Goal: Contribute content: Contribute content

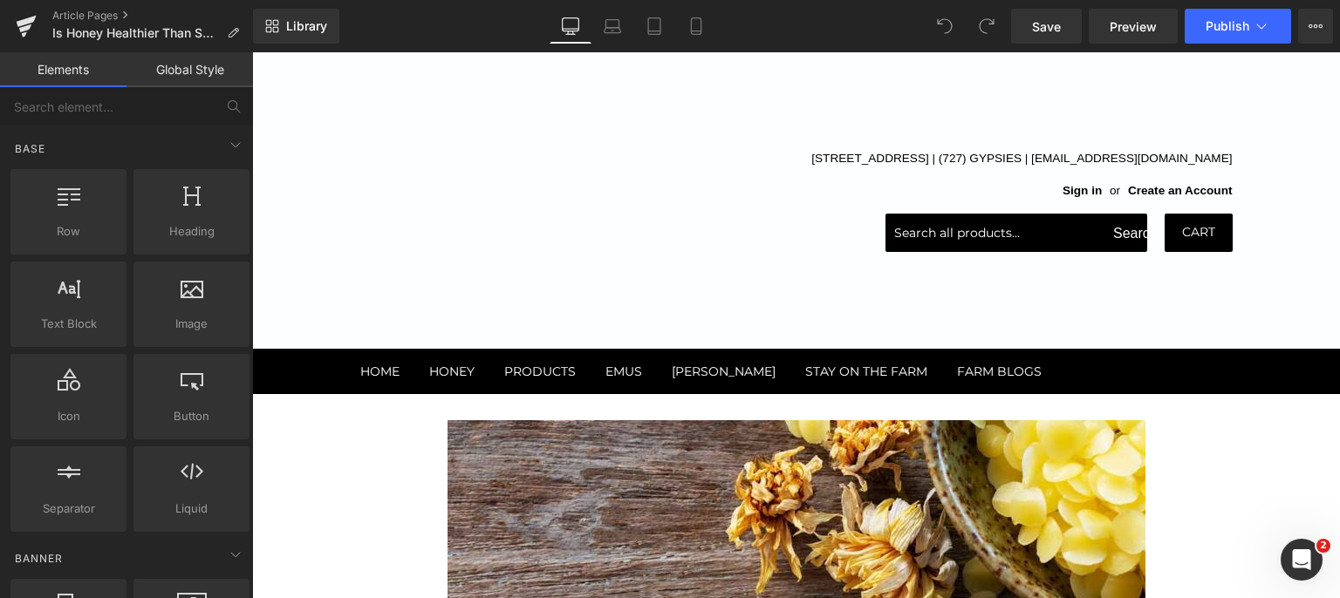
click at [1320, 22] on icon at bounding box center [1315, 26] width 14 height 14
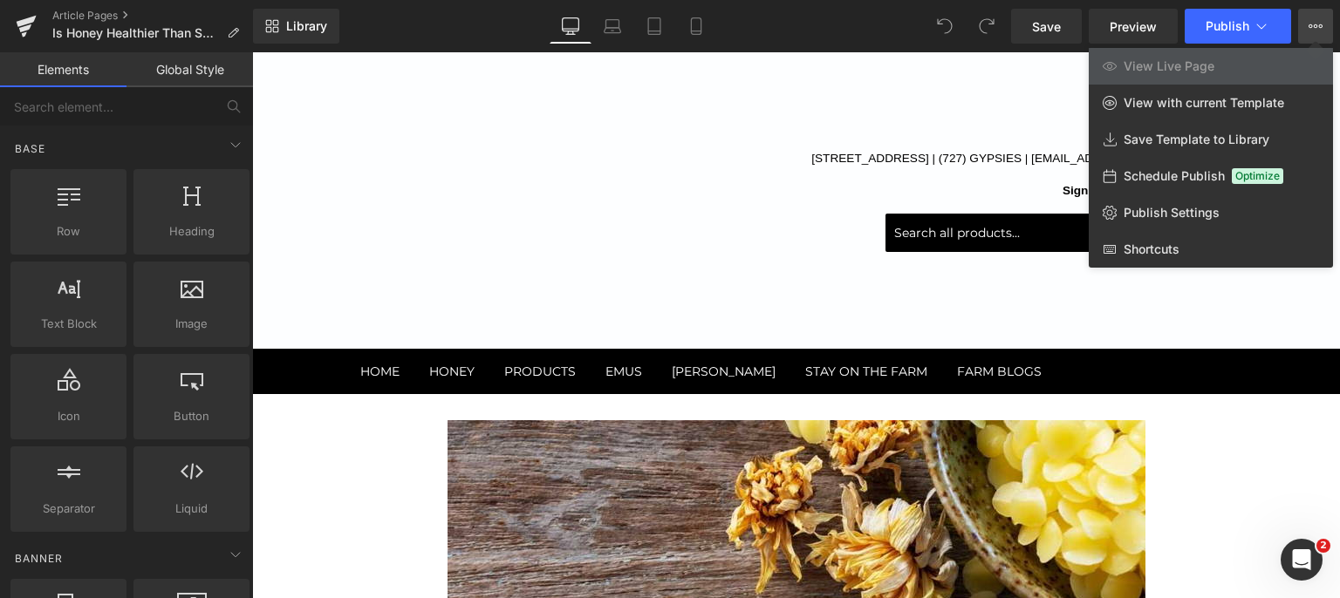
click at [1135, 202] on link "Publish Settings" at bounding box center [1210, 212] width 244 height 37
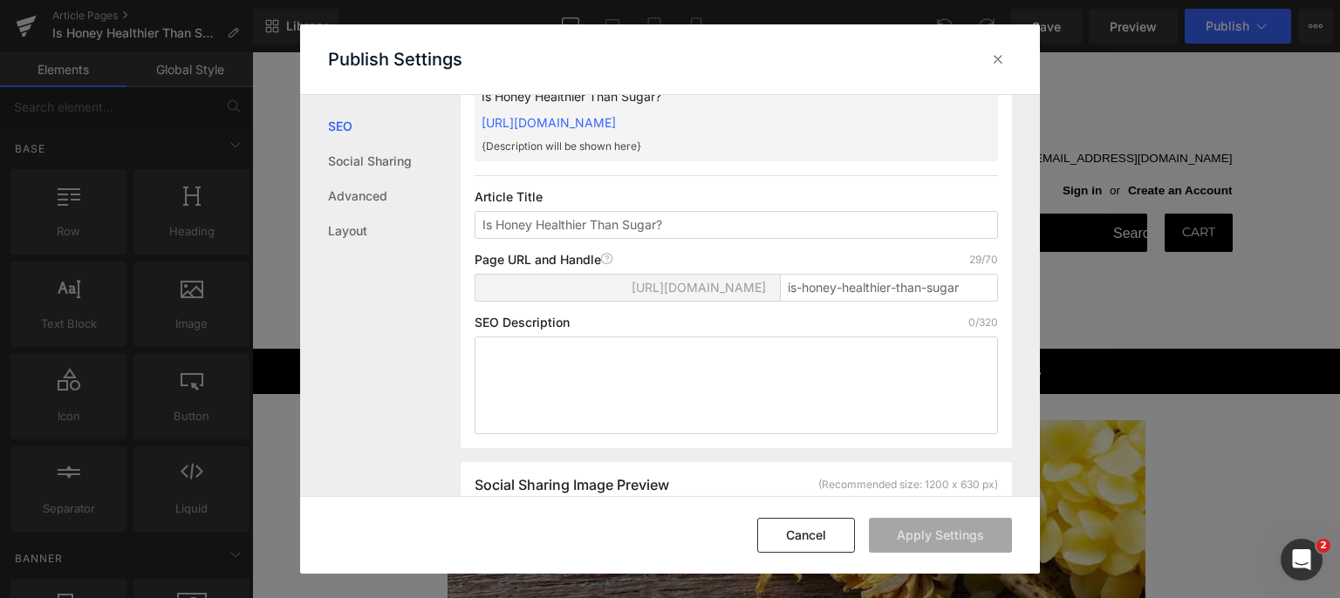
scroll to position [174, 0]
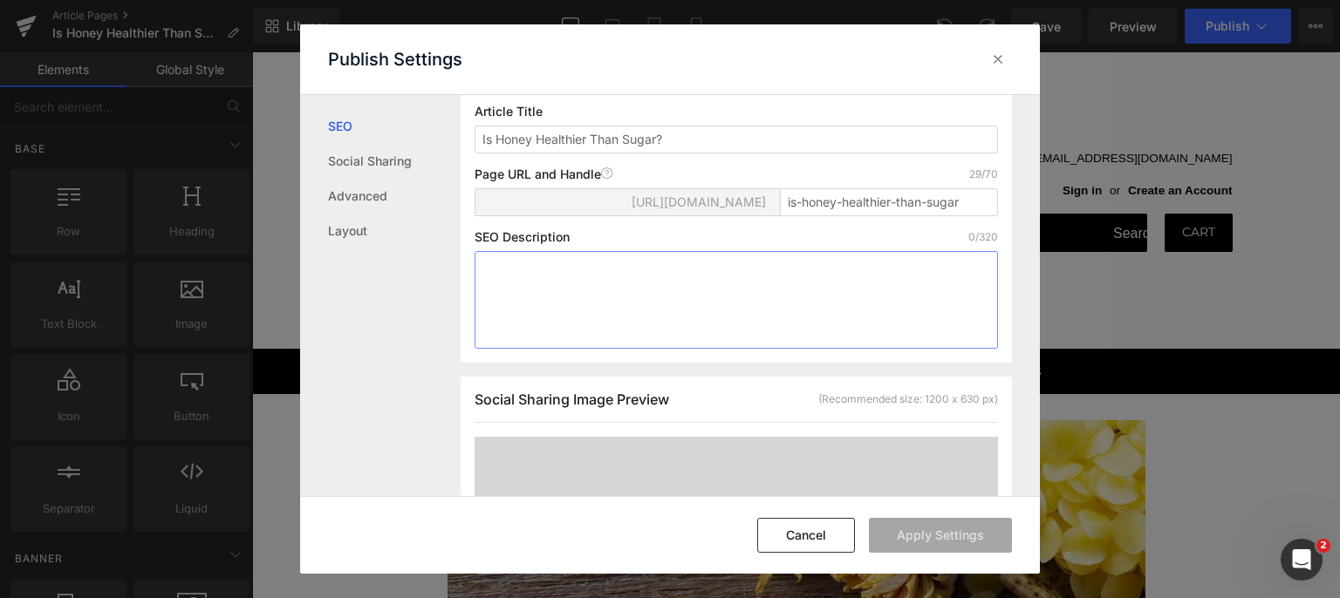
click at [555, 293] on textarea at bounding box center [735, 300] width 523 height 98
paste textarea "Is honey healthier than sugar? Learn the key differences, health benefits, and …"
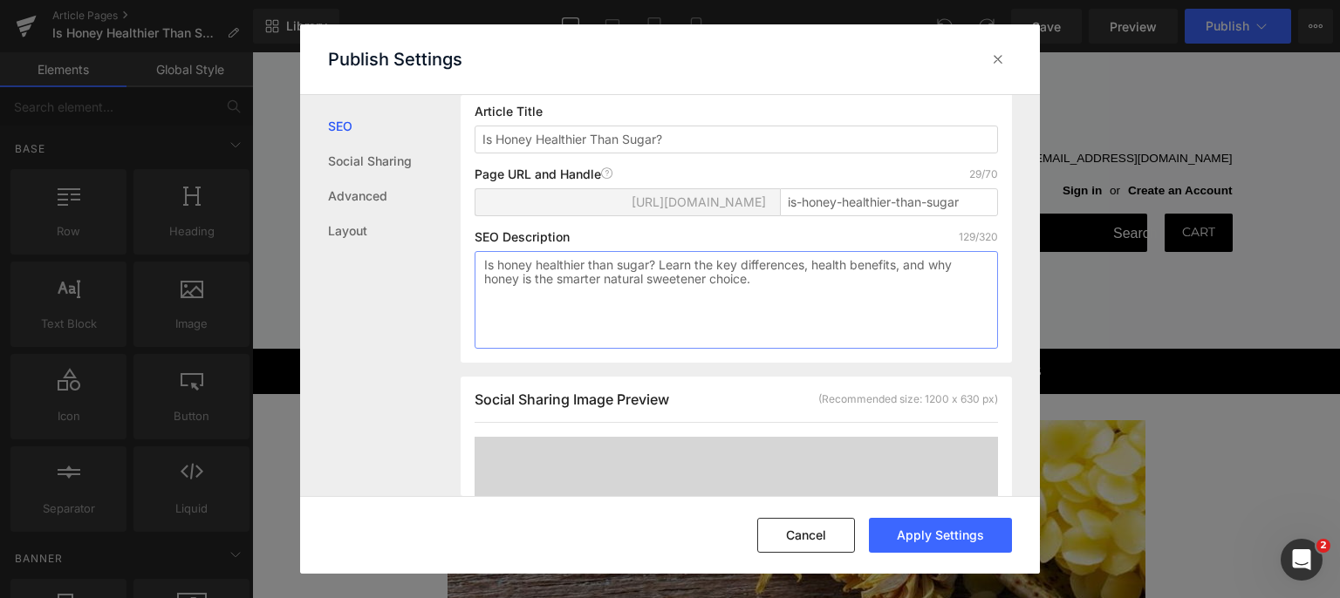
scroll to position [452, 0]
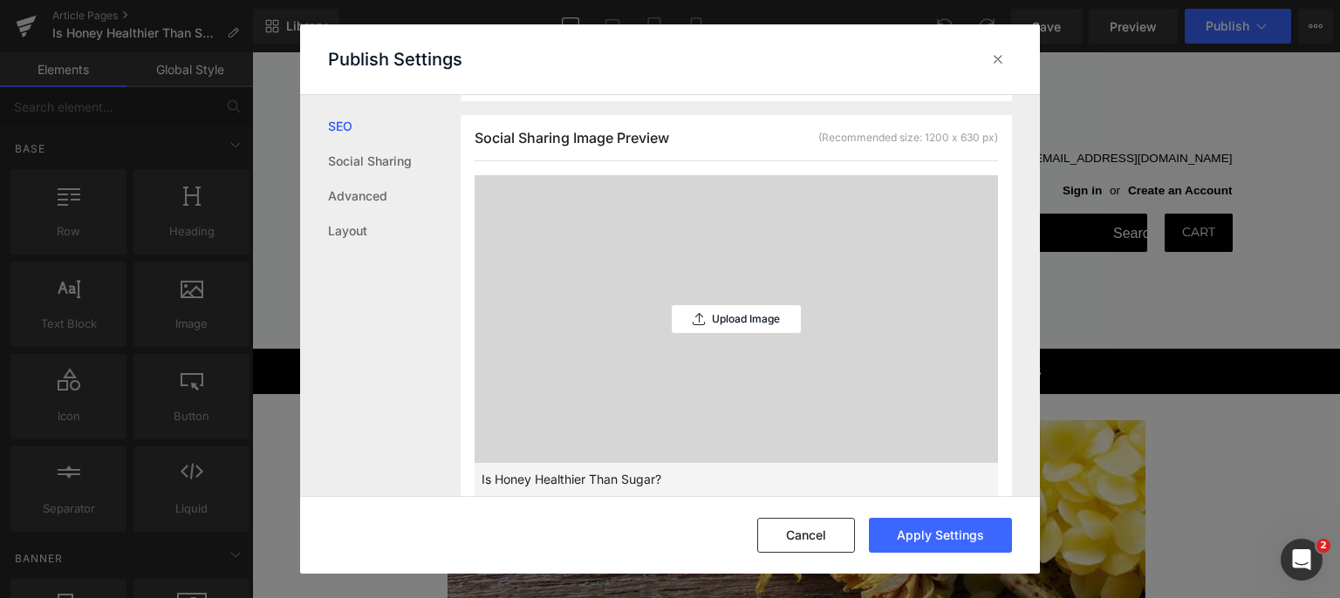
type textarea "Is honey healthier than sugar? Learn the key differences, health benefits, and …"
click at [763, 326] on div "Upload Image" at bounding box center [735, 319] width 129 height 28
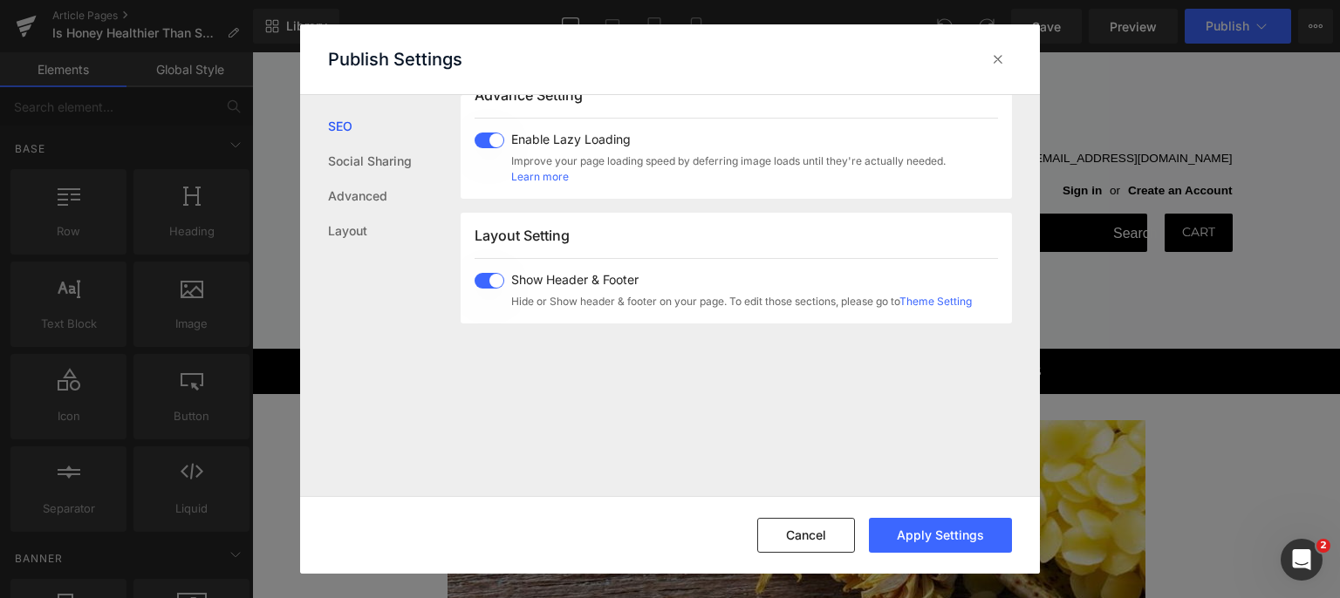
scroll to position [975, 0]
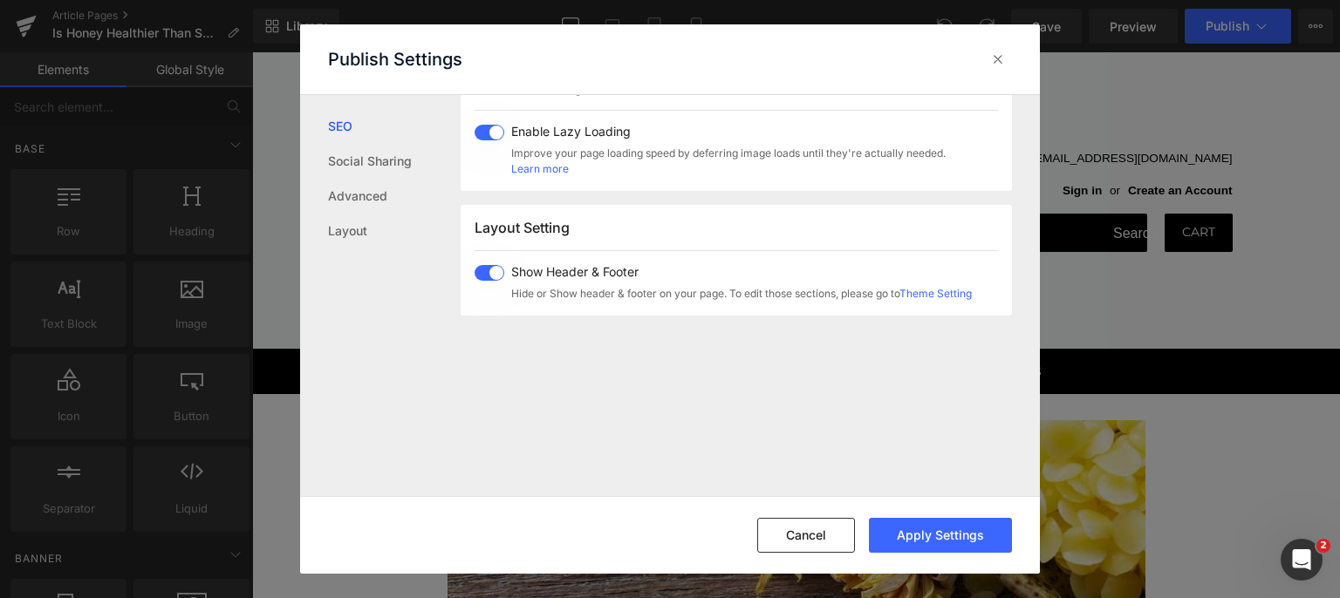
click at [914, 528] on button "Apply Settings" at bounding box center [940, 535] width 143 height 35
click at [994, 59] on icon at bounding box center [997, 59] width 17 height 17
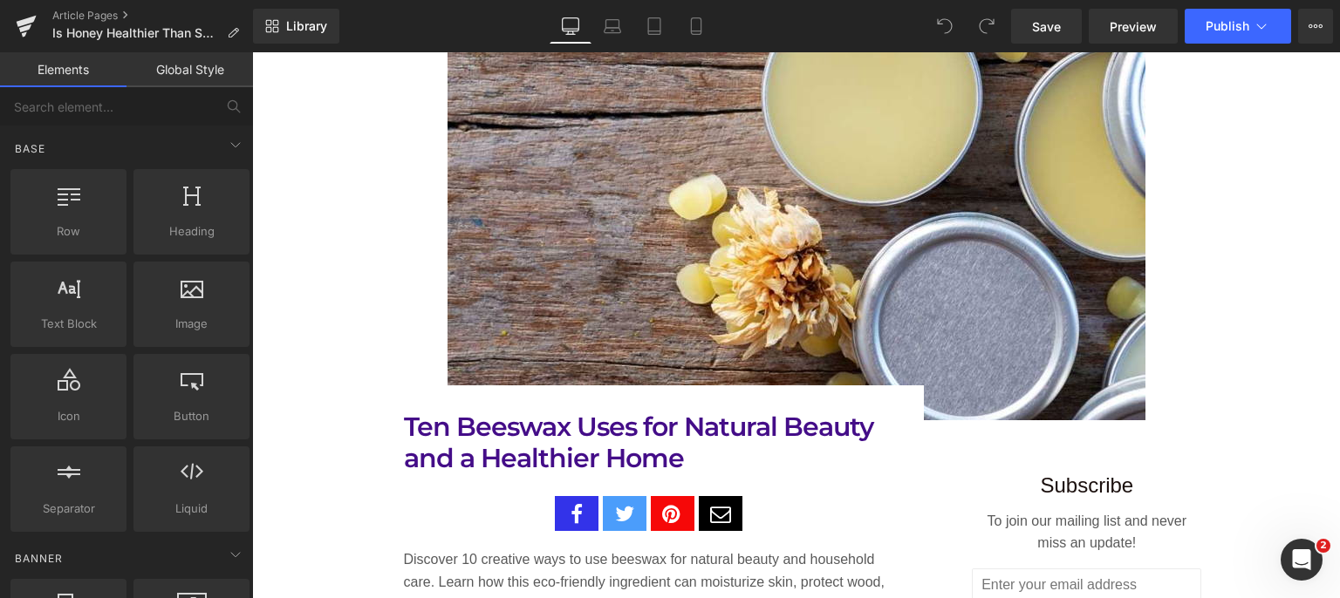
scroll to position [959, 0]
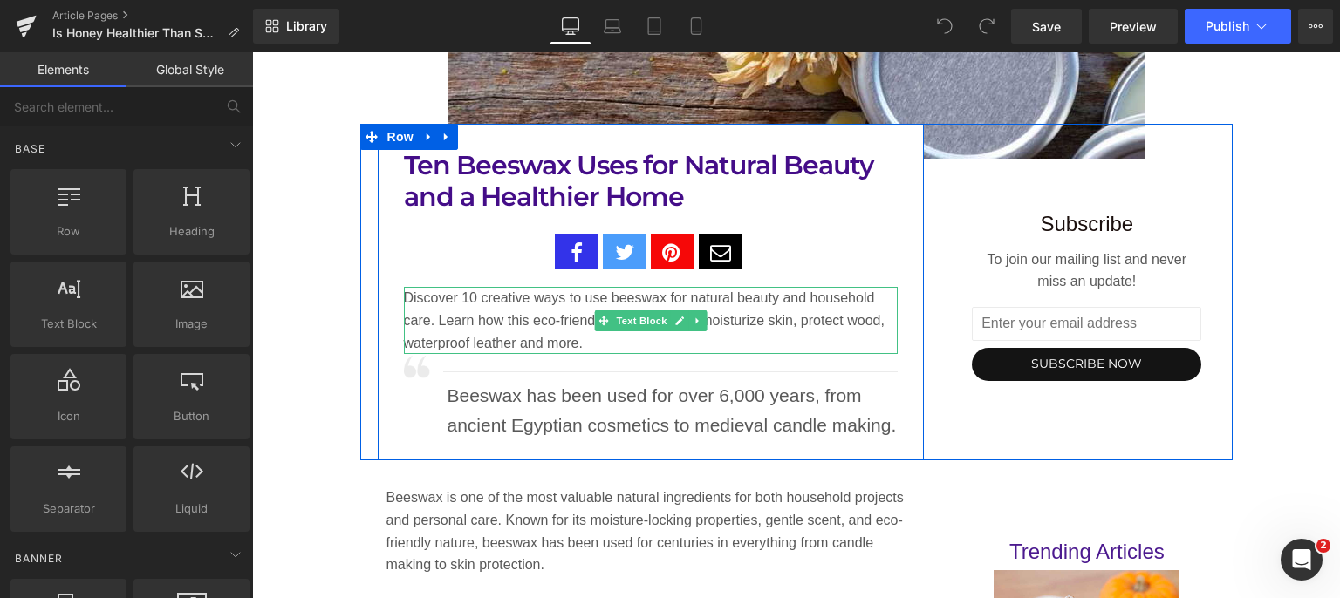
click at [579, 340] on p "Discover 10 creative ways to use beeswax for natural beauty and household care.…" at bounding box center [651, 320] width 494 height 67
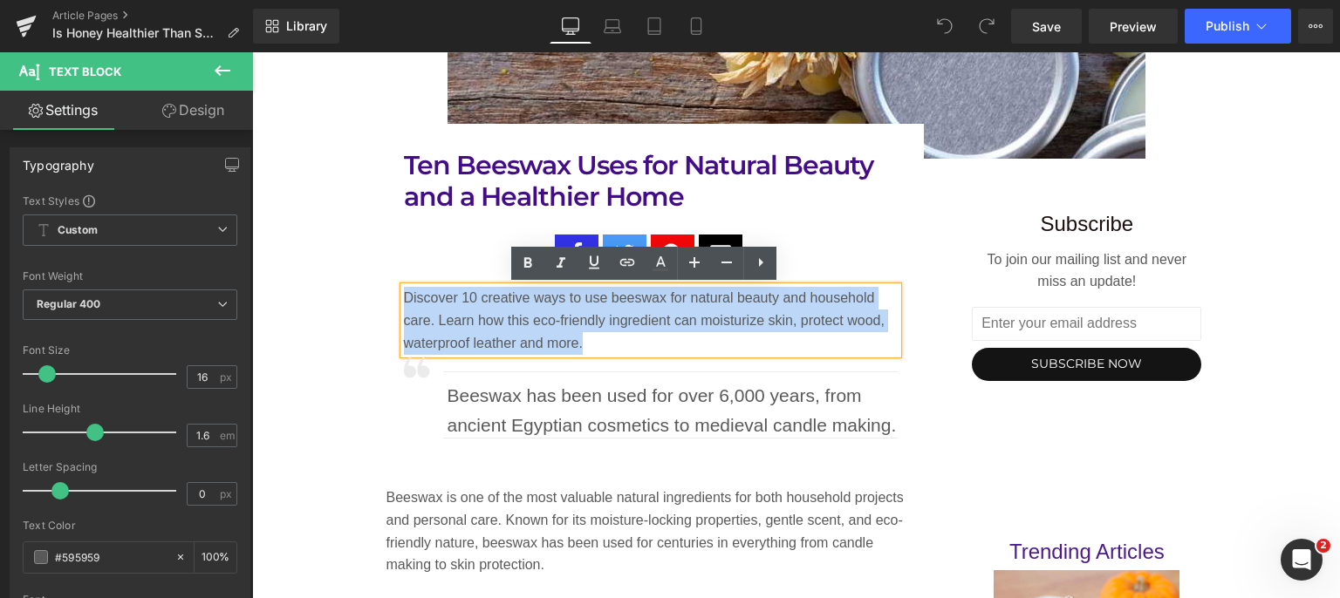
drag, startPoint x: 579, startPoint y: 340, endPoint x: 399, endPoint y: 304, distance: 184.0
click at [404, 304] on p "Discover 10 creative ways to use beeswax for natural beauty and household care.…" at bounding box center [651, 320] width 494 height 67
paste div
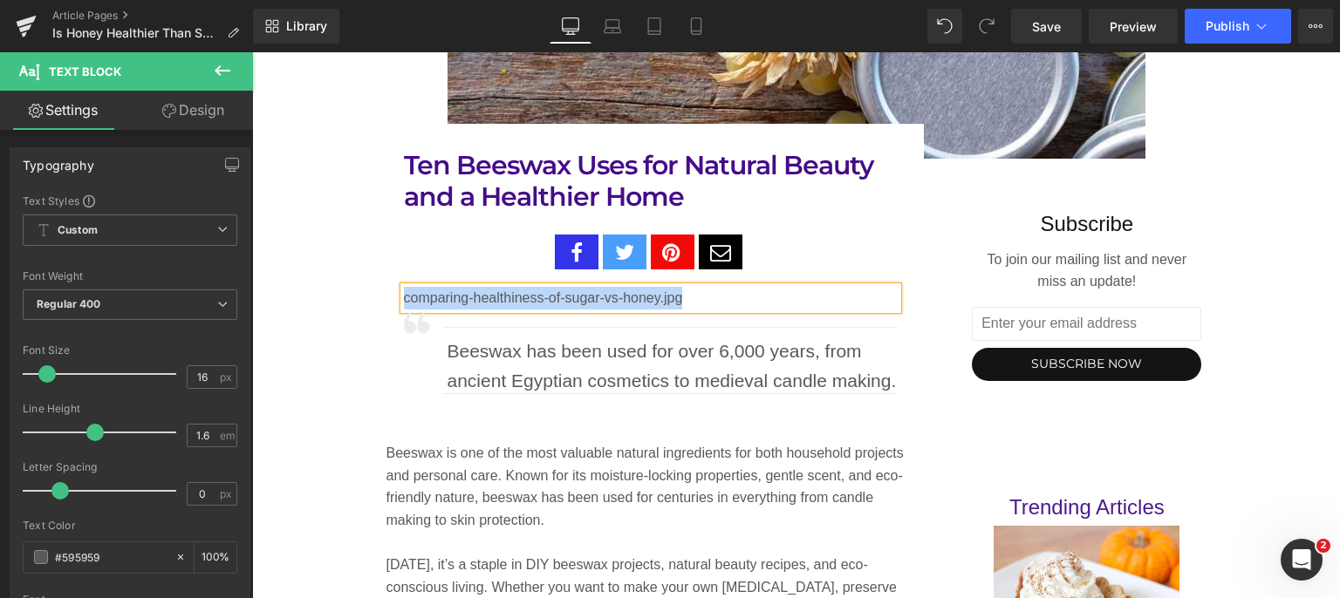
drag, startPoint x: 687, startPoint y: 295, endPoint x: 388, endPoint y: 301, distance: 299.2
click at [388, 301] on div "Ten Beeswax Uses for Natural Beauty and a Healthier Home Heading Social Share R…" at bounding box center [651, 283] width 547 height 266
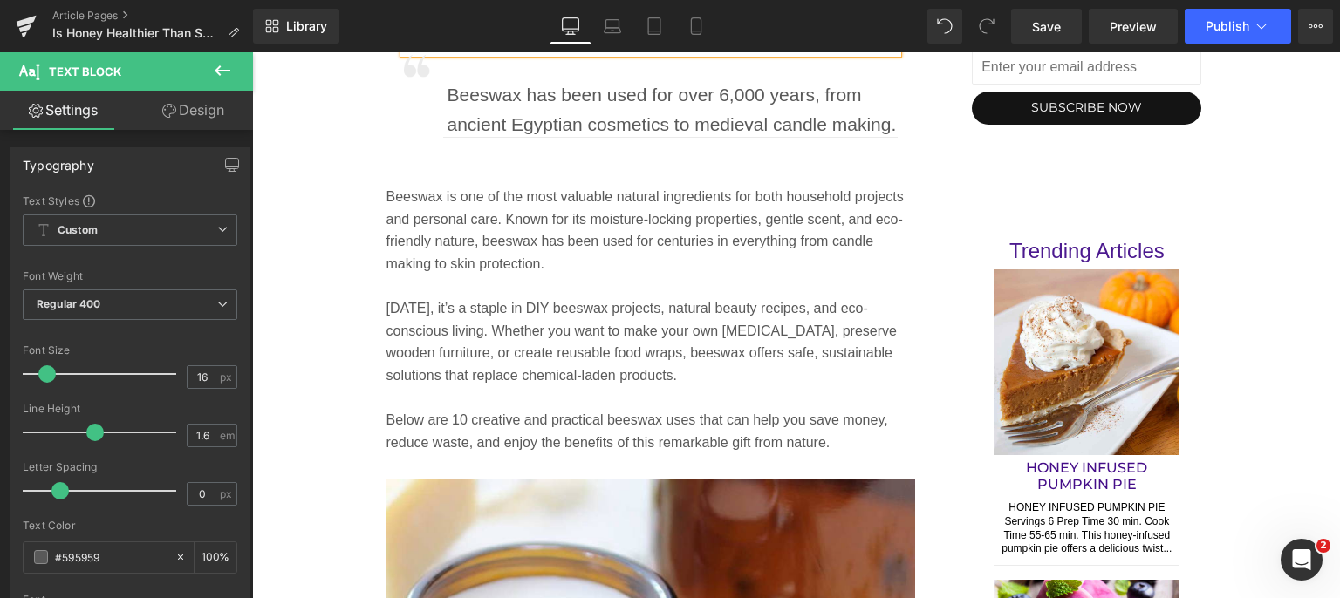
scroll to position [1221, 0]
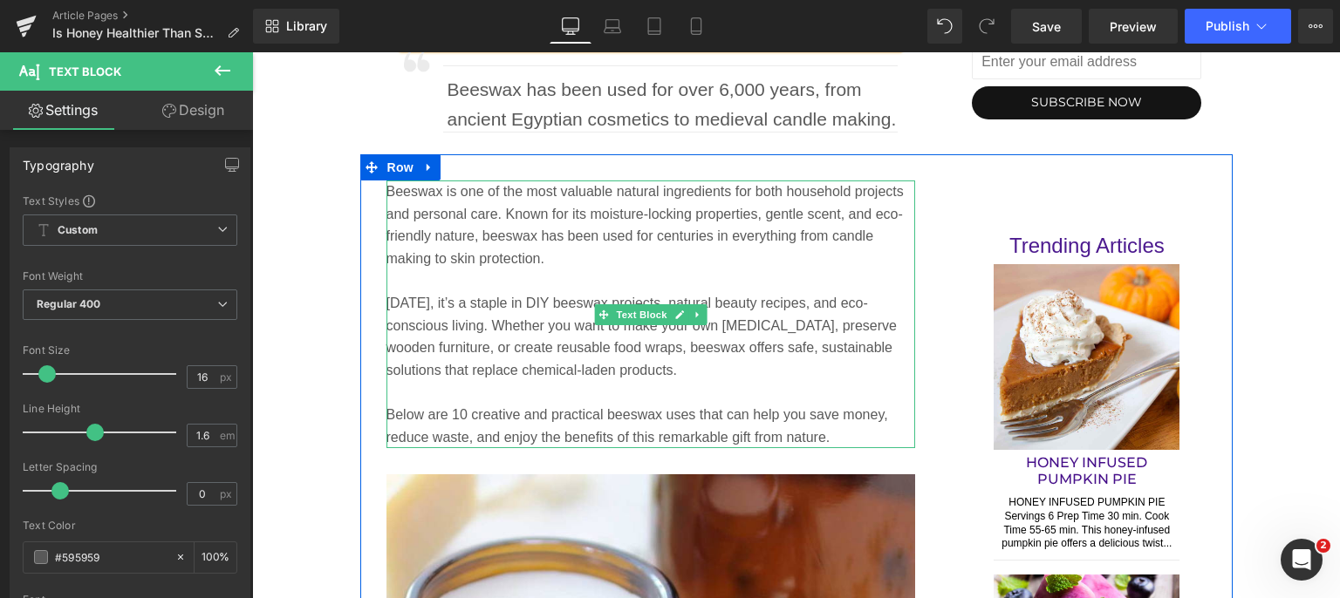
click at [556, 208] on p "Beeswax is one of the most valuable natural ingredients for both household proj…" at bounding box center [650, 225] width 529 height 89
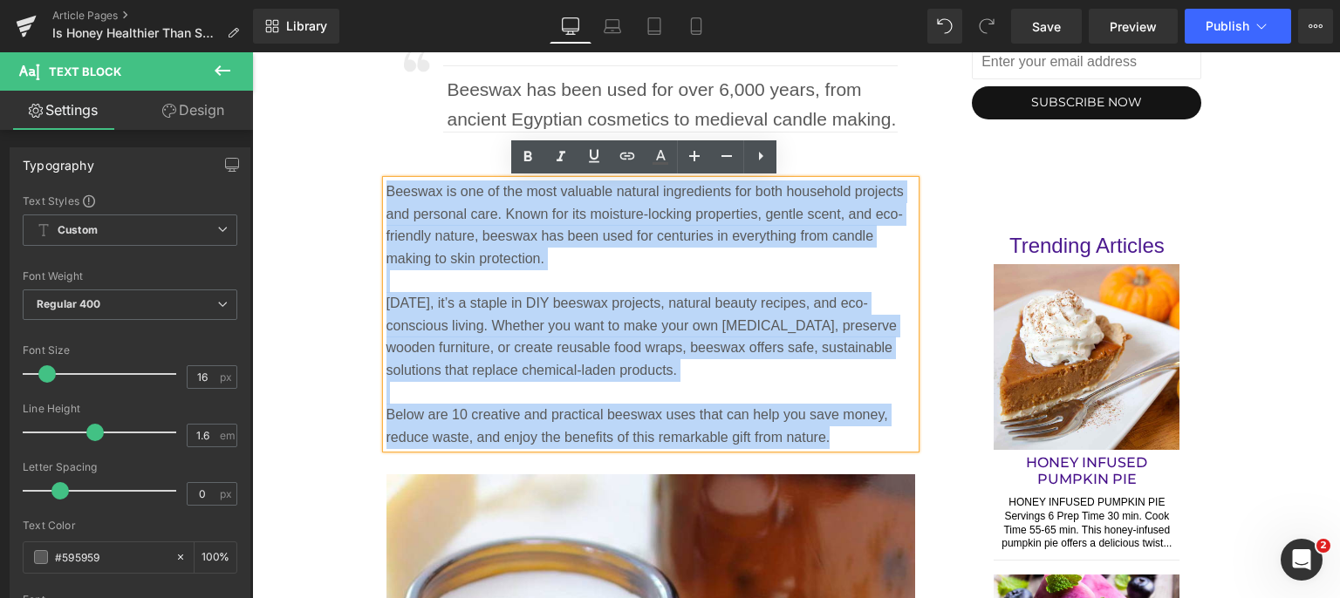
click at [386, 190] on div "Beeswax is one of the most valuable natural ingredients for both household proj…" at bounding box center [650, 315] width 529 height 268
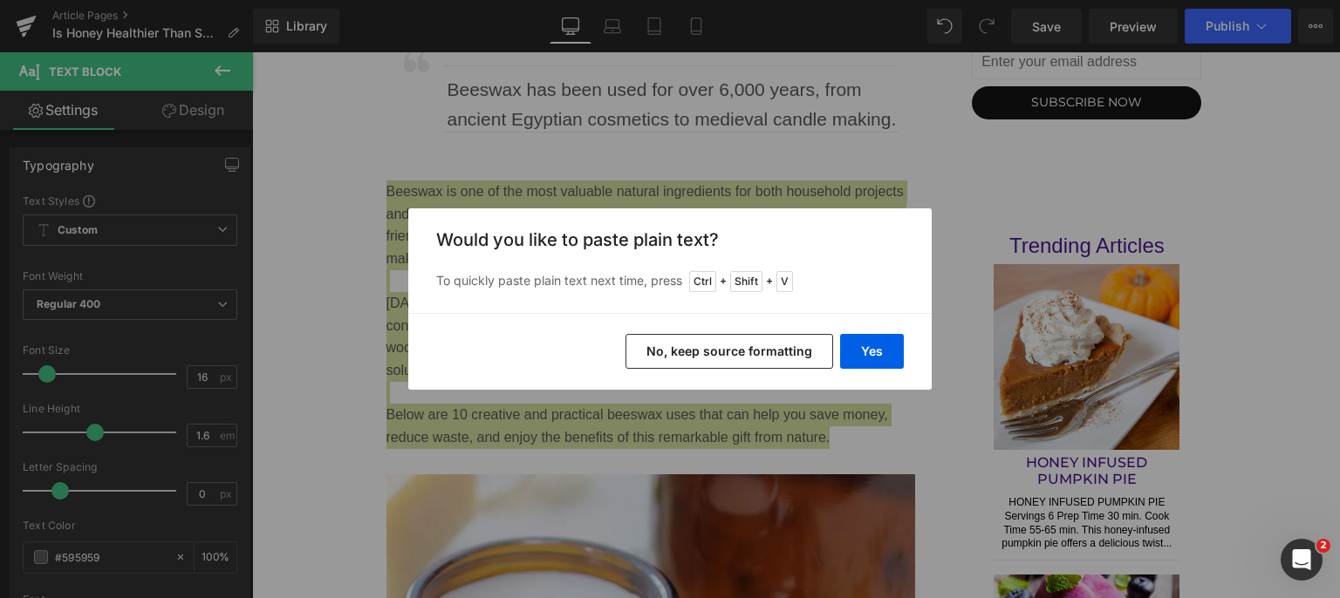
click at [871, 346] on button "Yes" at bounding box center [872, 351] width 64 height 35
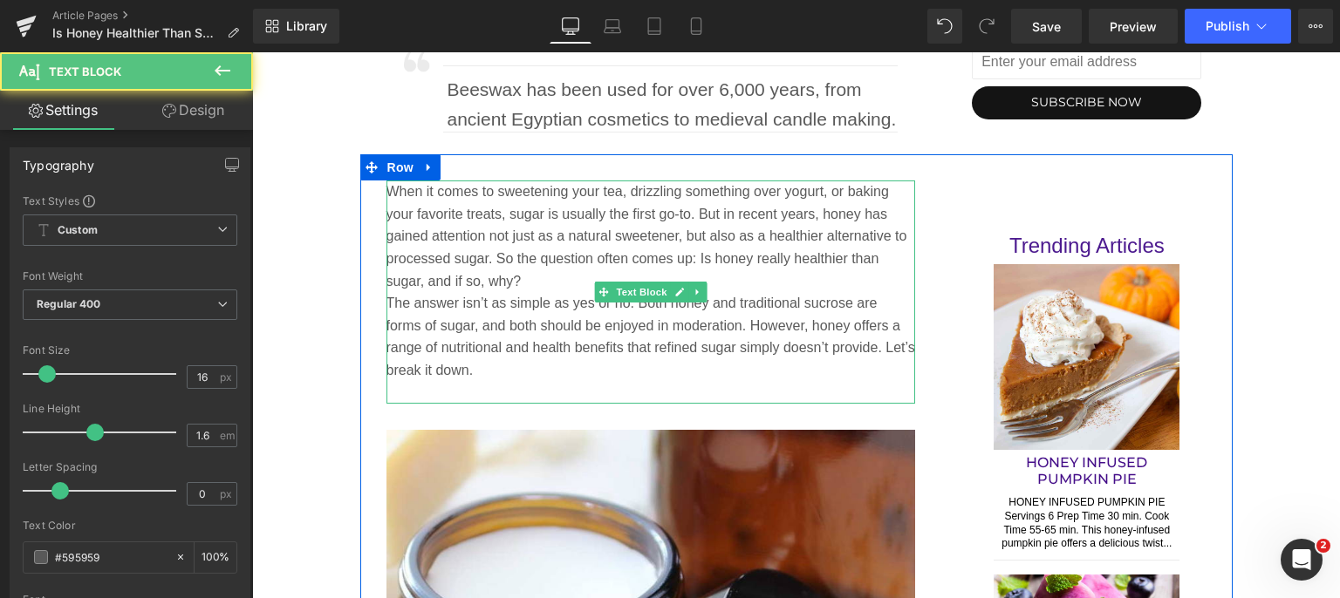
click at [563, 283] on p "When it comes to sweetening your tea, drizzling something over yogurt, or bakin…" at bounding box center [650, 237] width 529 height 112
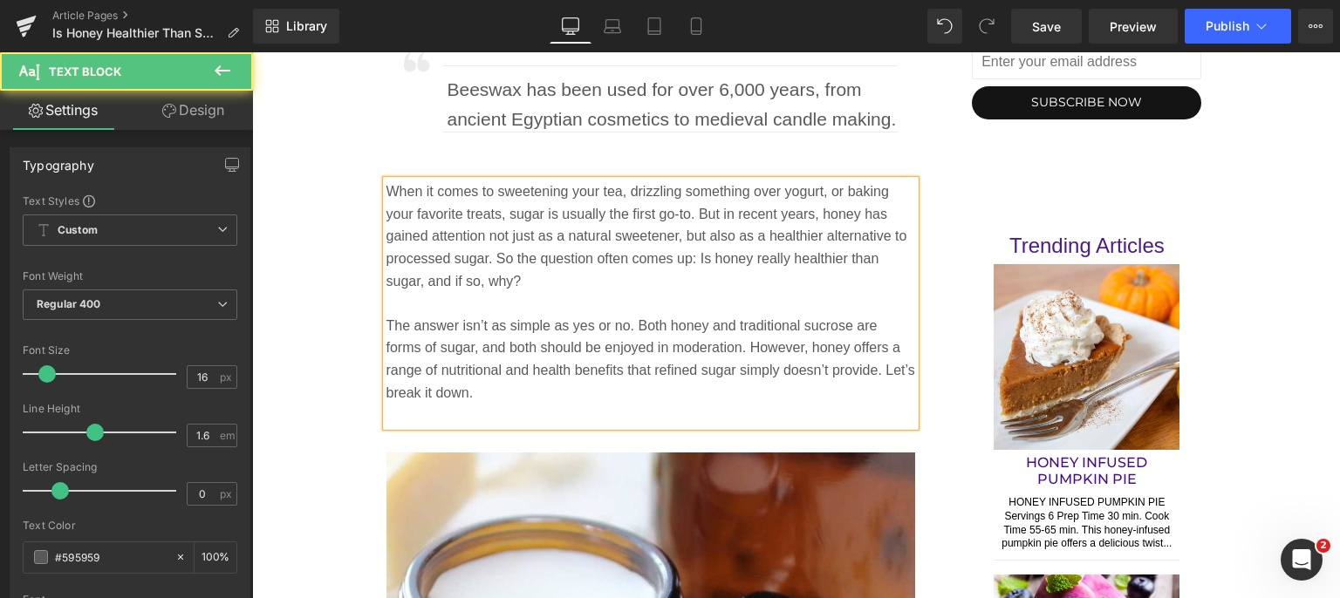
click at [489, 426] on div "When it comes to sweetening your tea, drizzling something over yogurt, or bakin…" at bounding box center [650, 304] width 529 height 246
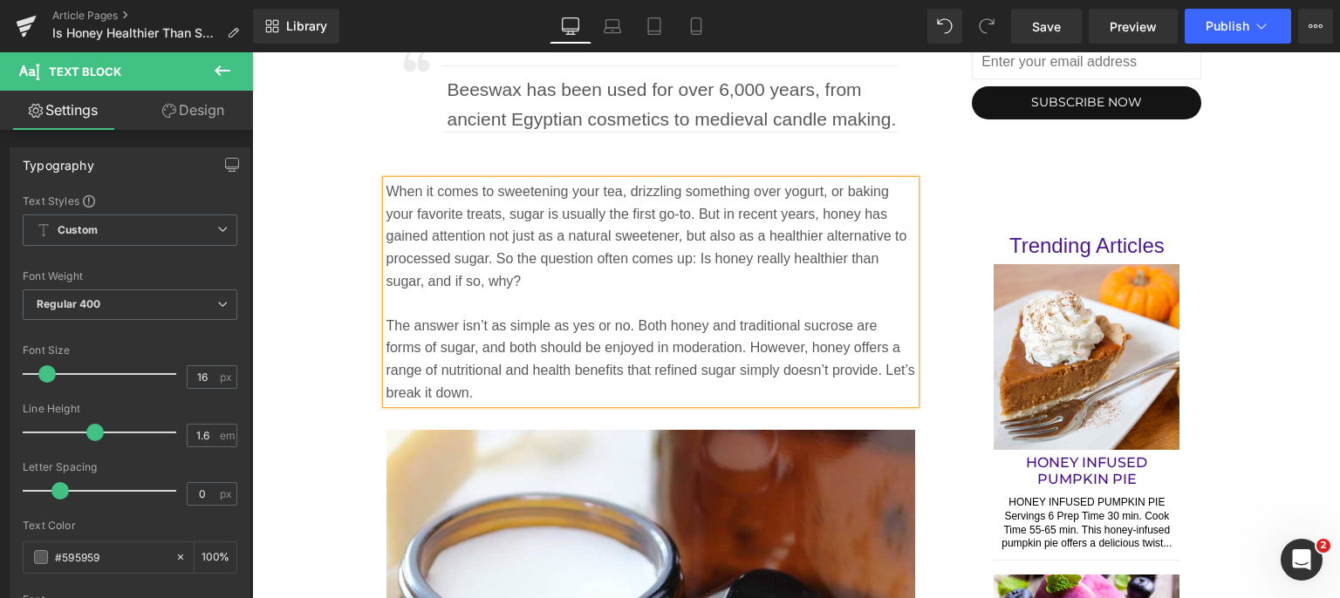
scroll to position [1134, 0]
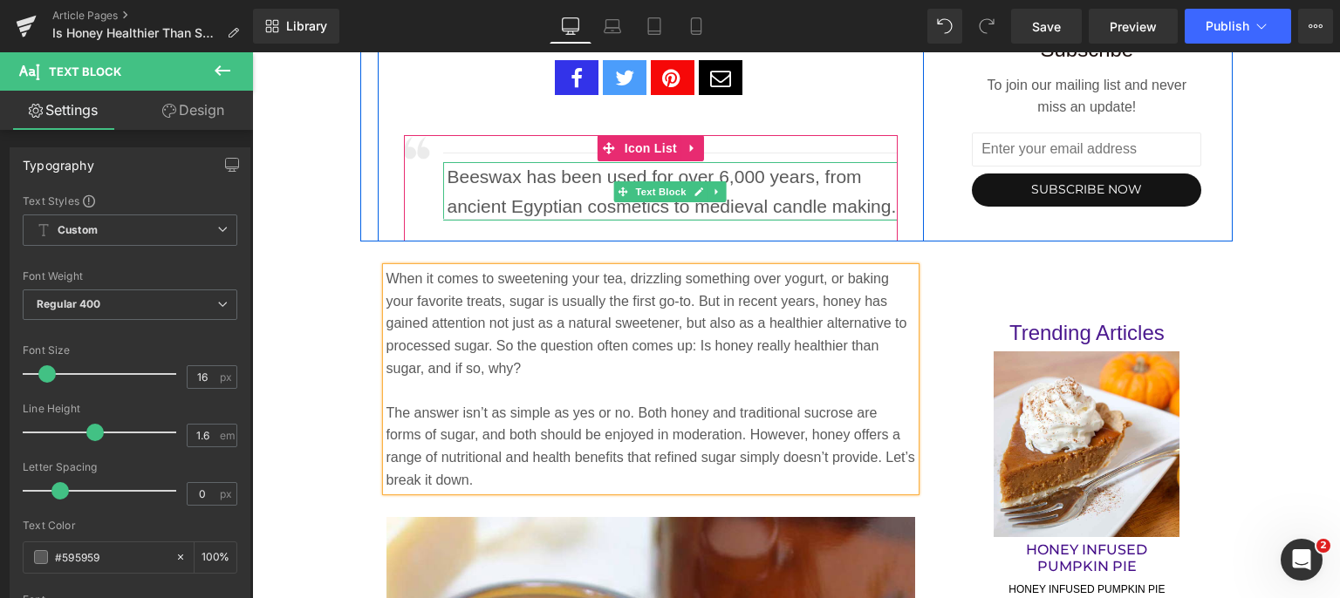
click at [600, 193] on p "Beeswax has been used for over 6,000 years, from ancient Egyptian cosmetics to …" at bounding box center [672, 191] width 451 height 58
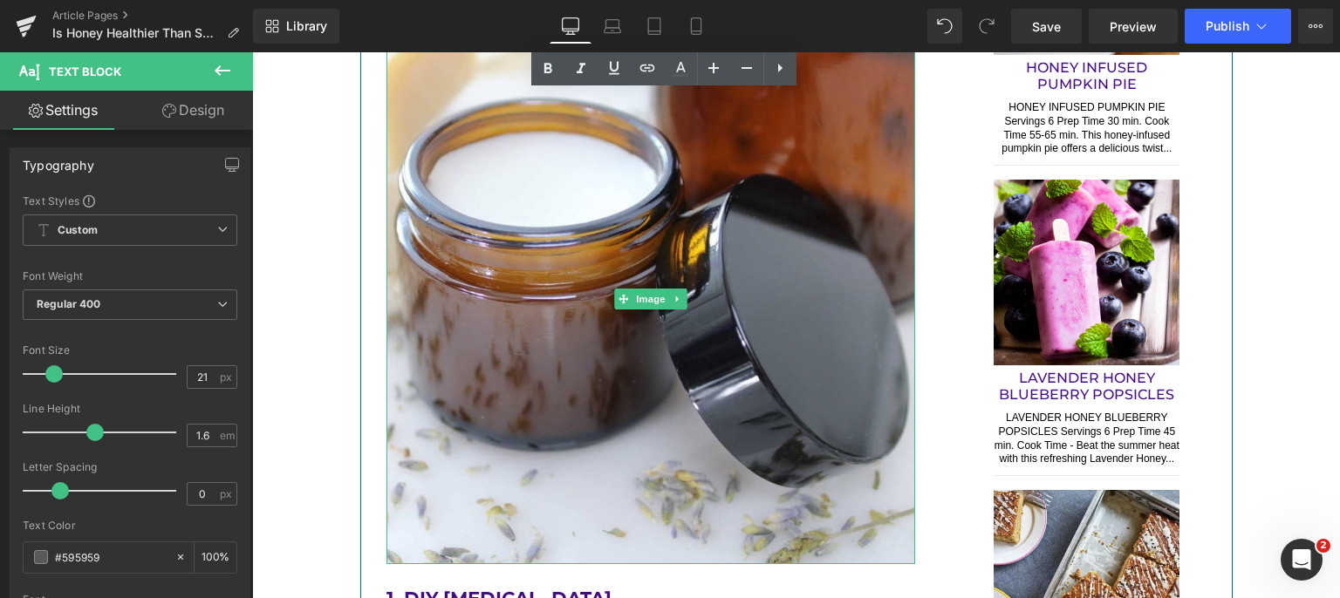
scroll to position [1744, 0]
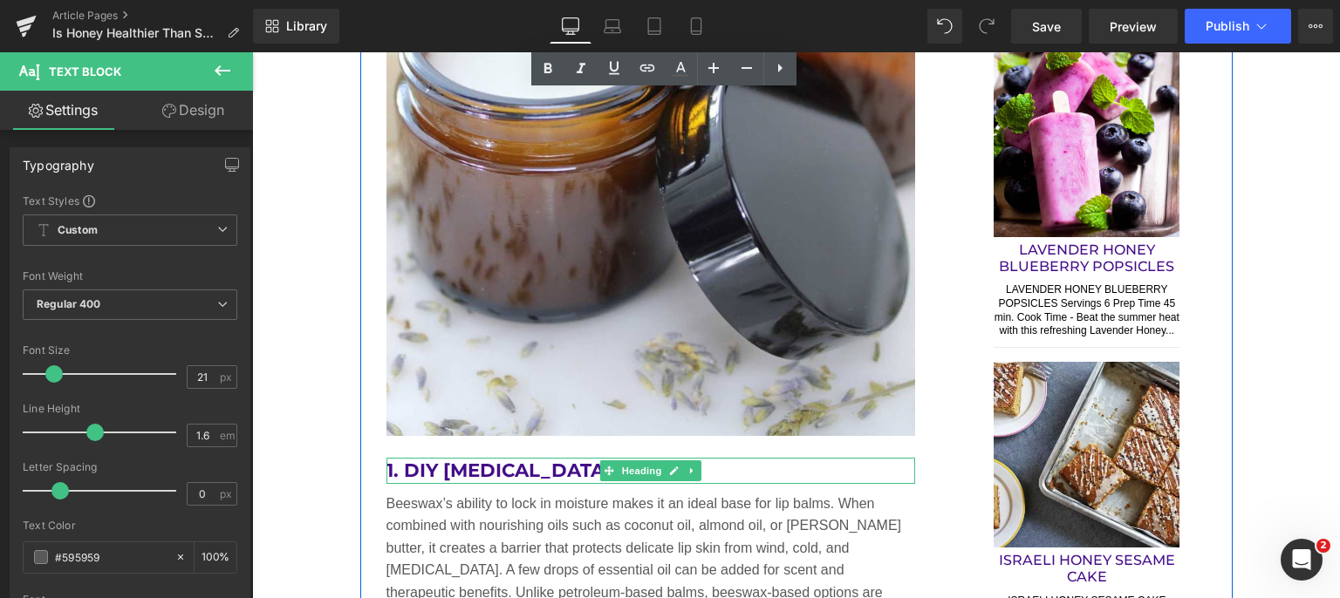
click at [526, 472] on h2 "1. DIY [MEDICAL_DATA]" at bounding box center [650, 471] width 529 height 26
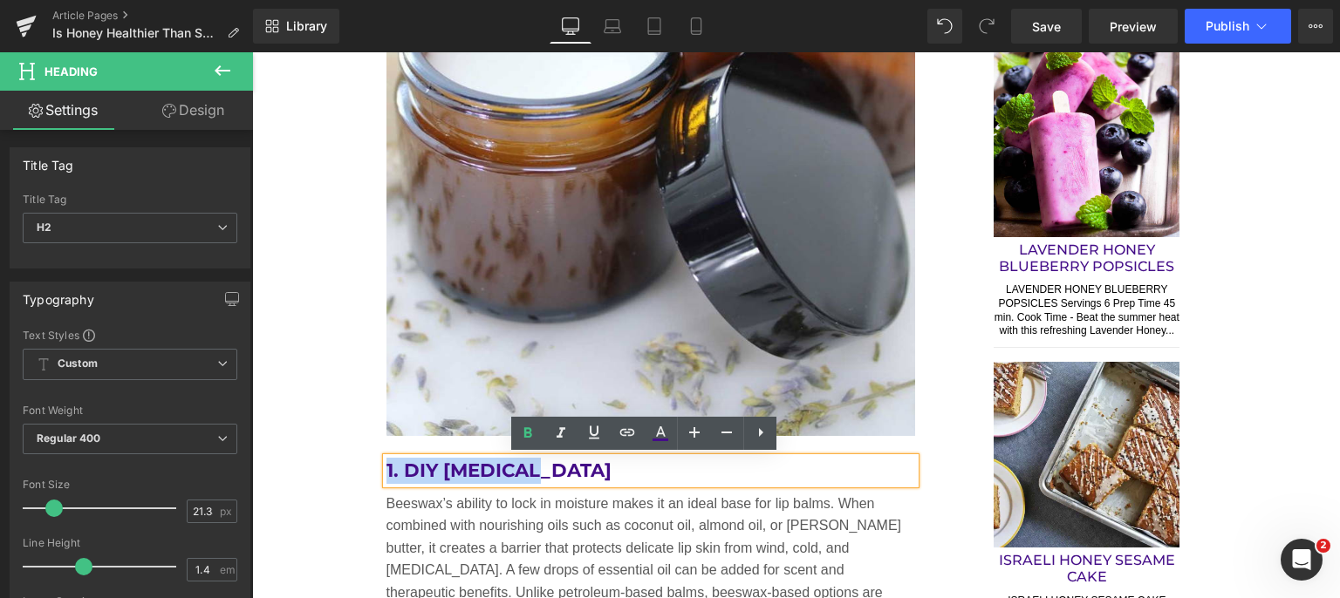
drag, startPoint x: 535, startPoint y: 474, endPoint x: 366, endPoint y: 478, distance: 168.4
click at [366, 478] on div "When it comes to sweetening your tea, drizzling something over yogurt, or bakin…" at bounding box center [651, 523] width 582 height 1732
paste div
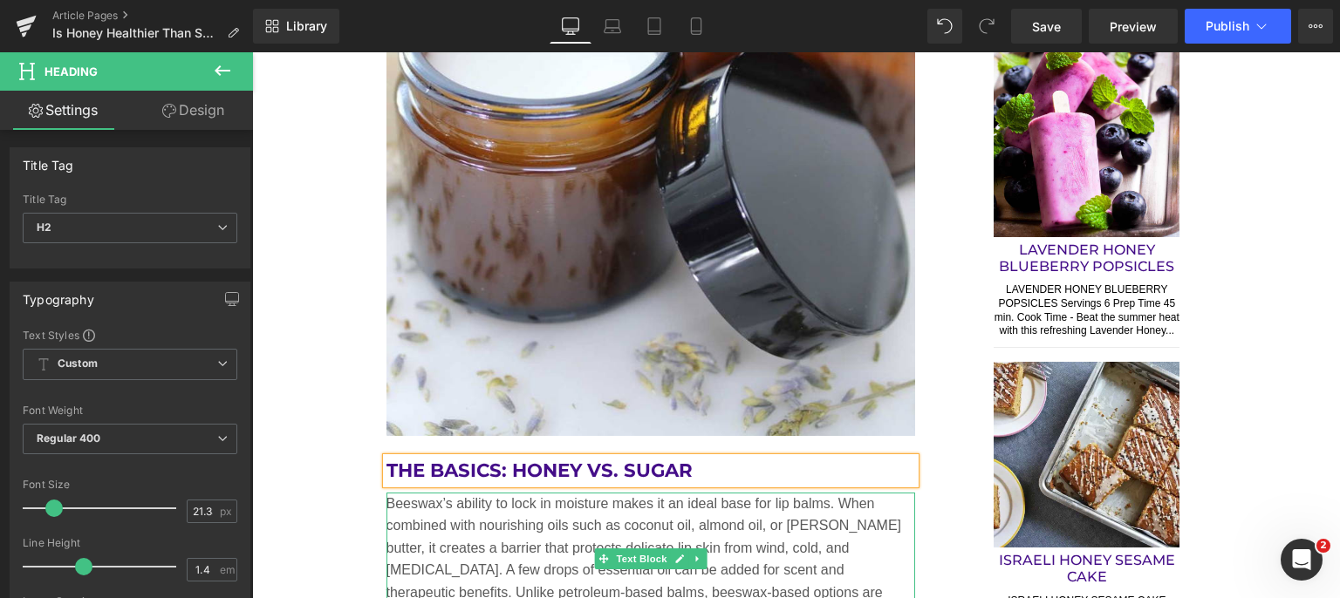
click at [522, 550] on p "Beeswax’s ability to lock in moisture makes it an ideal base for lip balms. Whe…" at bounding box center [650, 560] width 529 height 134
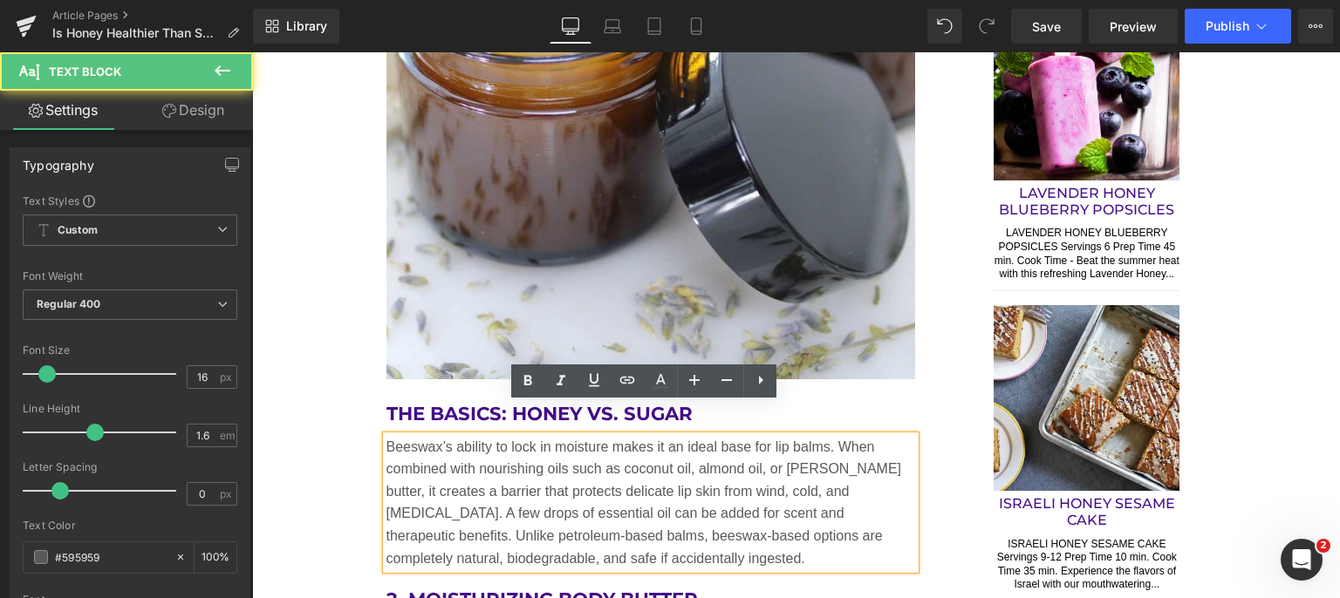
scroll to position [1831, 0]
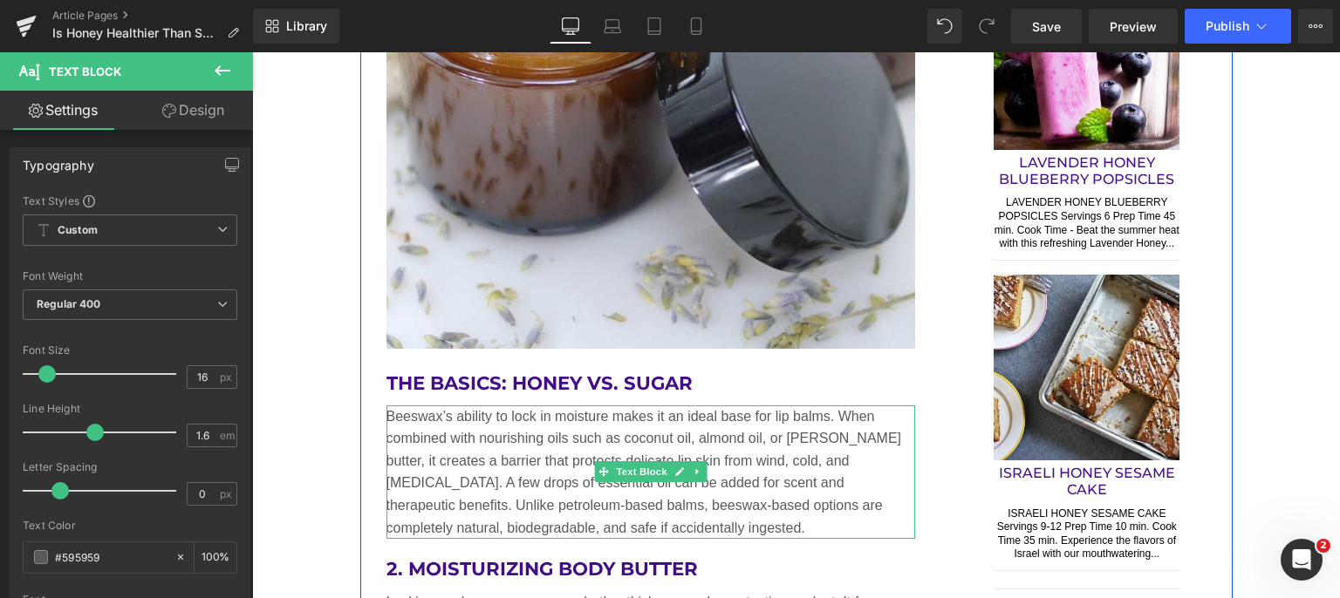
drag, startPoint x: 958, startPoint y: 585, endPoint x: 394, endPoint y: 451, distance: 579.1
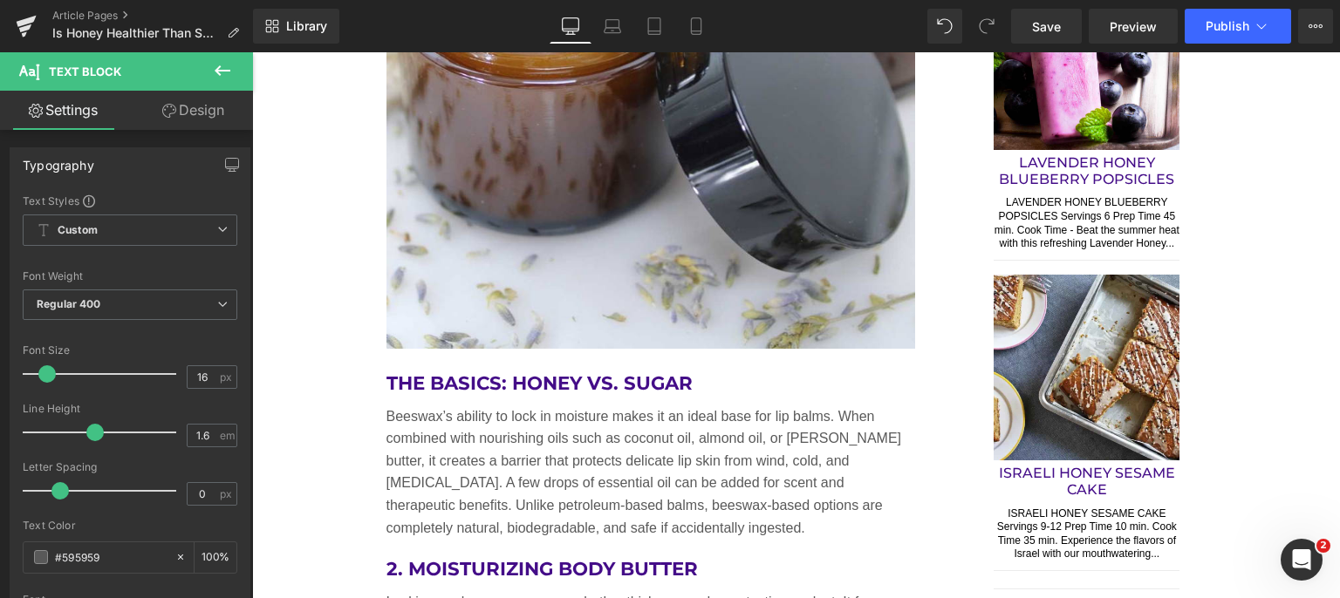
click at [684, 530] on div "Loading Product Data" at bounding box center [670, 529] width 126 height 19
click at [680, 529] on div "Loading Product Data" at bounding box center [670, 529] width 126 height 19
click at [666, 523] on div "Loading Product Data" at bounding box center [670, 529] width 126 height 19
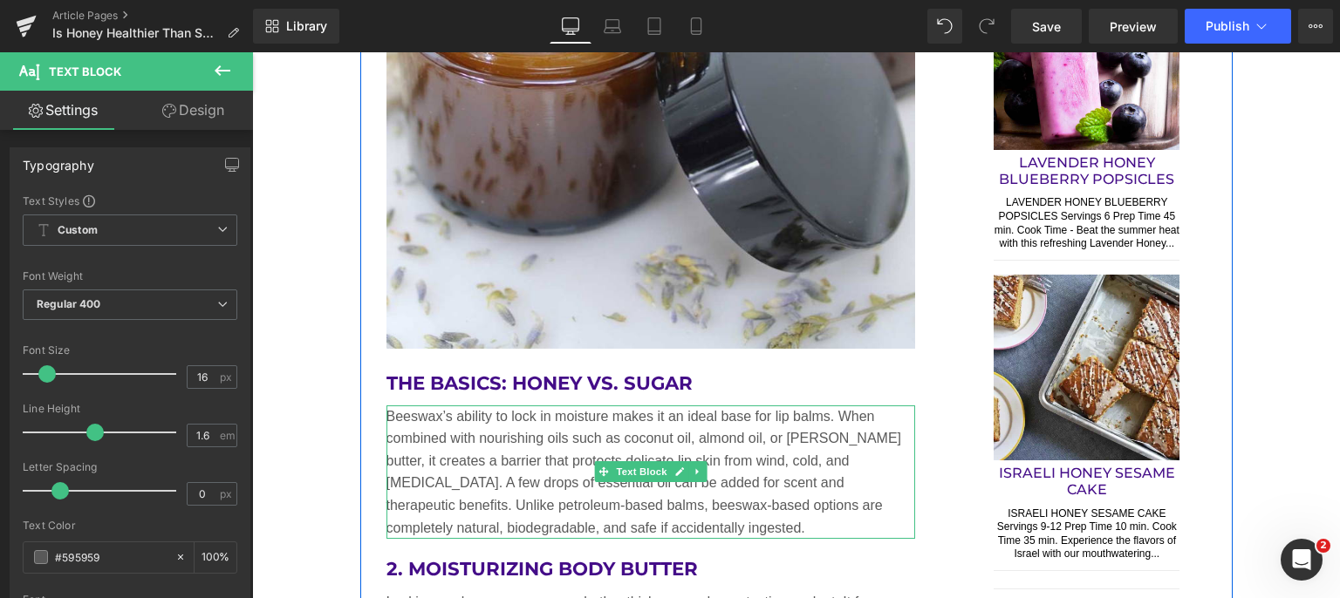
click at [610, 482] on p "Beeswax’s ability to lock in moisture makes it an ideal base for lip balms. Whe…" at bounding box center [650, 473] width 529 height 134
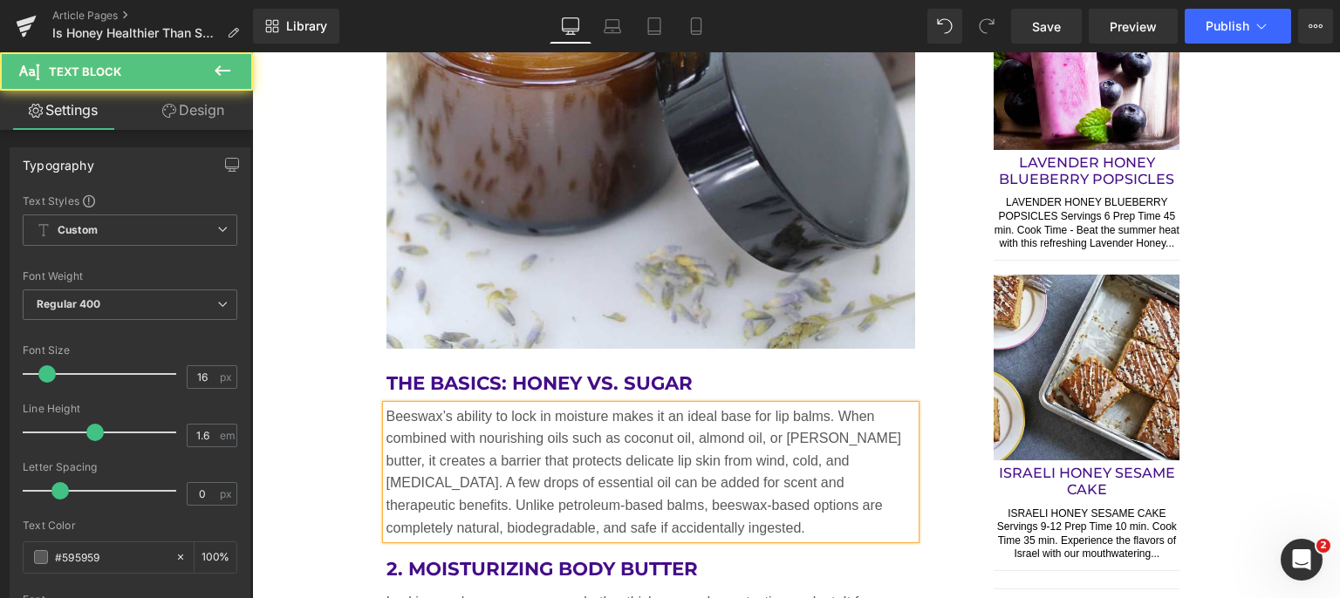
click at [691, 524] on div "Loading Product Data" at bounding box center [670, 529] width 126 height 19
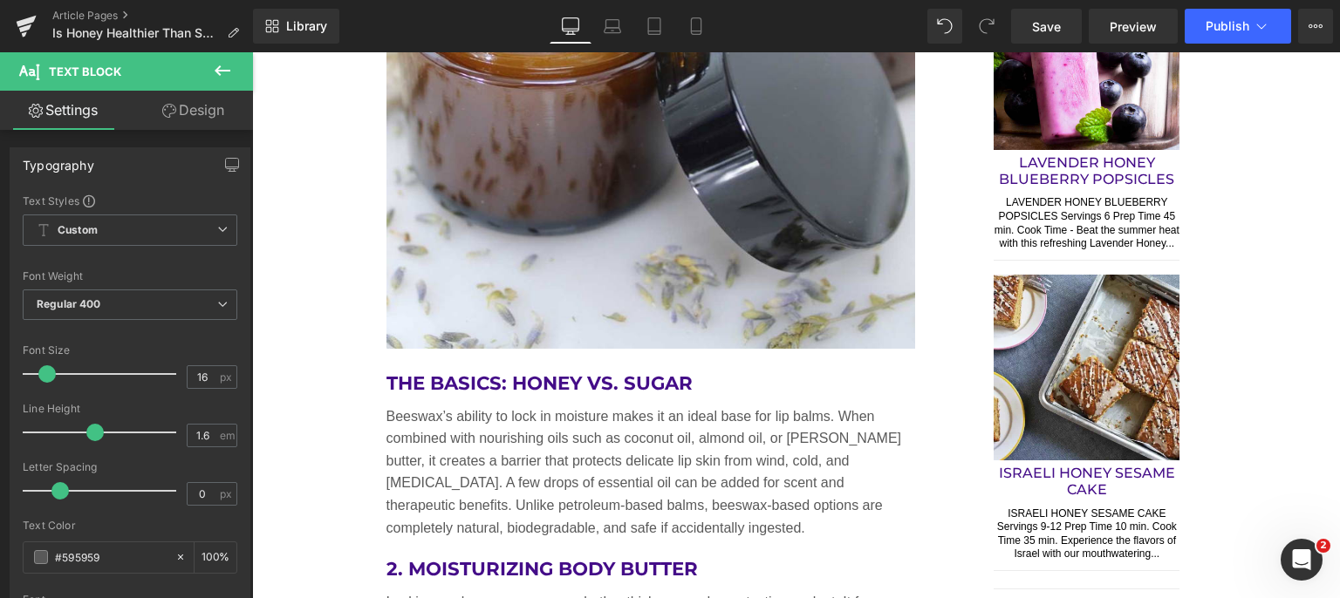
click at [678, 525] on div "Loading Product Data" at bounding box center [670, 529] width 126 height 19
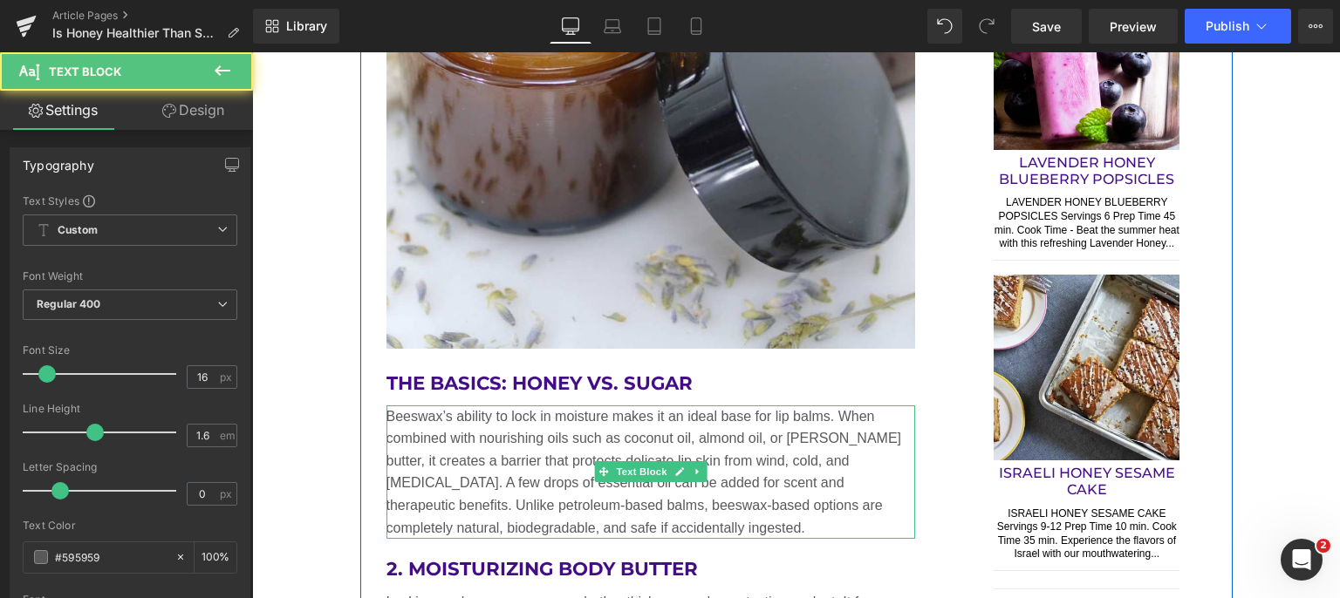
click at [565, 440] on p "Beeswax’s ability to lock in moisture makes it an ideal base for lip balms. Whe…" at bounding box center [650, 473] width 529 height 134
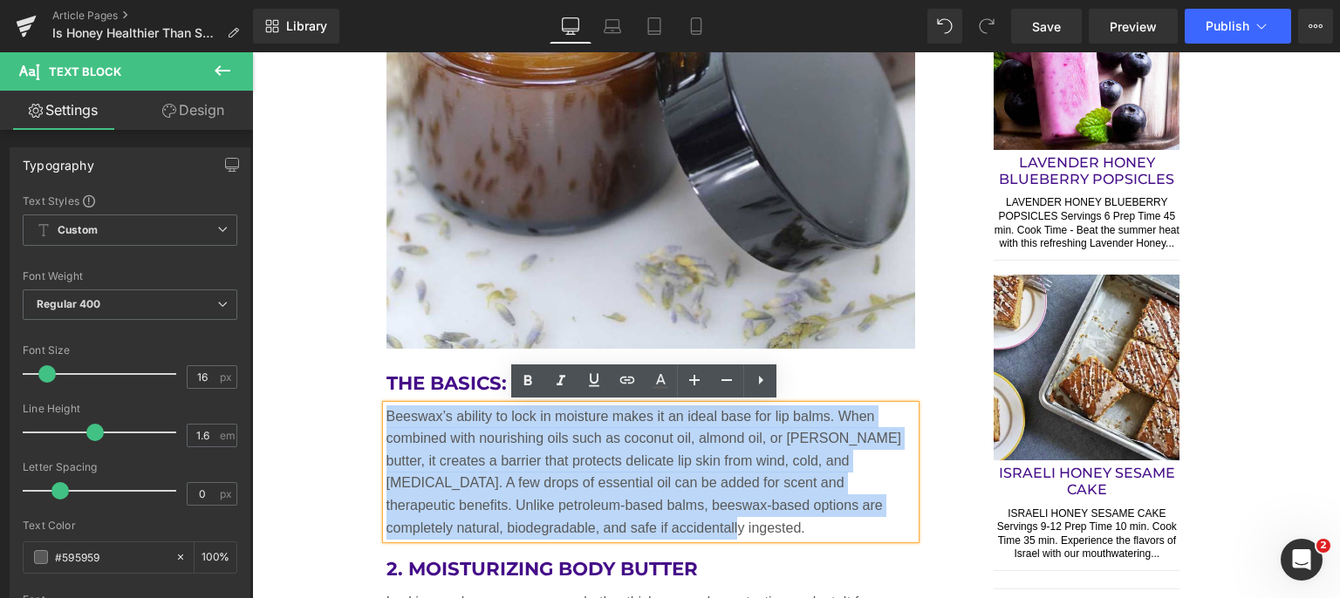
drag, startPoint x: 380, startPoint y: 416, endPoint x: 939, endPoint y: 575, distance: 581.1
click at [687, 522] on p "Beeswax’s ability to lock in moisture makes it an ideal base for lip balms. Whe…" at bounding box center [650, 473] width 529 height 134
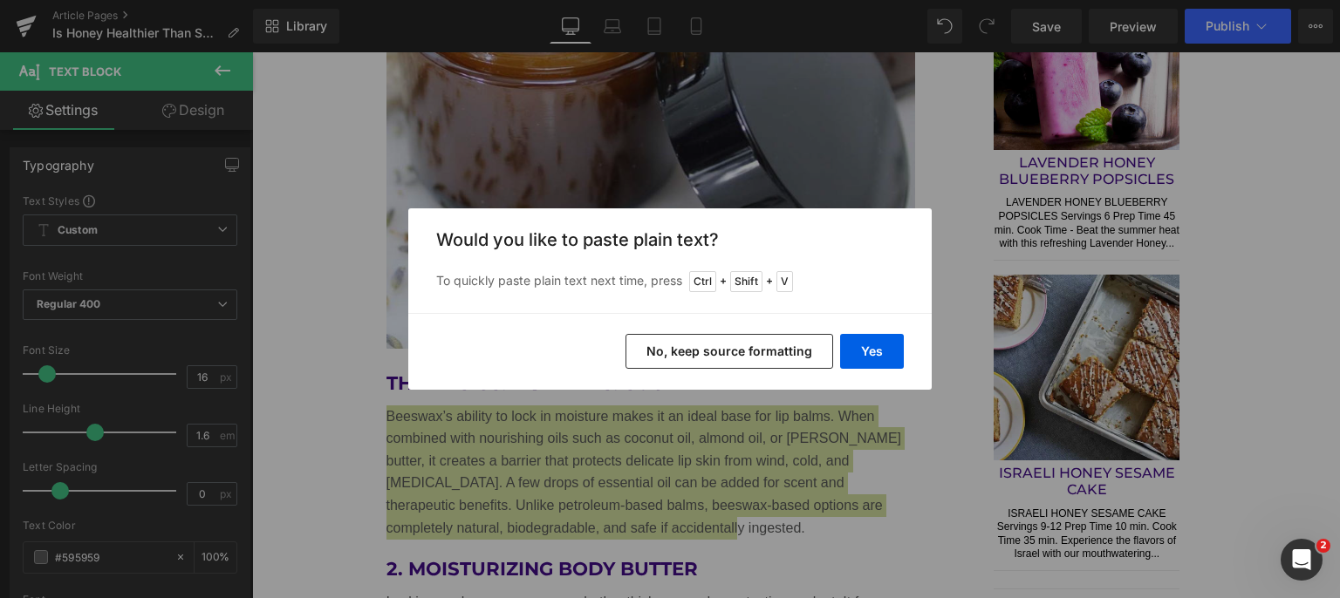
click at [869, 344] on button "Yes" at bounding box center [872, 351] width 64 height 35
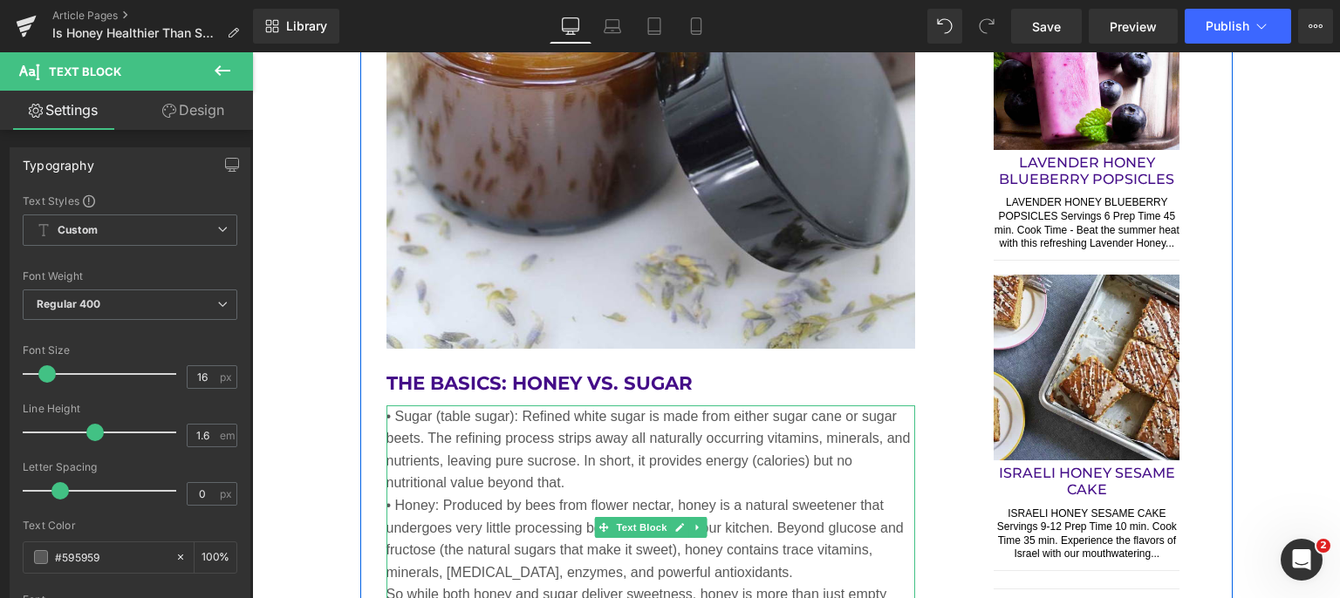
scroll to position [1919, 0]
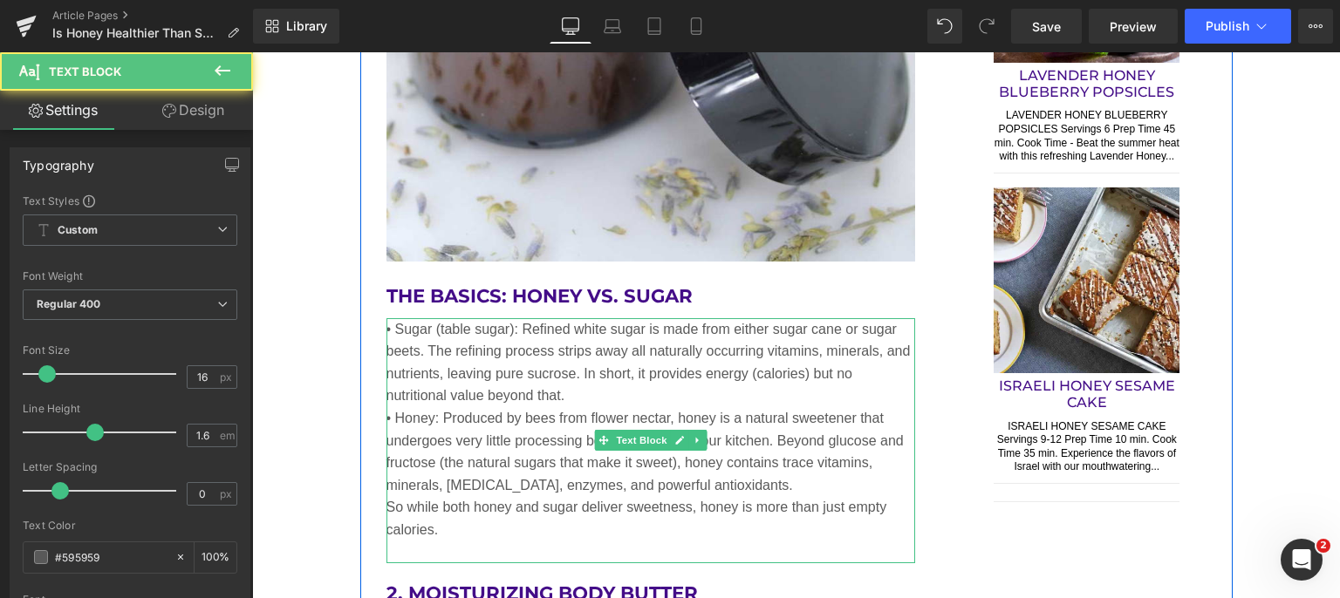
click at [759, 479] on p "• Honey: Produced by bees from flower nectar, honey is a natural sweetener that…" at bounding box center [650, 451] width 529 height 89
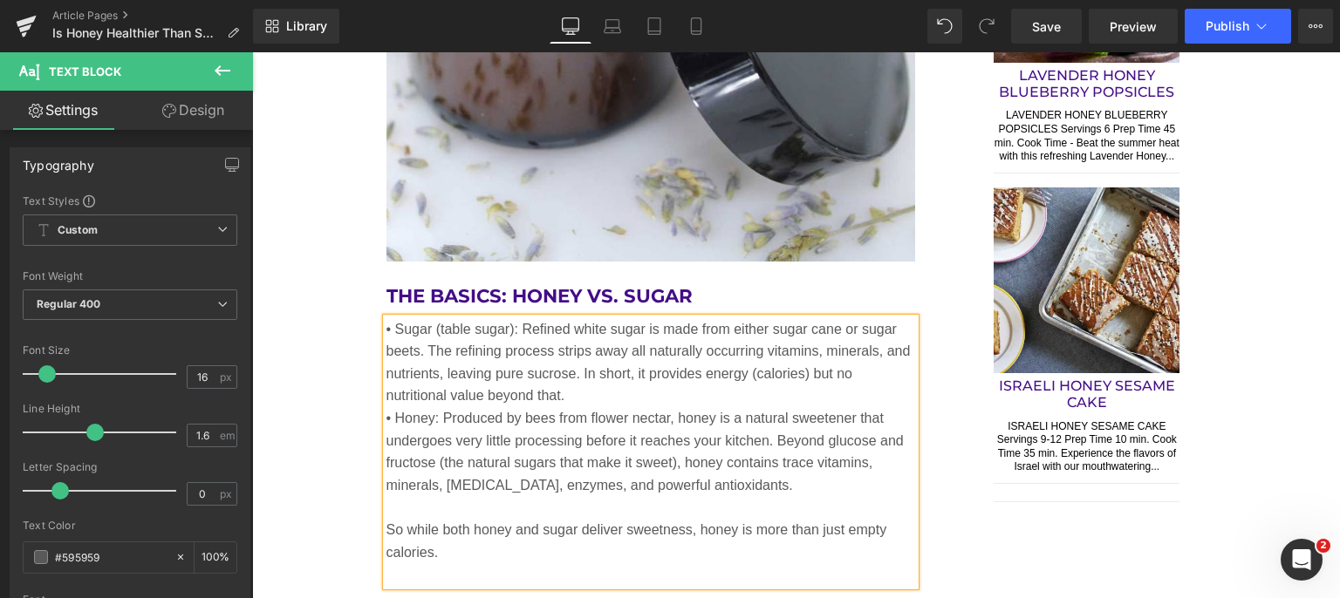
click at [524, 580] on p at bounding box center [650, 574] width 529 height 23
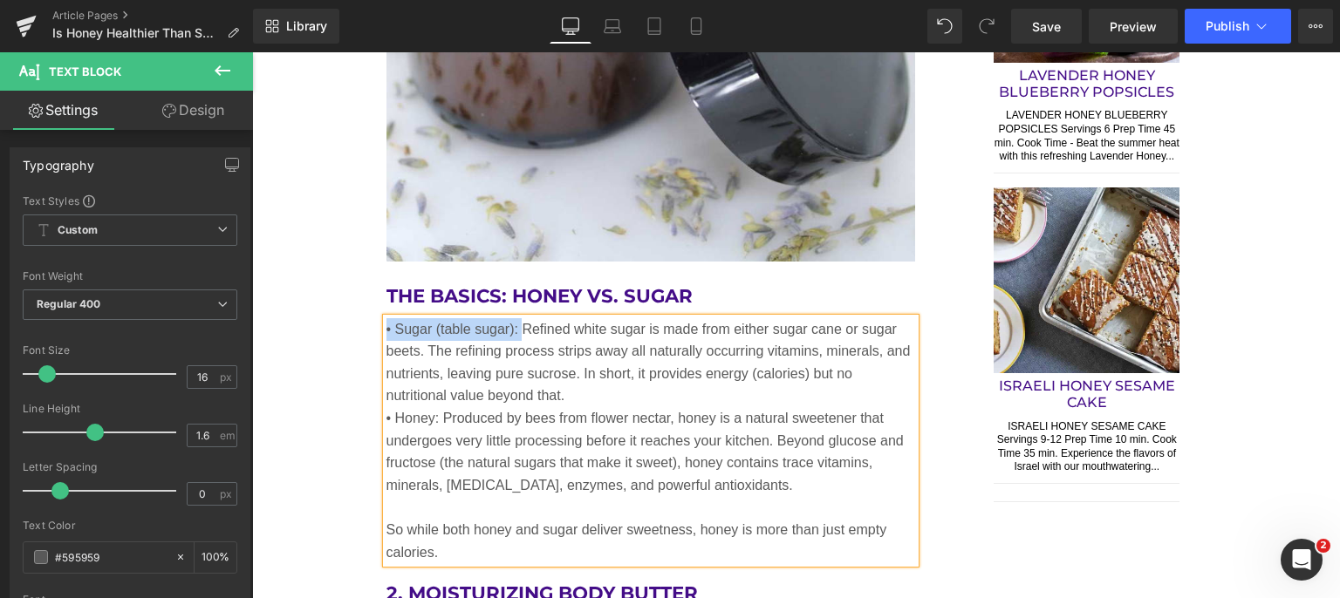
drag, startPoint x: 514, startPoint y: 330, endPoint x: 381, endPoint y: 330, distance: 132.6
click at [386, 330] on p "• Sugar (table sugar): Refined white sugar is made from either sugar cane or su…" at bounding box center [650, 362] width 529 height 89
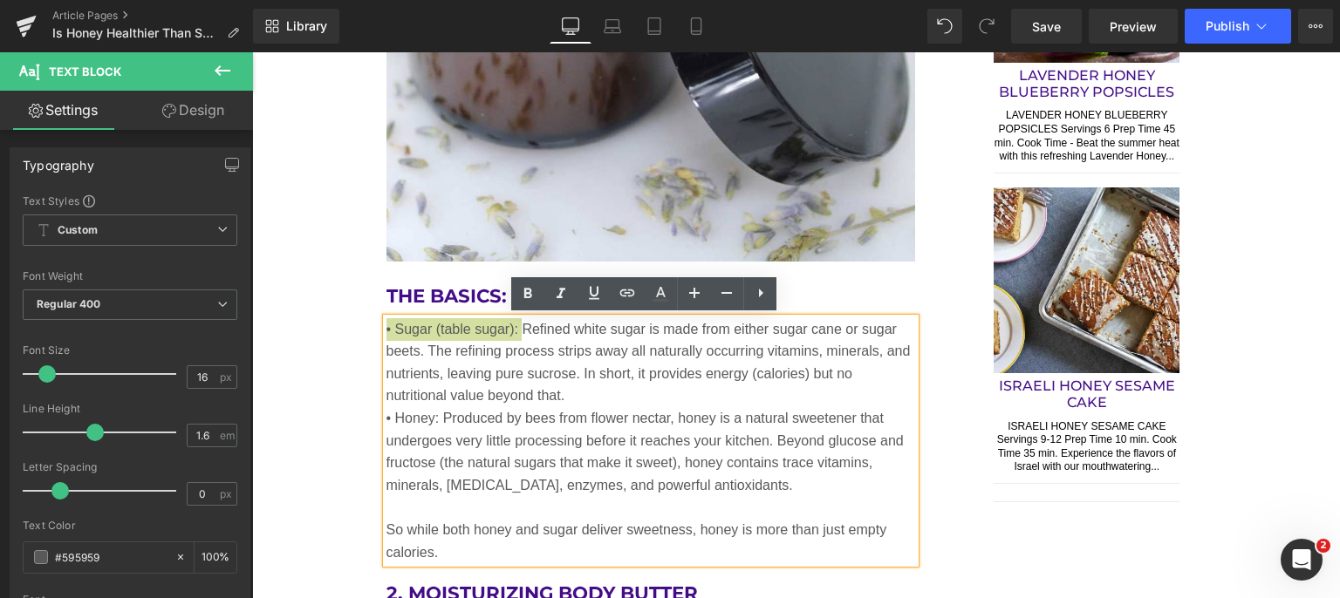
click at [528, 289] on icon at bounding box center [528, 294] width 8 height 10
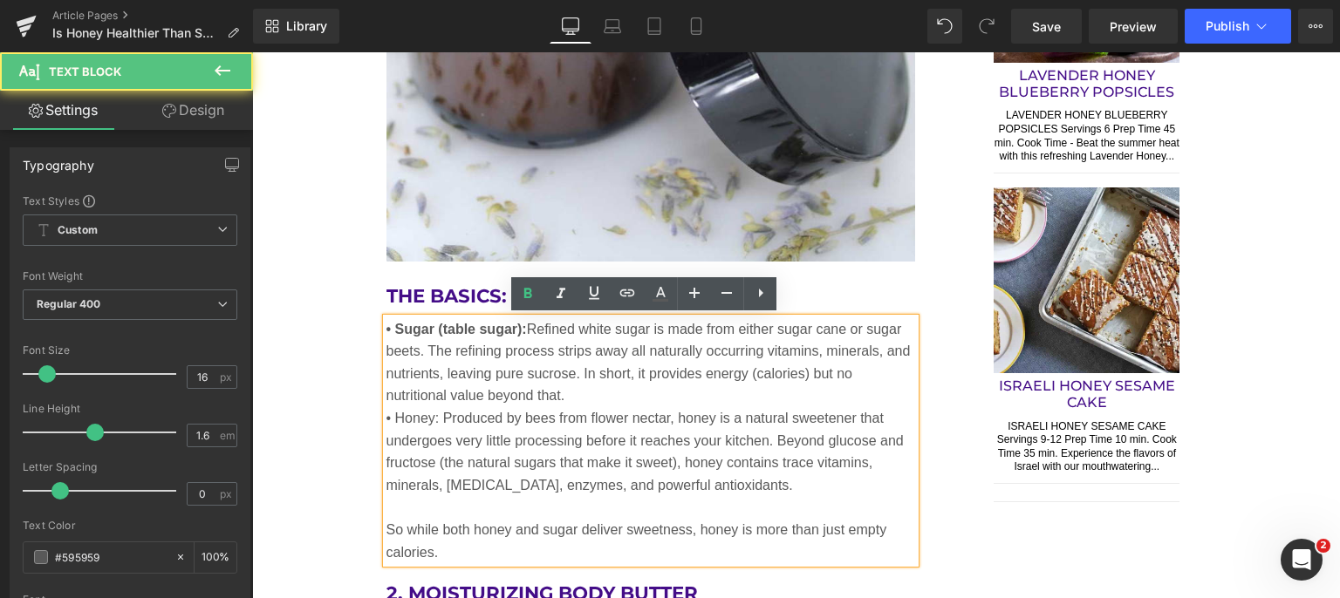
click at [570, 397] on p "• Sugar (table sugar): Refined white sugar is made from either sugar cane or su…" at bounding box center [650, 362] width 529 height 89
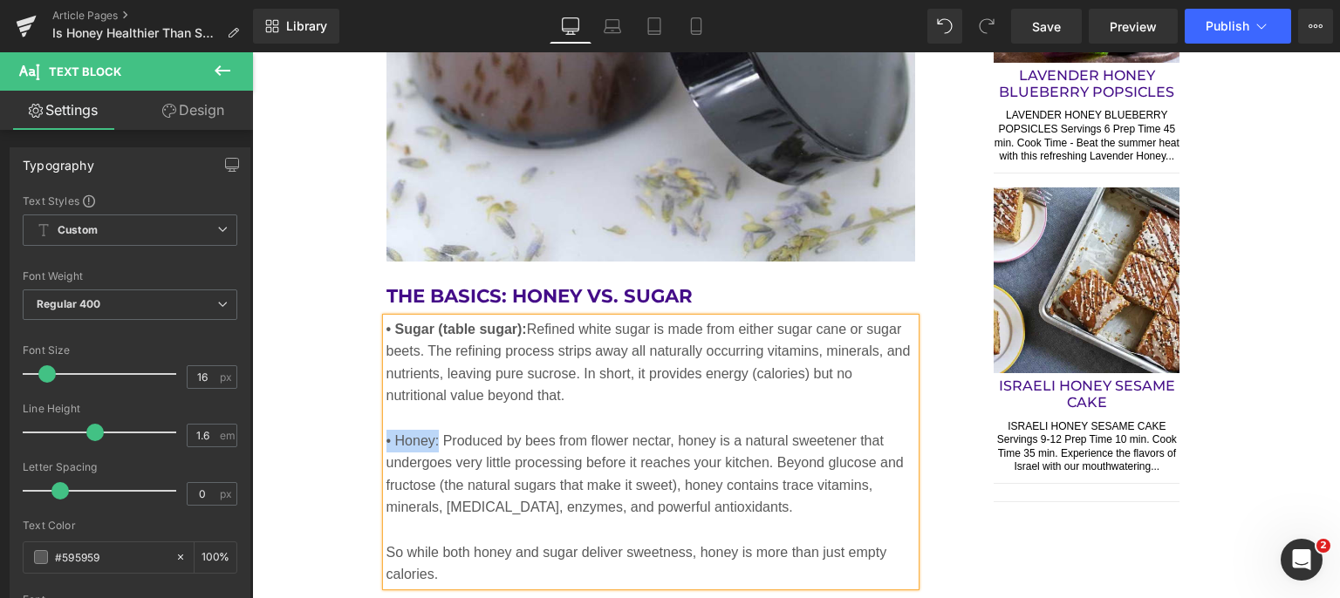
drag, startPoint x: 433, startPoint y: 440, endPoint x: 380, endPoint y: 443, distance: 52.4
click at [386, 443] on p "• Honey: Produced by bees from flower nectar, honey is a natural sweetener that…" at bounding box center [650, 474] width 529 height 89
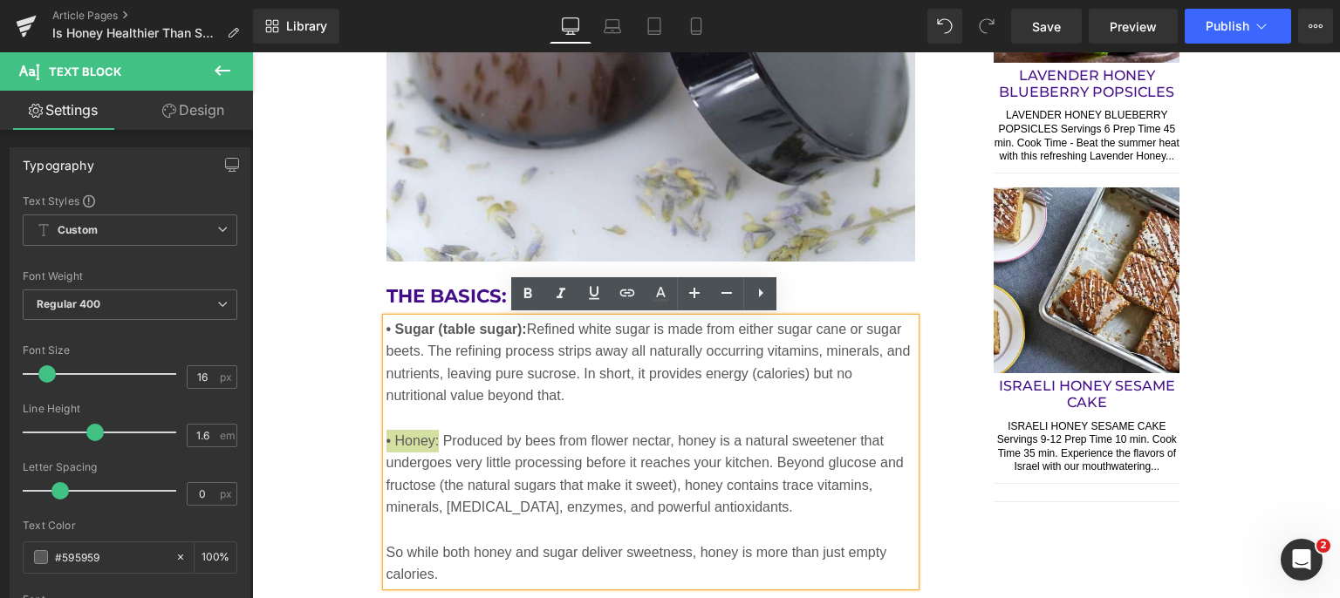
click at [529, 293] on icon at bounding box center [528, 294] width 8 height 10
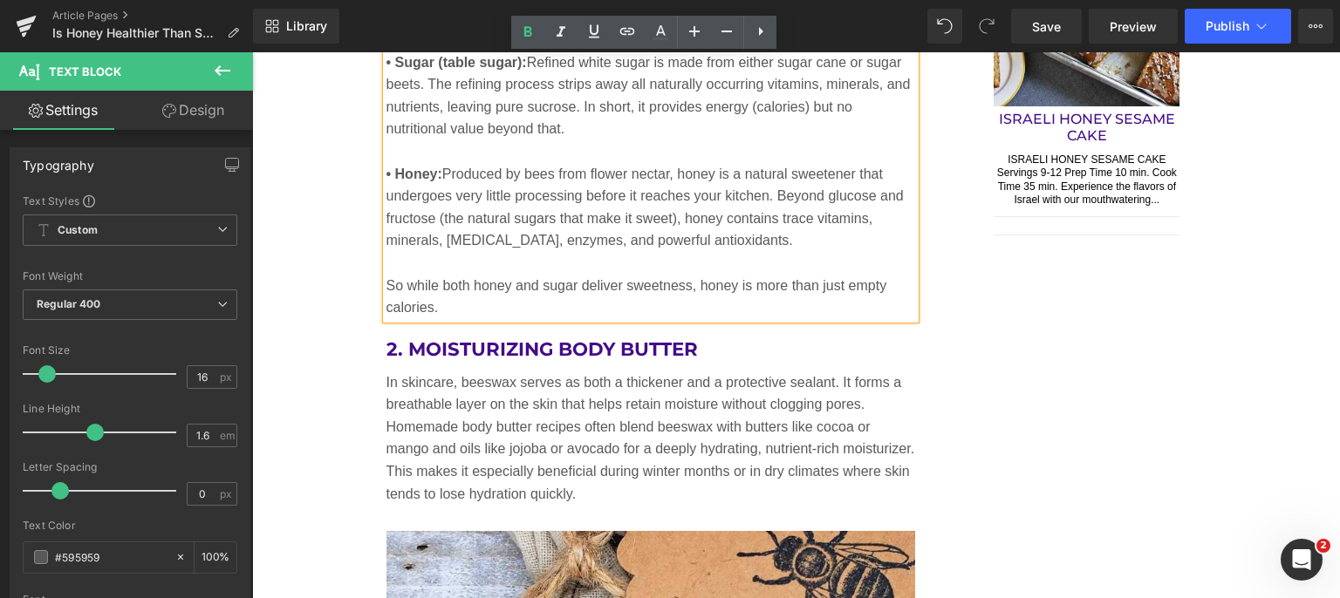
scroll to position [2180, 0]
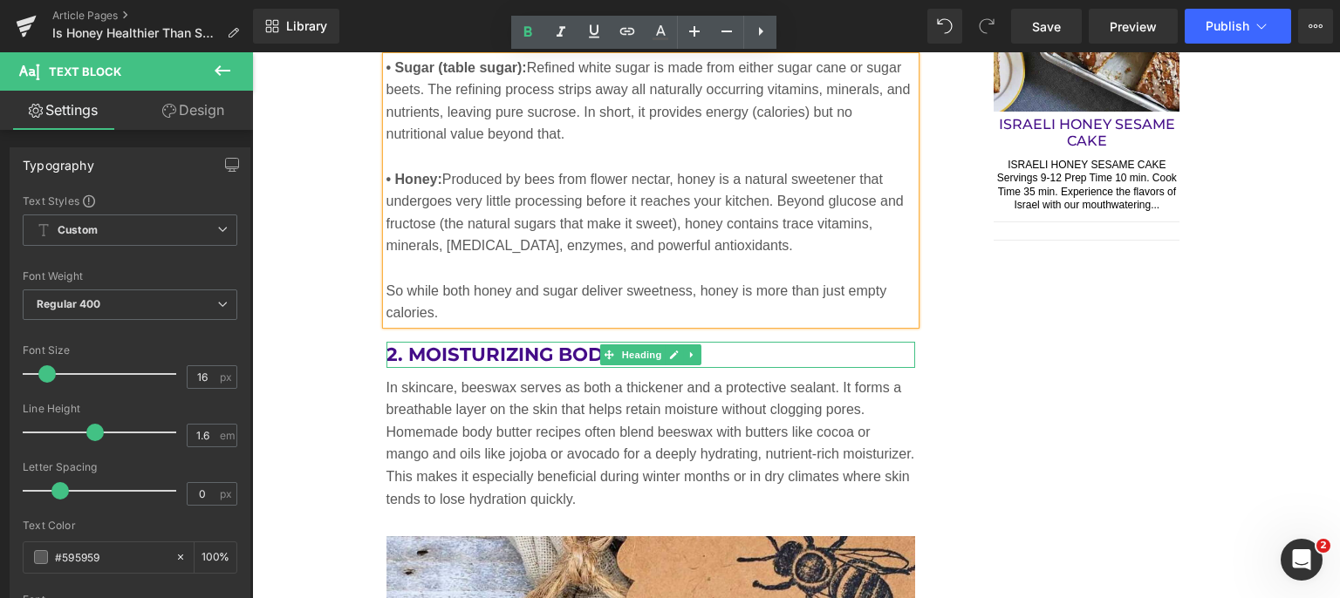
click at [687, 353] on icon at bounding box center [692, 355] width 10 height 10
click at [697, 354] on icon at bounding box center [701, 355] width 10 height 10
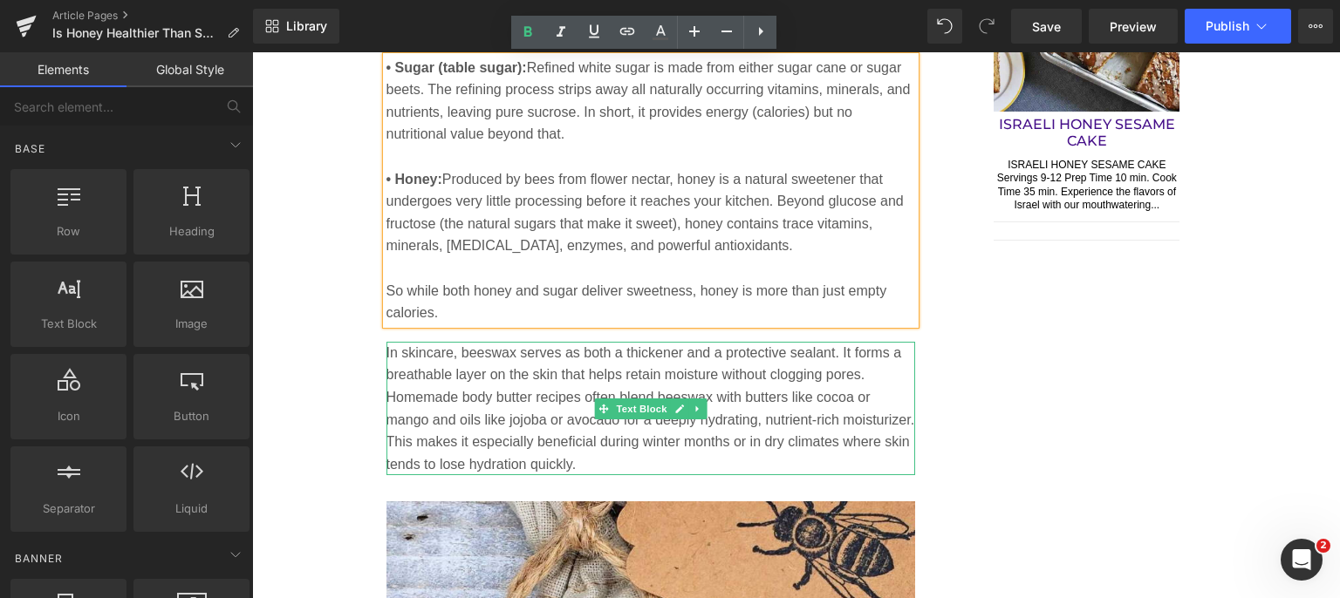
click at [692, 412] on icon at bounding box center [697, 409] width 10 height 10
click at [702, 407] on icon at bounding box center [707, 409] width 10 height 10
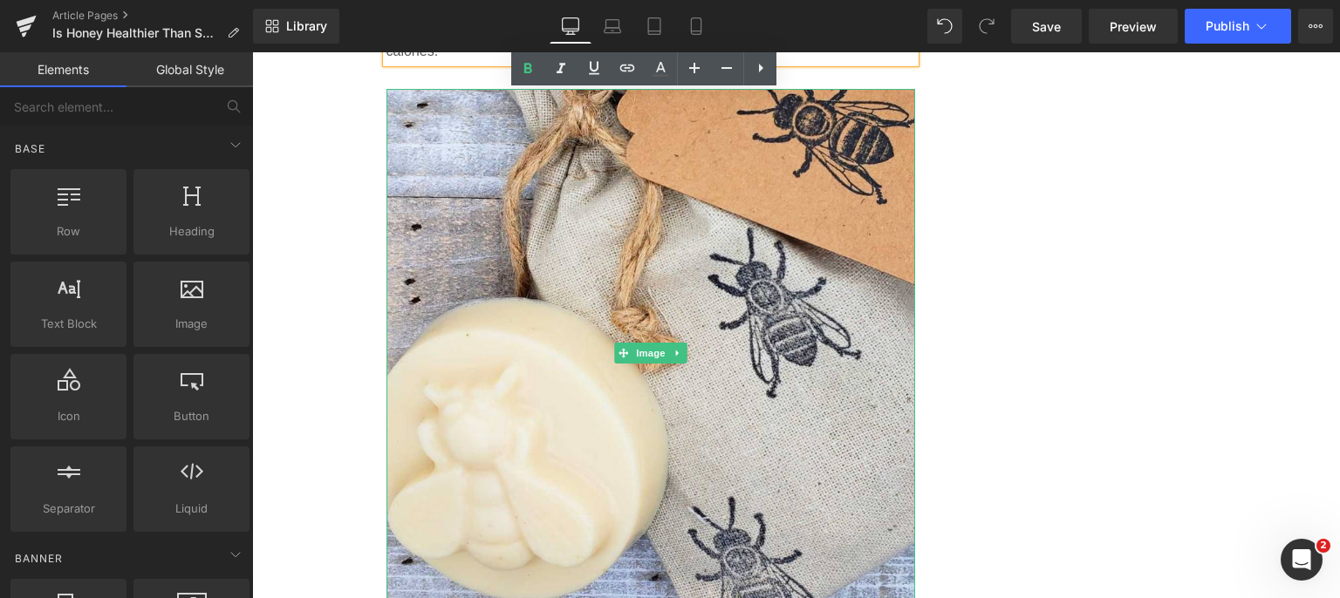
scroll to position [2703, 0]
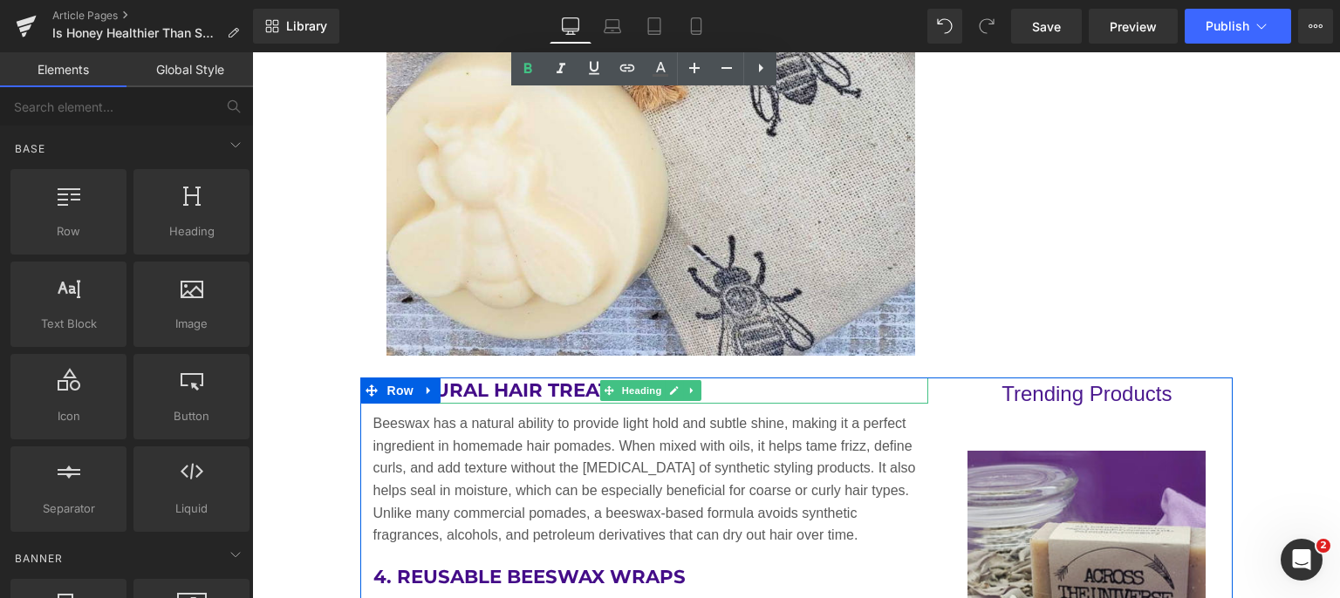
click at [670, 390] on icon at bounding box center [674, 391] width 9 height 9
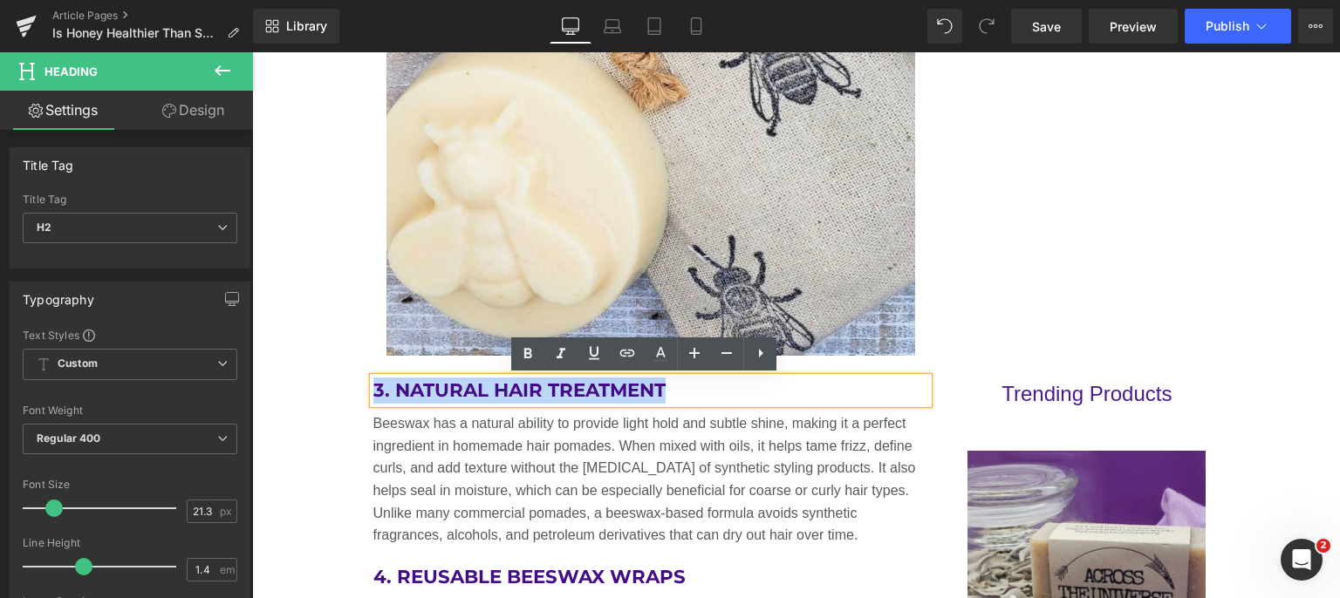
drag, startPoint x: 670, startPoint y: 390, endPoint x: 367, endPoint y: 388, distance: 302.6
click at [373, 388] on h2 "3. Natural Hair TREATMENT" at bounding box center [651, 391] width 556 height 26
paste div
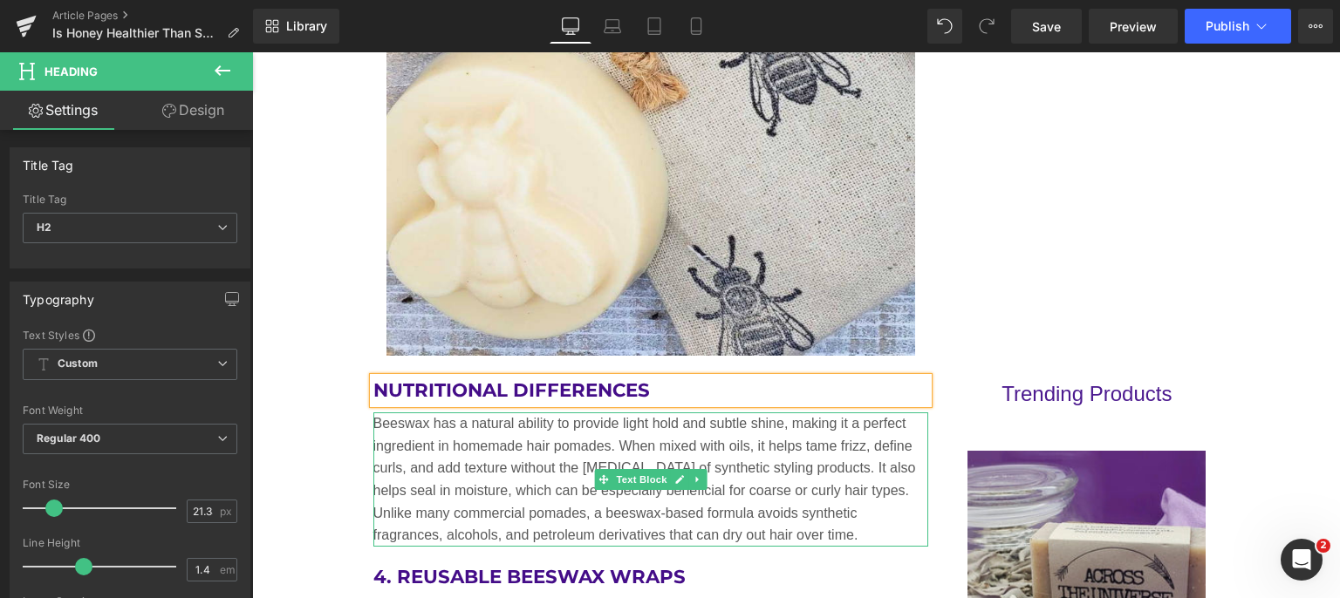
click at [488, 442] on p "Beeswax has a natural ability to provide light hold and subtle shine, making it…" at bounding box center [651, 479] width 556 height 134
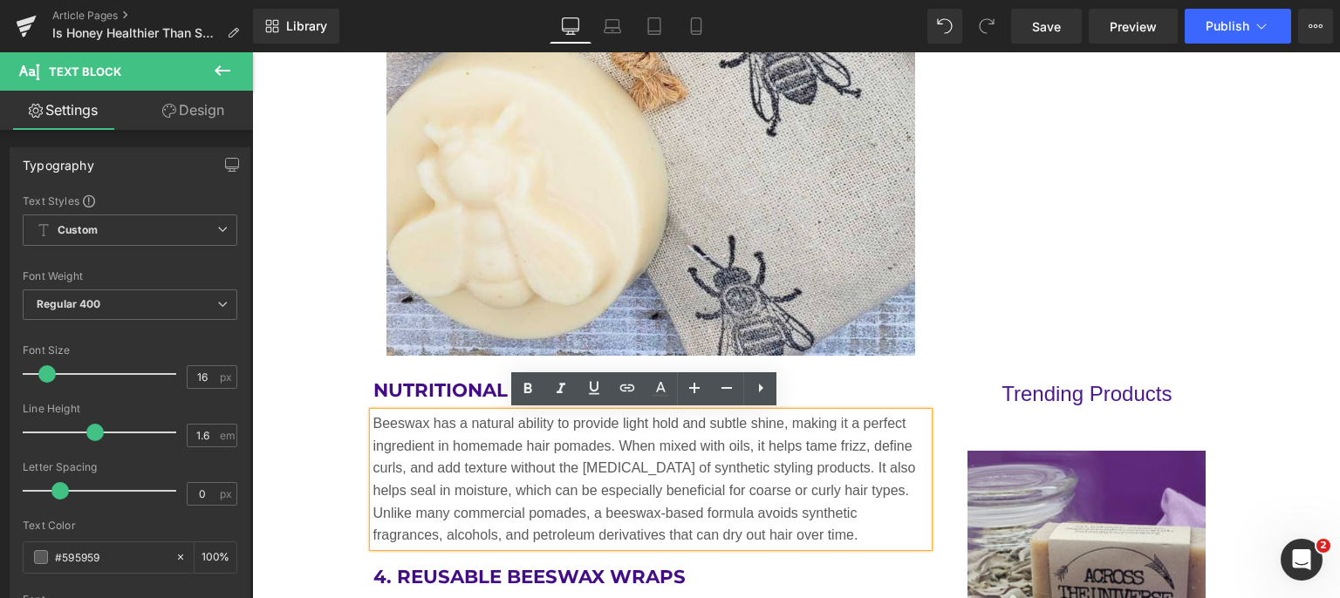
click at [614, 499] on p "Beeswax has a natural ability to provide light hold and subtle shine, making it…" at bounding box center [651, 479] width 556 height 134
click at [373, 424] on div "Beeswax has a natural ability to provide light hold and subtle shine, making it…" at bounding box center [651, 479] width 556 height 134
click at [373, 421] on div "Beeswax has a natural ability to provide light hold and subtle shine, making it…" at bounding box center [651, 479] width 556 height 134
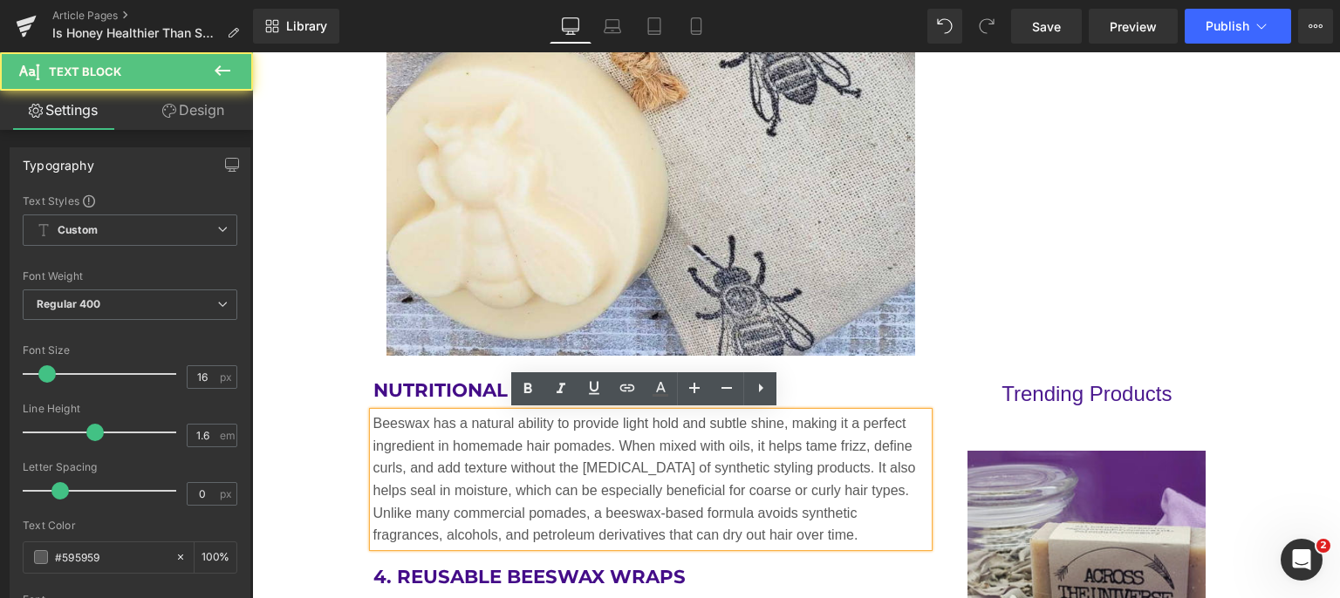
click at [373, 421] on div "Beeswax has a natural ability to provide light hold and subtle shine, making it…" at bounding box center [651, 479] width 556 height 134
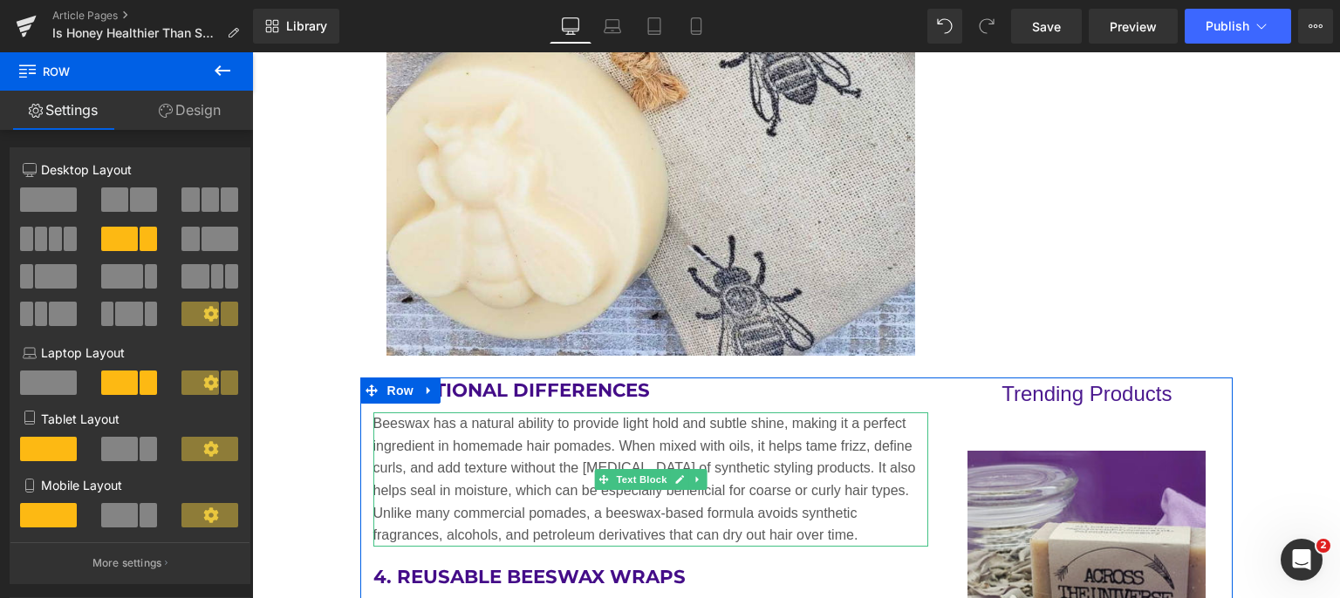
click at [675, 482] on icon at bounding box center [679, 479] width 9 height 9
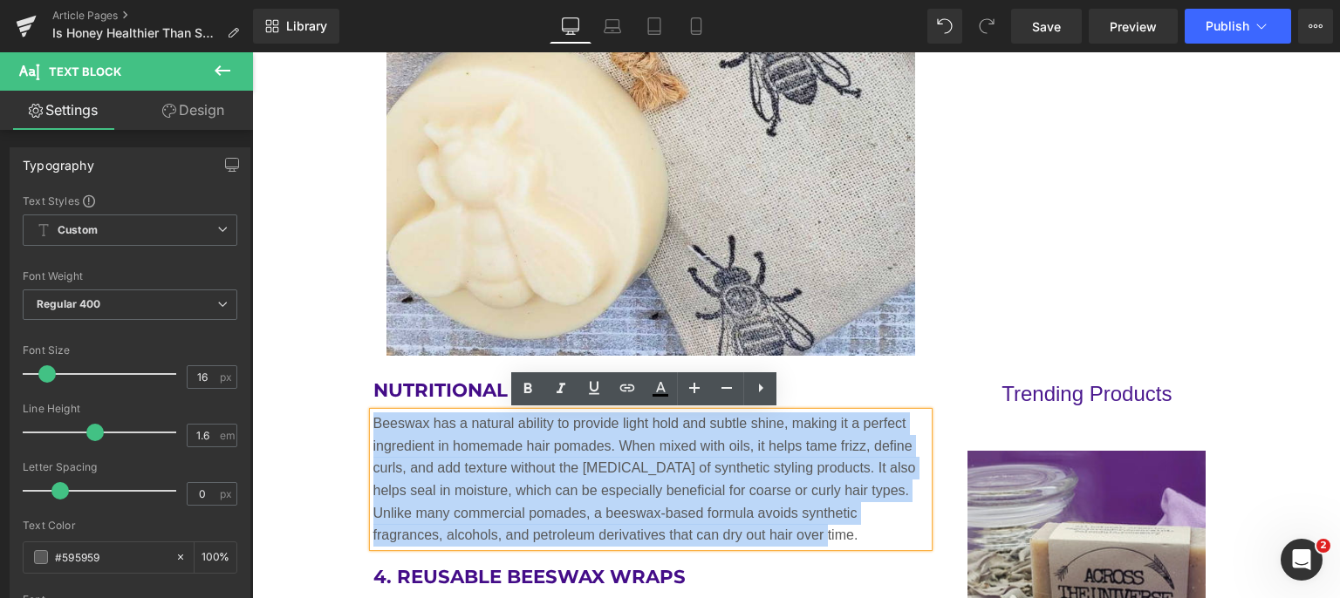
drag, startPoint x: 556, startPoint y: 498, endPoint x: 368, endPoint y: 429, distance: 200.6
click at [373, 429] on p "Beeswax has a natural ability to provide light hold and subtle shine, making it…" at bounding box center [651, 479] width 556 height 134
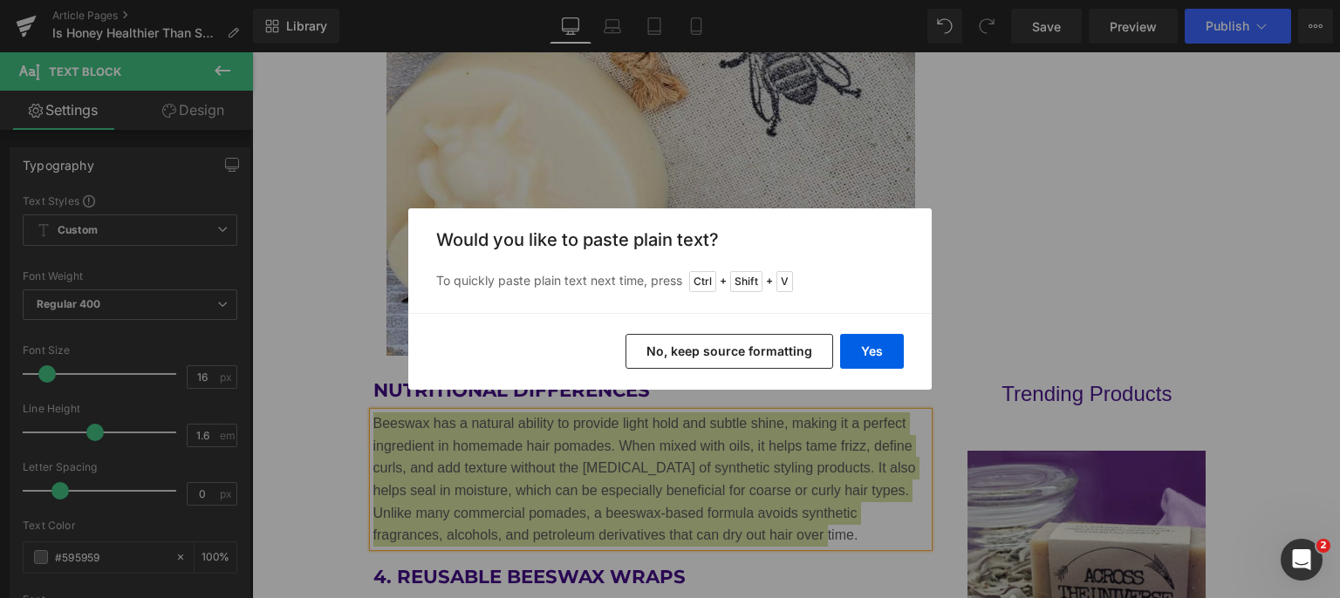
click at [890, 339] on button "Yes" at bounding box center [872, 351] width 64 height 35
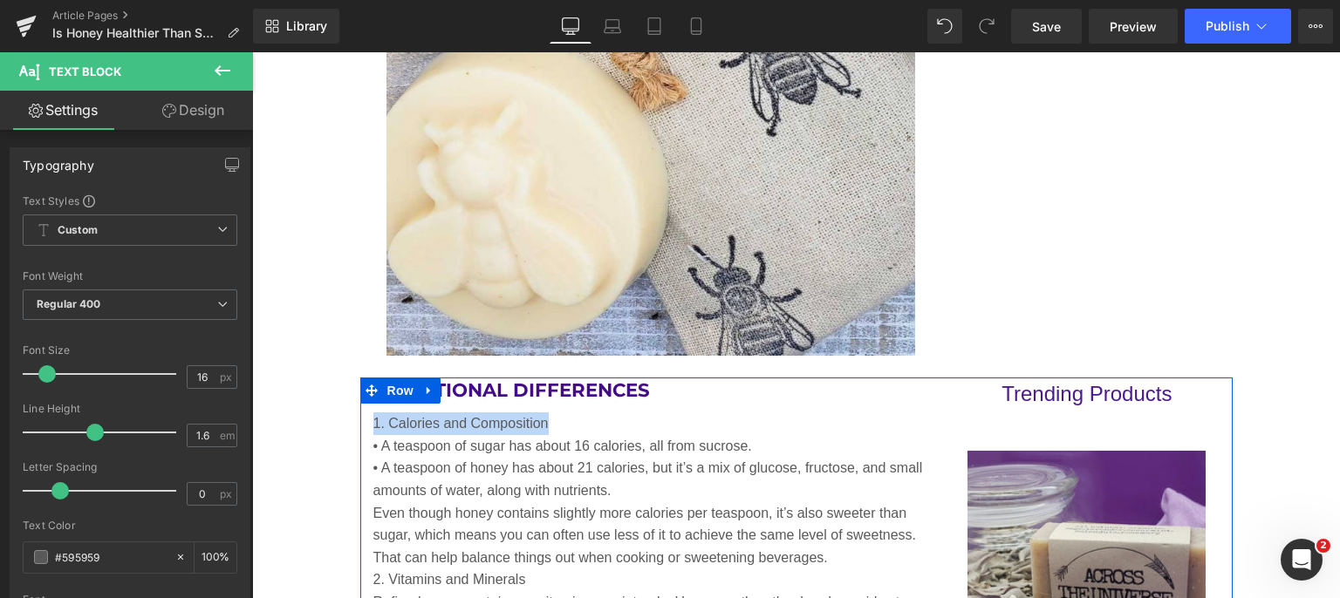
drag, startPoint x: 557, startPoint y: 419, endPoint x: 359, endPoint y: 425, distance: 198.0
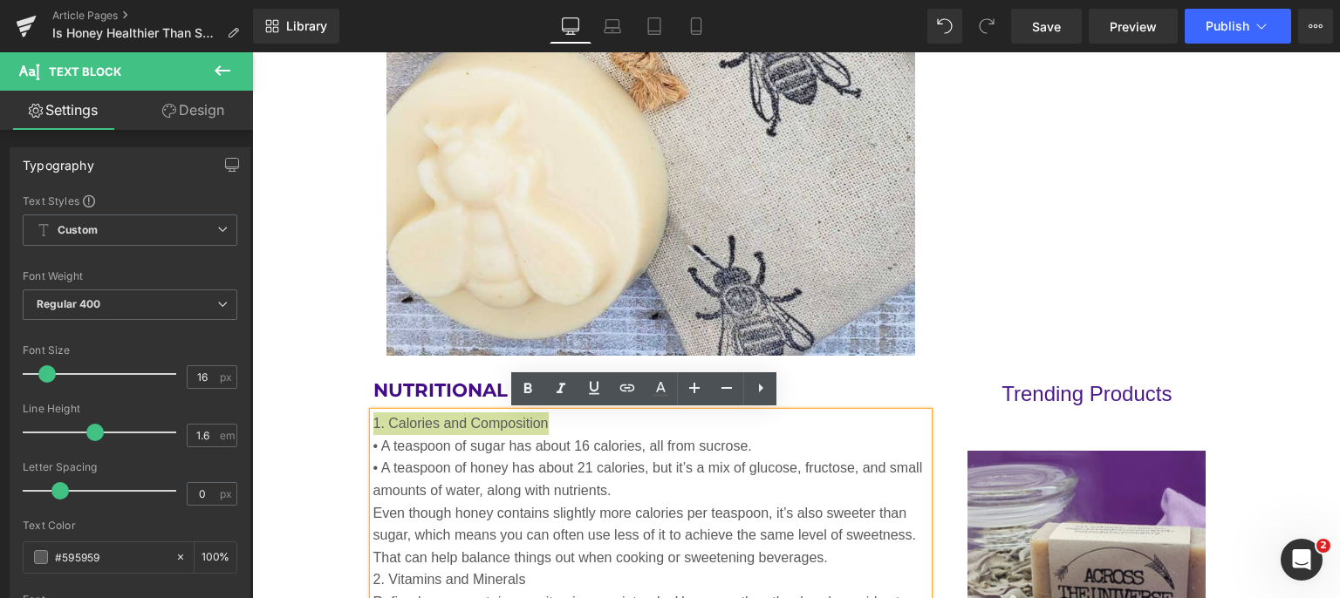
click at [517, 385] on icon at bounding box center [527, 388] width 21 height 21
click at [632, 492] on p "• A teaspoon of honey has about 21 calories, but it’s a mix of glucose, fructos…" at bounding box center [651, 479] width 556 height 44
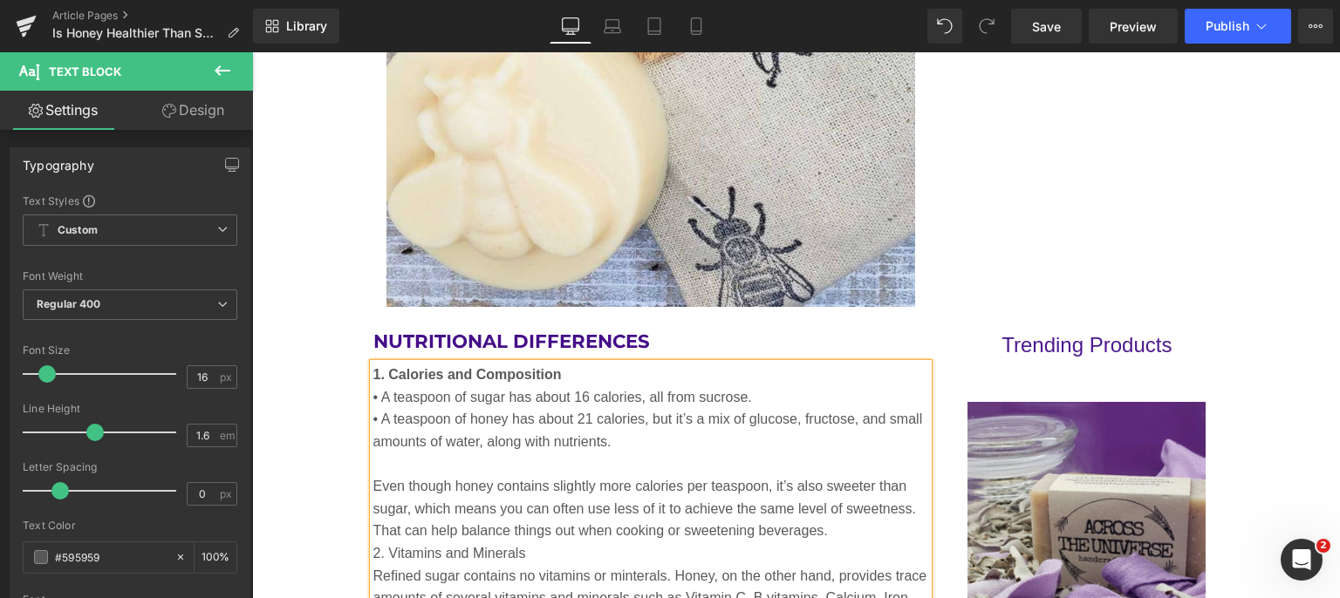
scroll to position [2878, 0]
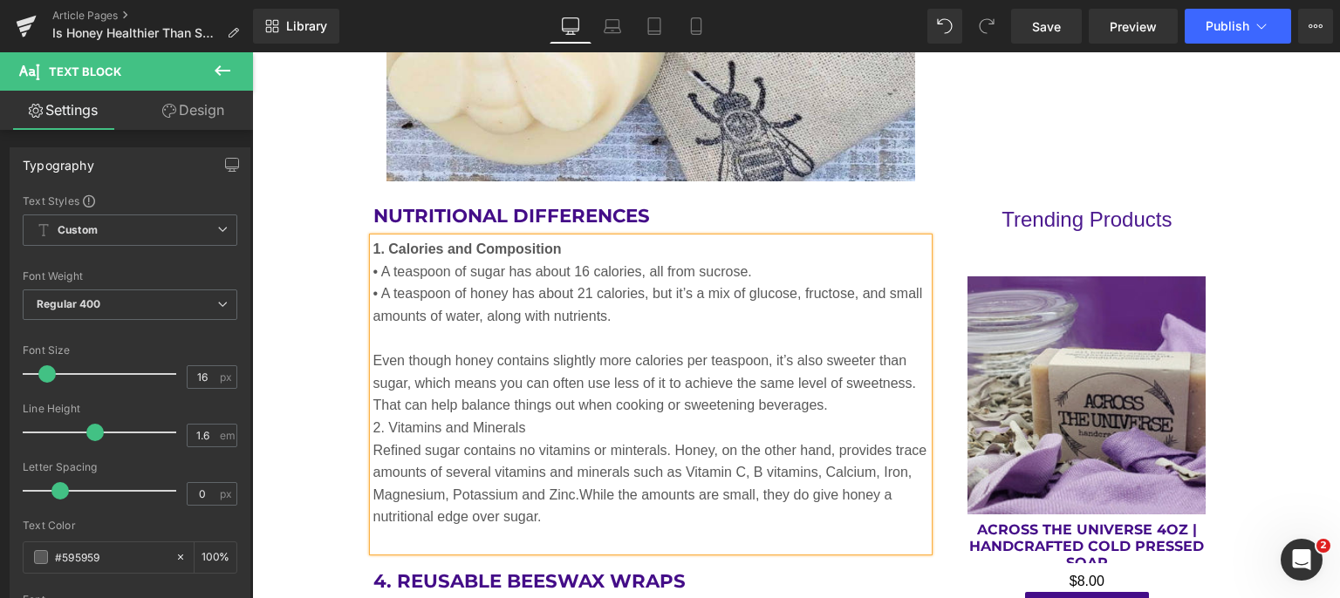
click at [831, 405] on p "Even though honey contains slightly more calories per teaspoon, it’s also sweet…" at bounding box center [651, 383] width 556 height 67
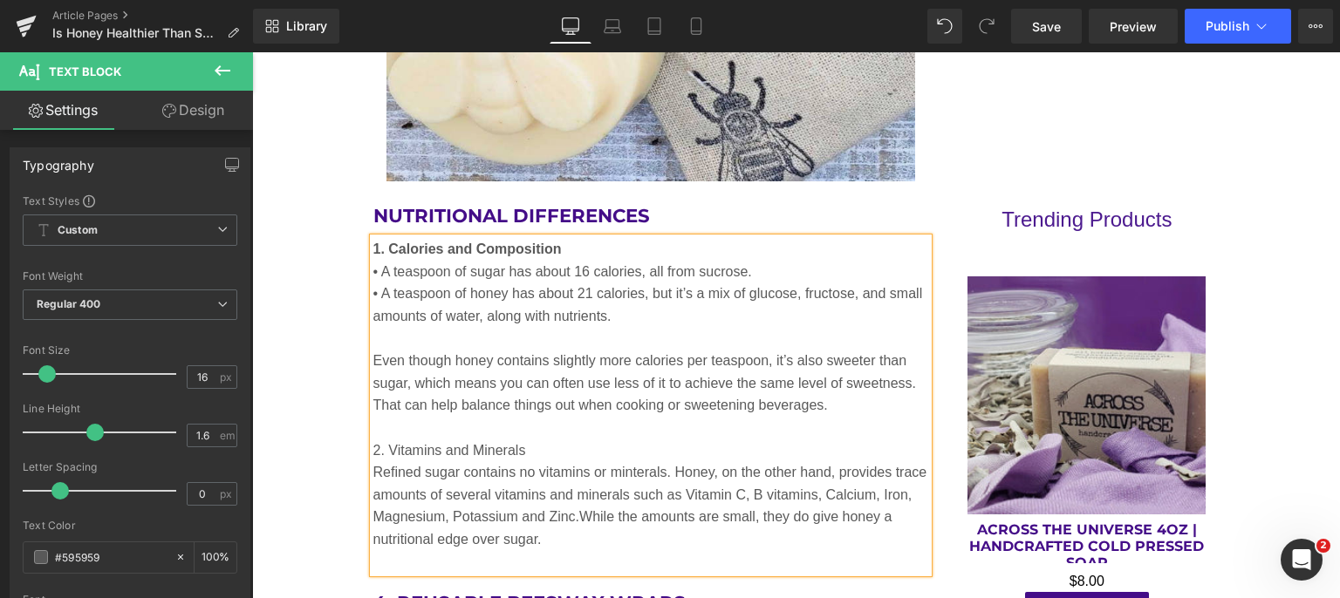
drag, startPoint x: 526, startPoint y: 451, endPoint x: 363, endPoint y: 450, distance: 163.1
click at [373, 450] on div "1. Calories and Composition • A teaspoon of sugar has about 16 calories, all fr…" at bounding box center [651, 405] width 556 height 335
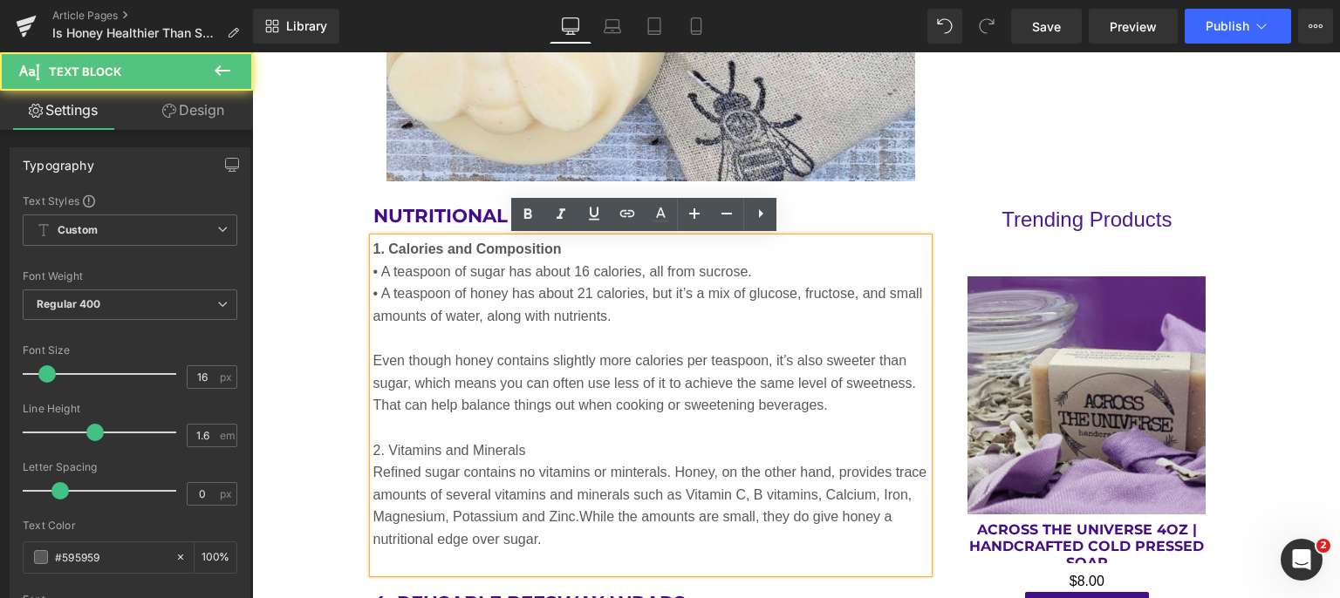
click at [528, 443] on p "2. Vitamins and Minerals" at bounding box center [651, 451] width 556 height 23
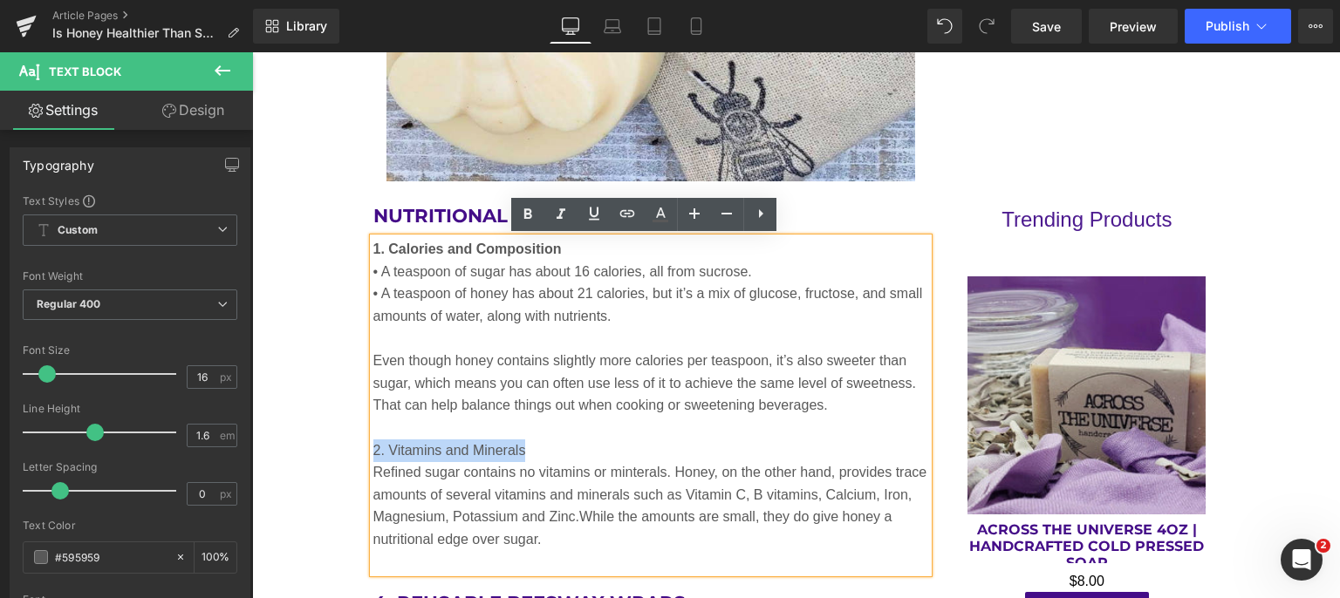
drag, startPoint x: 527, startPoint y: 447, endPoint x: 366, endPoint y: 441, distance: 160.5
click at [373, 441] on p "2. Vitamins and Minerals" at bounding box center [651, 451] width 556 height 23
click at [520, 207] on icon at bounding box center [527, 214] width 21 height 21
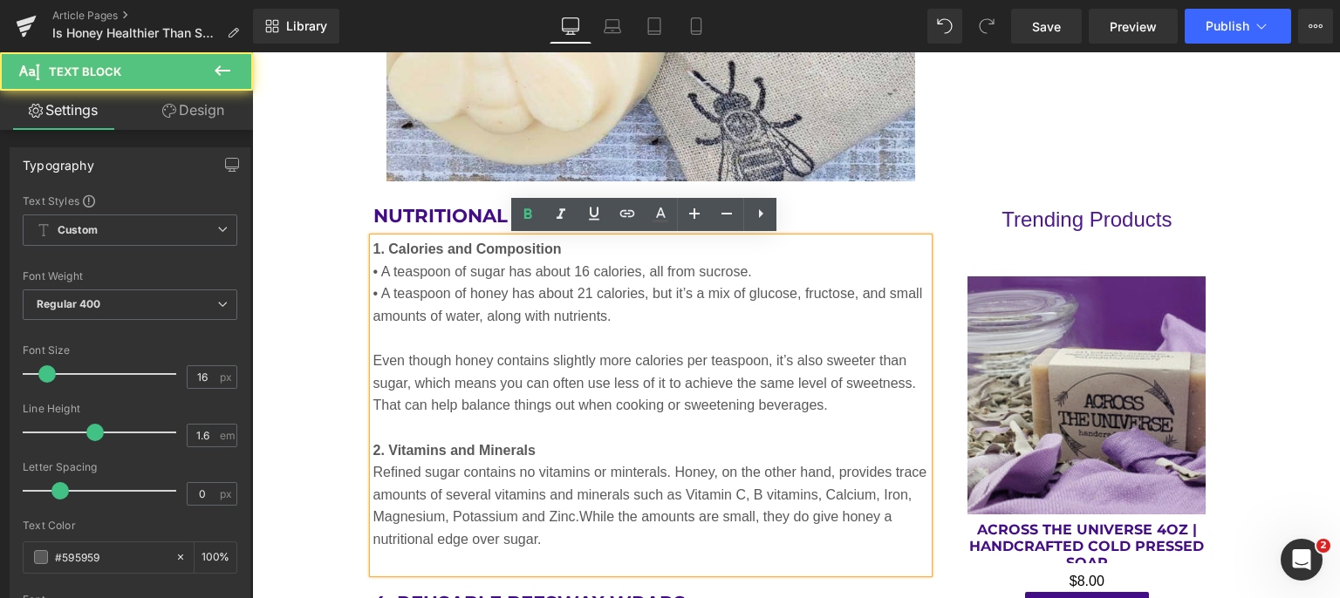
click at [567, 562] on p at bounding box center [651, 562] width 556 height 23
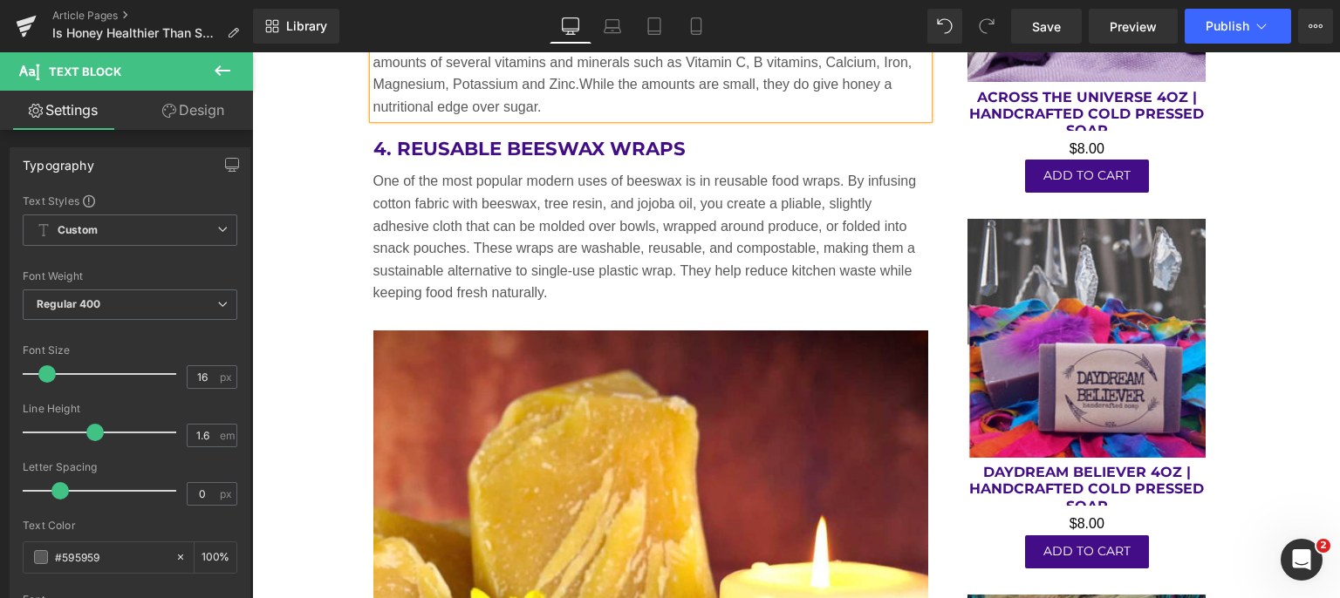
scroll to position [3314, 0]
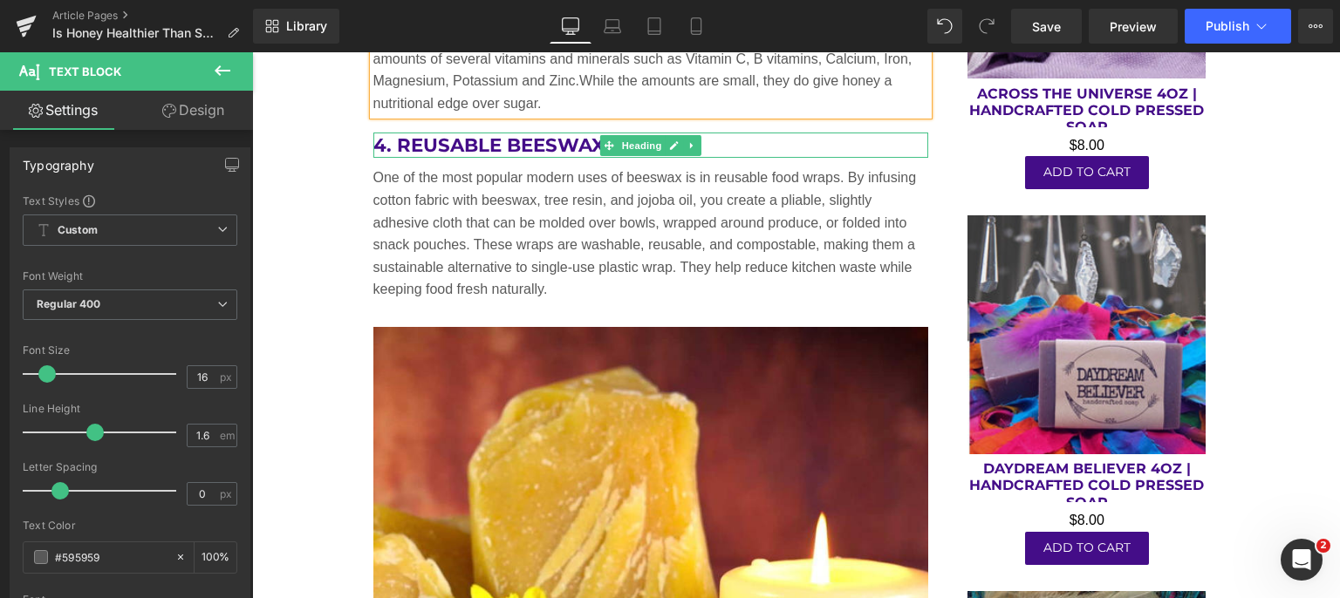
click at [687, 141] on icon at bounding box center [692, 145] width 10 height 10
click at [696, 143] on icon at bounding box center [701, 145] width 10 height 10
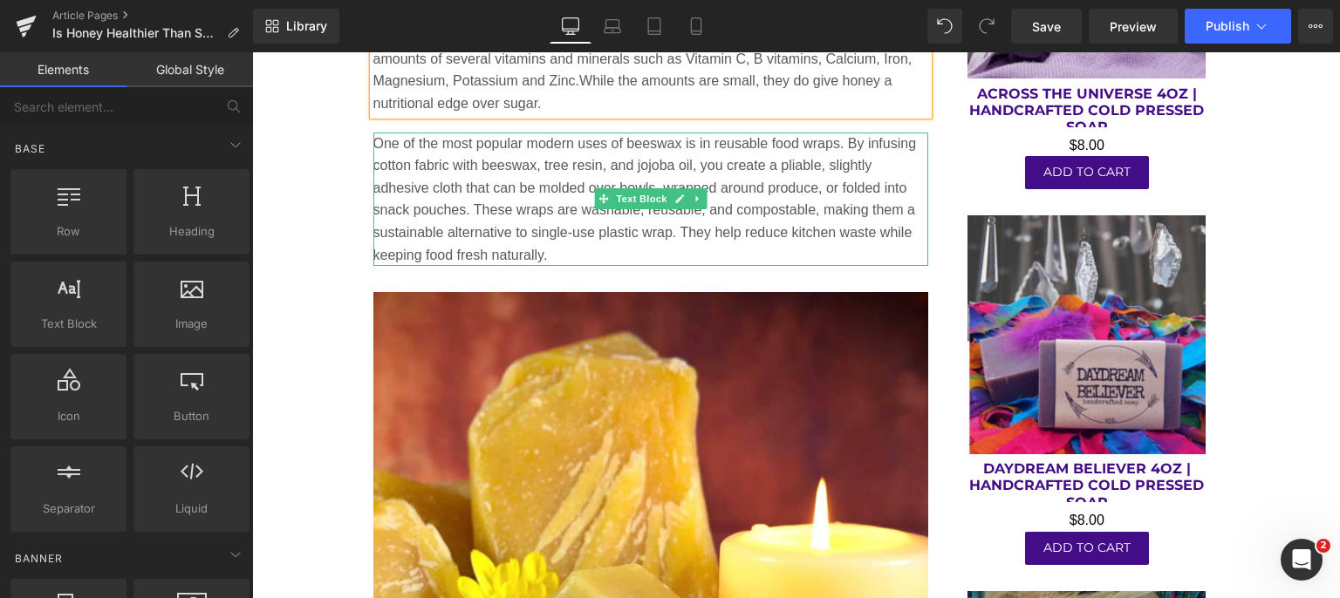
click at [695, 199] on icon at bounding box center [697, 199] width 10 height 10
click at [702, 198] on icon at bounding box center [707, 199] width 10 height 10
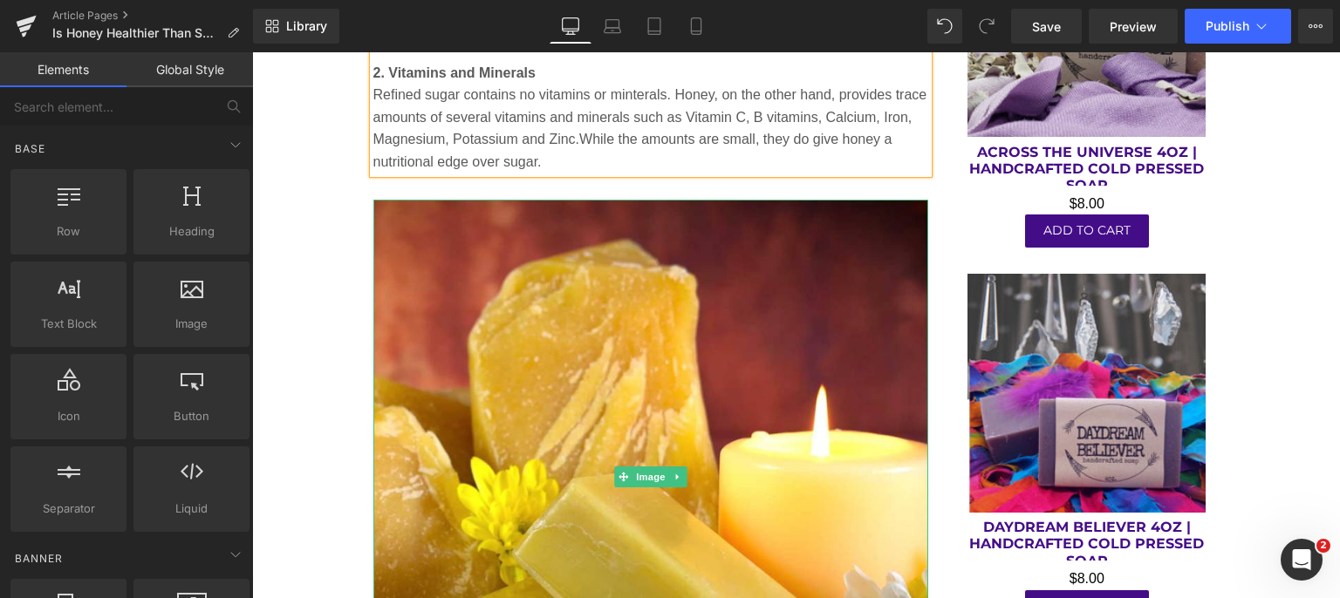
scroll to position [3227, 0]
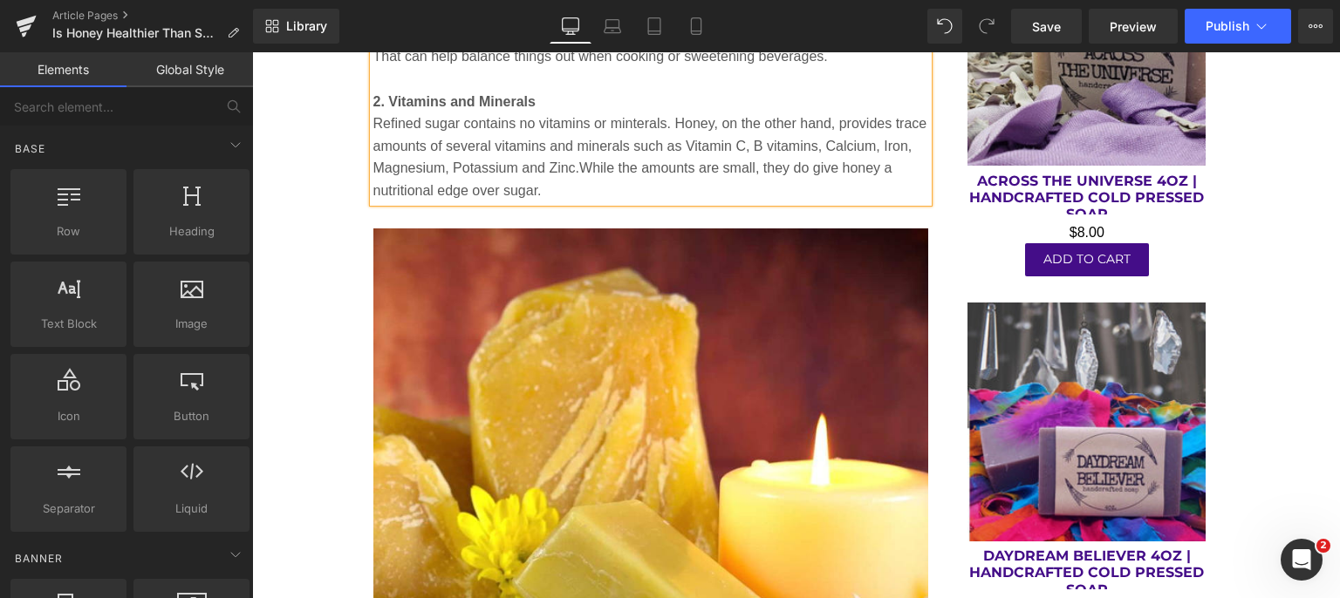
click at [590, 194] on p "Refined sugar contains no vitamins or minterals. Honey, on the other hand, prov…" at bounding box center [651, 156] width 556 height 89
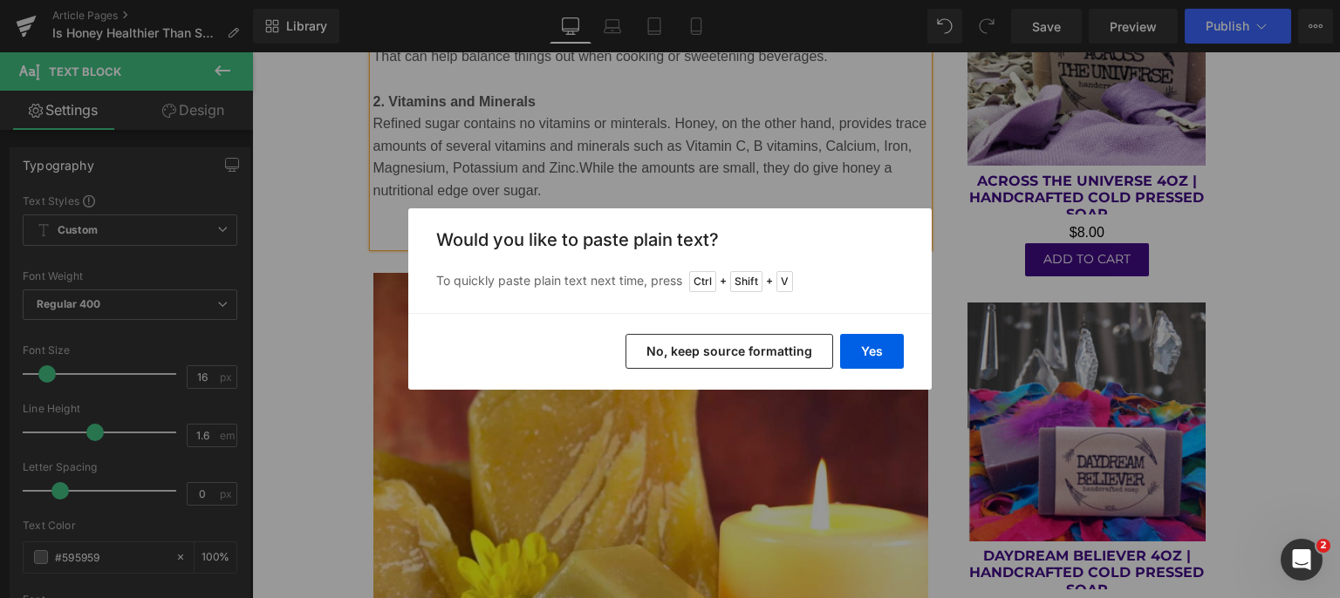
click at [872, 355] on button "Yes" at bounding box center [872, 351] width 64 height 35
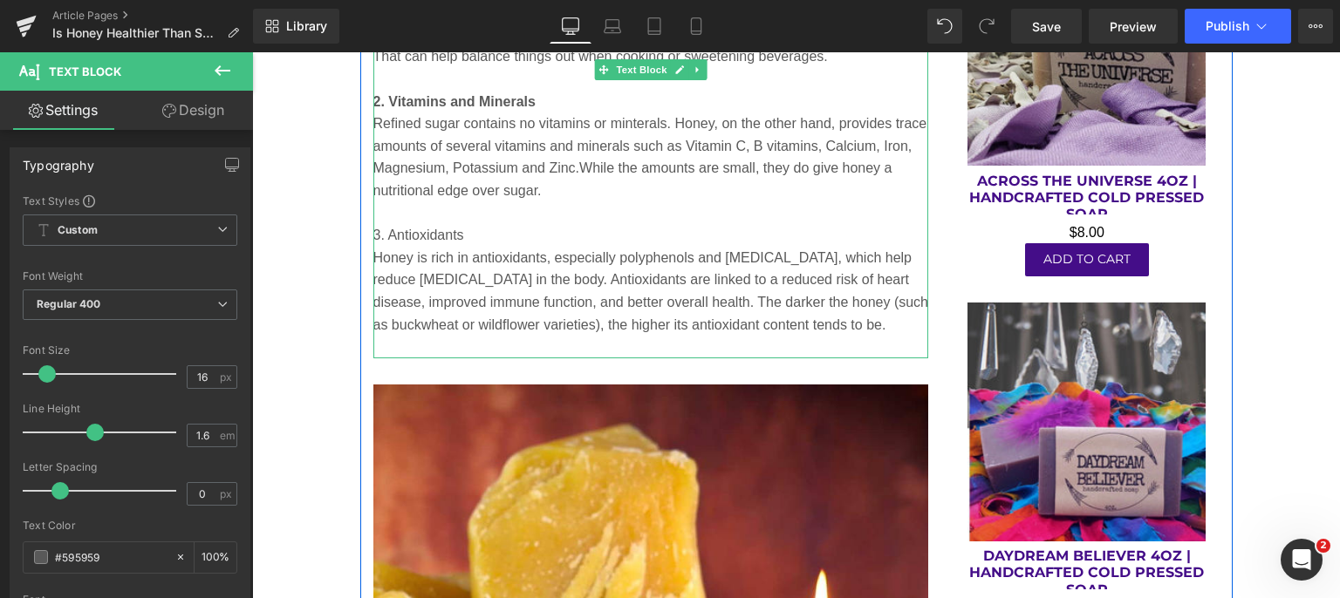
click at [473, 234] on p "3. Antioxidants" at bounding box center [651, 235] width 556 height 23
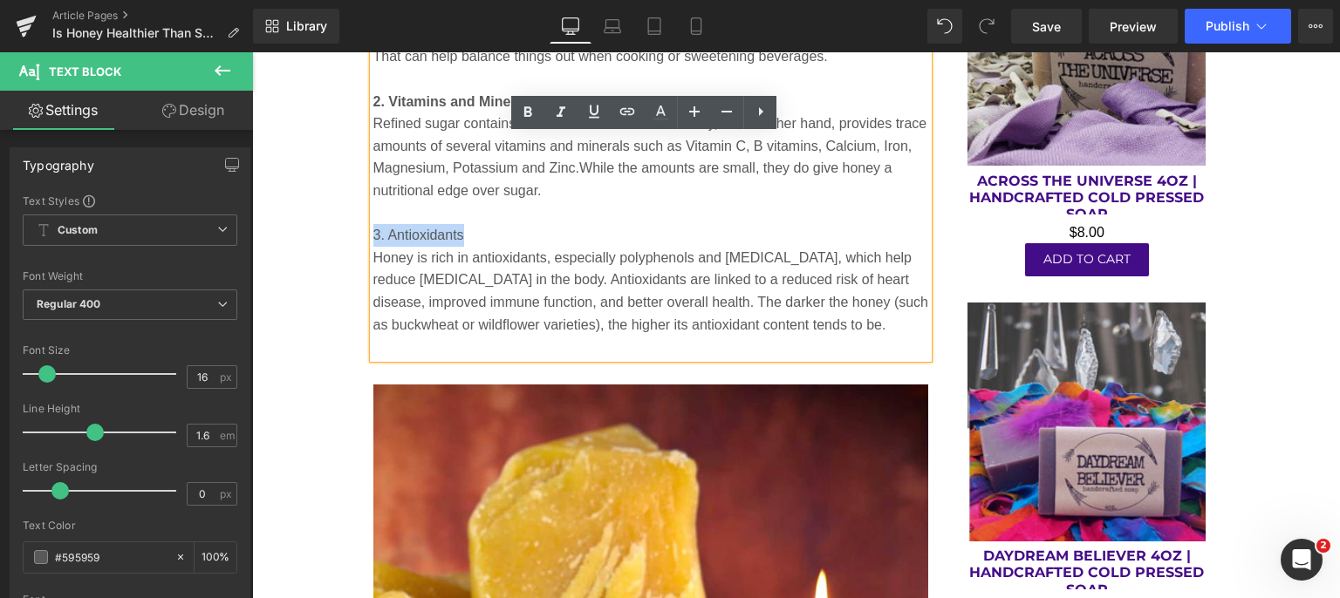
drag, startPoint x: 466, startPoint y: 232, endPoint x: 367, endPoint y: 226, distance: 98.7
click at [373, 226] on p "3. Antioxidants" at bounding box center [651, 235] width 556 height 23
click at [532, 114] on icon at bounding box center [527, 112] width 21 height 21
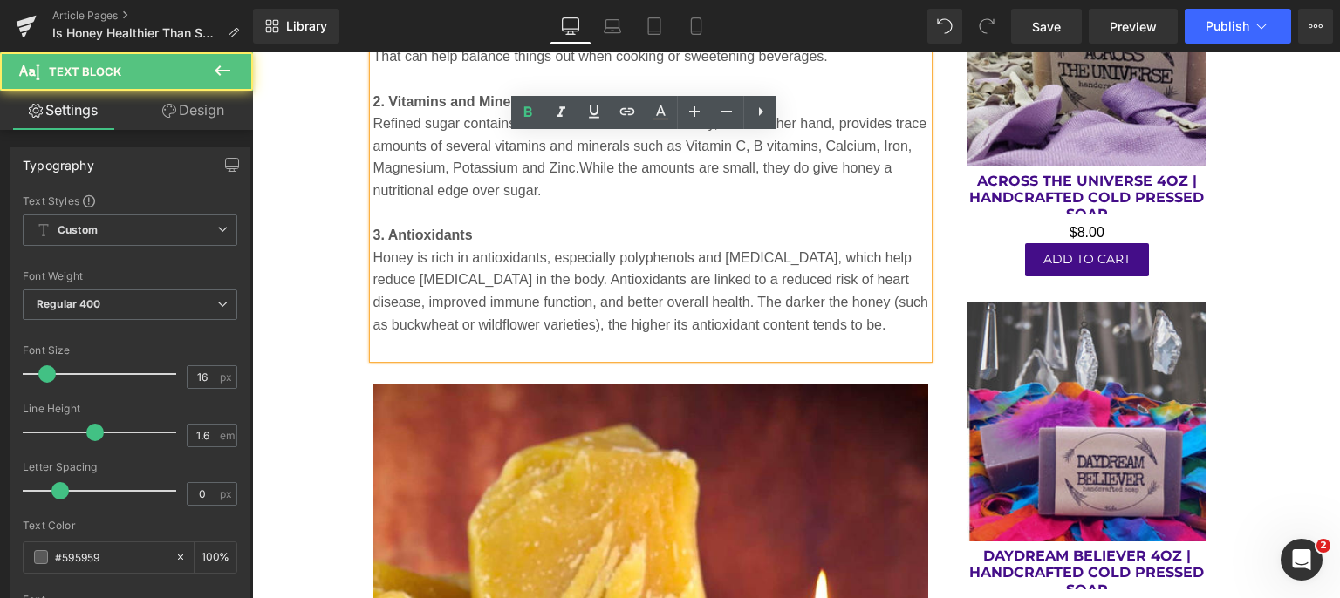
click at [405, 346] on p at bounding box center [651, 347] width 556 height 23
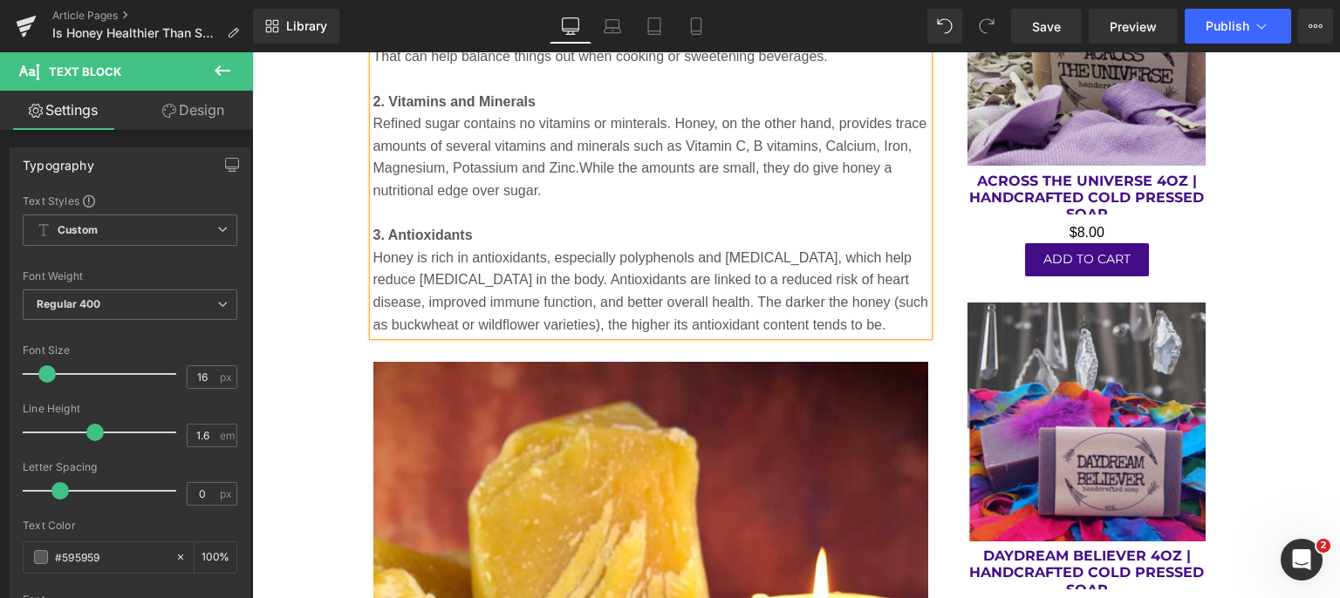
click at [1048, 22] on span "Save" at bounding box center [1046, 26] width 29 height 18
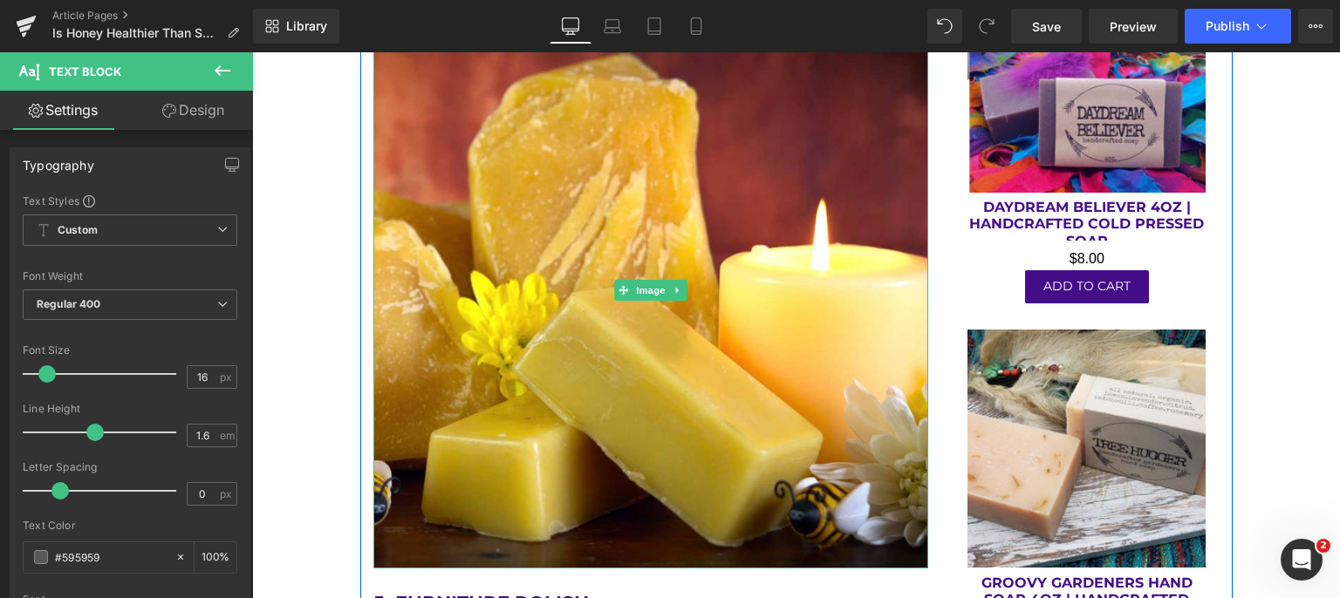
scroll to position [3924, 0]
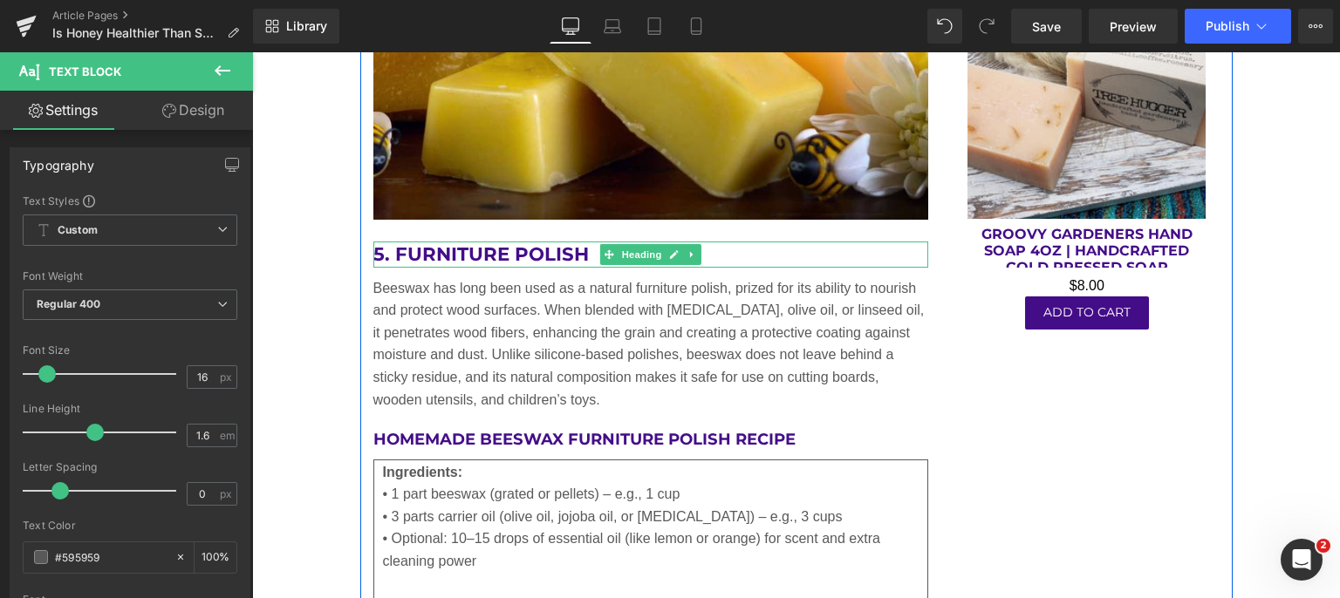
click at [569, 252] on h2 "5. Furniture Polish" at bounding box center [651, 255] width 556 height 26
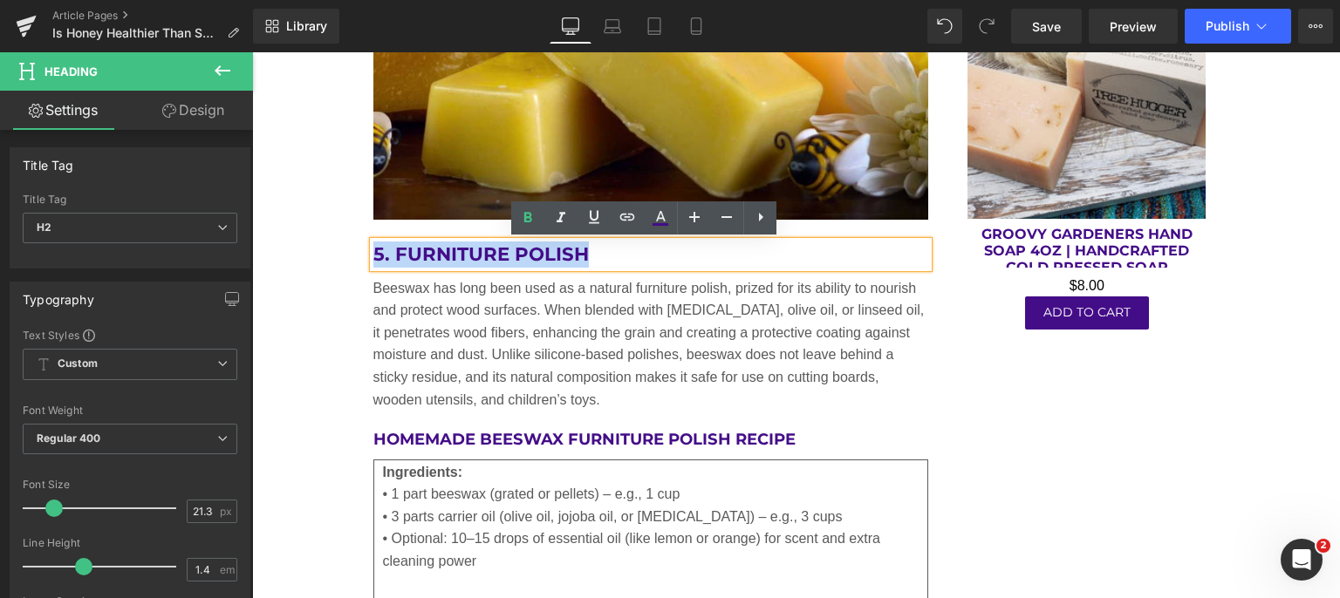
drag, startPoint x: 596, startPoint y: 254, endPoint x: 360, endPoint y: 251, distance: 236.3
paste div
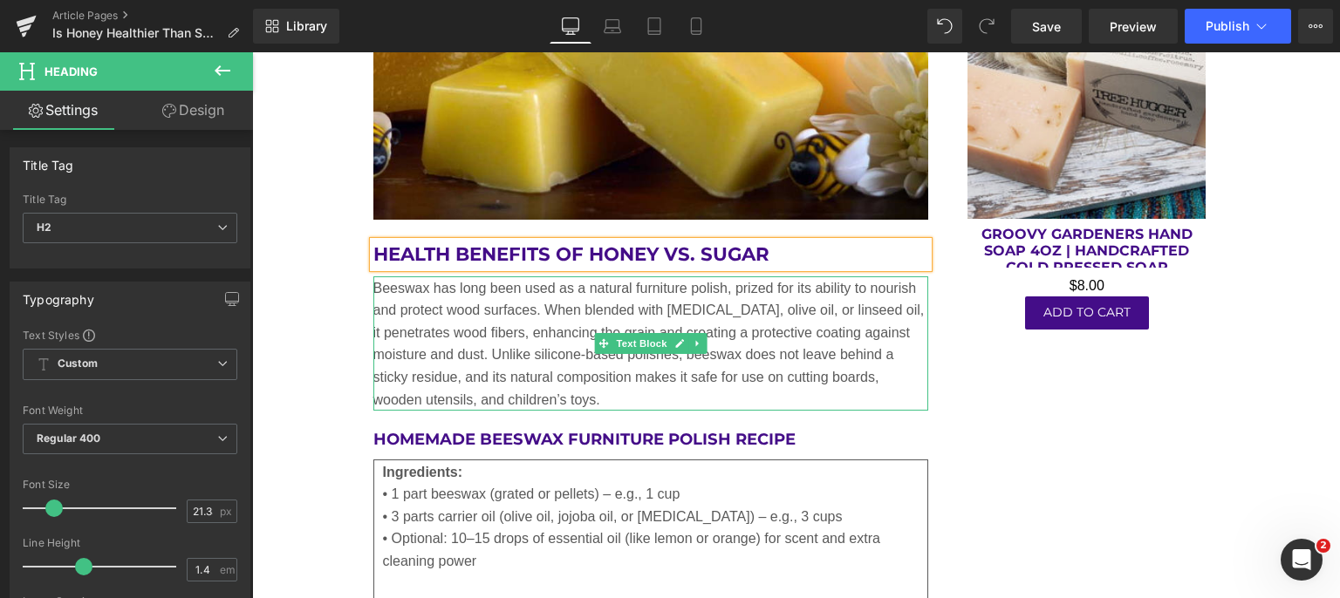
click at [506, 343] on p "Beeswax has long been used as a natural furniture polish, prized for its abilit…" at bounding box center [651, 344] width 556 height 134
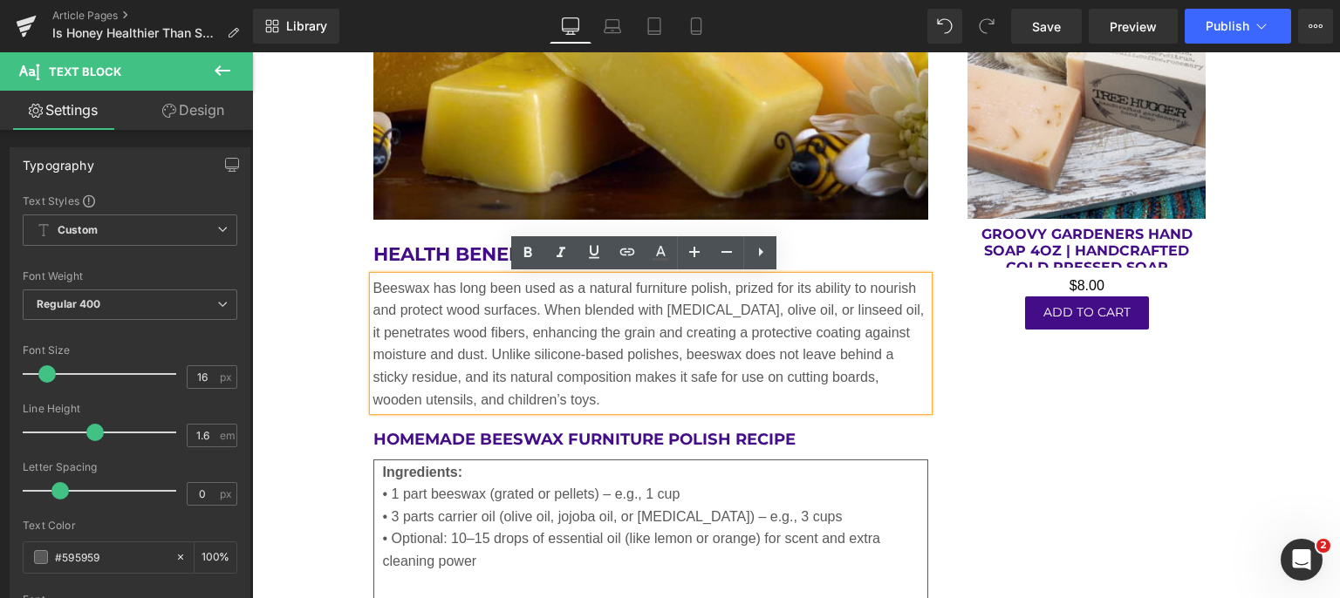
click at [611, 397] on p "Beeswax has long been used as a natural furniture polish, prized for its abilit…" at bounding box center [651, 344] width 556 height 134
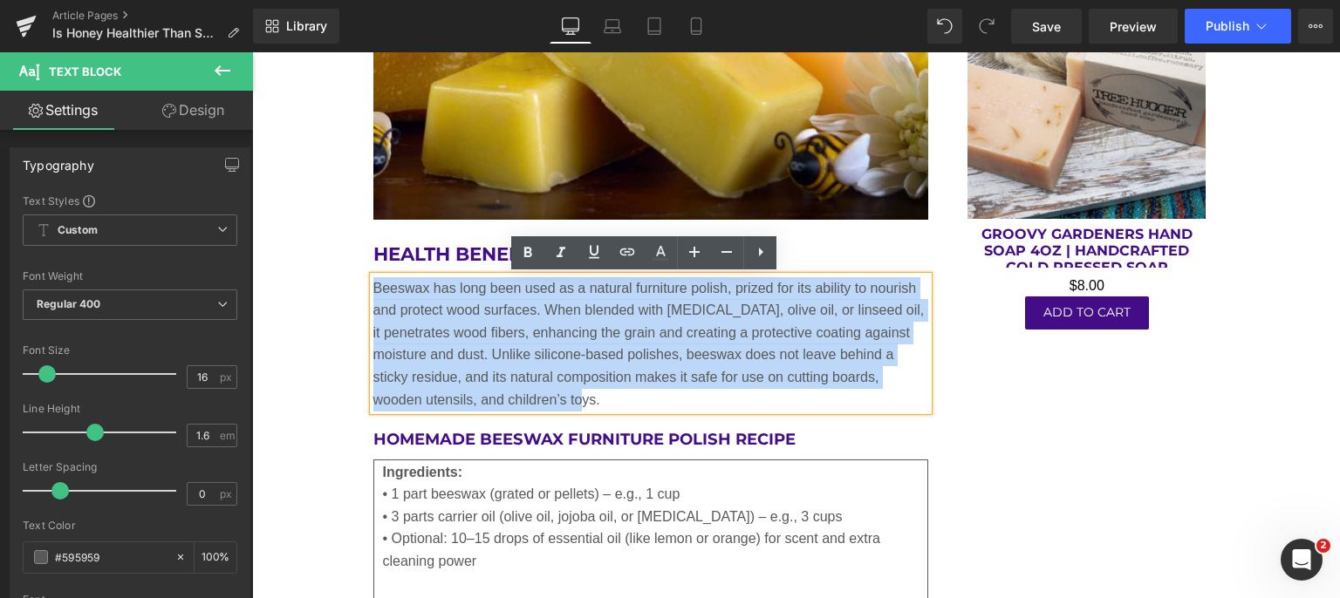
drag, startPoint x: 602, startPoint y: 395, endPoint x: 367, endPoint y: 296, distance: 254.8
click at [373, 296] on p "Beeswax has long been used as a natural furniture polish, prized for its abilit…" at bounding box center [651, 344] width 556 height 134
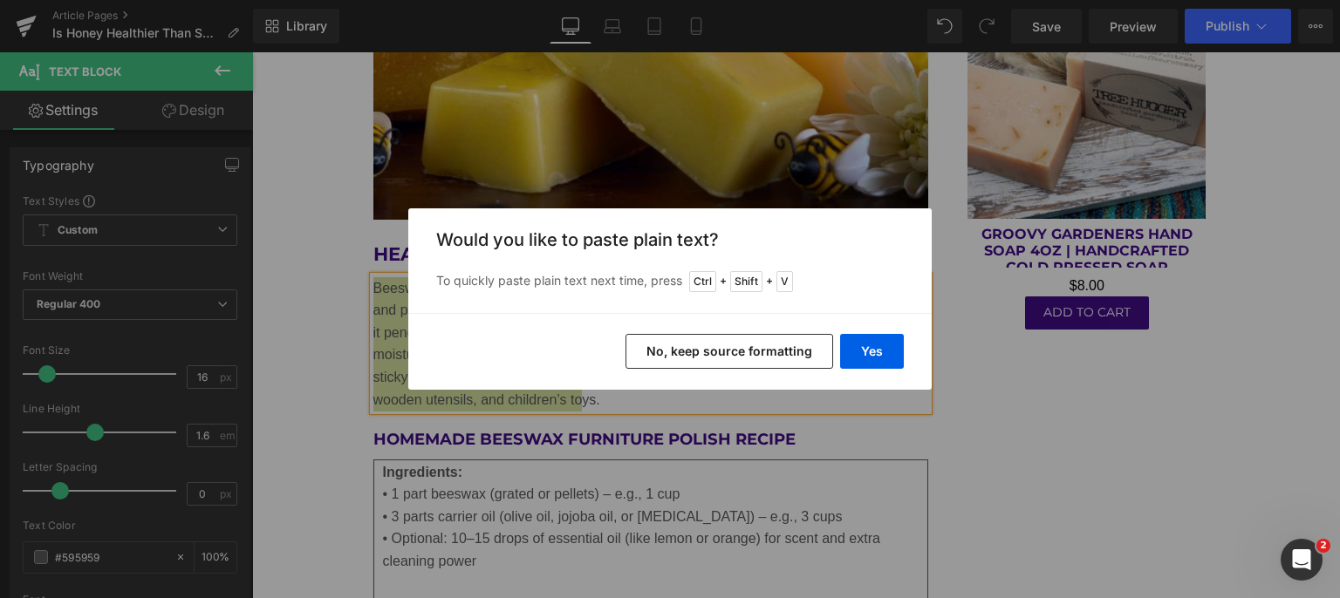
click at [856, 355] on button "Yes" at bounding box center [872, 351] width 64 height 35
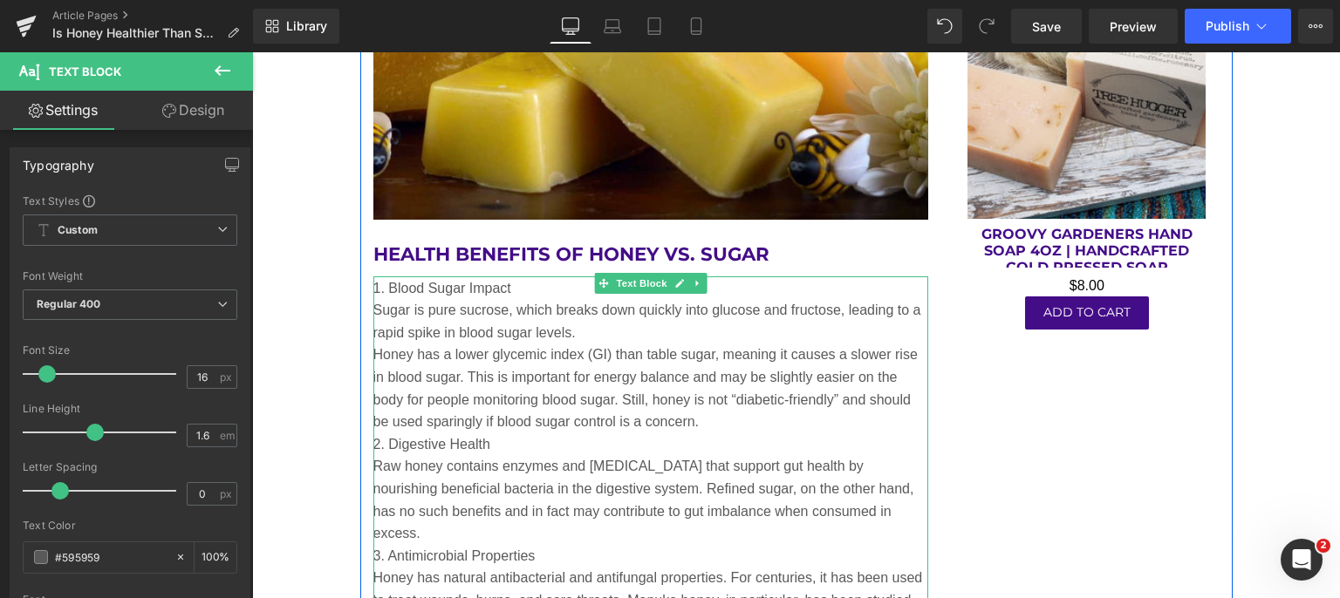
click at [516, 290] on p "1. Blood Sugar Impact" at bounding box center [651, 288] width 556 height 23
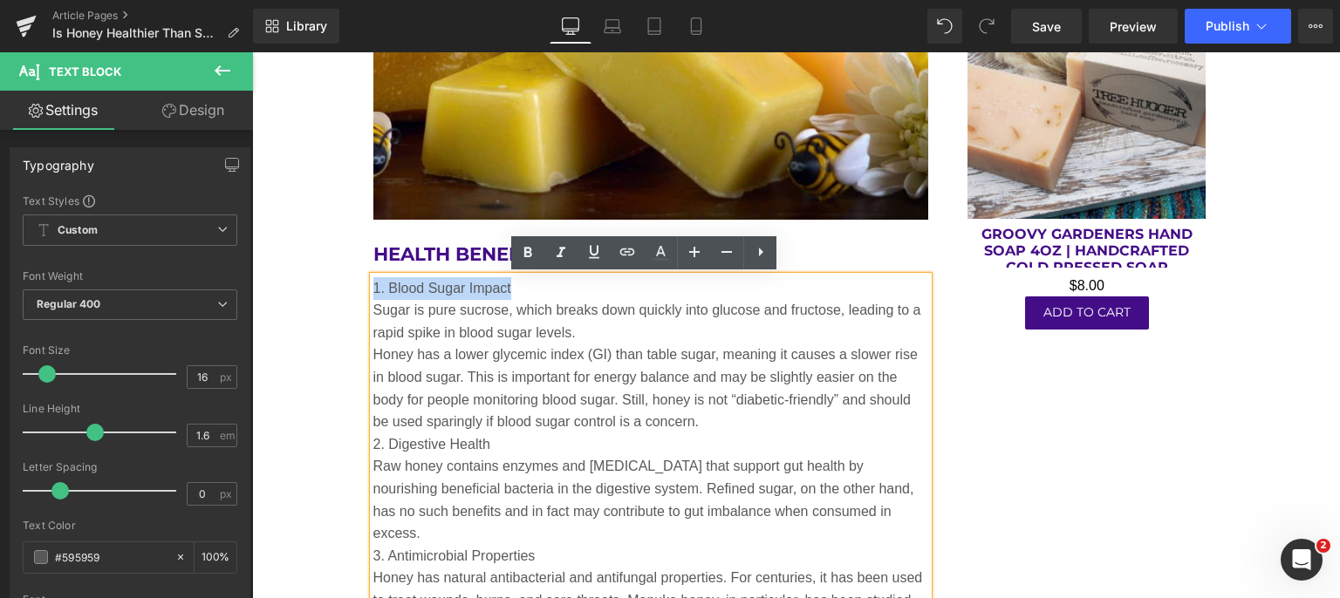
drag, startPoint x: 509, startPoint y: 290, endPoint x: 369, endPoint y: 283, distance: 140.5
click at [373, 283] on p "1. Blood Sugar Impact" at bounding box center [651, 288] width 556 height 23
click at [522, 251] on icon at bounding box center [527, 252] width 21 height 21
click at [624, 331] on p "Sugar is pure sucrose, which breaks down quickly into glucose and fructose, lea…" at bounding box center [651, 321] width 556 height 44
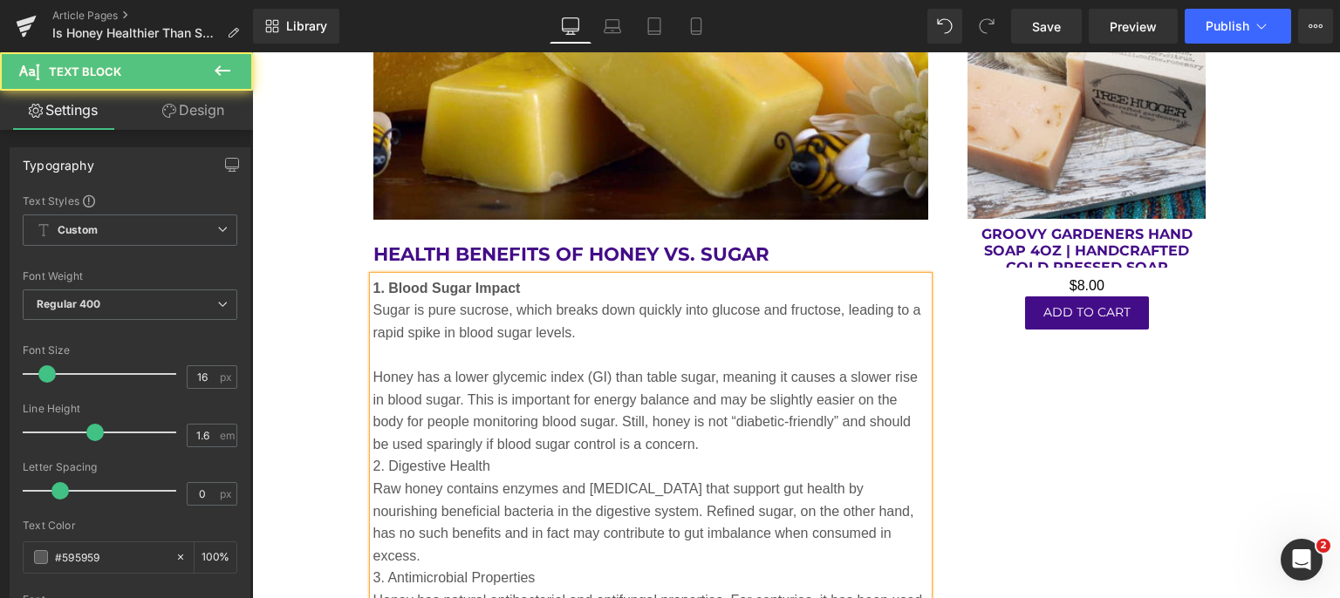
click at [691, 449] on p "Honey has a lower glycemic index (GI) than table sugar, meaning it causes a slo…" at bounding box center [651, 410] width 556 height 89
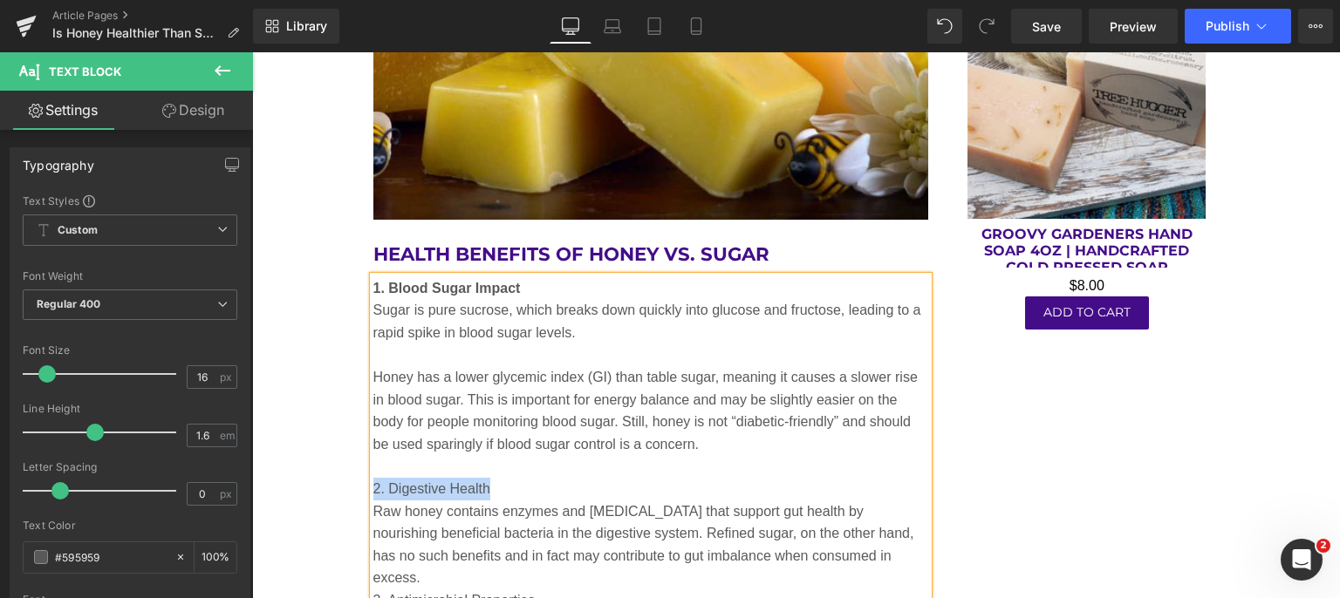
drag, startPoint x: 481, startPoint y: 482, endPoint x: 369, endPoint y: 481, distance: 112.5
click at [373, 481] on p "2. Digestive Health" at bounding box center [651, 489] width 556 height 23
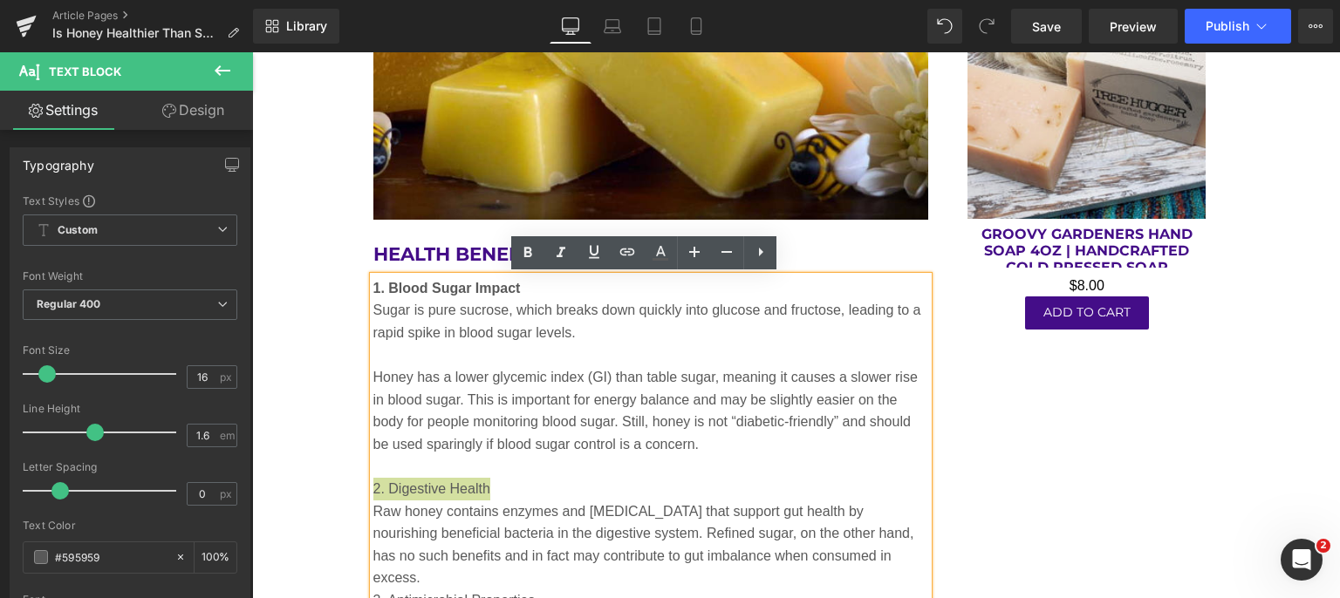
click at [525, 252] on icon at bounding box center [528, 252] width 8 height 10
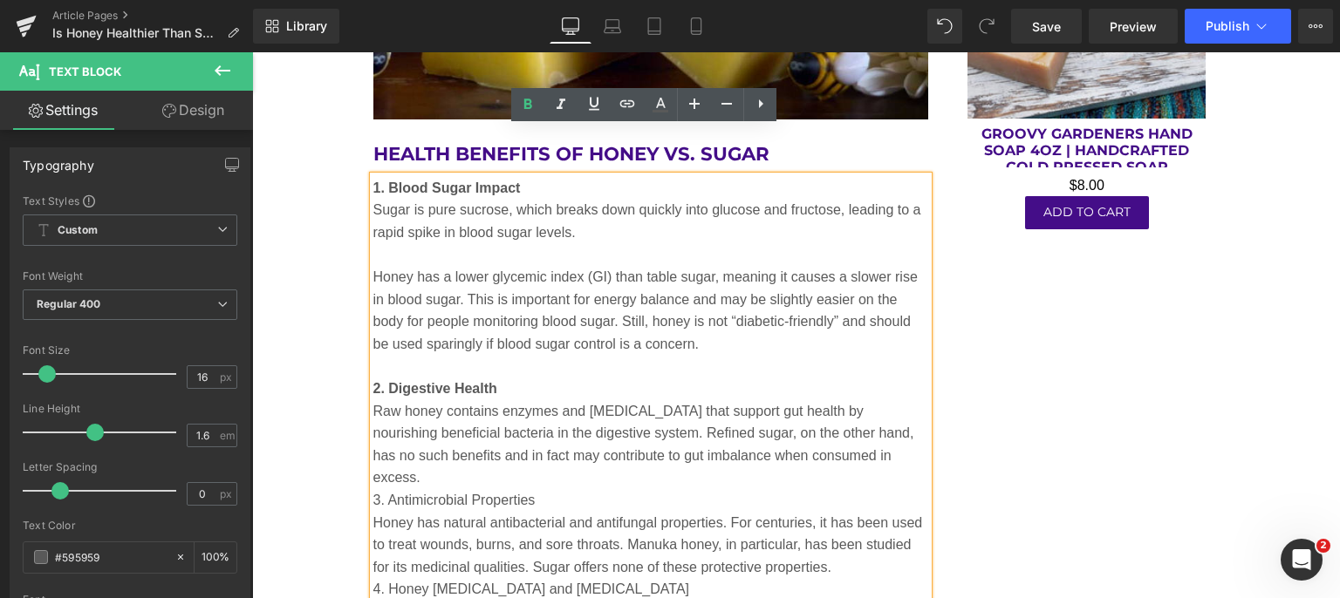
scroll to position [4099, 0]
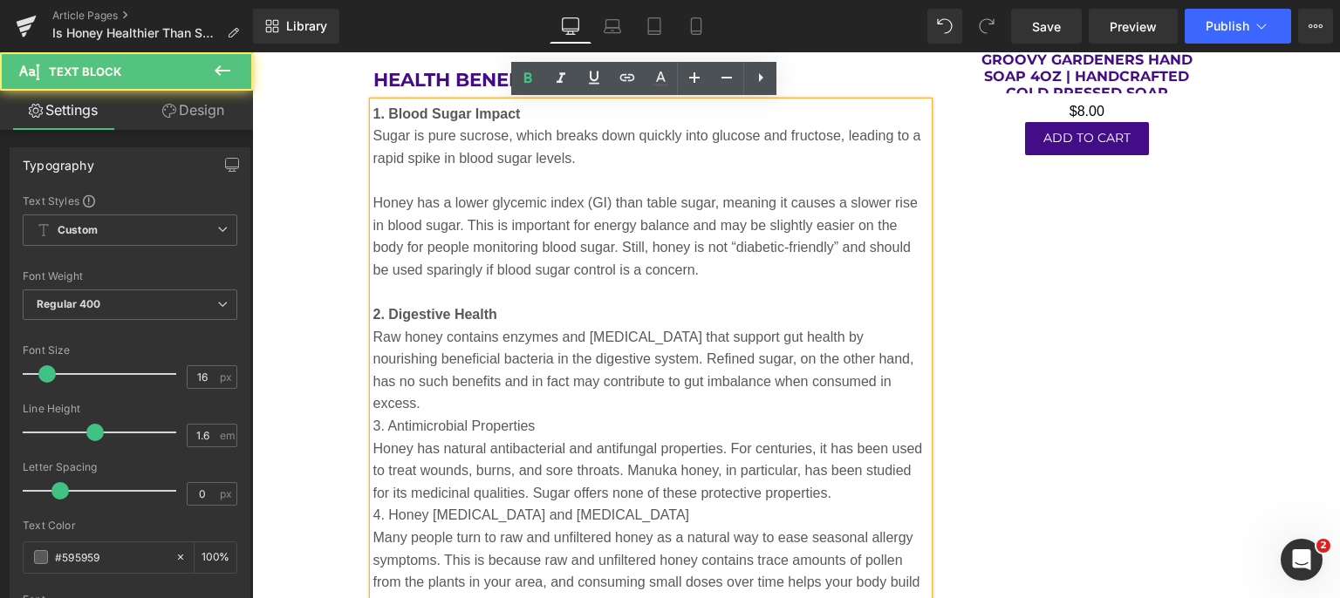
click at [883, 378] on p "Raw honey contains enzymes and [MEDICAL_DATA] that support gut health by nouris…" at bounding box center [651, 370] width 556 height 89
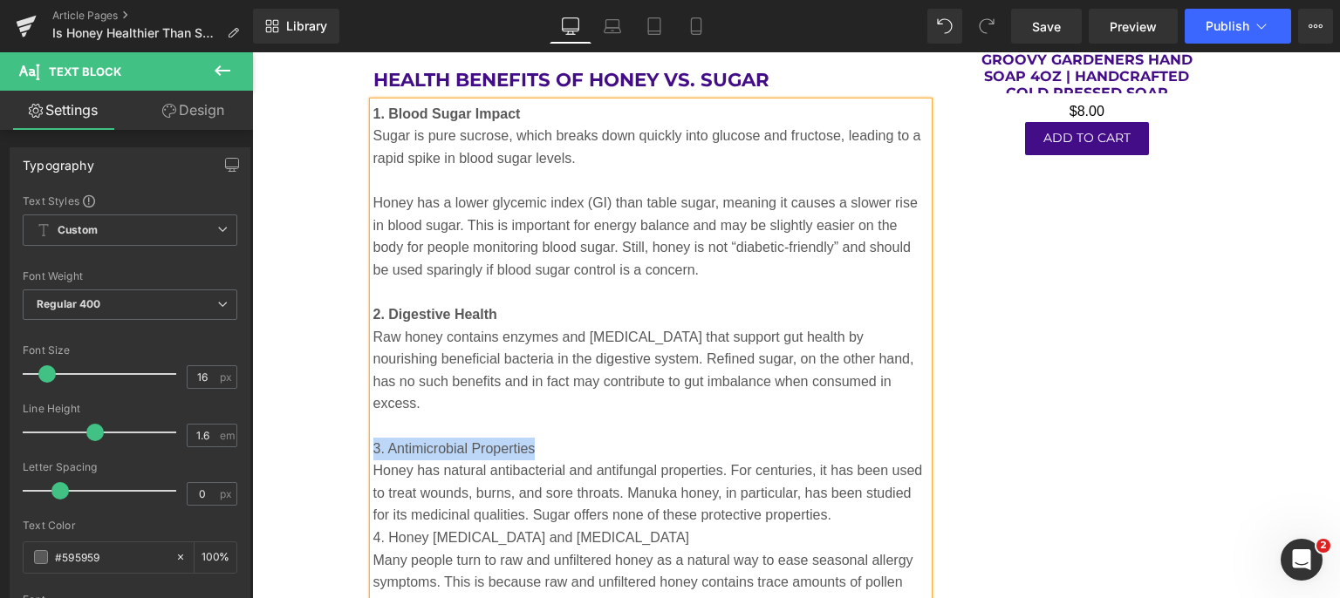
drag, startPoint x: 531, startPoint y: 423, endPoint x: 369, endPoint y: 421, distance: 162.2
click at [373, 438] on p "3. Antimicrobial Properties" at bounding box center [651, 449] width 556 height 23
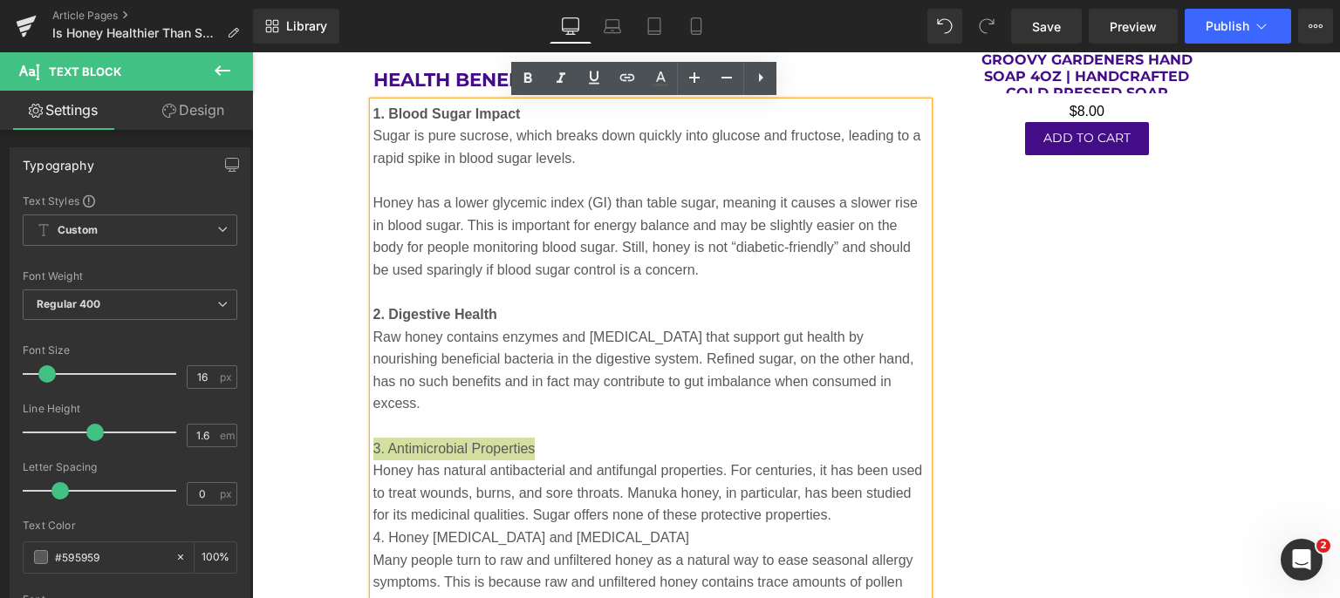
click at [522, 74] on icon at bounding box center [527, 78] width 21 height 21
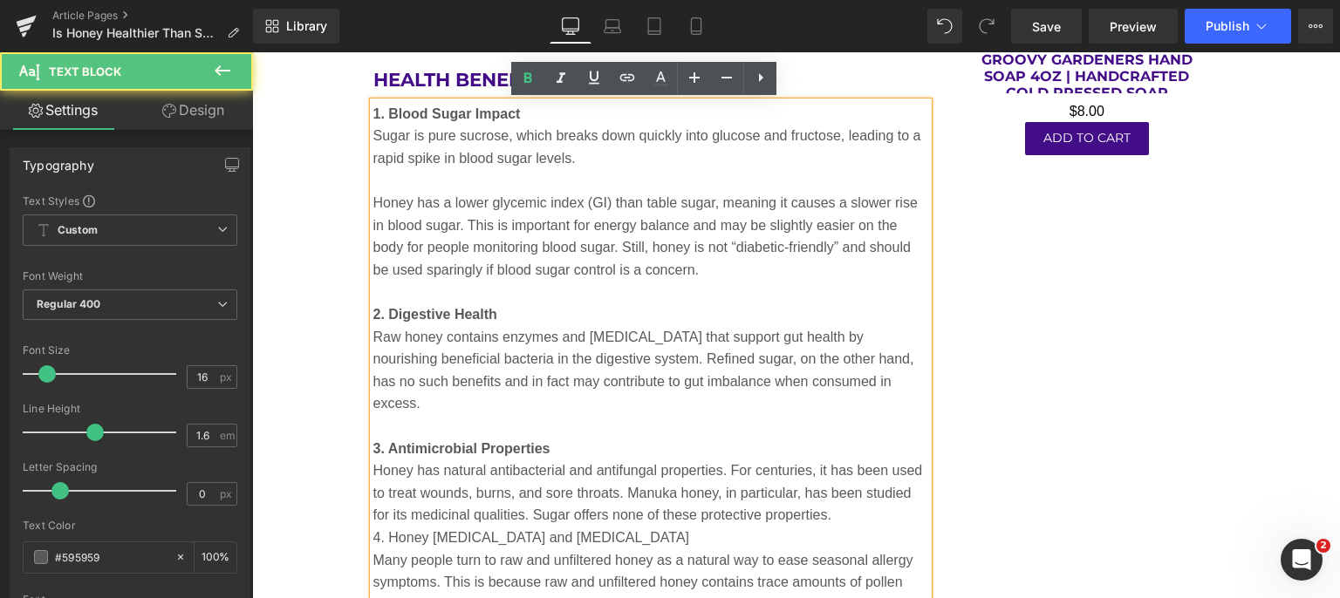
click at [840, 494] on p "Honey has natural antibacterial and antifungal properties. For centuries, it ha…" at bounding box center [651, 493] width 556 height 67
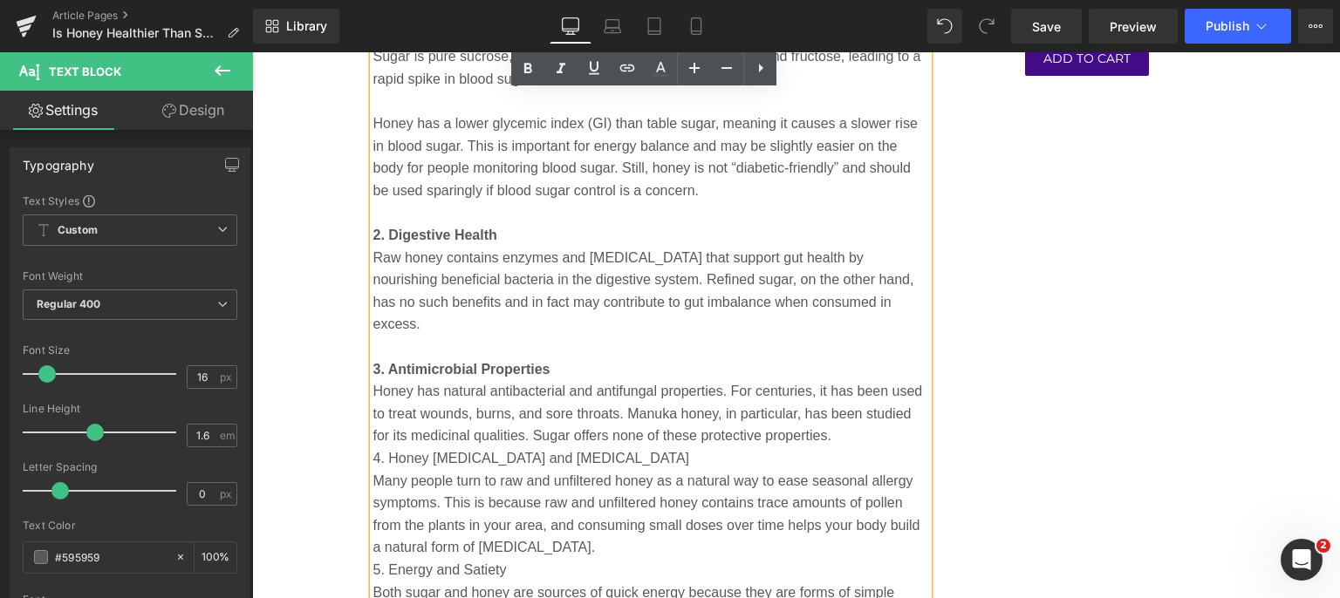
scroll to position [4273, 0]
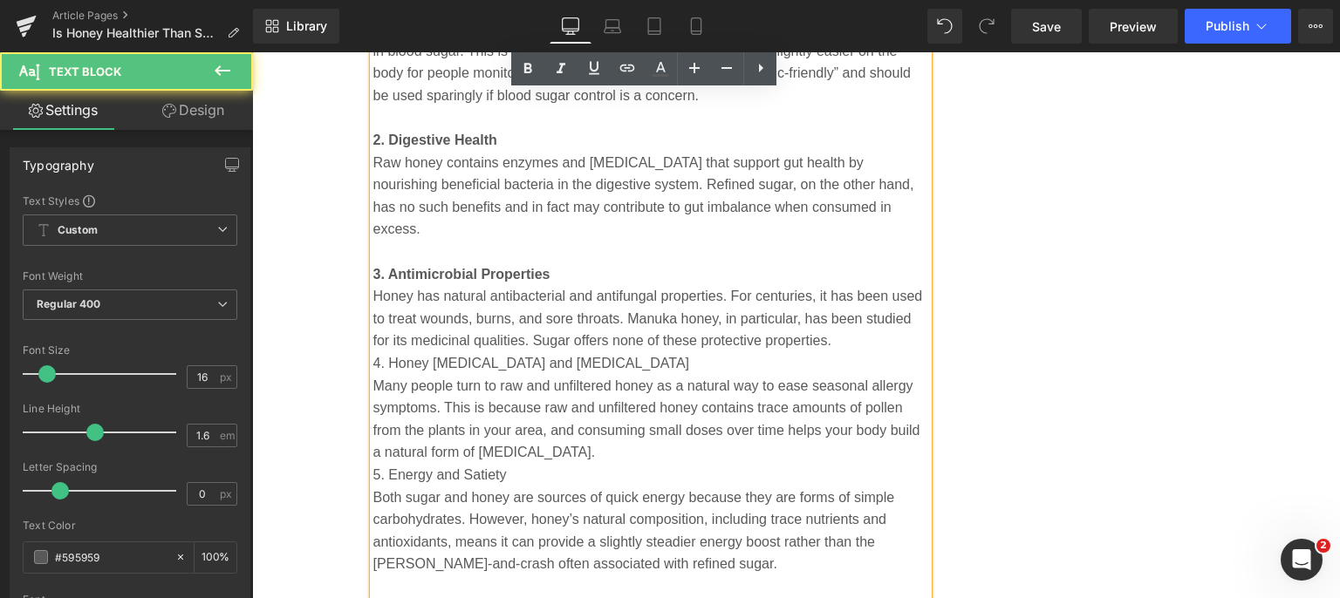
click at [670, 576] on p at bounding box center [651, 587] width 556 height 23
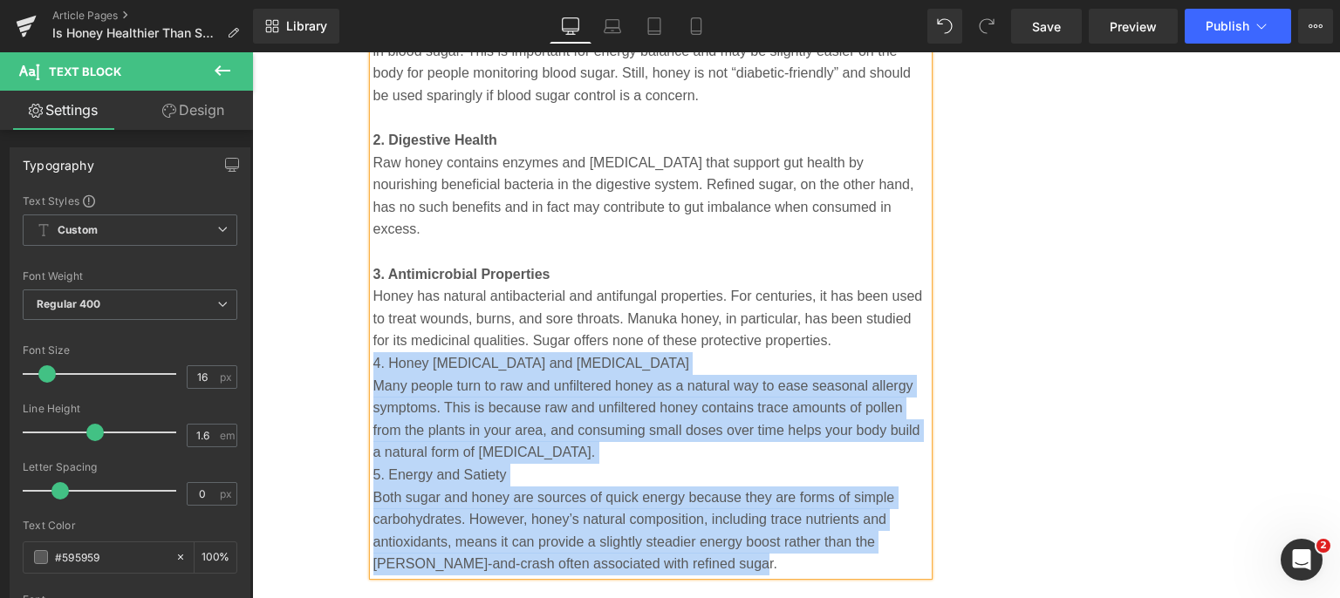
drag, startPoint x: 701, startPoint y: 549, endPoint x: 352, endPoint y: 332, distance: 410.4
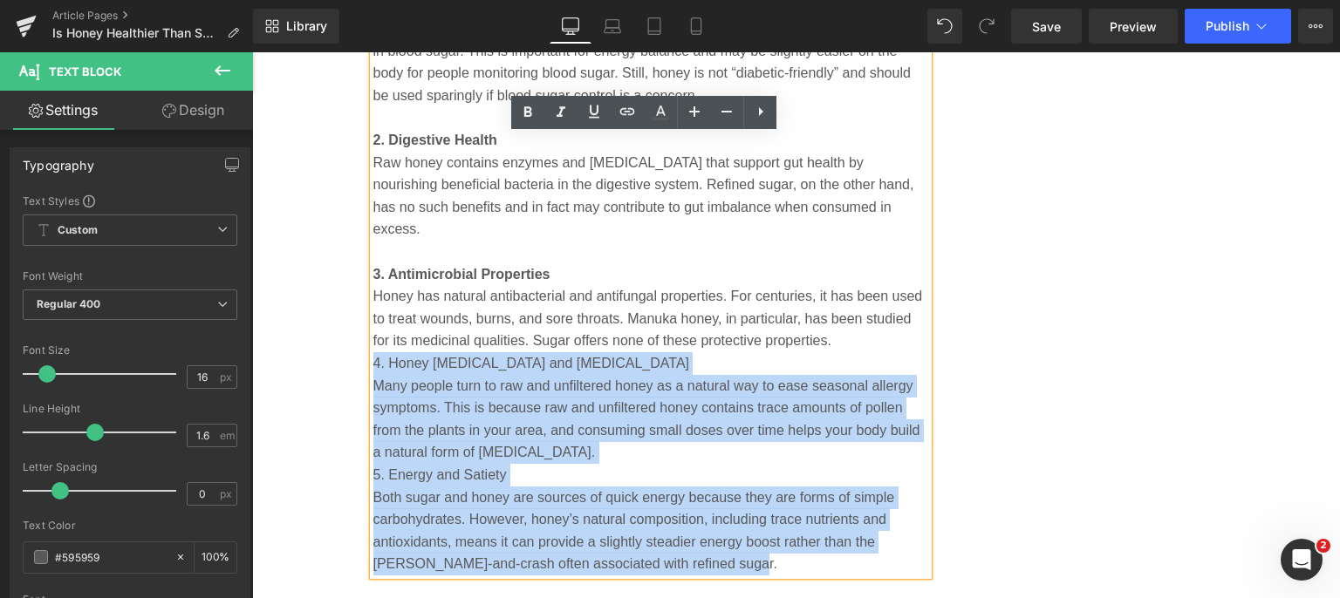
copy div "4. Honey [MEDICAL_DATA] and [MEDICAL_DATA] Many people turn to raw and unfilte…"
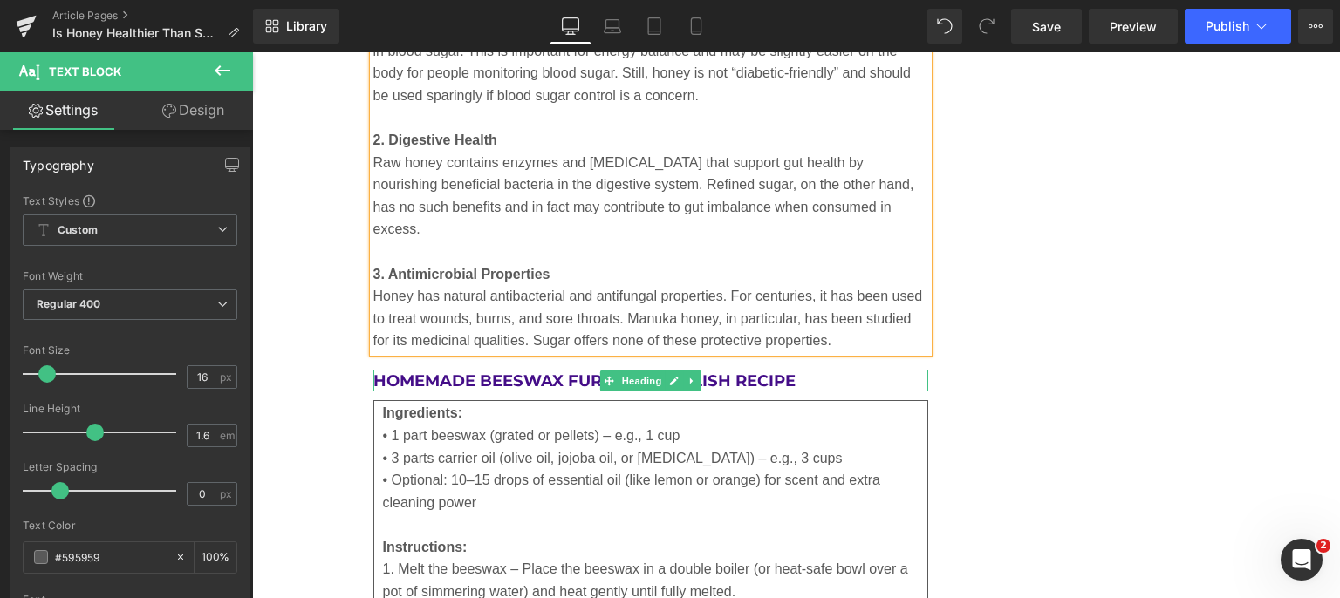
click at [687, 376] on icon at bounding box center [692, 381] width 10 height 10
click at [696, 376] on icon at bounding box center [701, 381] width 10 height 10
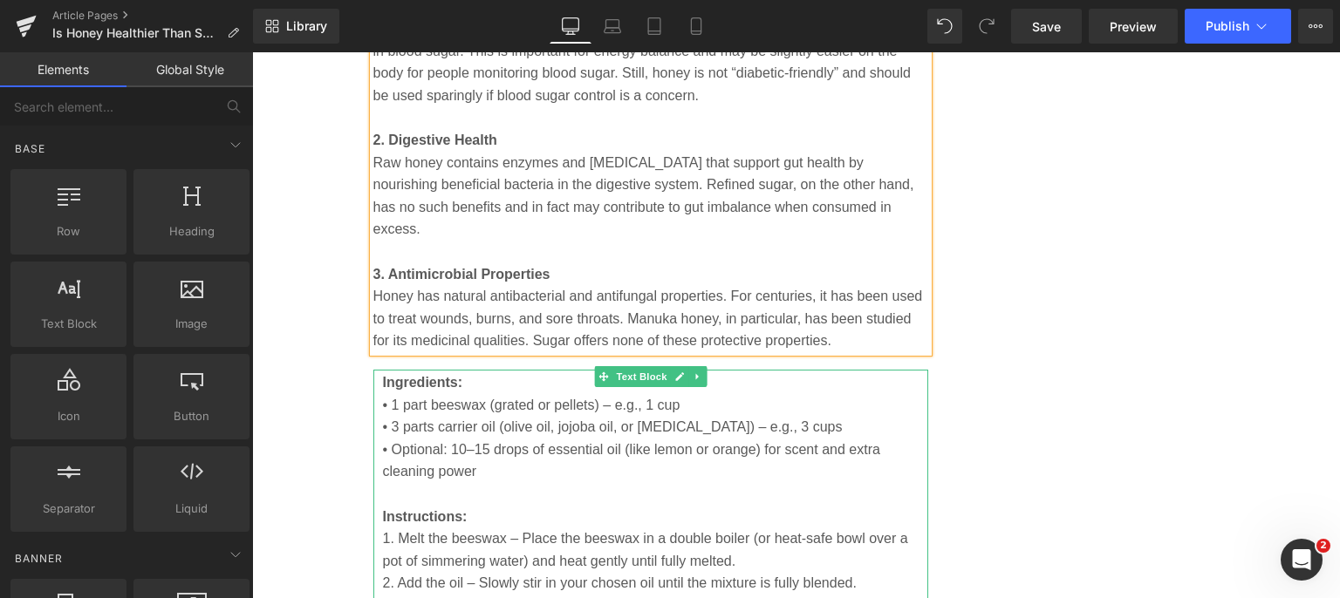
click at [695, 374] on icon at bounding box center [696, 377] width 3 height 6
click at [702, 372] on icon at bounding box center [707, 377] width 10 height 10
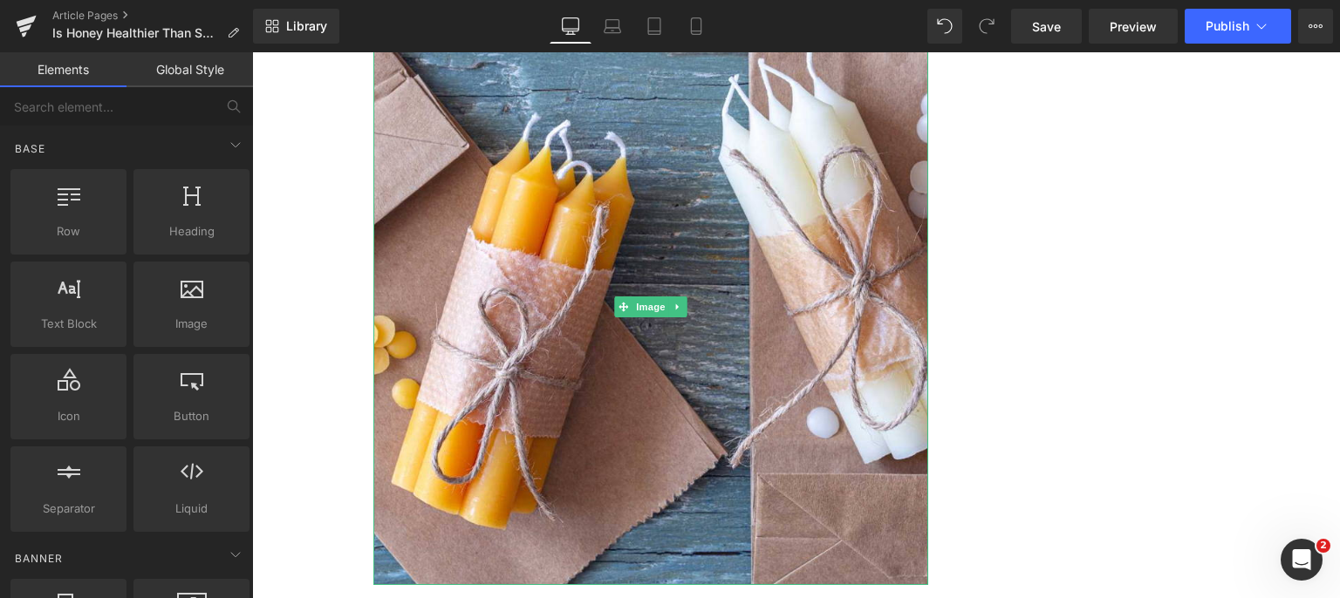
scroll to position [4796, 0]
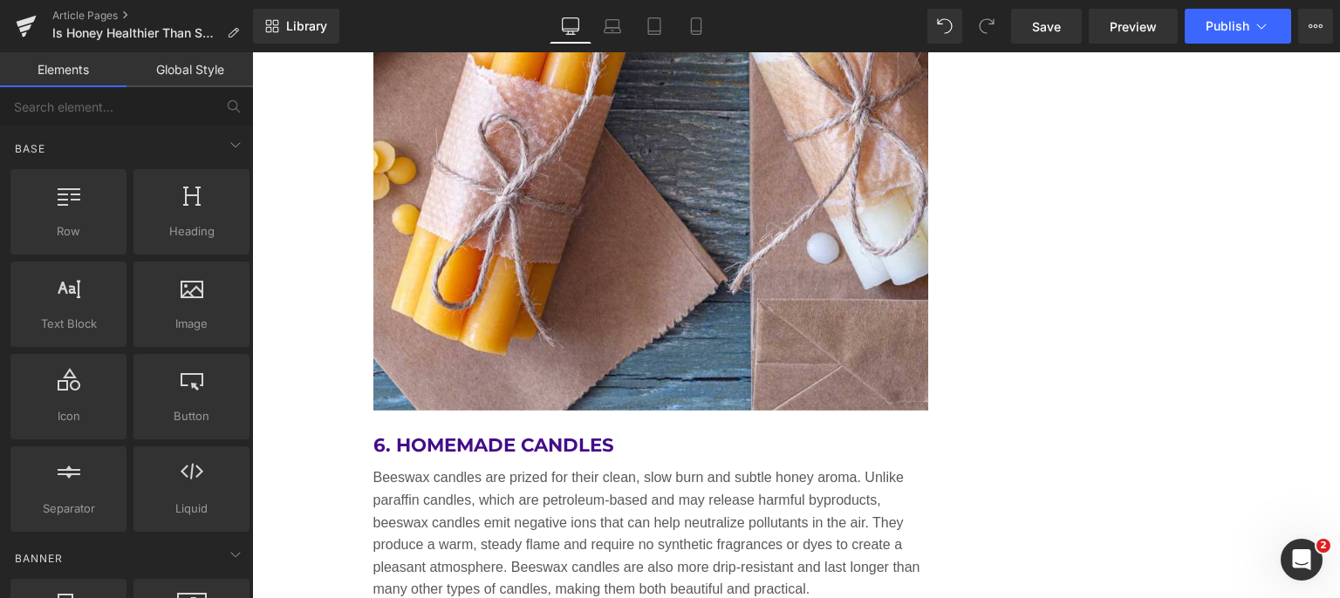
click at [593, 433] on div "6. Homemade Candles Heading" at bounding box center [651, 446] width 556 height 26
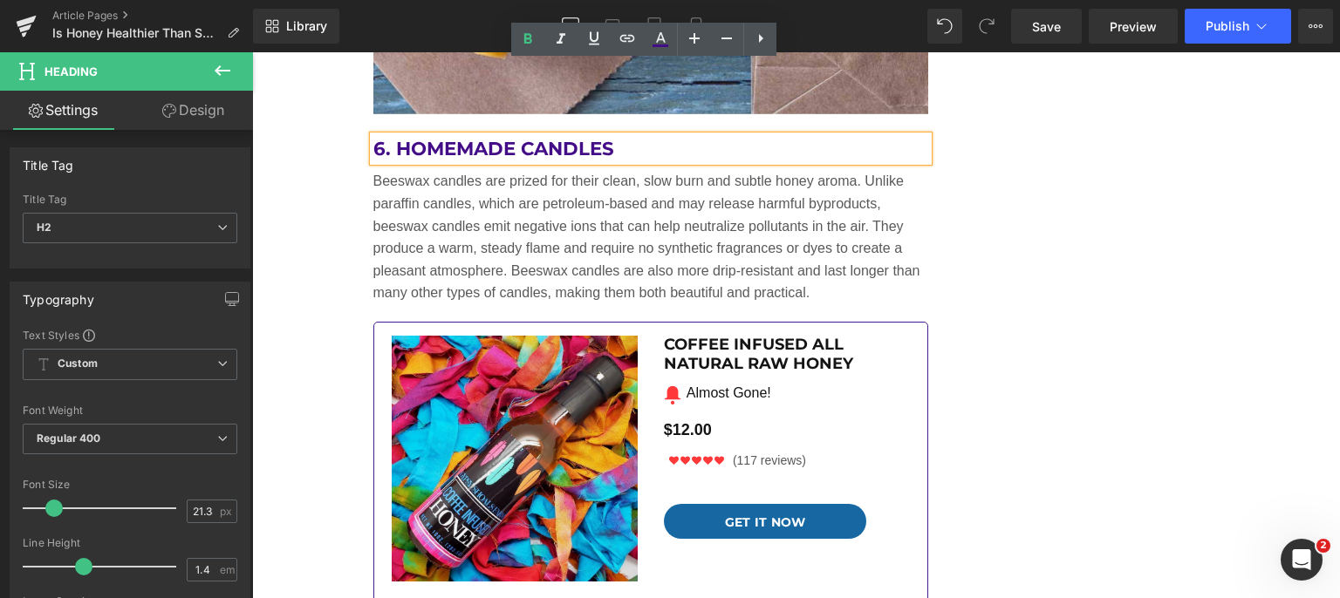
scroll to position [4971, 0]
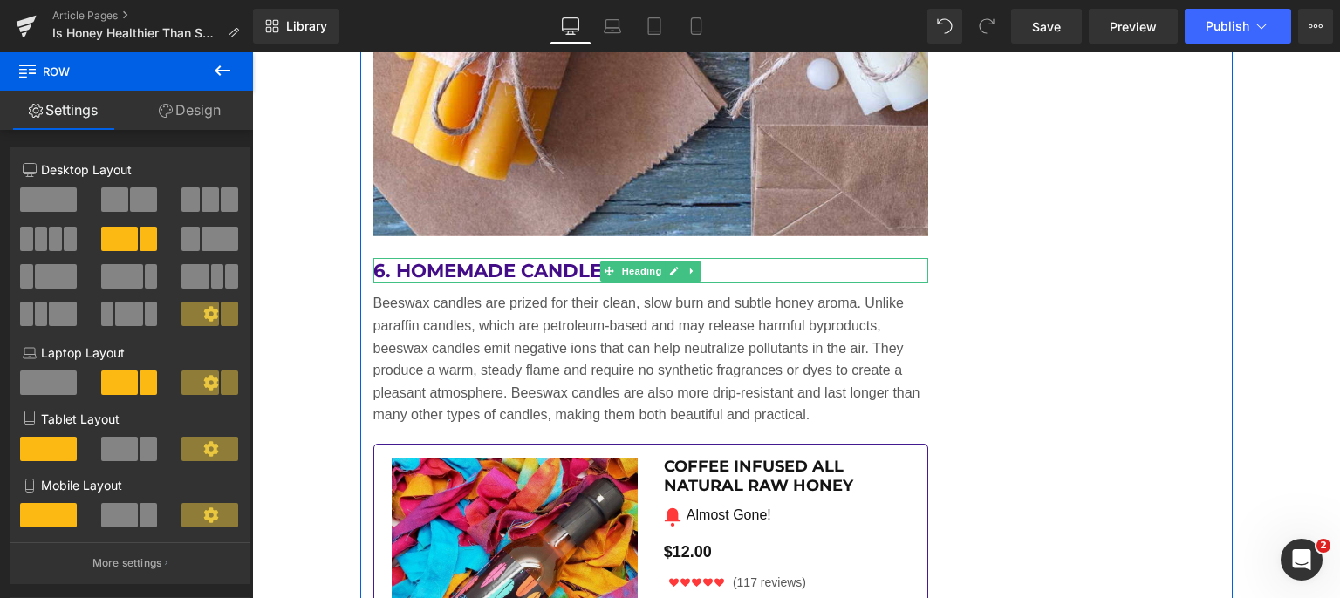
click at [687, 266] on icon at bounding box center [692, 271] width 10 height 10
click at [696, 266] on icon at bounding box center [701, 271] width 10 height 10
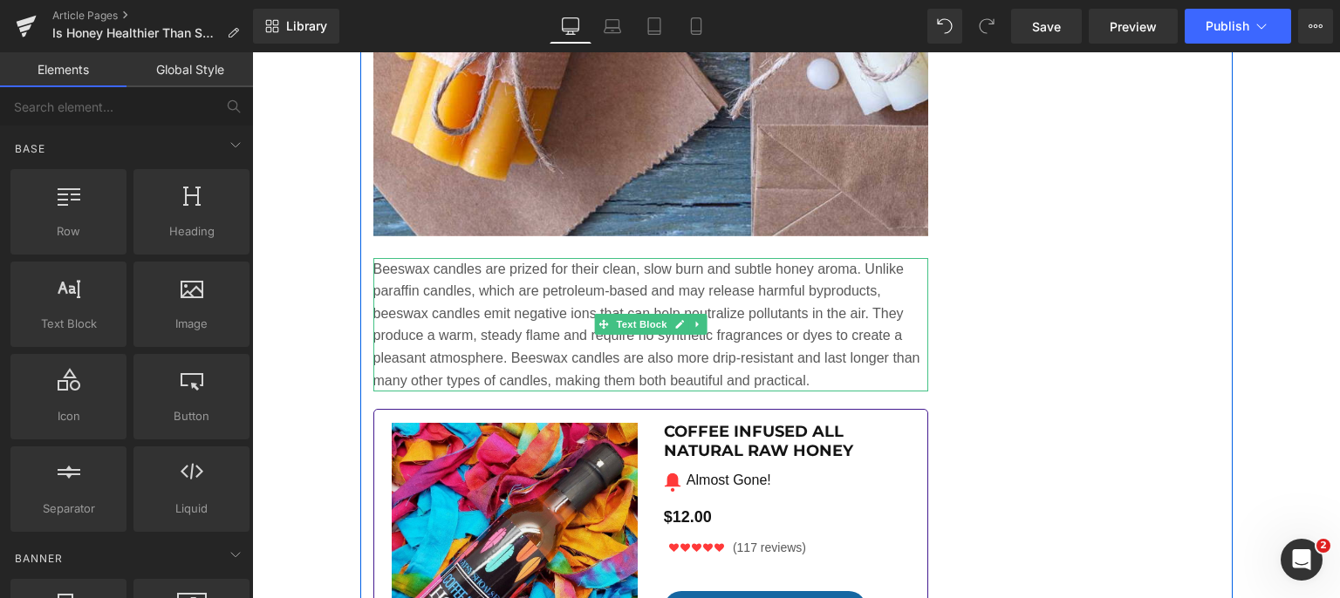
click at [807, 356] on p "Beeswax candles are prized for their clean, slow burn and subtle honey aroma. U…" at bounding box center [651, 325] width 556 height 134
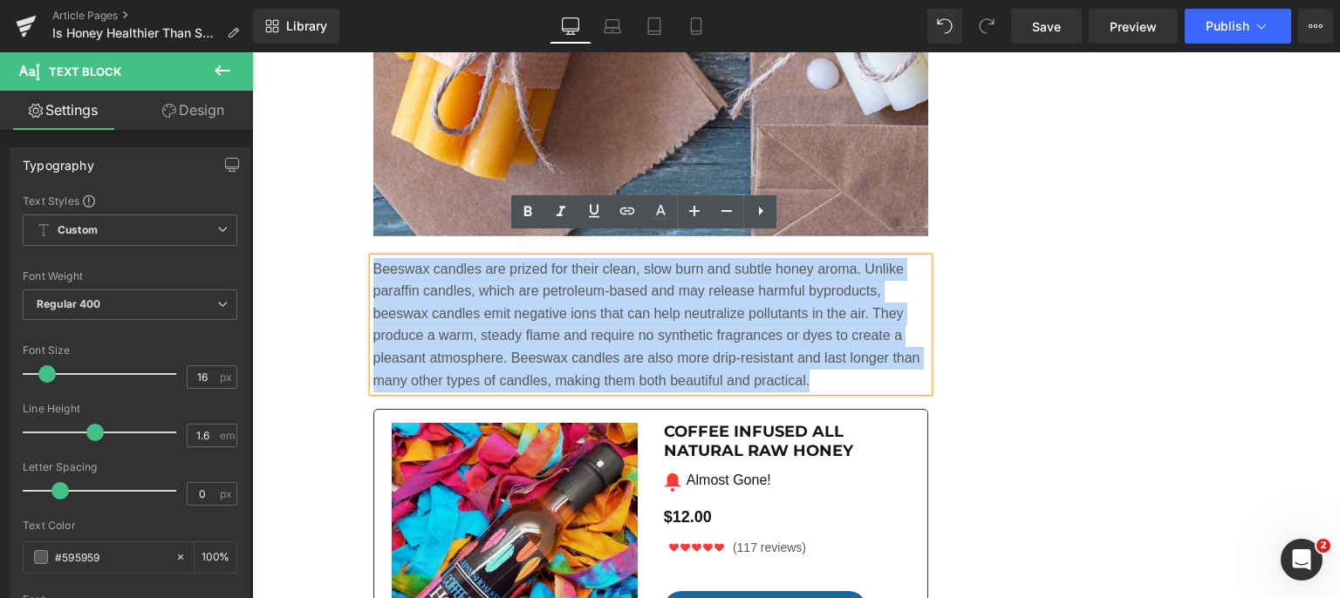
drag, startPoint x: 804, startPoint y: 355, endPoint x: 367, endPoint y: 247, distance: 450.1
click at [373, 258] on p "Beeswax candles are prized for their clean, slow burn and subtle honey aroma. U…" at bounding box center [651, 325] width 556 height 134
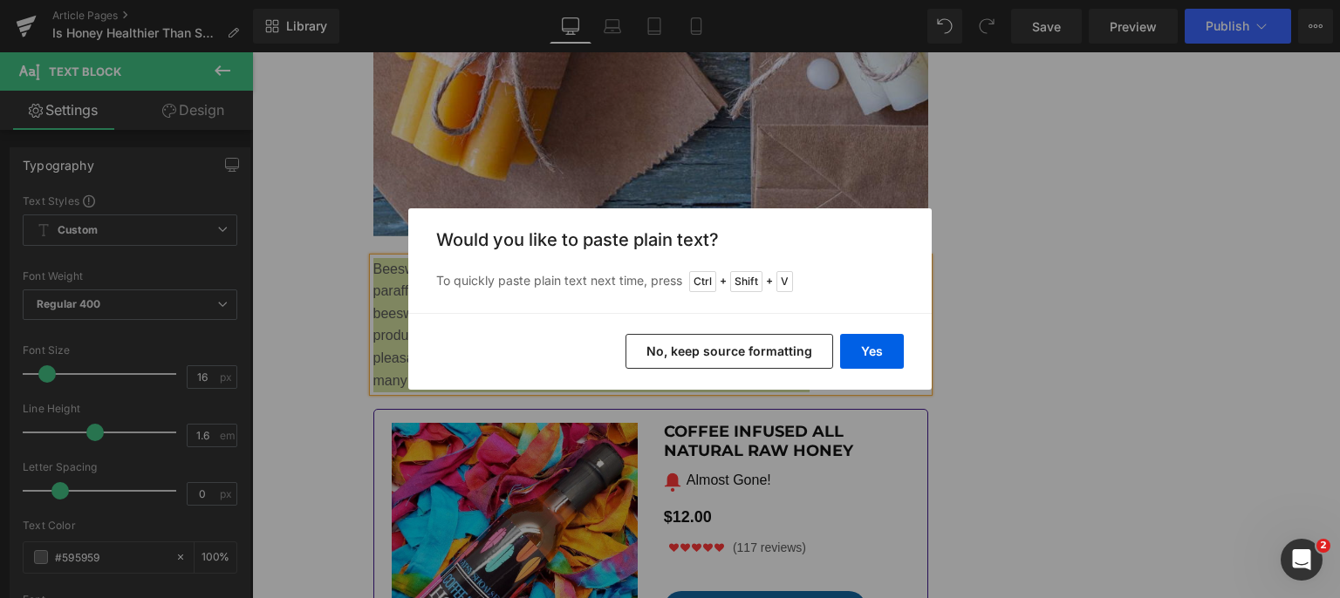
click at [862, 339] on button "Yes" at bounding box center [872, 351] width 64 height 35
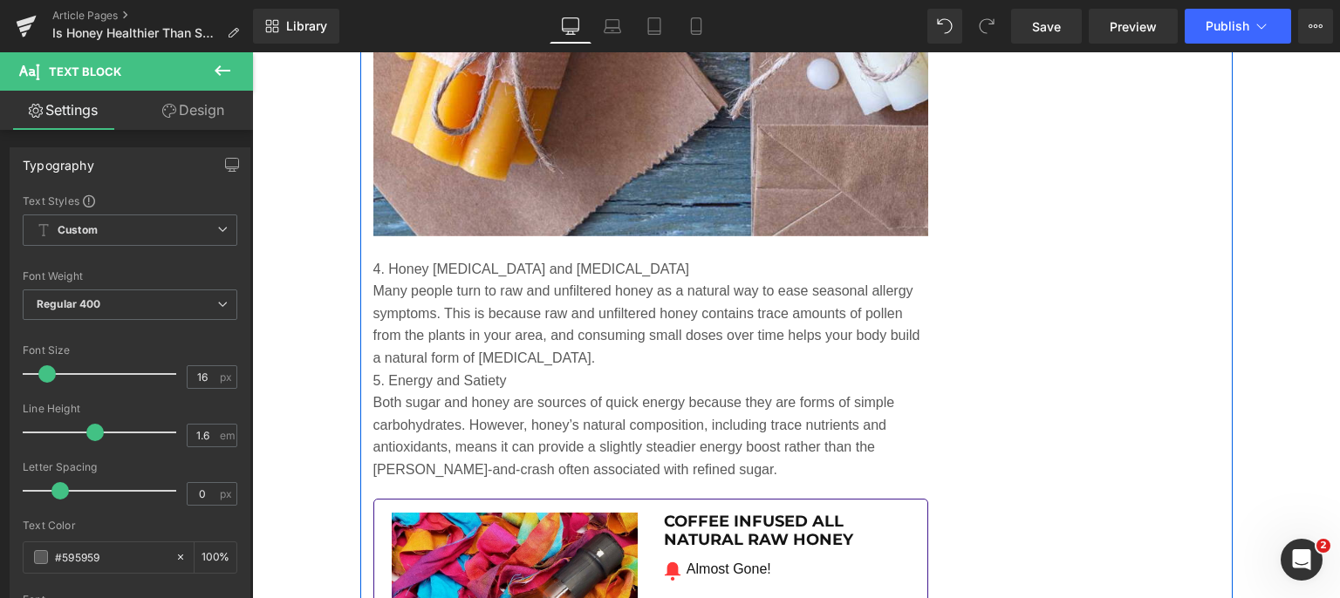
drag, startPoint x: 670, startPoint y: 251, endPoint x: 364, endPoint y: 249, distance: 306.1
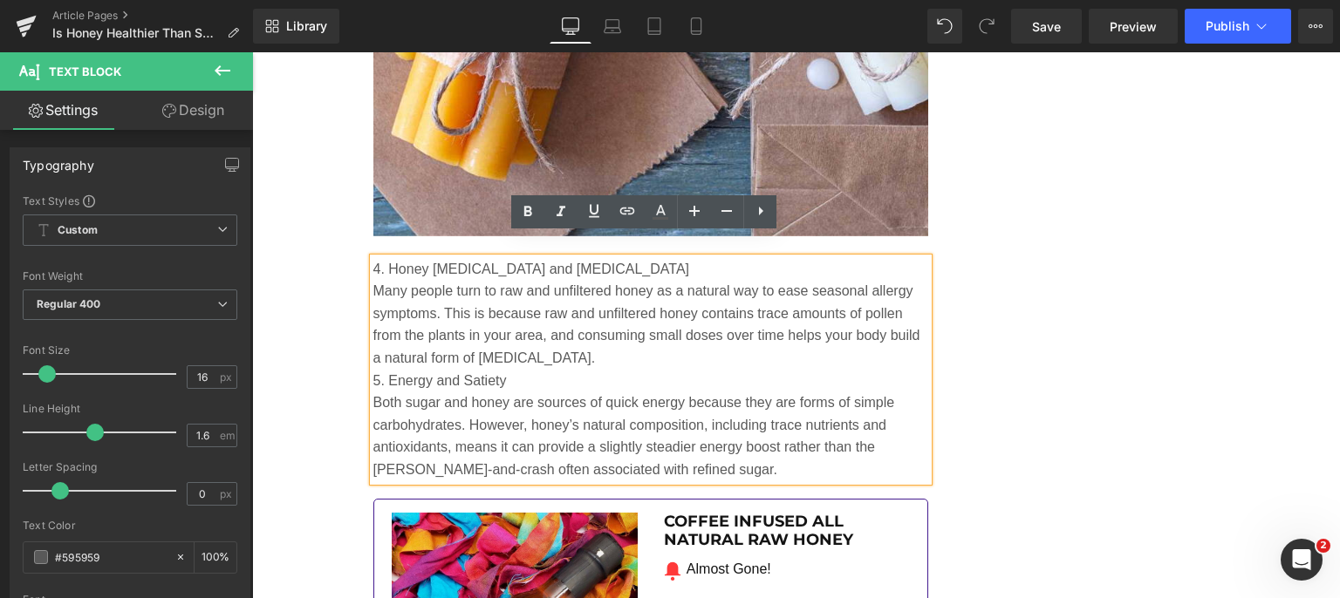
click at [528, 204] on icon at bounding box center [527, 211] width 21 height 21
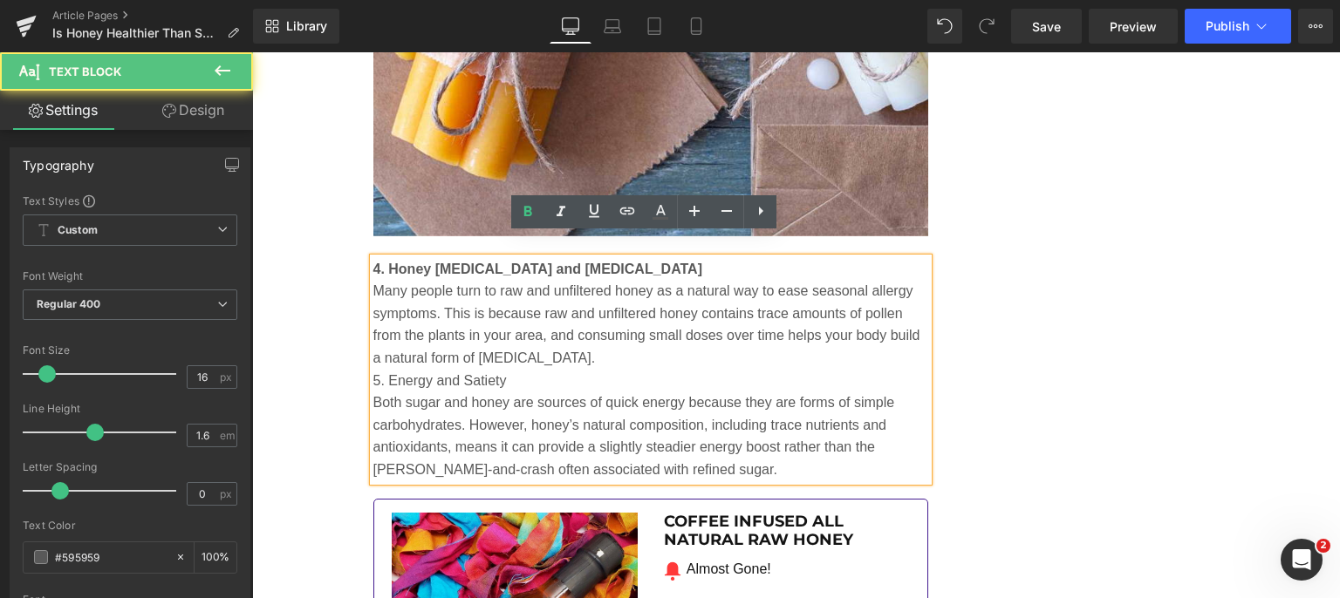
click at [607, 331] on p "Many people turn to raw and unfiltered honey as a natural way to ease seasonal …" at bounding box center [651, 324] width 556 height 89
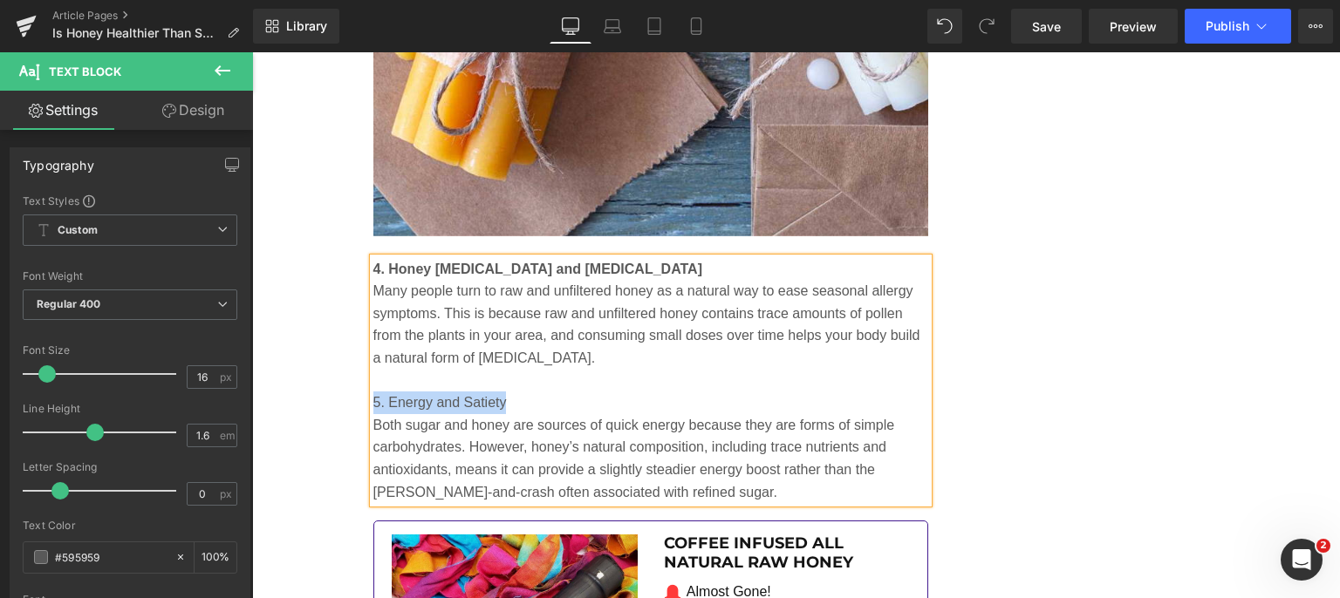
drag, startPoint x: 502, startPoint y: 381, endPoint x: 366, endPoint y: 380, distance: 136.0
click at [373, 392] on p "5. Energy and Satiety" at bounding box center [651, 403] width 556 height 23
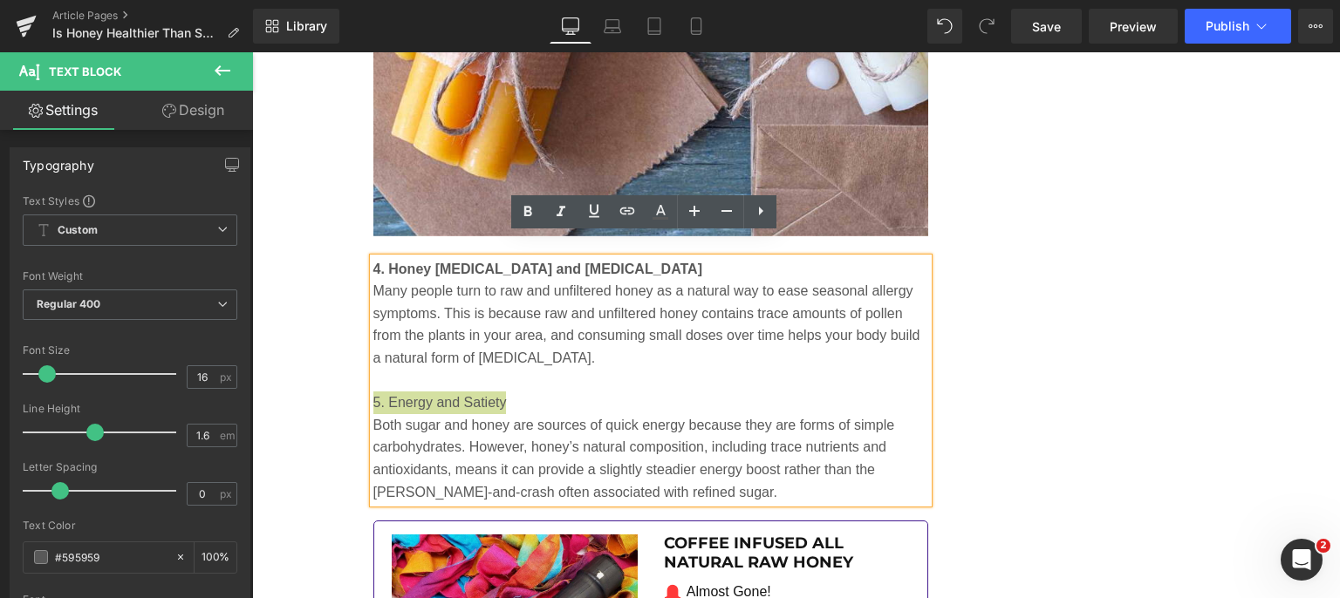
click at [526, 216] on icon at bounding box center [527, 211] width 21 height 21
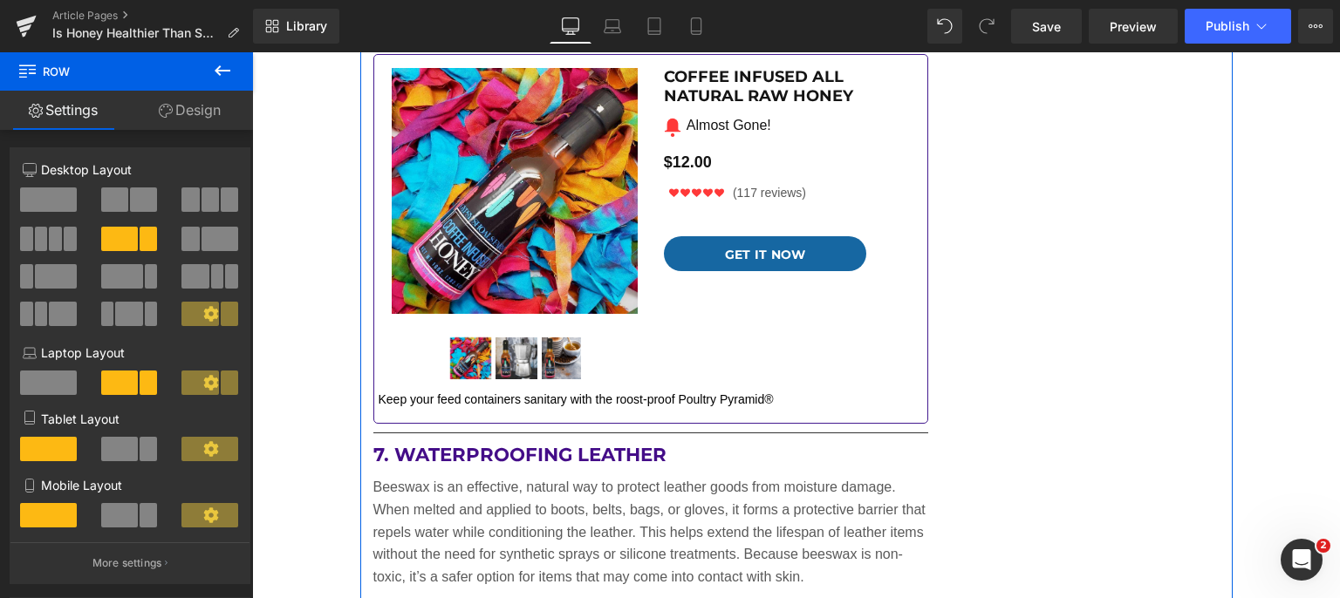
scroll to position [5668, 0]
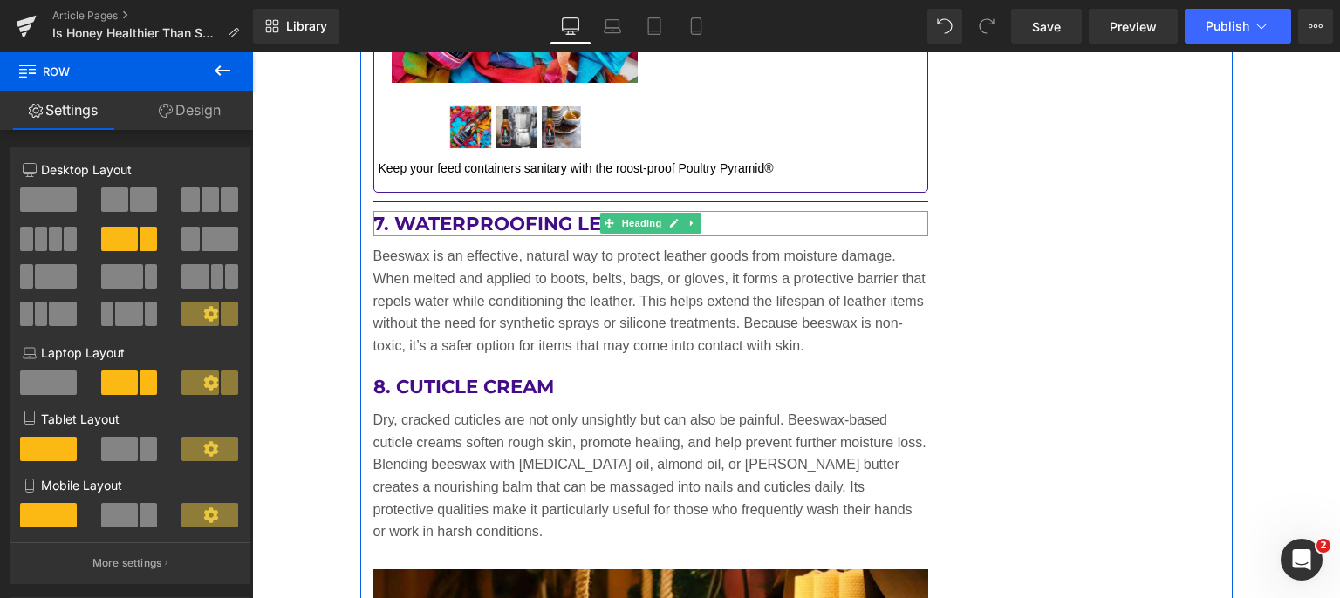
click at [671, 220] on icon at bounding box center [674, 224] width 9 height 9
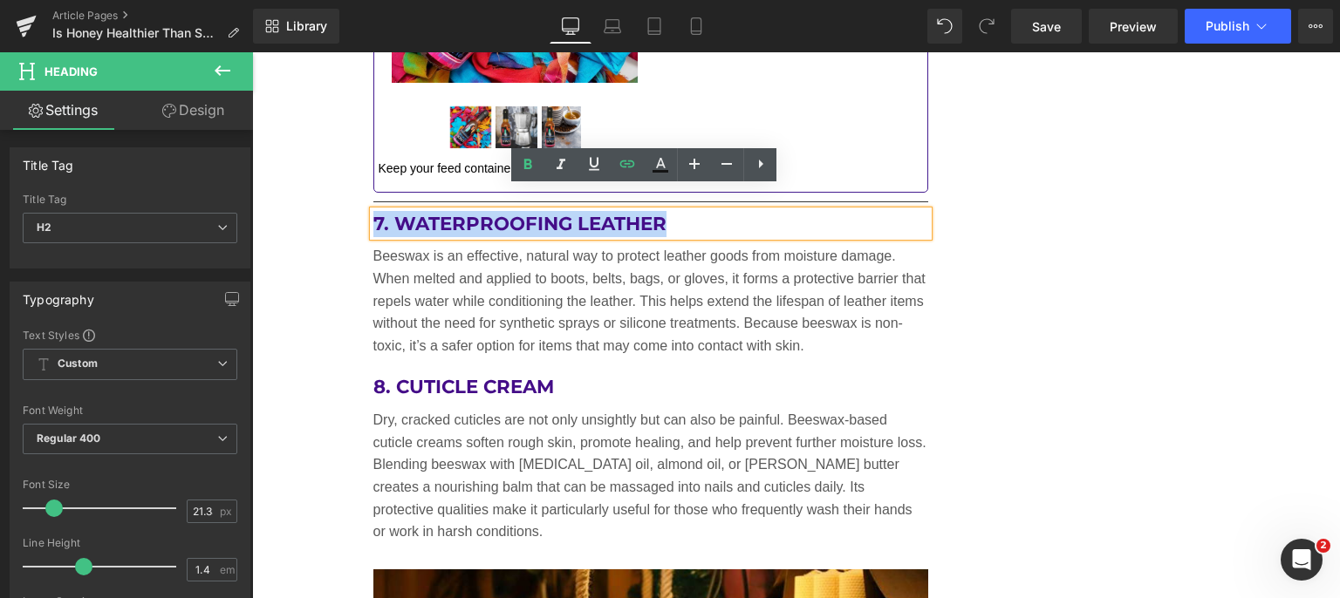
drag, startPoint x: 671, startPoint y: 197, endPoint x: 368, endPoint y: 204, distance: 303.6
click at [373, 211] on h2 "7. Waterproofing Leather" at bounding box center [651, 224] width 556 height 26
paste div
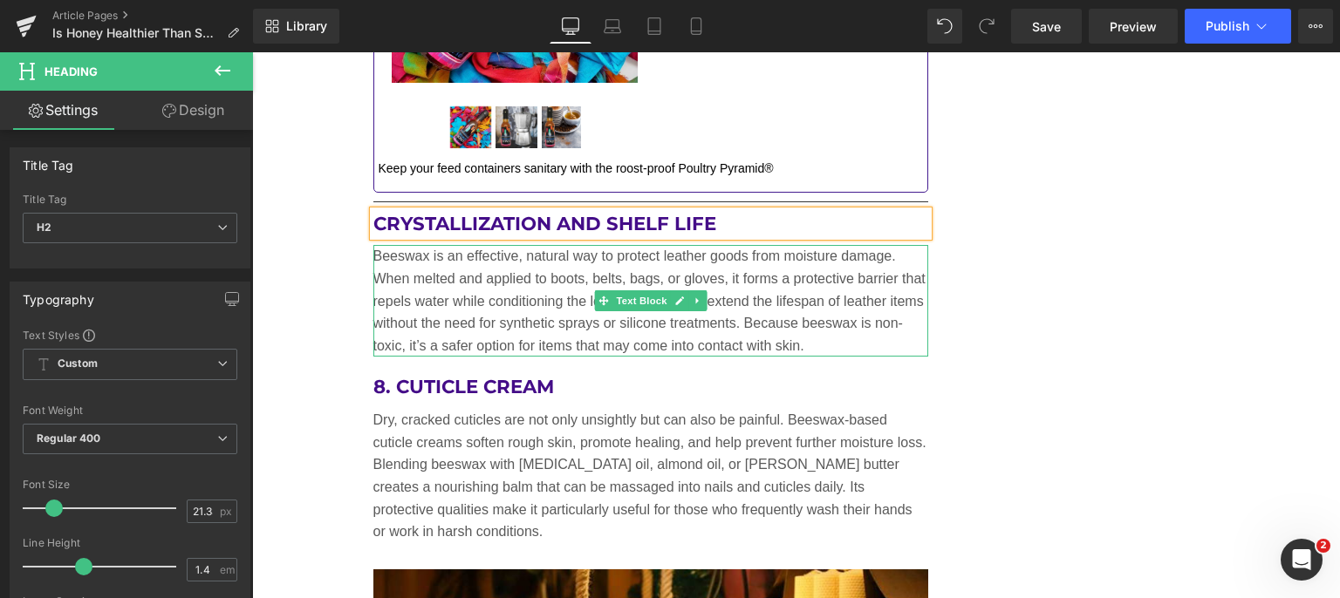
click at [563, 290] on p "Beeswax is an effective, natural way to protect leather goods from moisture dam…" at bounding box center [651, 301] width 556 height 112
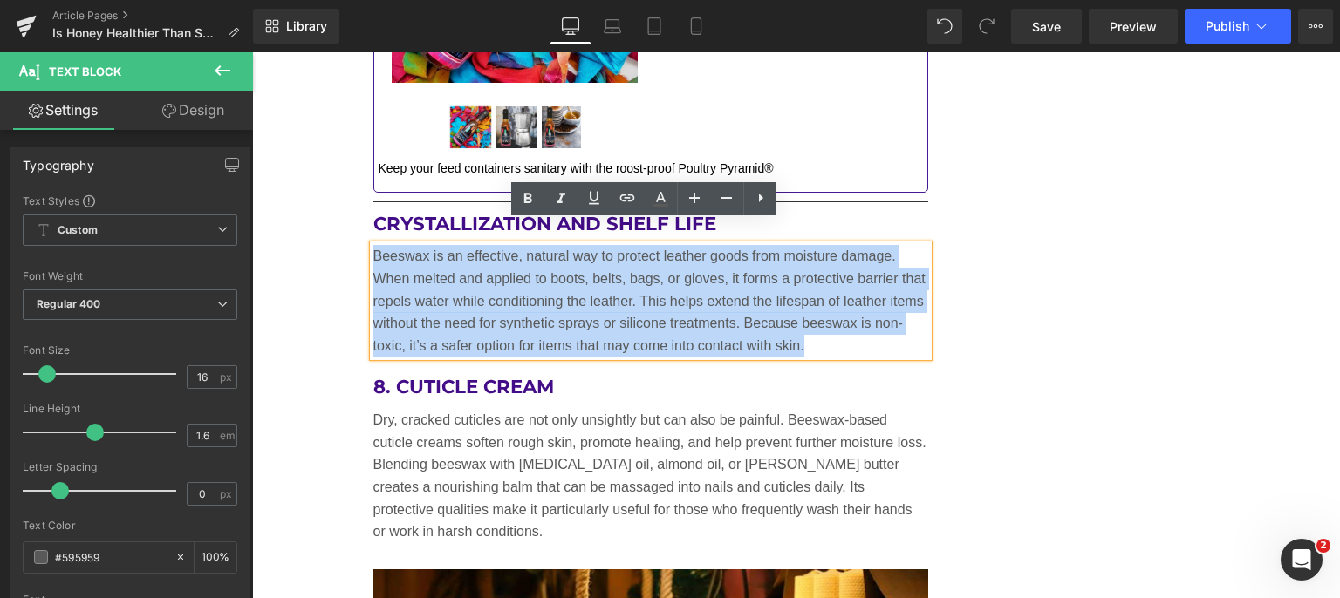
drag, startPoint x: 805, startPoint y: 323, endPoint x: 368, endPoint y: 234, distance: 445.9
click at [373, 245] on p "Beeswax is an effective, natural way to protect leather goods from moisture dam…" at bounding box center [651, 301] width 556 height 112
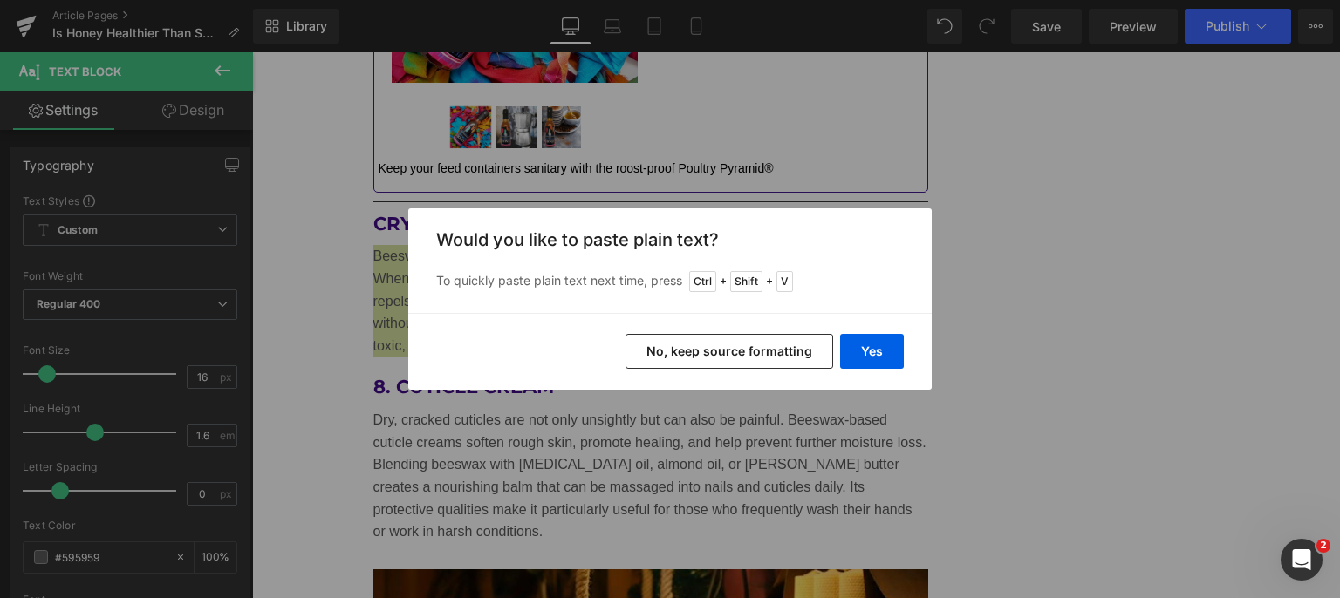
click at [856, 348] on button "Yes" at bounding box center [872, 351] width 64 height 35
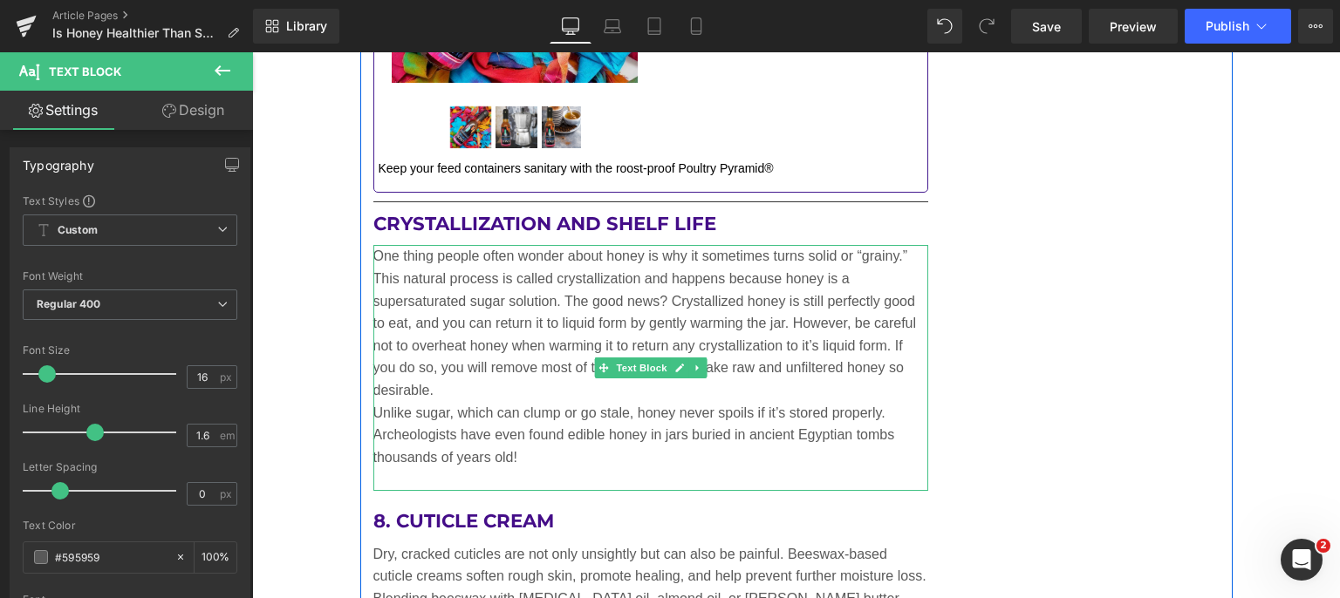
click at [534, 367] on p "One thing people often wonder about honey is why it sometimes turns solid or “g…" at bounding box center [651, 323] width 556 height 156
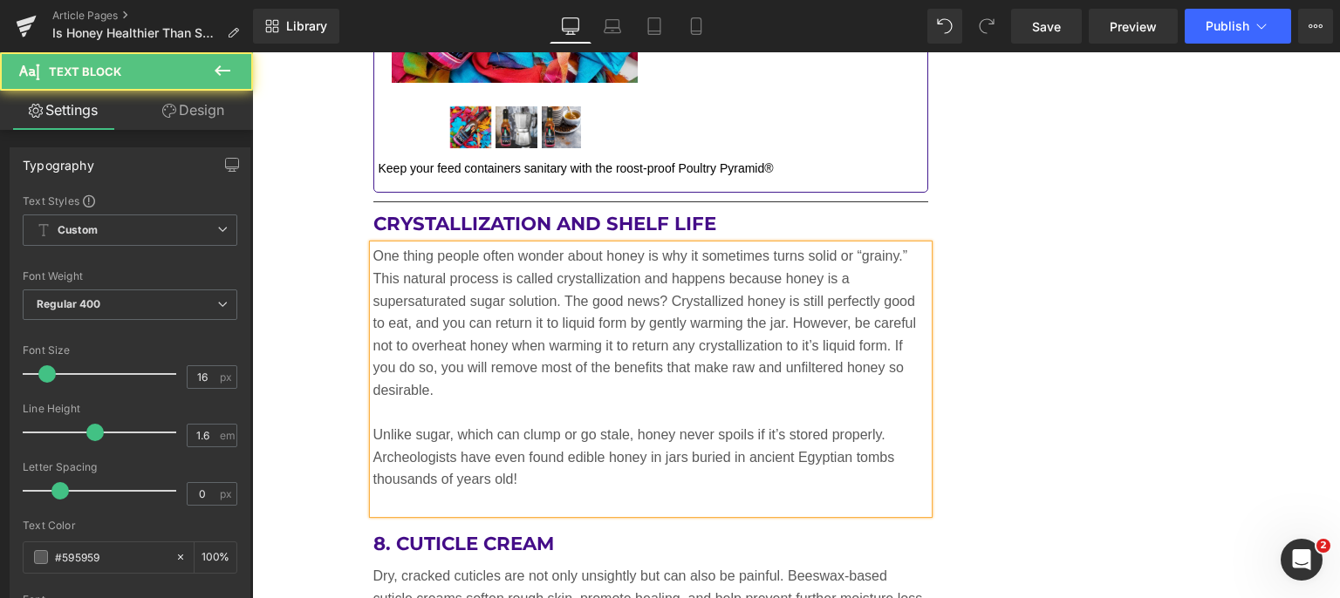
click at [446, 491] on p at bounding box center [651, 502] width 556 height 23
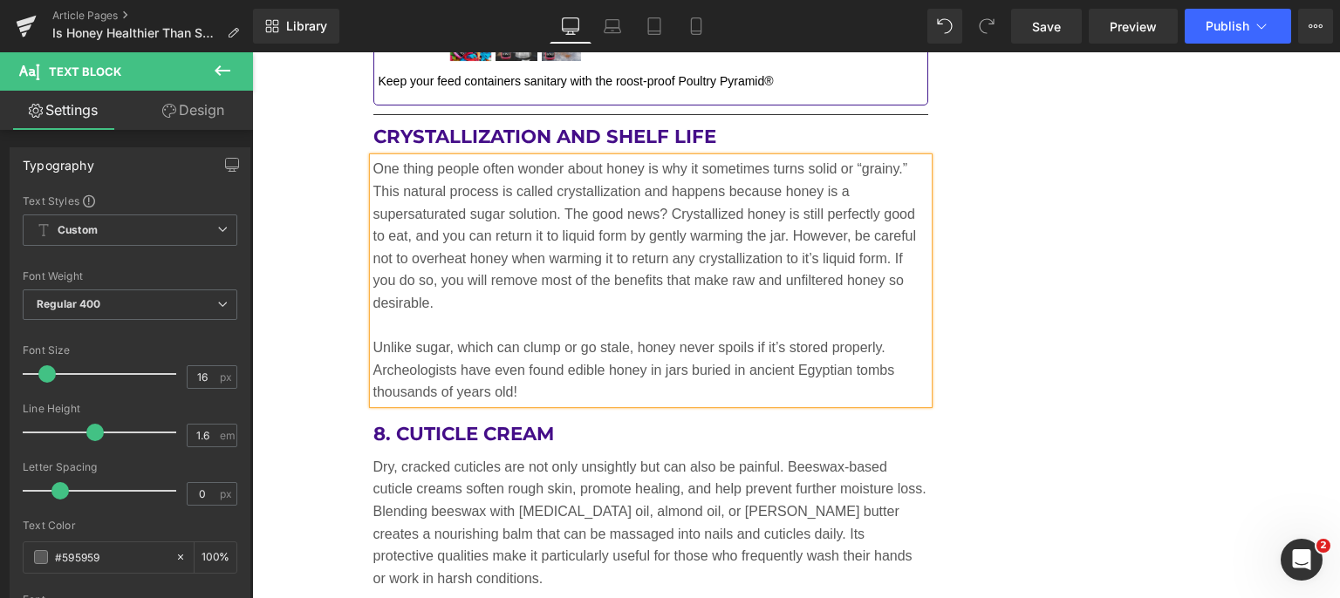
scroll to position [5930, 0]
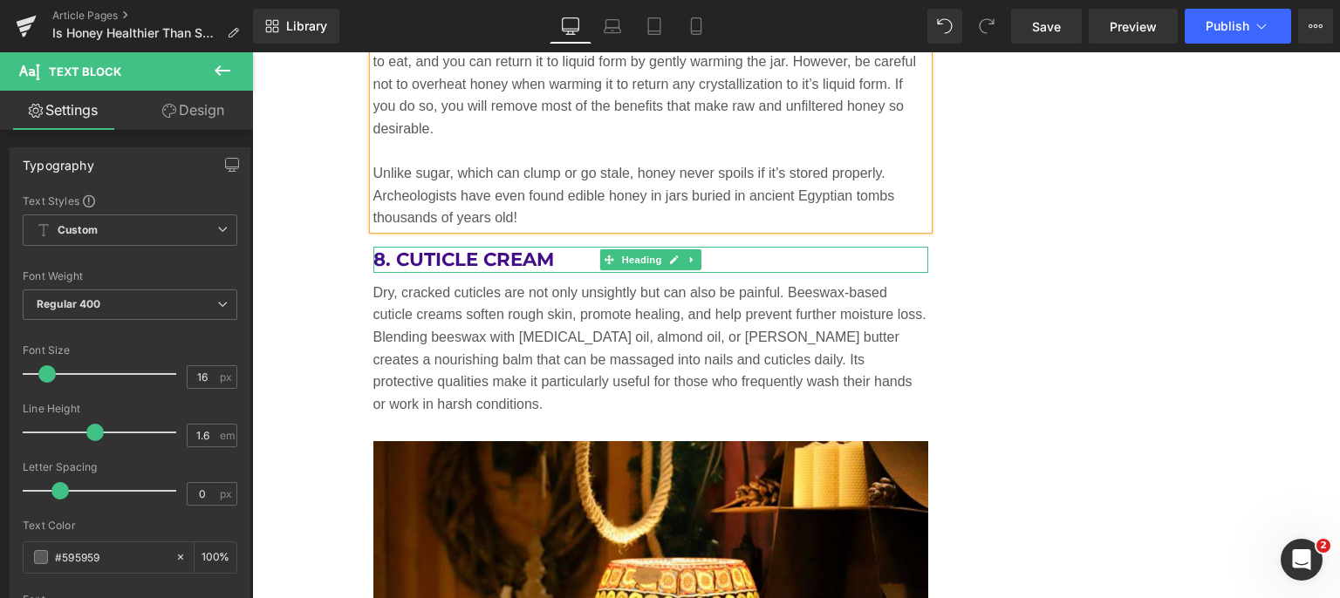
click at [688, 255] on icon at bounding box center [692, 260] width 10 height 10
click at [696, 255] on icon at bounding box center [701, 260] width 10 height 10
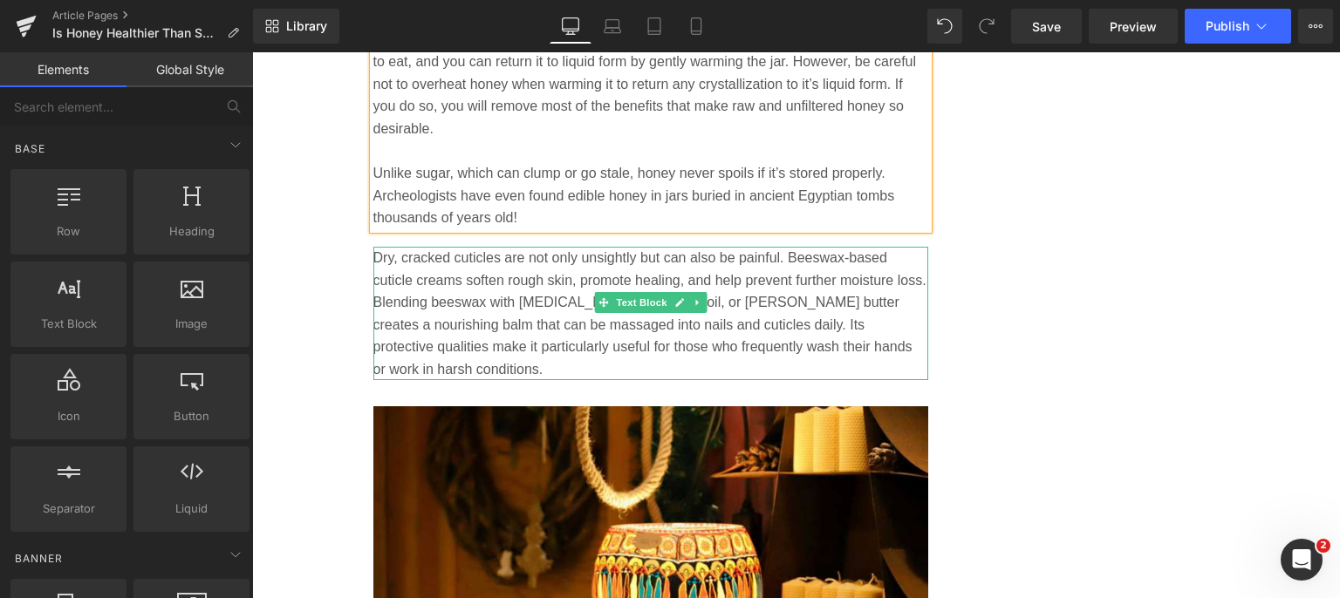
click at [693, 297] on icon at bounding box center [697, 302] width 10 height 10
click at [702, 297] on icon at bounding box center [707, 302] width 10 height 10
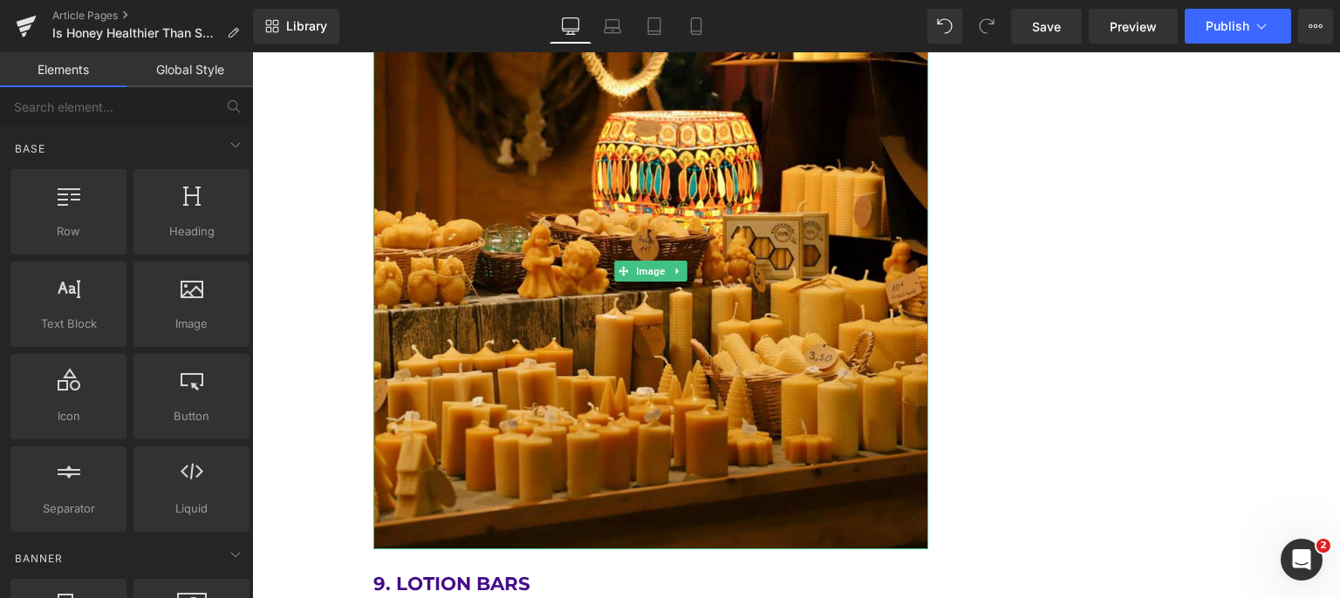
scroll to position [6453, 0]
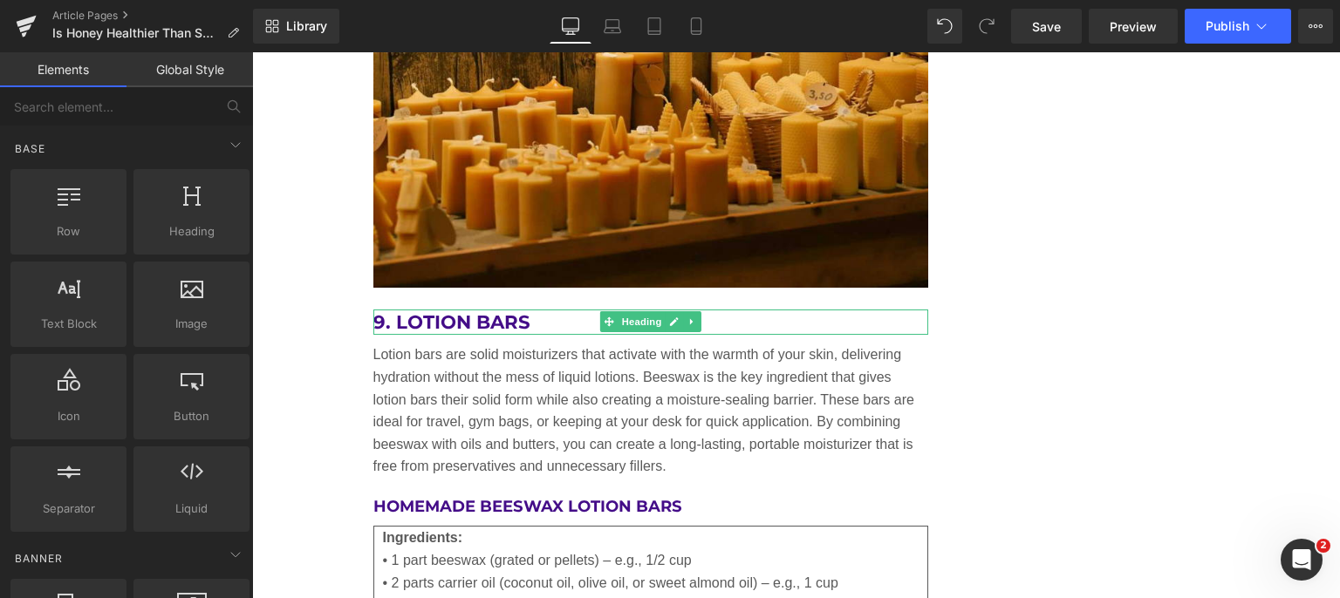
click at [535, 310] on h2 "9. Lotion Bars" at bounding box center [651, 323] width 556 height 26
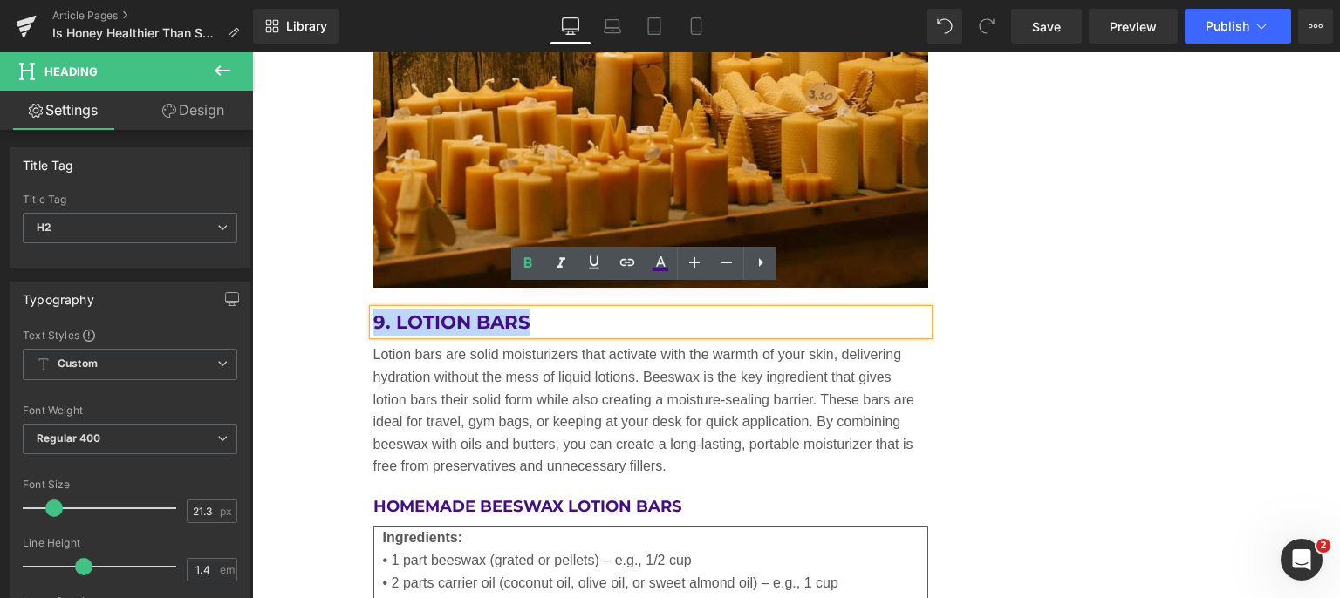
drag, startPoint x: 538, startPoint y: 294, endPoint x: 355, endPoint y: 303, distance: 183.3
paste div
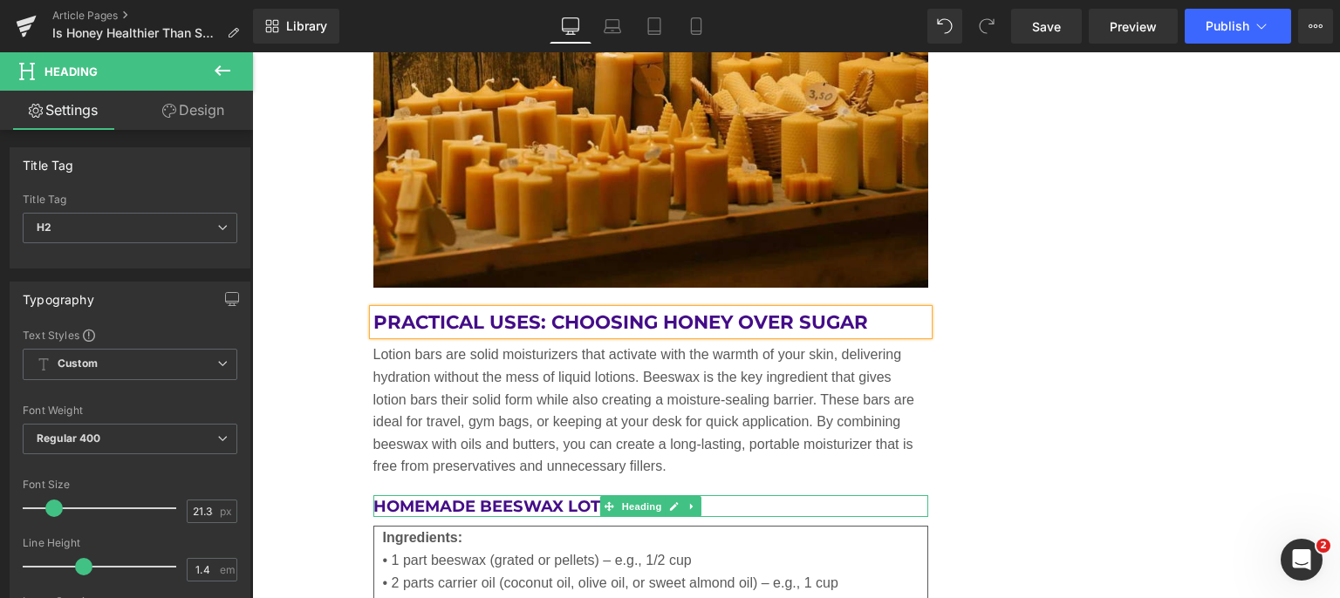
click at [687, 501] on icon at bounding box center [692, 506] width 10 height 10
click at [696, 501] on icon at bounding box center [701, 506] width 10 height 10
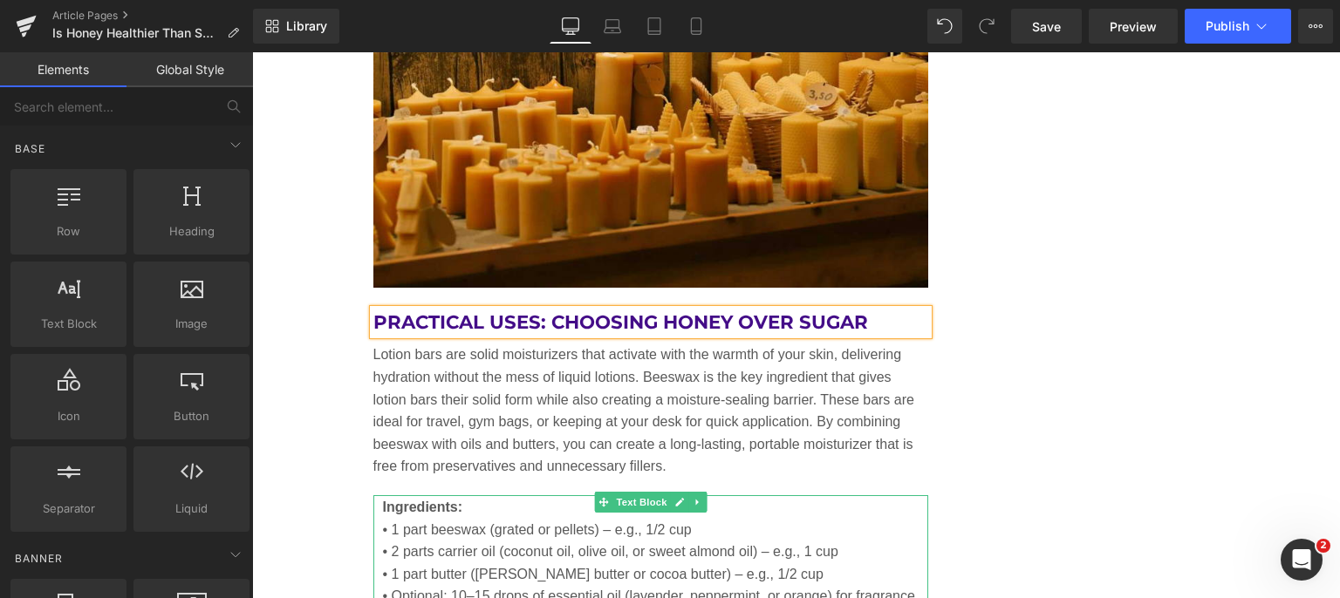
click at [695, 497] on icon at bounding box center [697, 502] width 10 height 10
click at [702, 497] on icon at bounding box center [707, 502] width 10 height 10
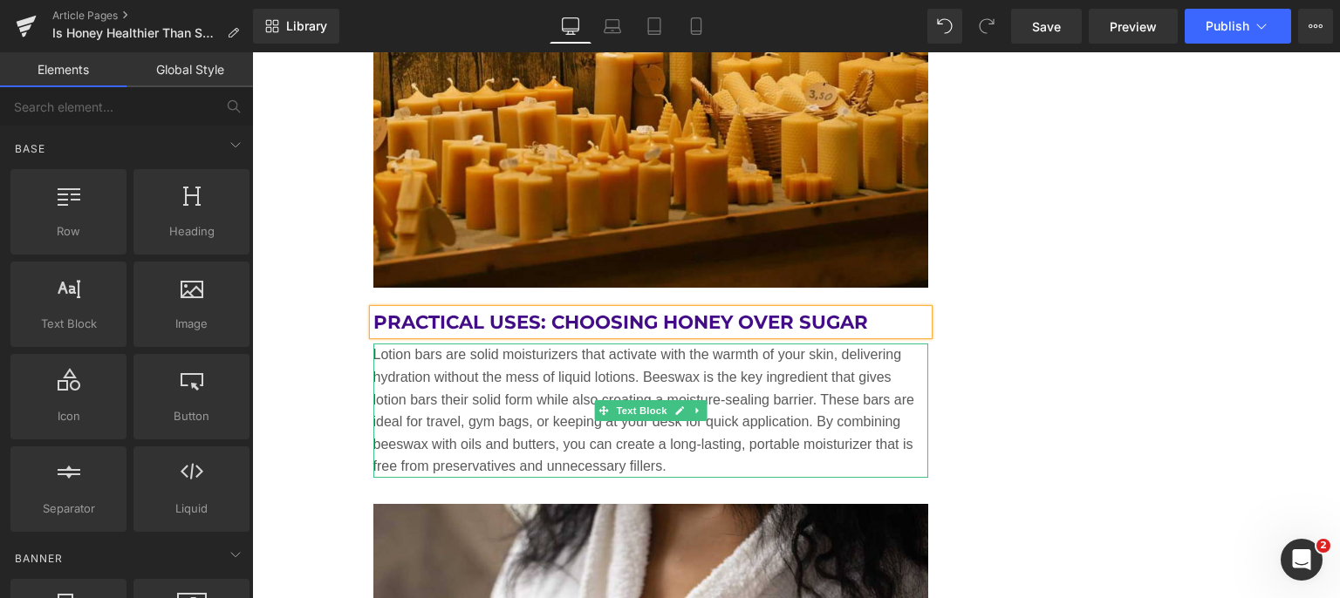
click at [519, 411] on p "Lotion bars are solid moisturizers that activate with the warmth of your skin, …" at bounding box center [651, 411] width 556 height 134
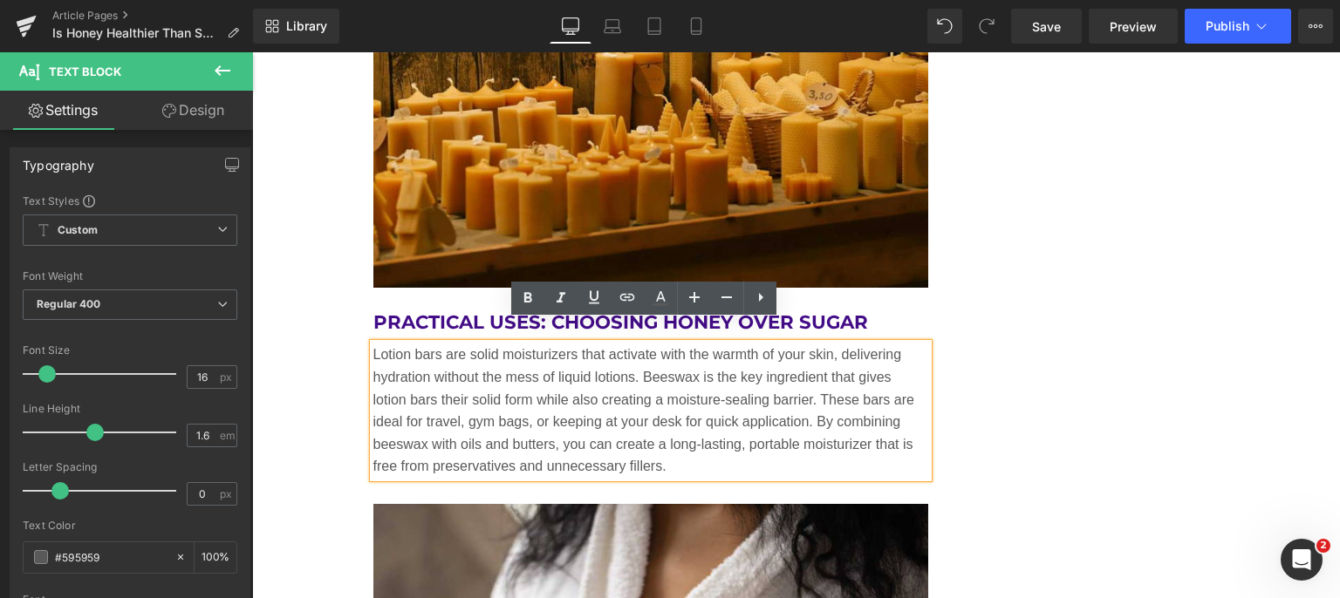
click at [664, 451] on p "Lotion bars are solid moisturizers that activate with the warmth of your skin, …" at bounding box center [651, 411] width 556 height 134
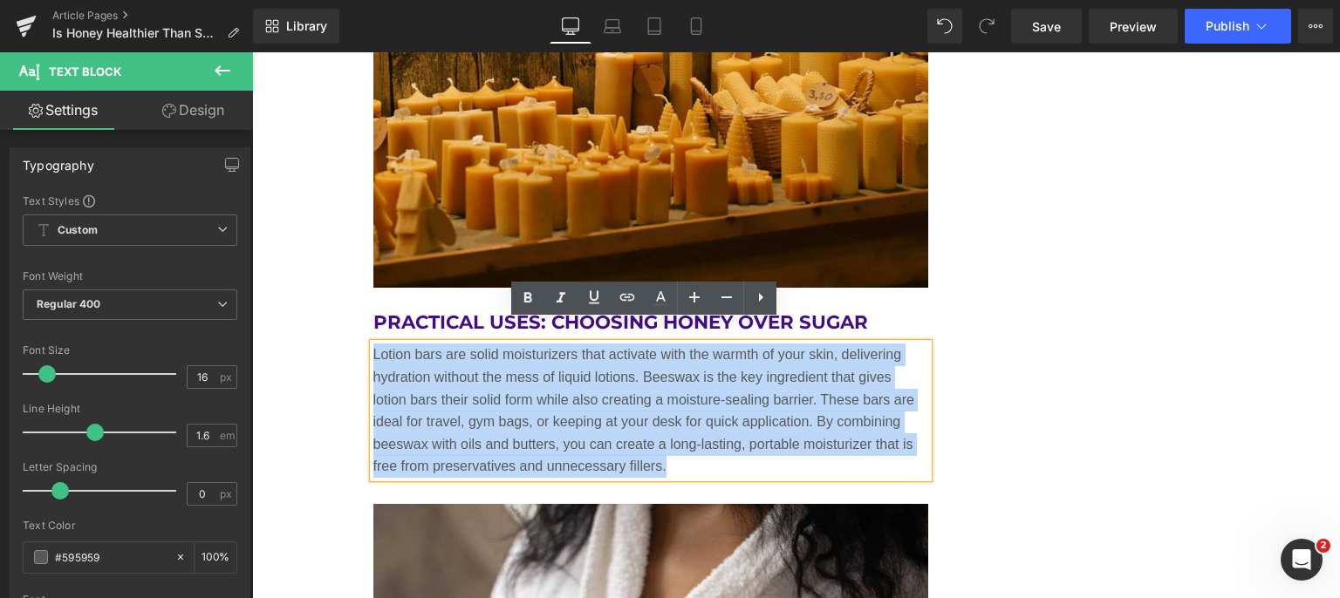
drag, startPoint x: 673, startPoint y: 447, endPoint x: 369, endPoint y: 329, distance: 326.3
click at [373, 344] on p "Lotion bars are solid moisturizers that activate with the warmth of your skin, …" at bounding box center [651, 411] width 556 height 134
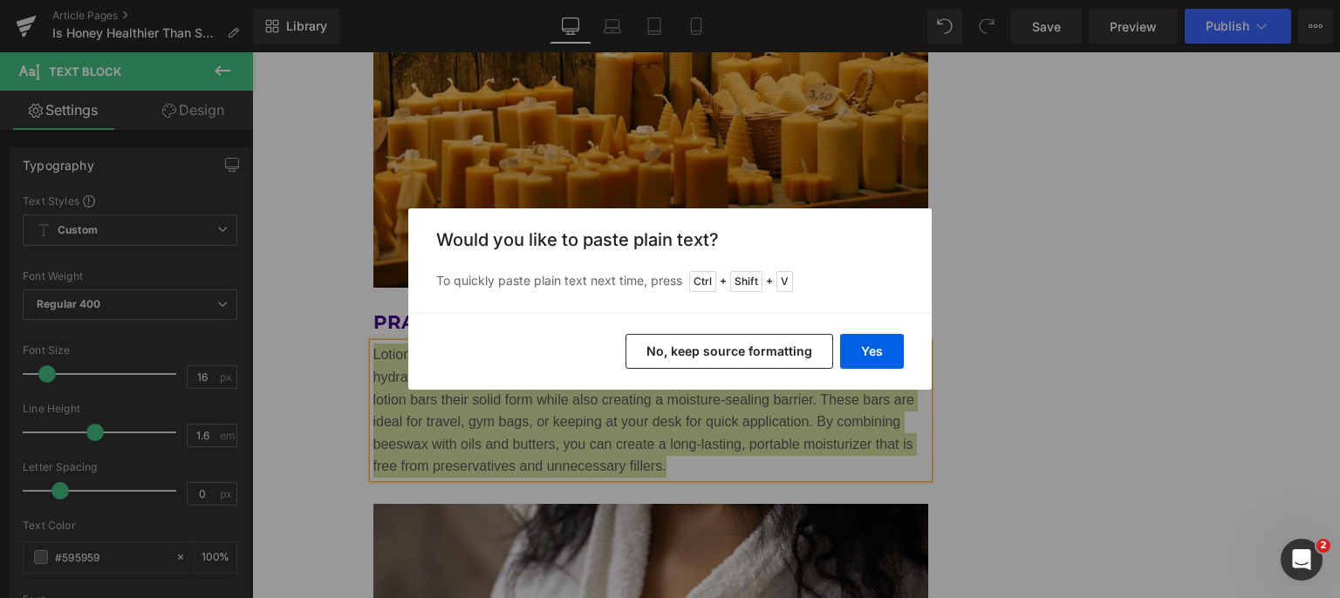
click at [891, 344] on button "Yes" at bounding box center [872, 351] width 64 height 35
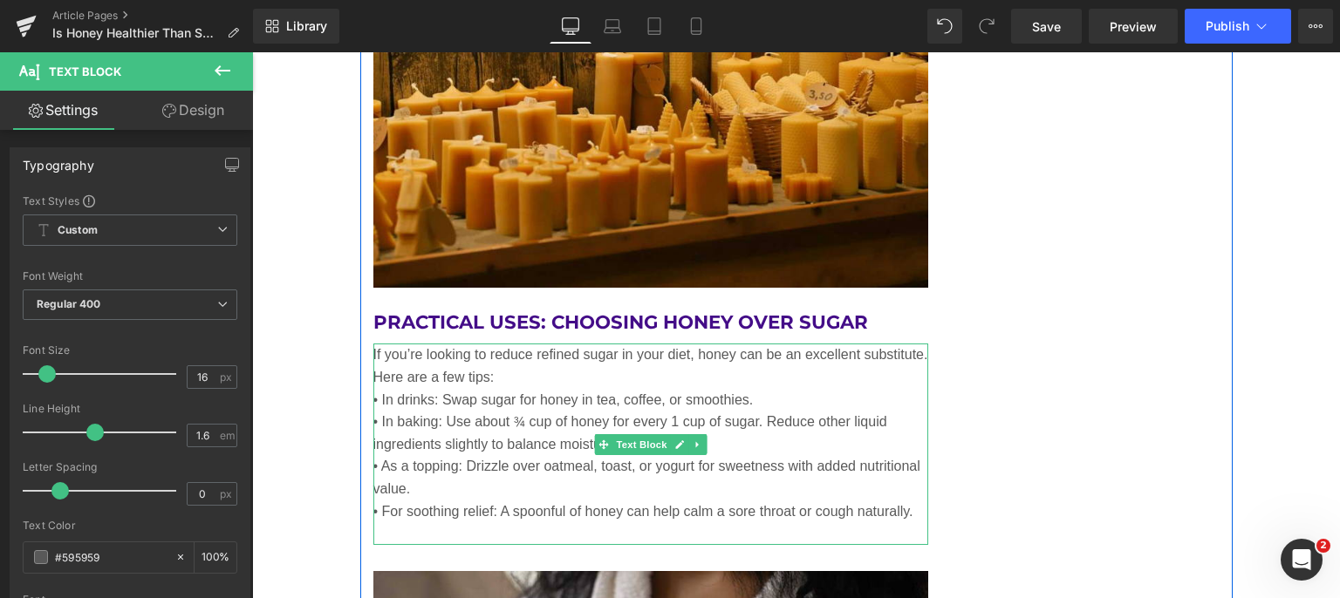
click at [502, 356] on p "If you’re looking to reduce refined sugar in your diet, honey can be an excelle…" at bounding box center [651, 366] width 556 height 44
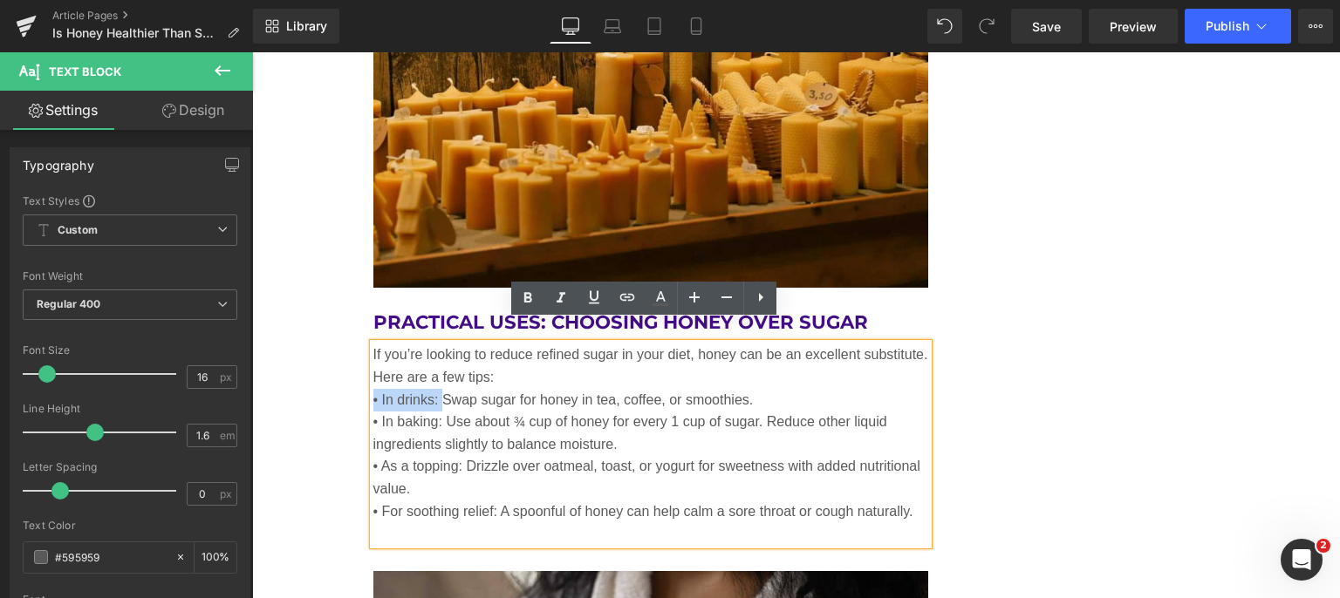
drag, startPoint x: 433, startPoint y: 377, endPoint x: 366, endPoint y: 374, distance: 67.2
click at [373, 389] on p "• In drinks: Swap sugar for honey in tea, coffee, or smoothies." at bounding box center [651, 400] width 556 height 23
click at [527, 291] on icon at bounding box center [527, 298] width 21 height 21
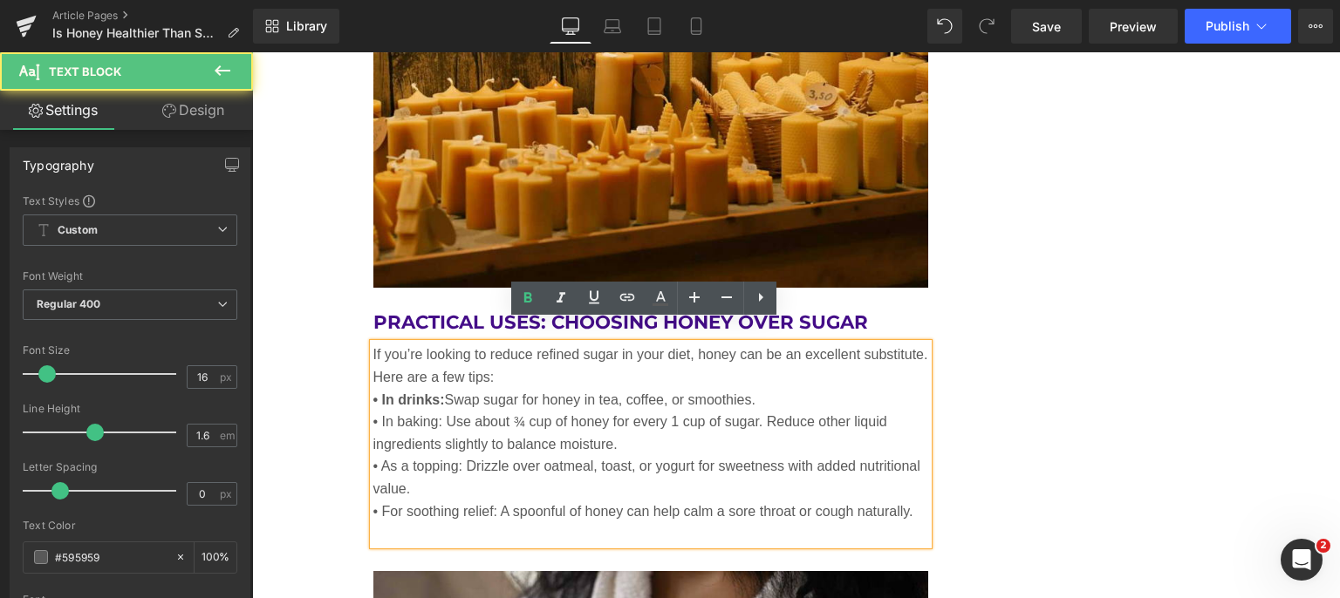
click at [760, 389] on p "• In drinks: Swap sugar for honey in tea, coffee, or smoothies." at bounding box center [651, 400] width 556 height 23
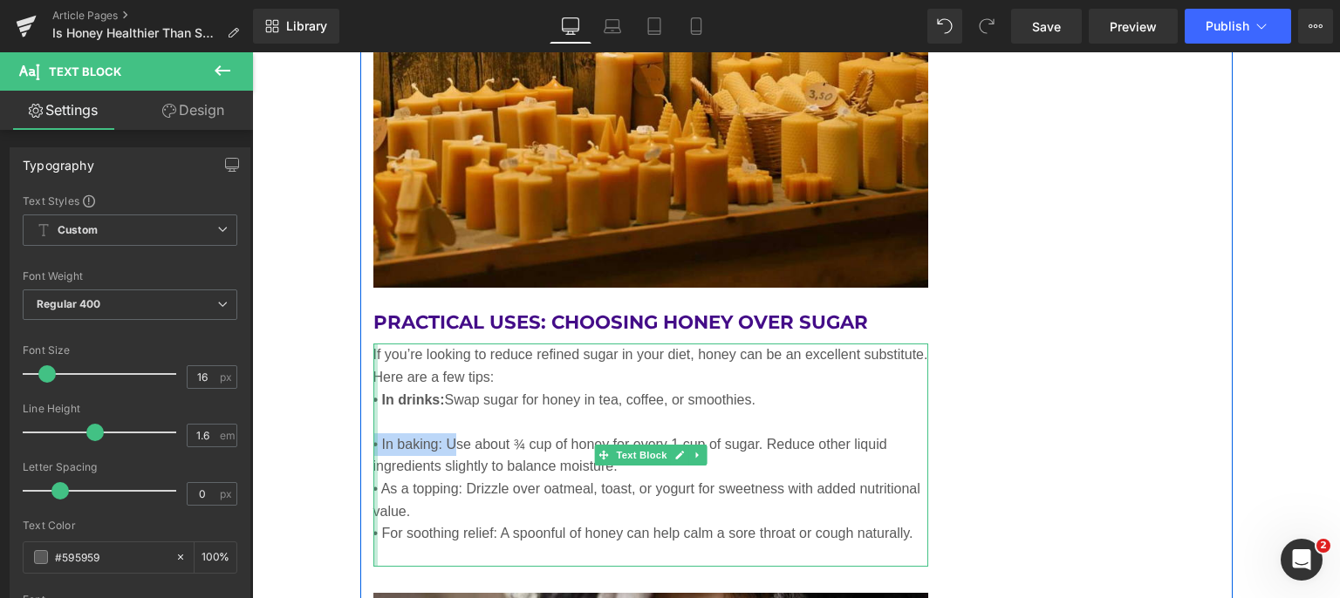
drag, startPoint x: 445, startPoint y: 415, endPoint x: 367, endPoint y: 417, distance: 77.6
click at [373, 417] on div "If you’re looking to reduce refined sugar in your diet, honey can be an excelle…" at bounding box center [651, 455] width 556 height 223
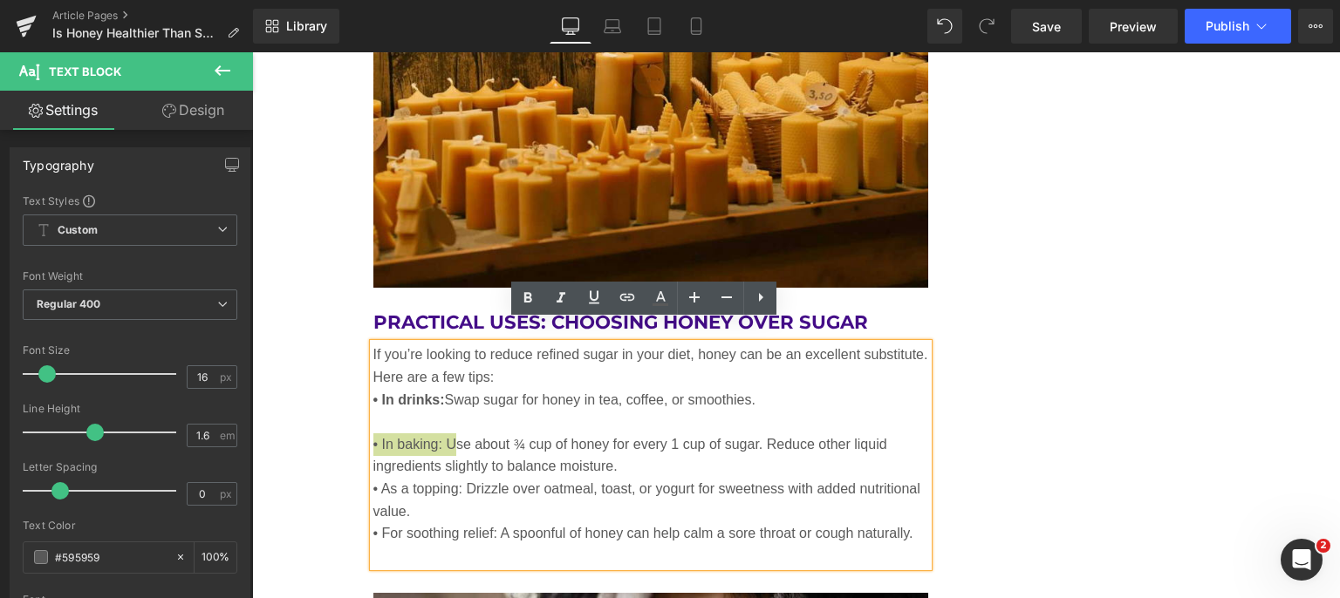
click at [527, 292] on icon at bounding box center [528, 297] width 8 height 10
click at [451, 437] on strong "• In baking: U" at bounding box center [417, 444] width 89 height 15
drag, startPoint x: 451, startPoint y: 425, endPoint x: 445, endPoint y: 433, distance: 9.9
click at [445, 433] on p "• In baking: U se about ¾ cup of honey for every 1 cup of sugar. Reduce other l…" at bounding box center [651, 455] width 556 height 44
click at [527, 290] on icon at bounding box center [527, 298] width 21 height 21
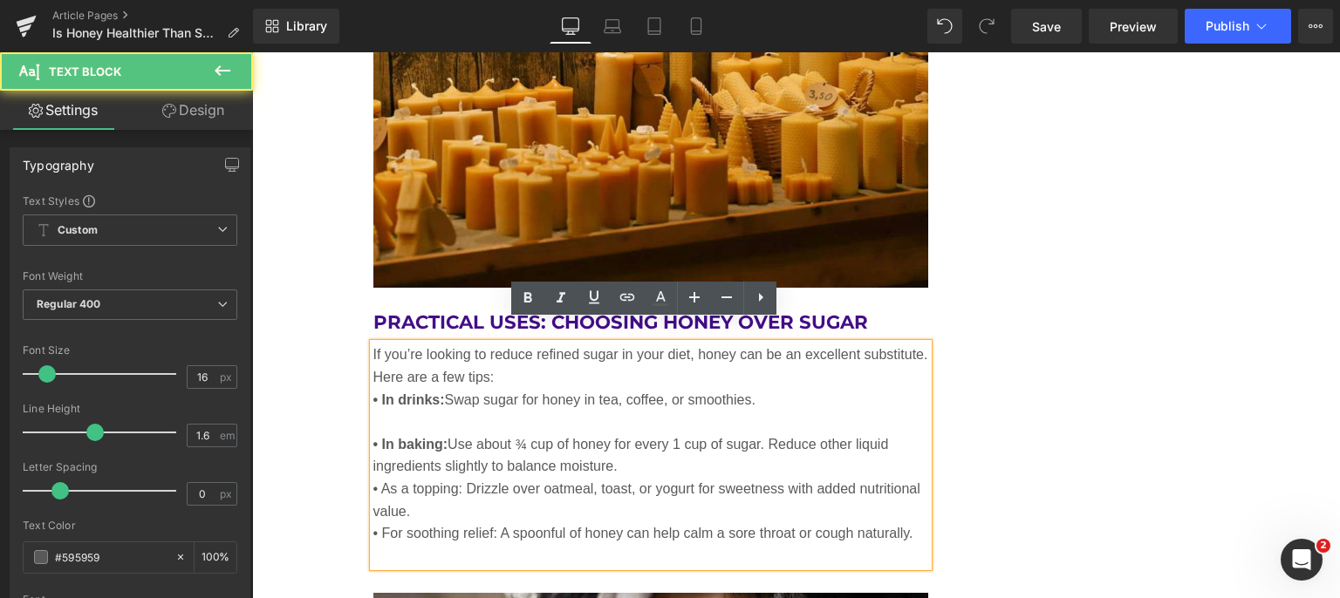
click at [626, 445] on p "• In baking: Use about ¾ cup of honey for every 1 cup of sugar. Reduce other li…" at bounding box center [651, 455] width 556 height 44
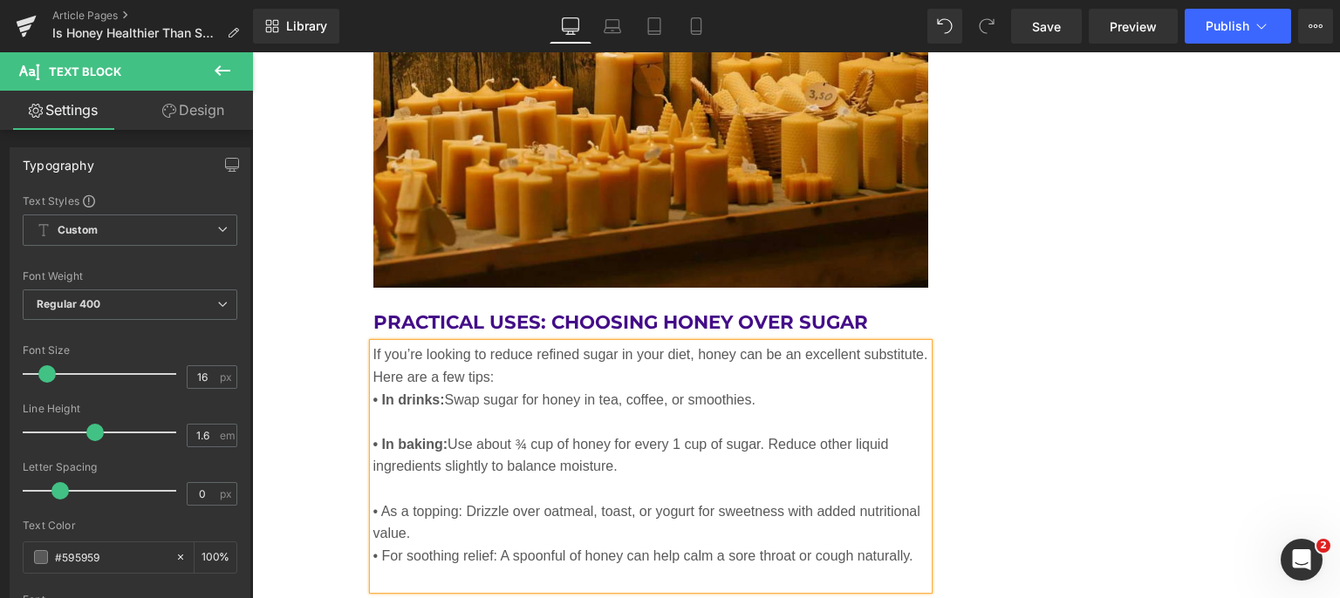
click at [502, 514] on p "• As a topping: Drizzle over oatmeal, toast, or yogurt for sweetness with added…" at bounding box center [651, 523] width 556 height 44
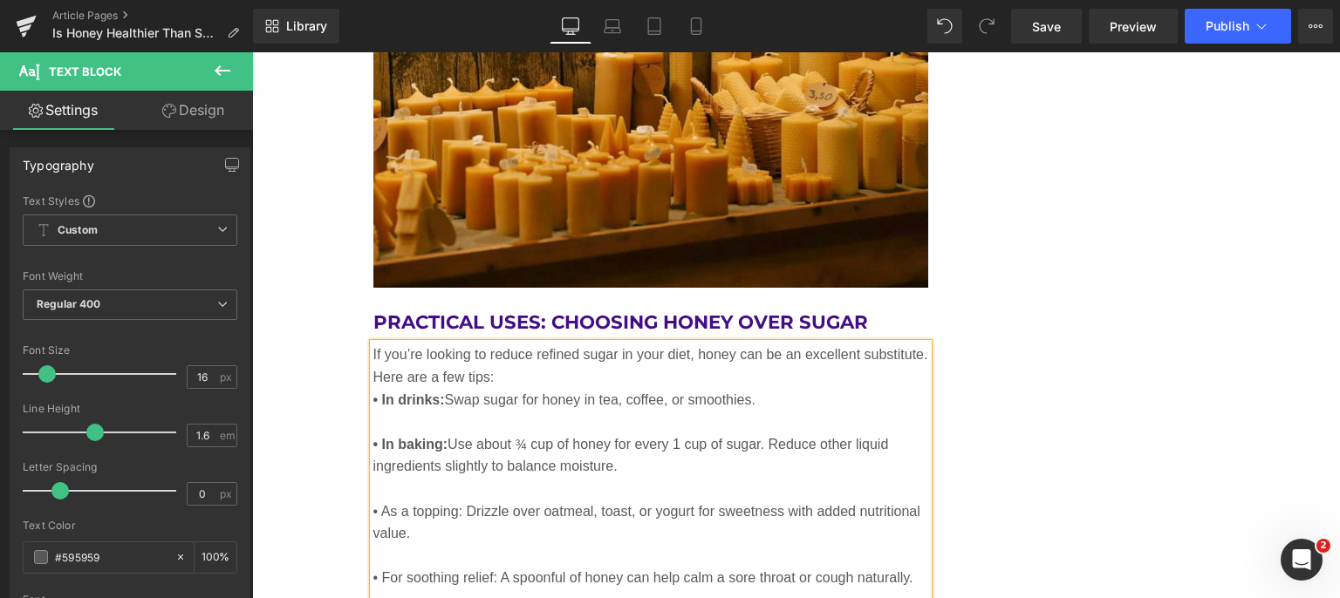
click at [488, 590] on p at bounding box center [651, 601] width 556 height 23
drag, startPoint x: 459, startPoint y: 484, endPoint x: 368, endPoint y: 479, distance: 90.8
click at [373, 501] on p "• As a topping: Drizzle over oatmeal, toast, or yogurt for sweetness with added…" at bounding box center [651, 523] width 556 height 44
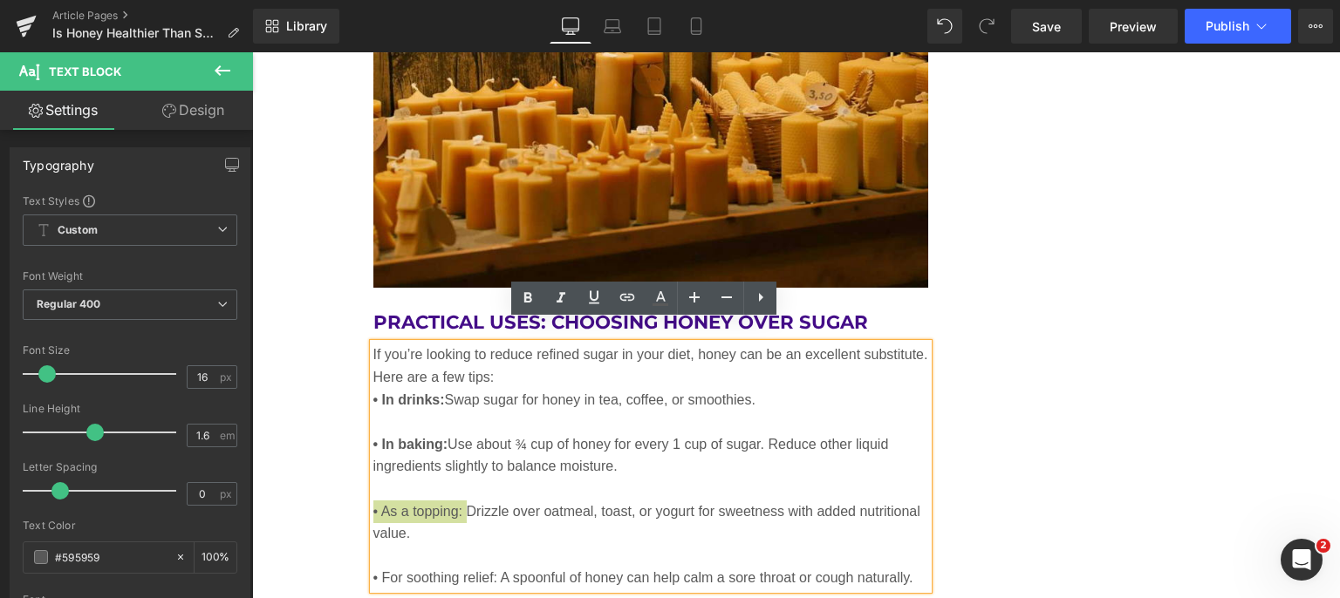
click at [525, 290] on icon at bounding box center [527, 298] width 21 height 21
drag, startPoint x: 490, startPoint y: 556, endPoint x: 367, endPoint y: 549, distance: 123.2
click at [373, 567] on p "• For soothing relief: A spoonful of honey can help calm a sore throat or cough…" at bounding box center [651, 578] width 556 height 23
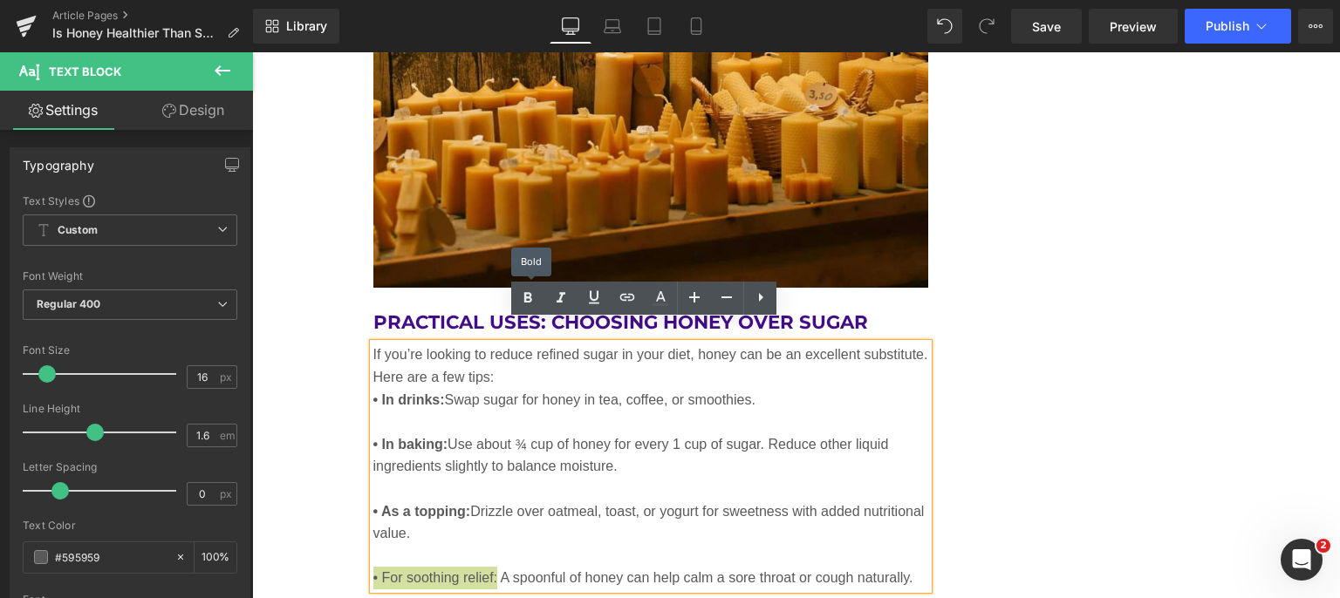
click at [526, 295] on icon at bounding box center [527, 298] width 21 height 21
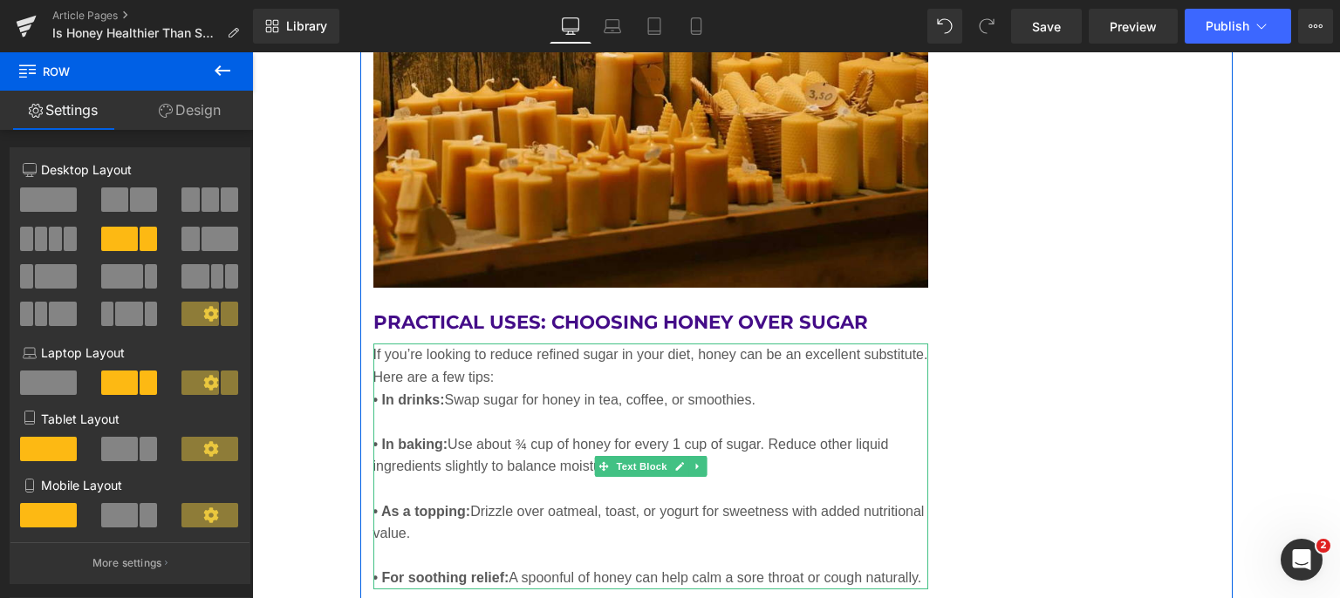
click at [555, 356] on p "If you’re looking to reduce refined sugar in your diet, honey can be an excelle…" at bounding box center [651, 366] width 556 height 44
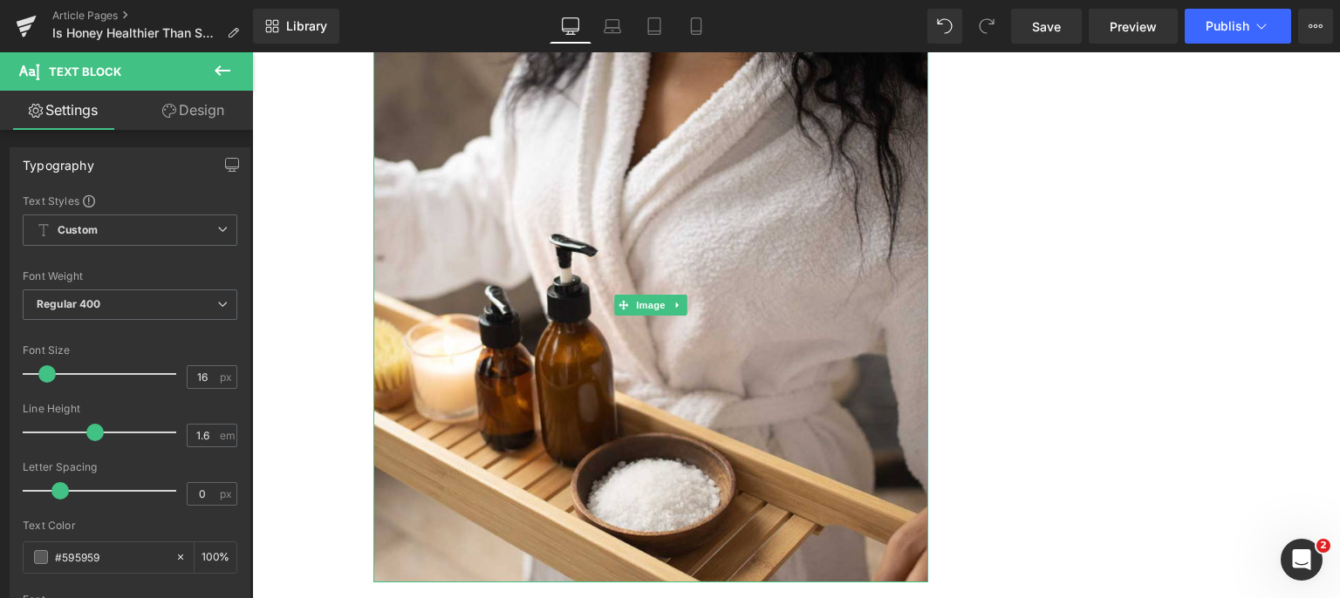
scroll to position [7238, 0]
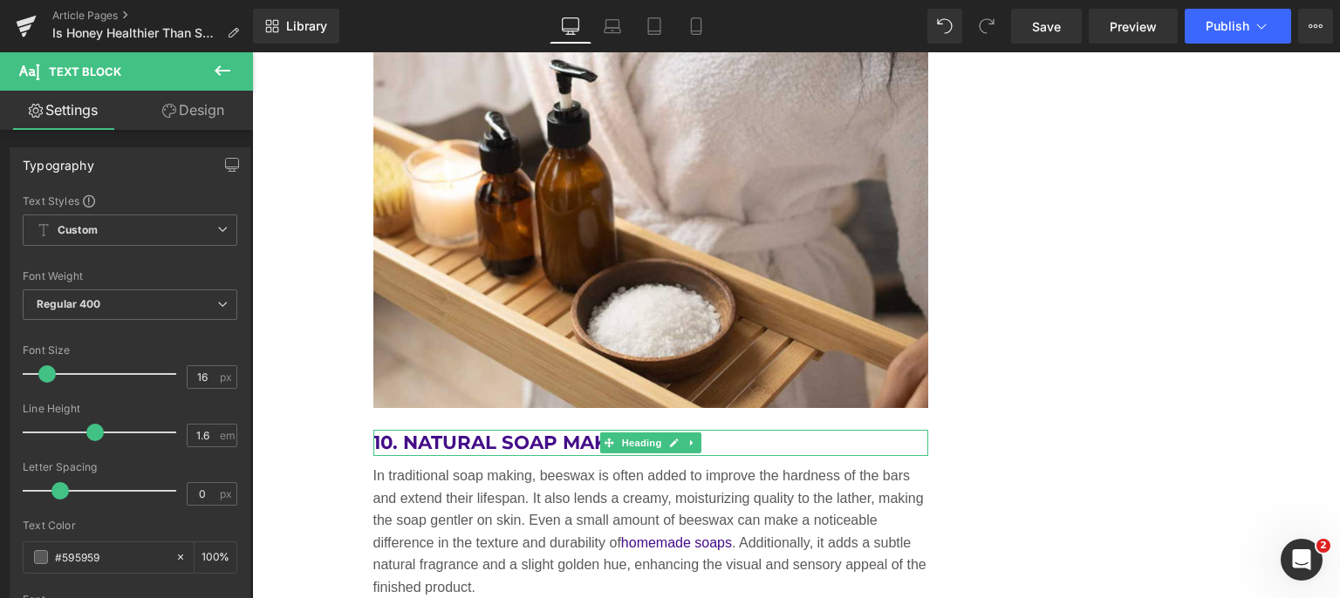
click at [687, 438] on icon at bounding box center [692, 443] width 10 height 10
click at [696, 439] on icon at bounding box center [701, 444] width 10 height 10
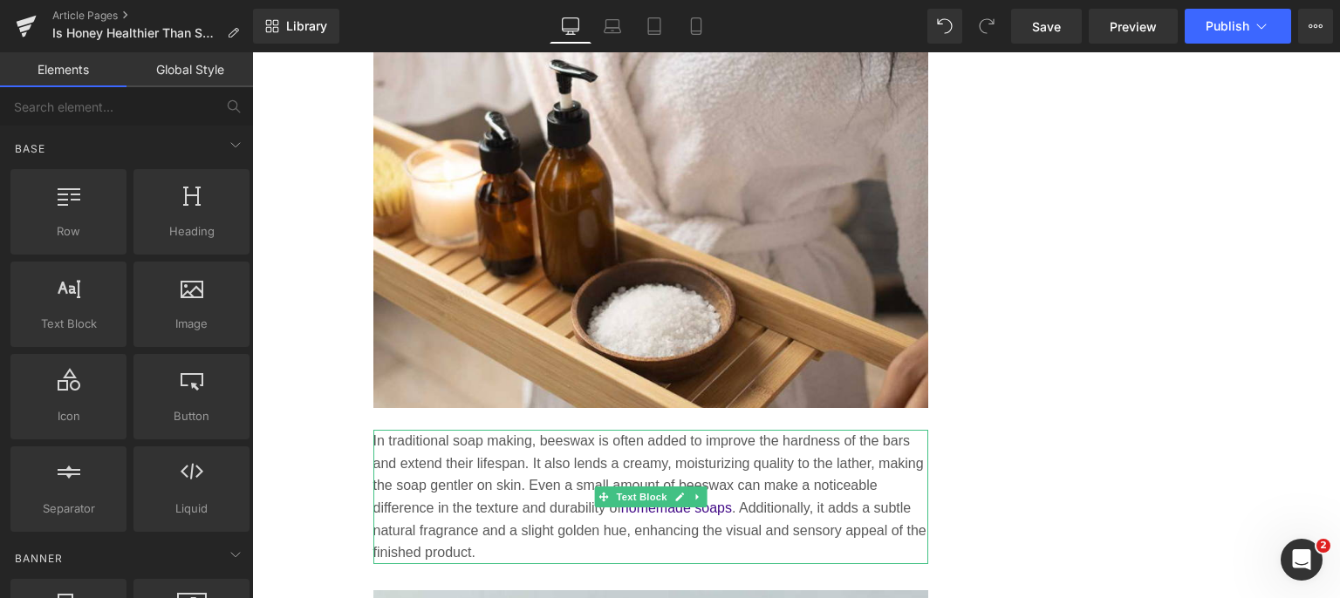
click at [698, 487] on link at bounding box center [697, 497] width 18 height 21
click at [702, 492] on icon at bounding box center [707, 497] width 10 height 10
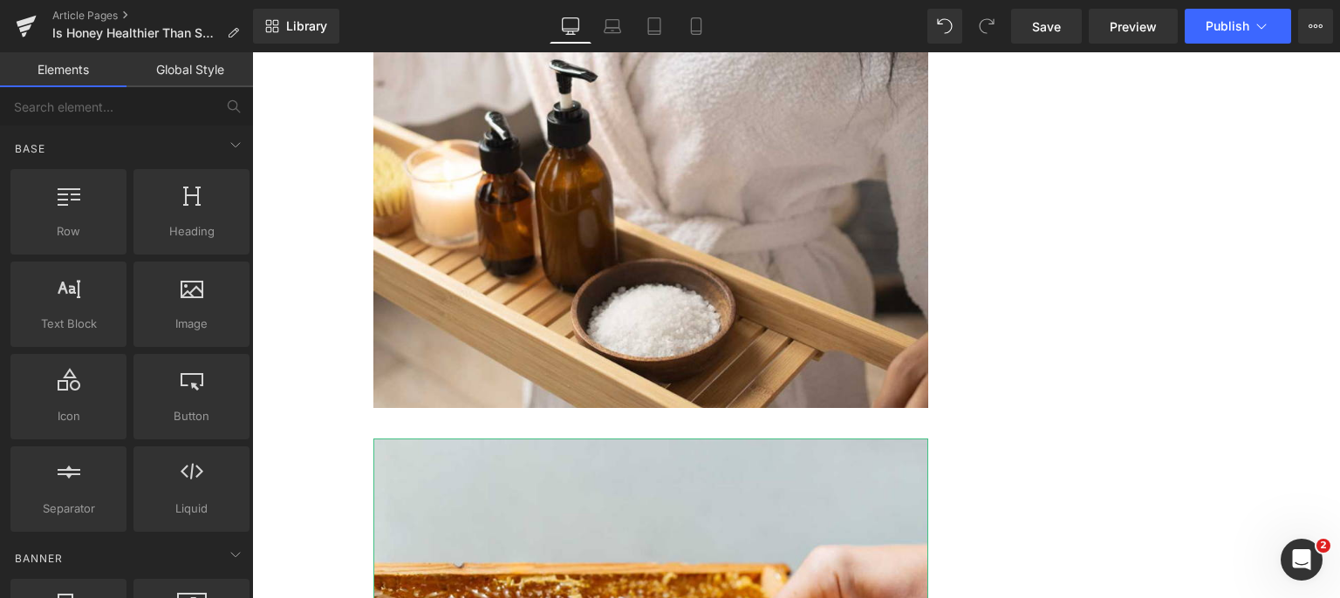
scroll to position [7325, 0]
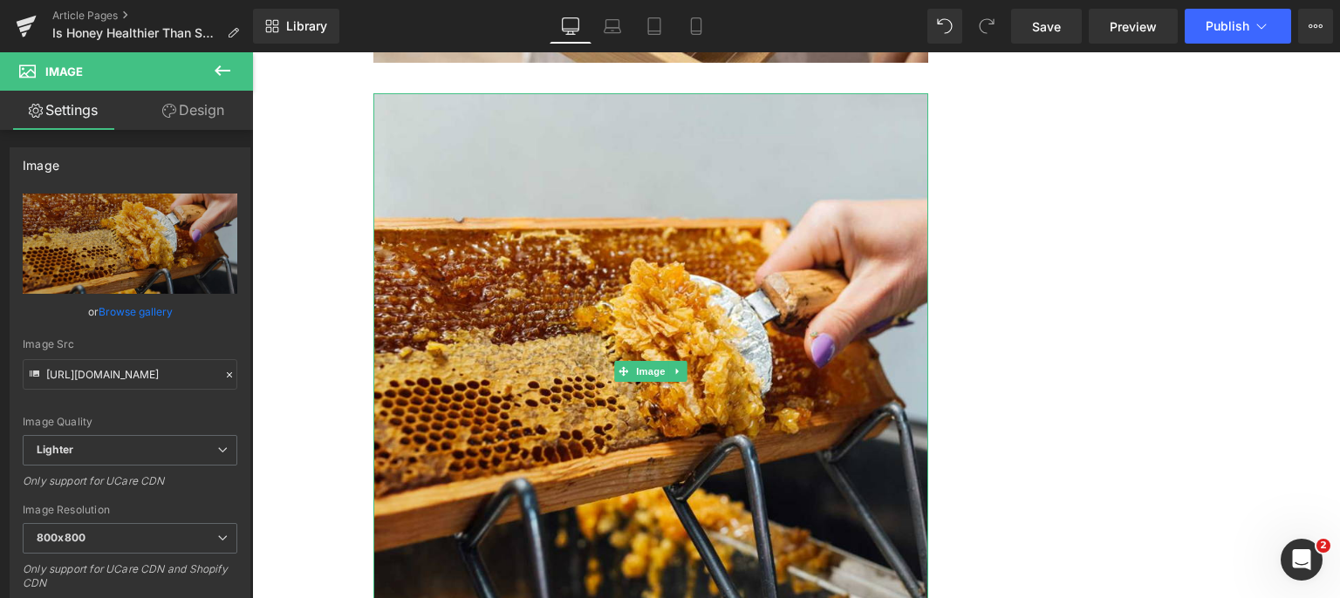
scroll to position [7587, 0]
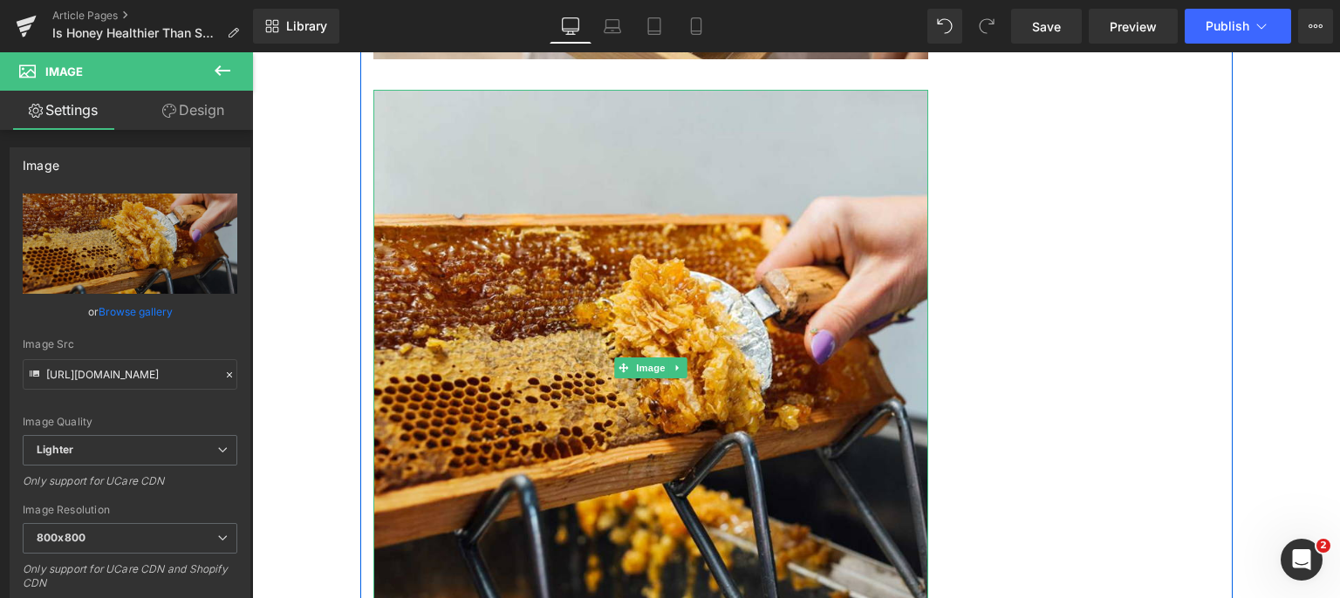
click at [676, 363] on icon at bounding box center [677, 368] width 10 height 10
click at [684, 363] on icon at bounding box center [687, 368] width 10 height 10
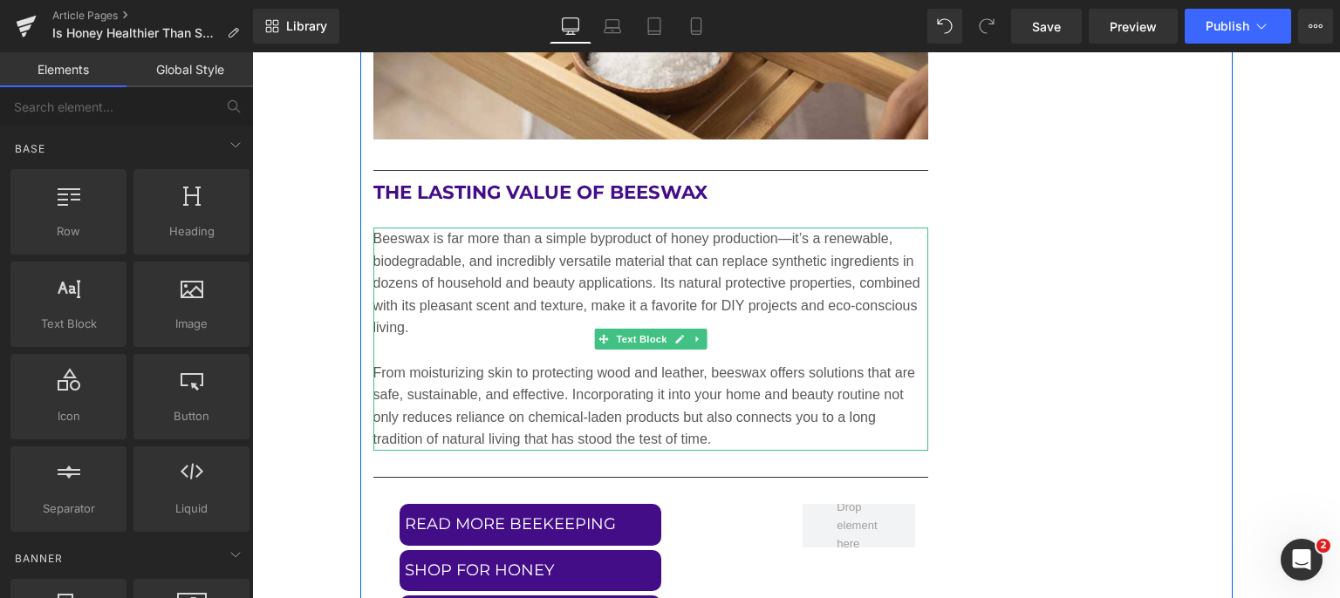
scroll to position [7325, 0]
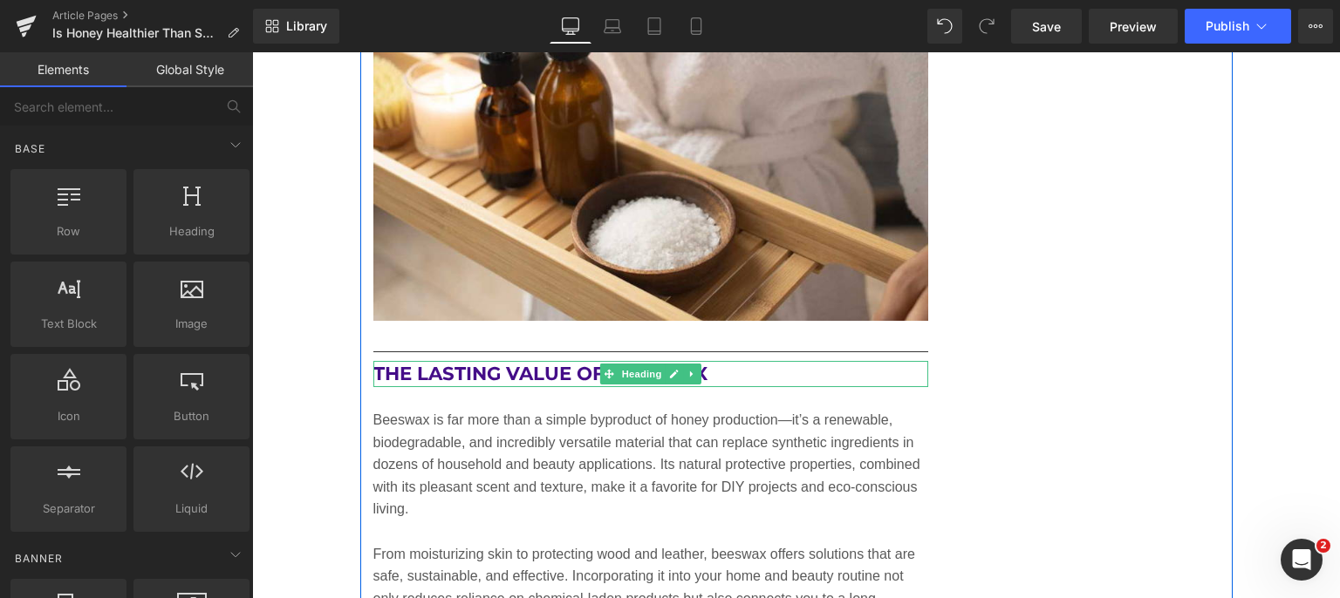
click at [576, 361] on h2 "The Lasting Value of Beeswax" at bounding box center [651, 374] width 556 height 26
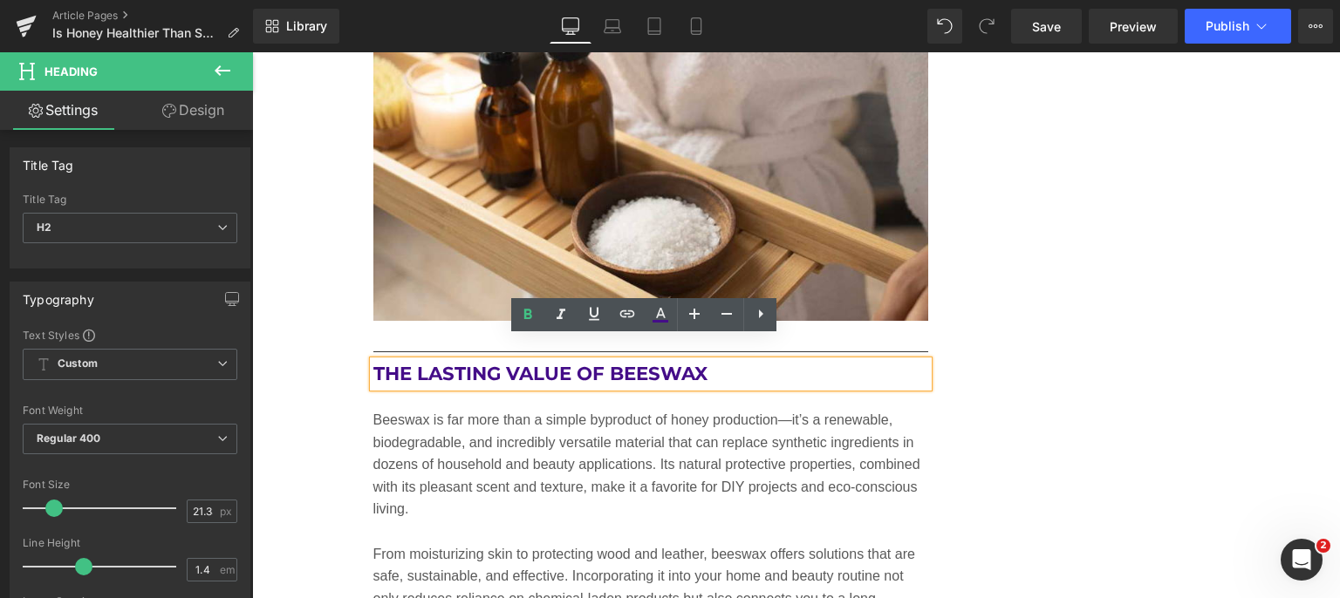
drag, startPoint x: 983, startPoint y: 454, endPoint x: 850, endPoint y: 454, distance: 132.6
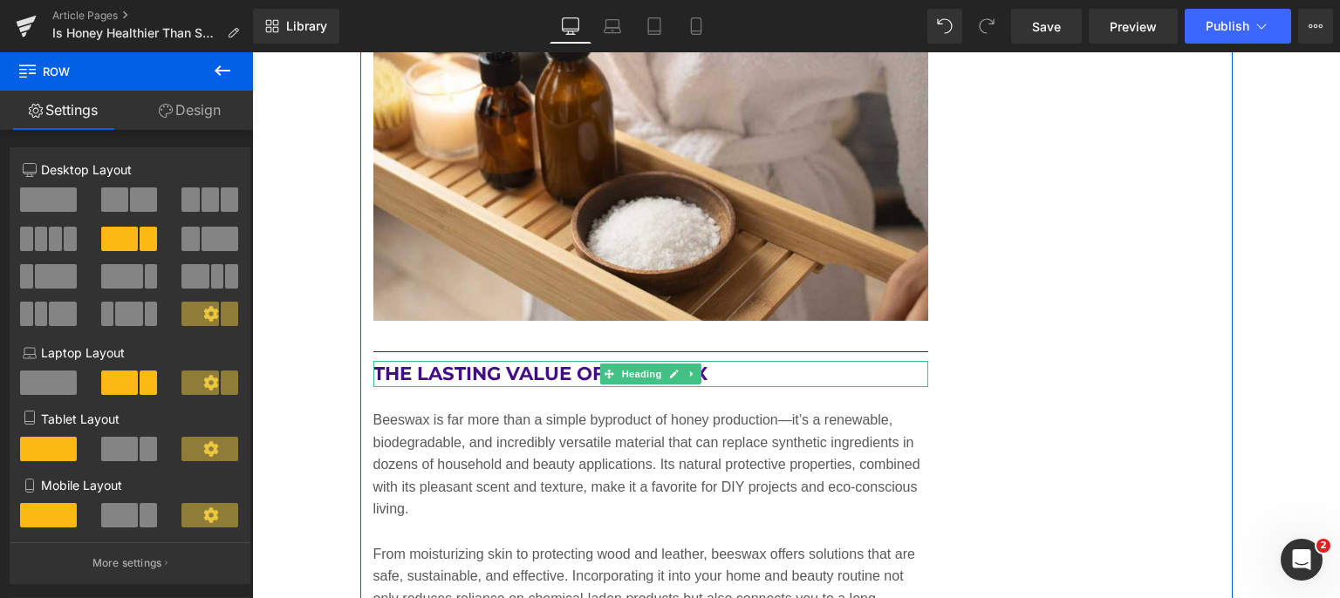
click at [691, 364] on link at bounding box center [692, 374] width 18 height 21
click at [698, 370] on icon at bounding box center [701, 375] width 10 height 10
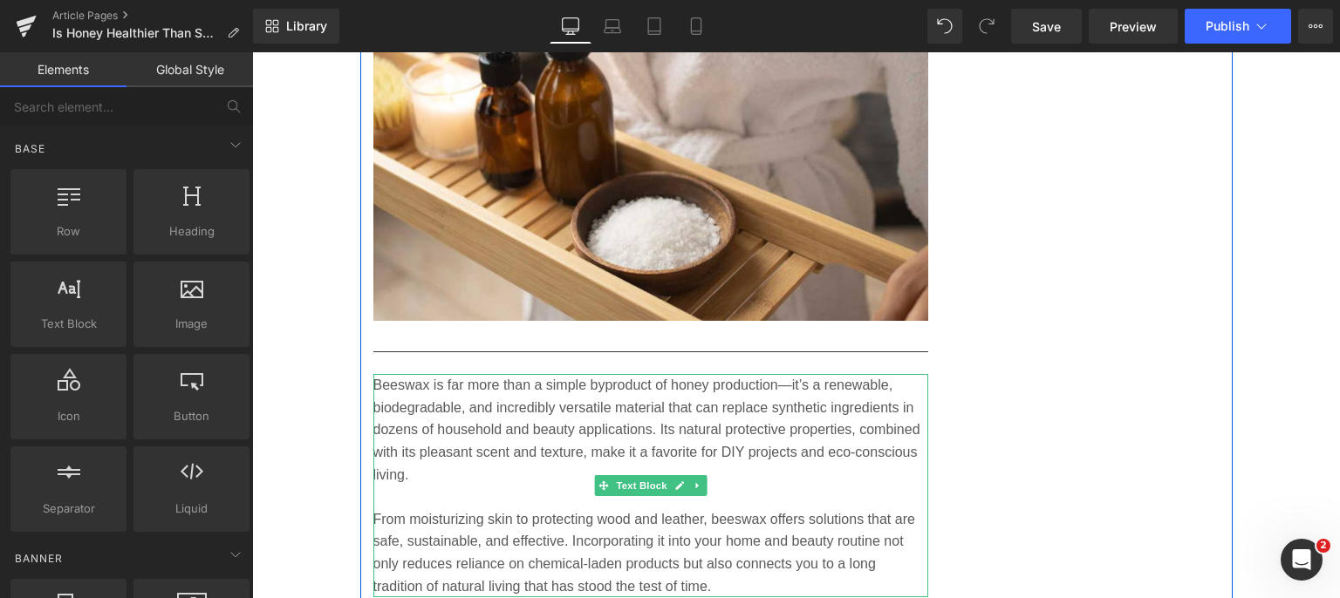
click at [674, 481] on icon at bounding box center [679, 486] width 10 height 10
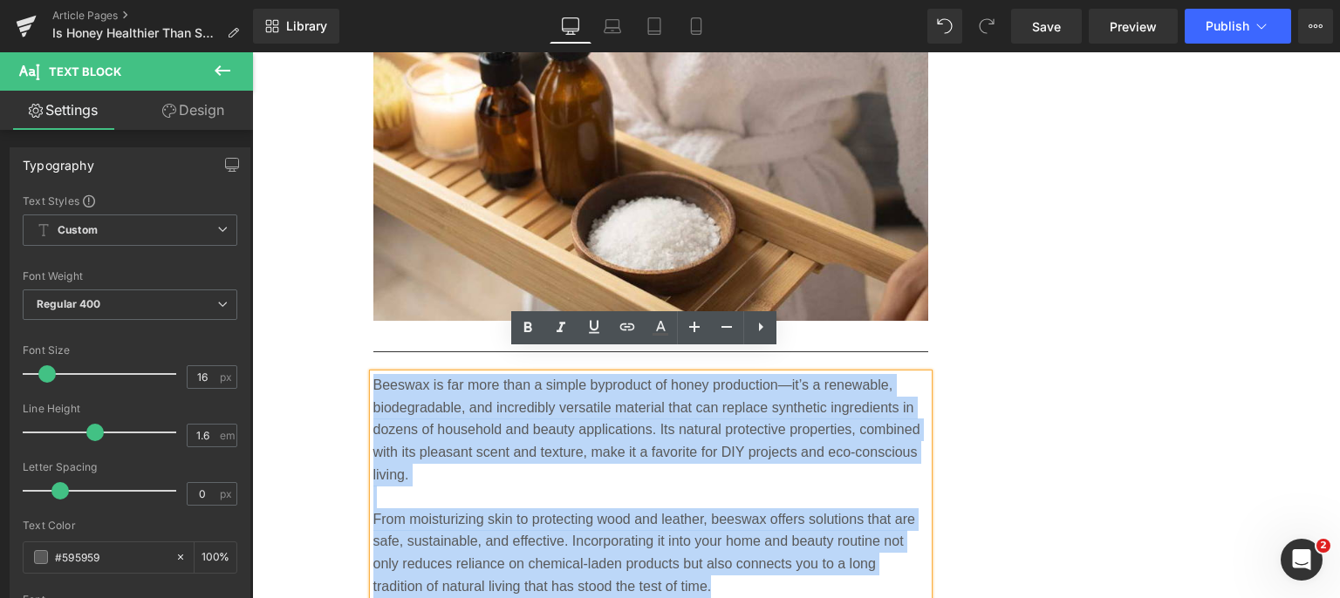
drag, startPoint x: 500, startPoint y: 522, endPoint x: 370, endPoint y: 365, distance: 203.1
click at [373, 374] on div "Beeswax is far more than a simple byproduct of honey production—it’s a renewabl…" at bounding box center [651, 485] width 556 height 223
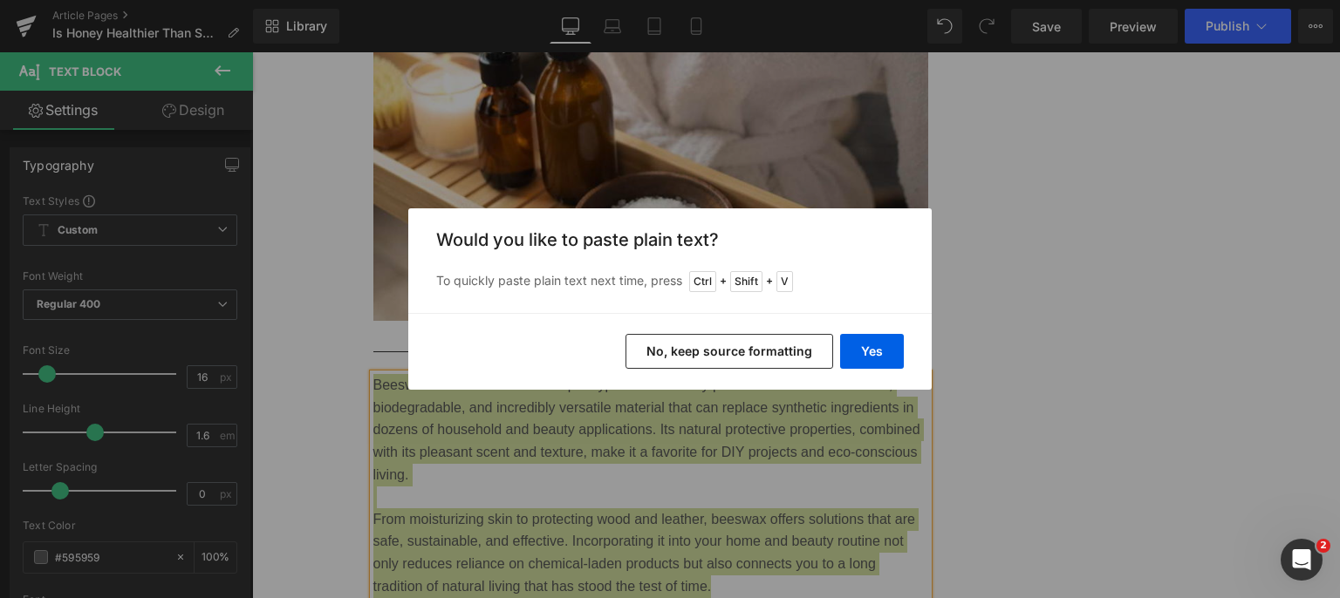
click at [872, 342] on button "Yes" at bounding box center [872, 351] width 64 height 35
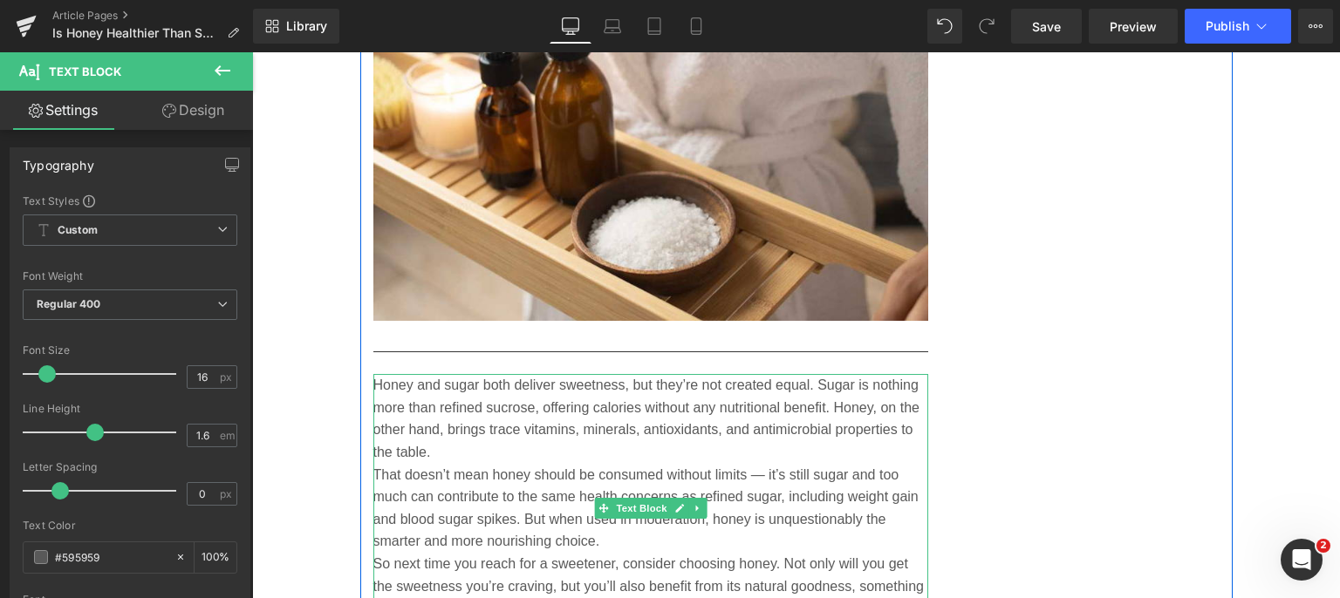
click at [522, 423] on p "Honey and sugar both deliver sweetness, but they’re not created equal. Sugar is…" at bounding box center [651, 418] width 556 height 89
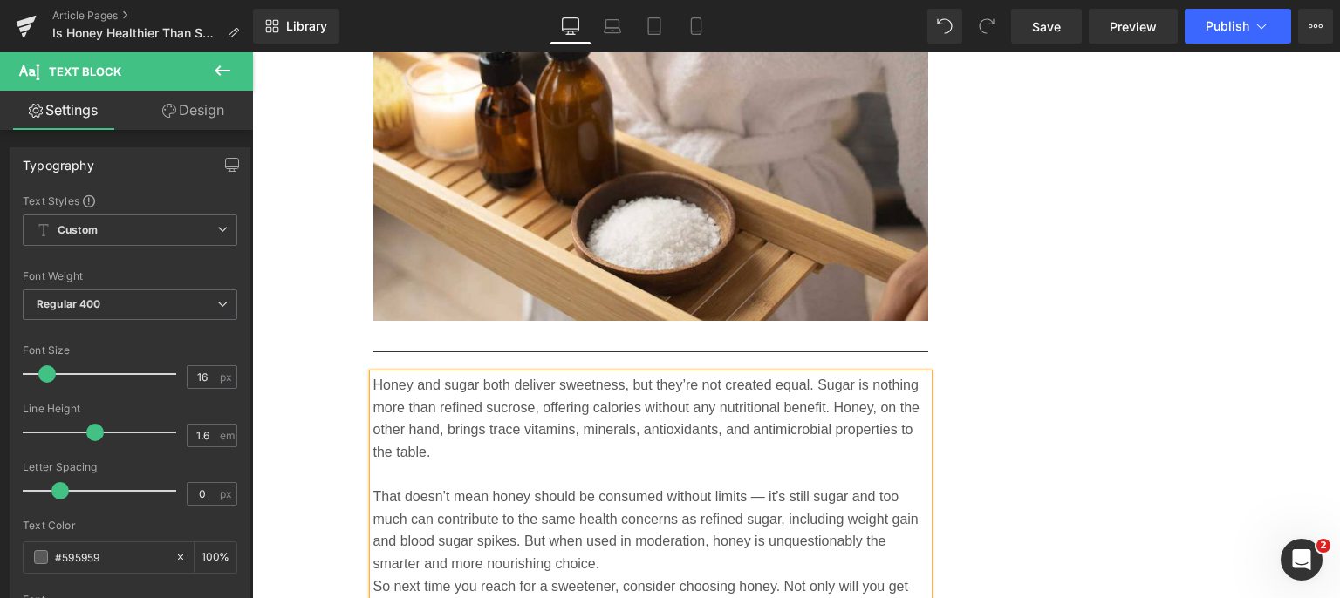
click at [641, 538] on div "Loading Product Data" at bounding box center [670, 529] width 126 height 19
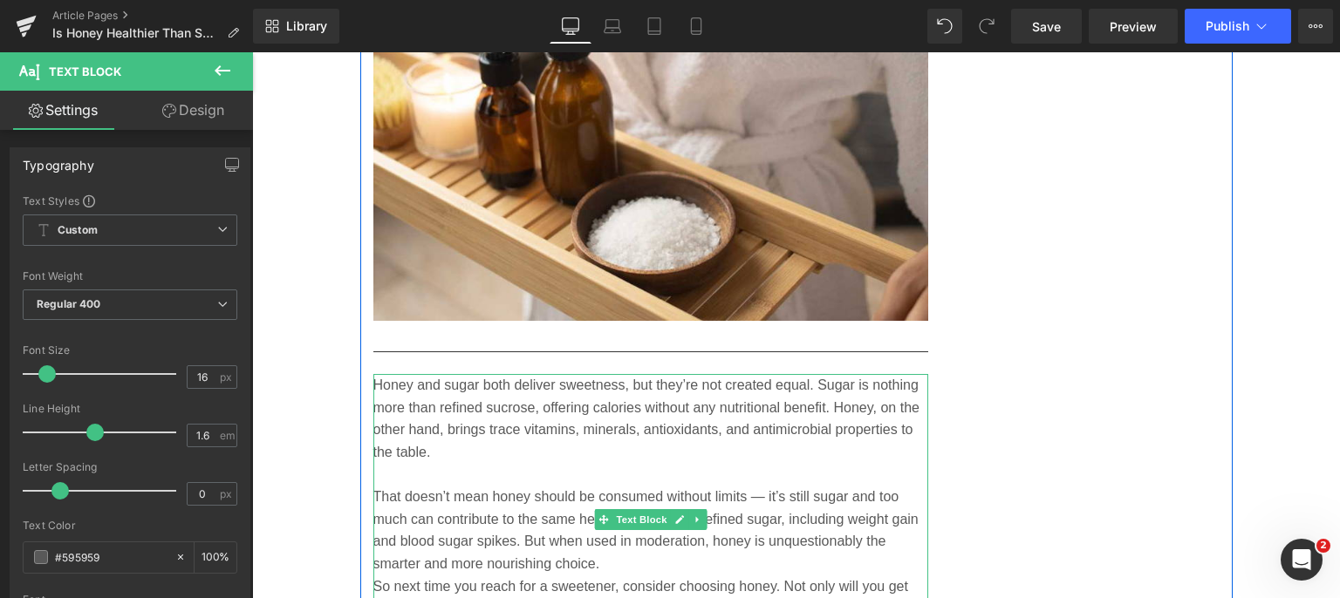
click at [617, 538] on p "That doesn’t mean honey should be consumed without limits — it’s still sugar an…" at bounding box center [651, 530] width 556 height 89
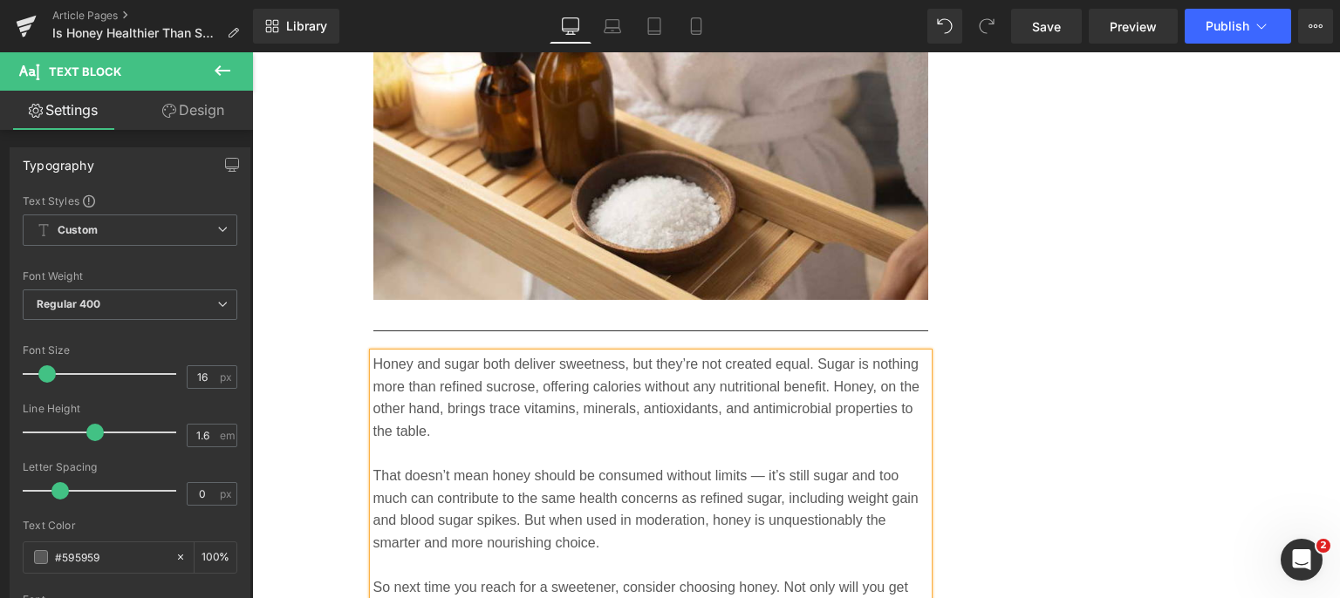
scroll to position [7413, 0]
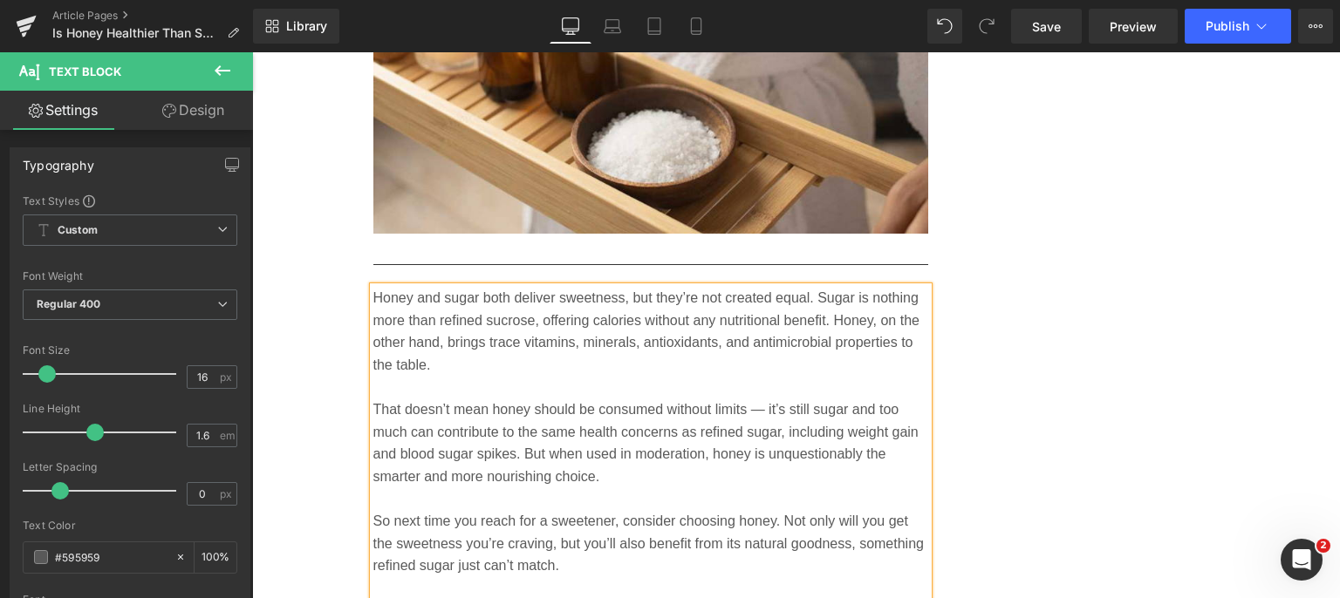
click at [490, 577] on p at bounding box center [651, 588] width 556 height 23
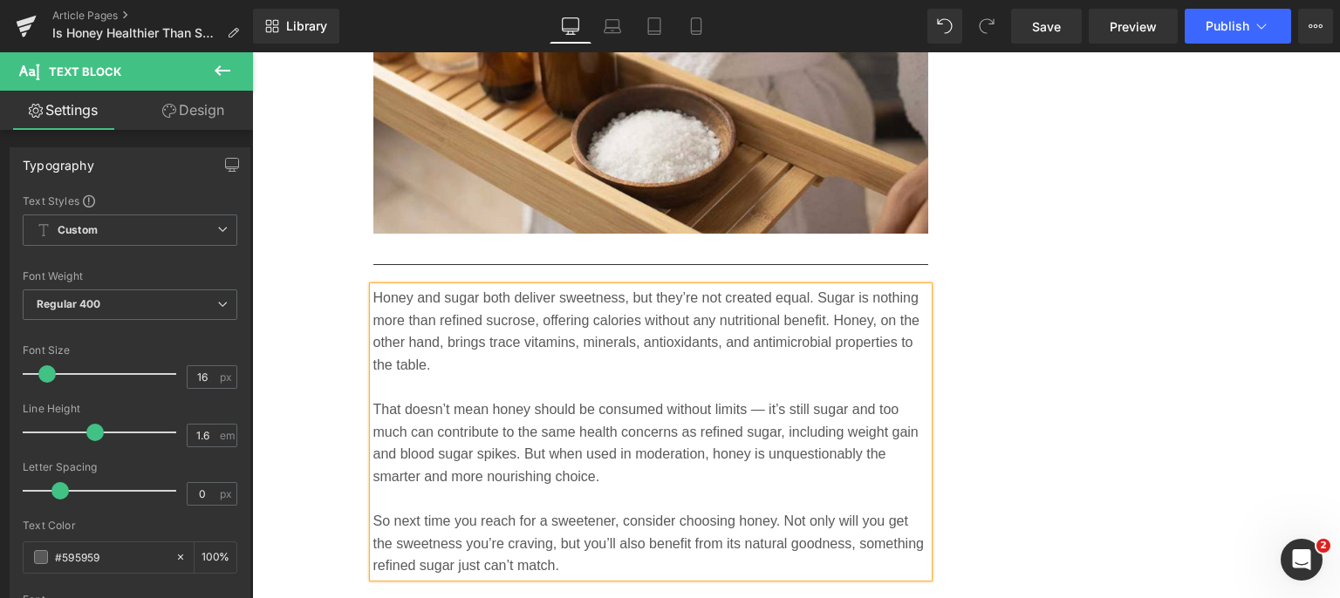
click at [1057, 33] on span "Save" at bounding box center [1046, 26] width 29 height 18
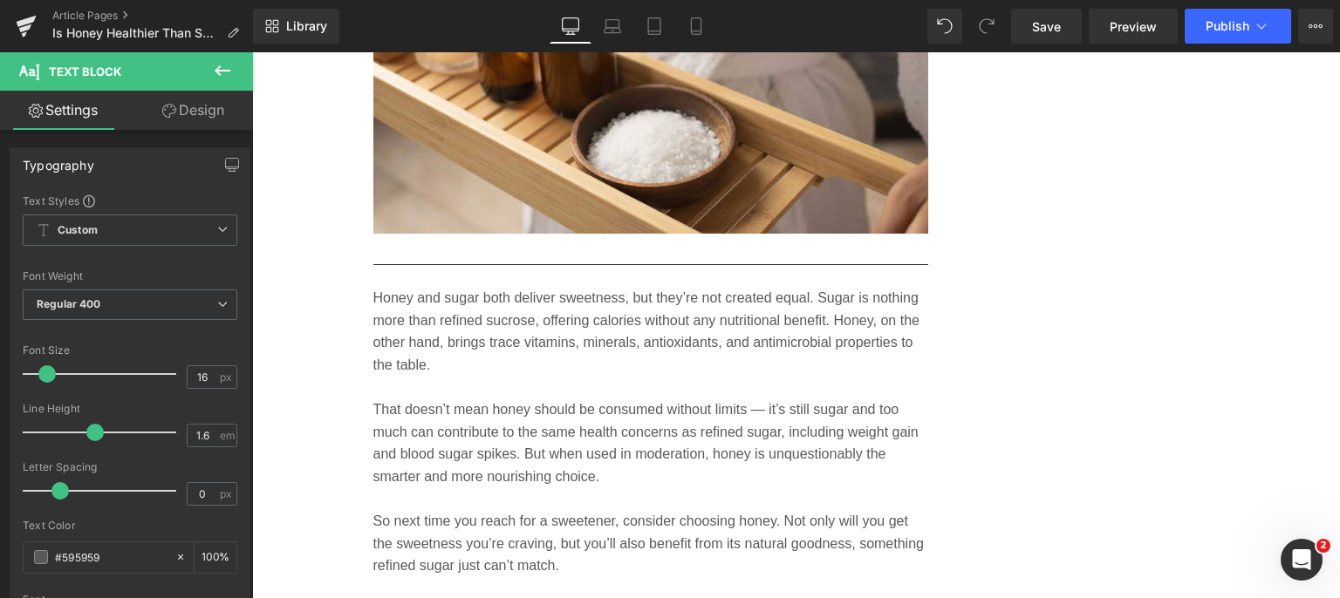
drag, startPoint x: 1047, startPoint y: 22, endPoint x: 592, endPoint y: 317, distance: 542.8
click at [1047, 22] on span "Save" at bounding box center [1046, 26] width 29 height 18
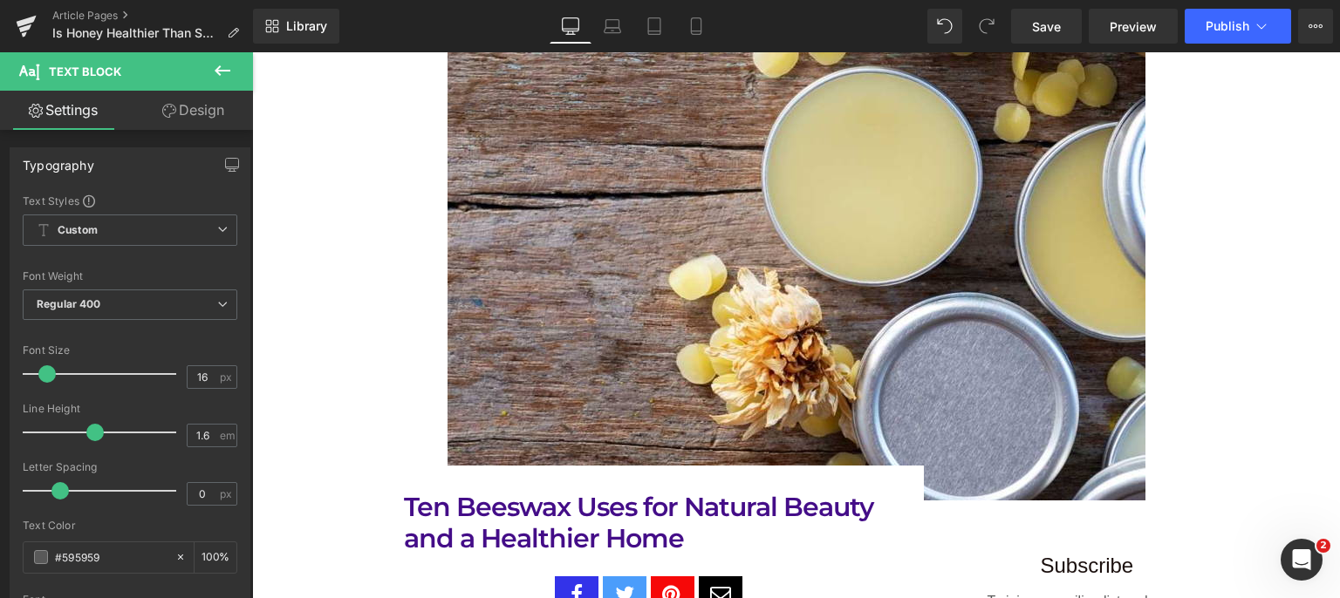
scroll to position [610, 0]
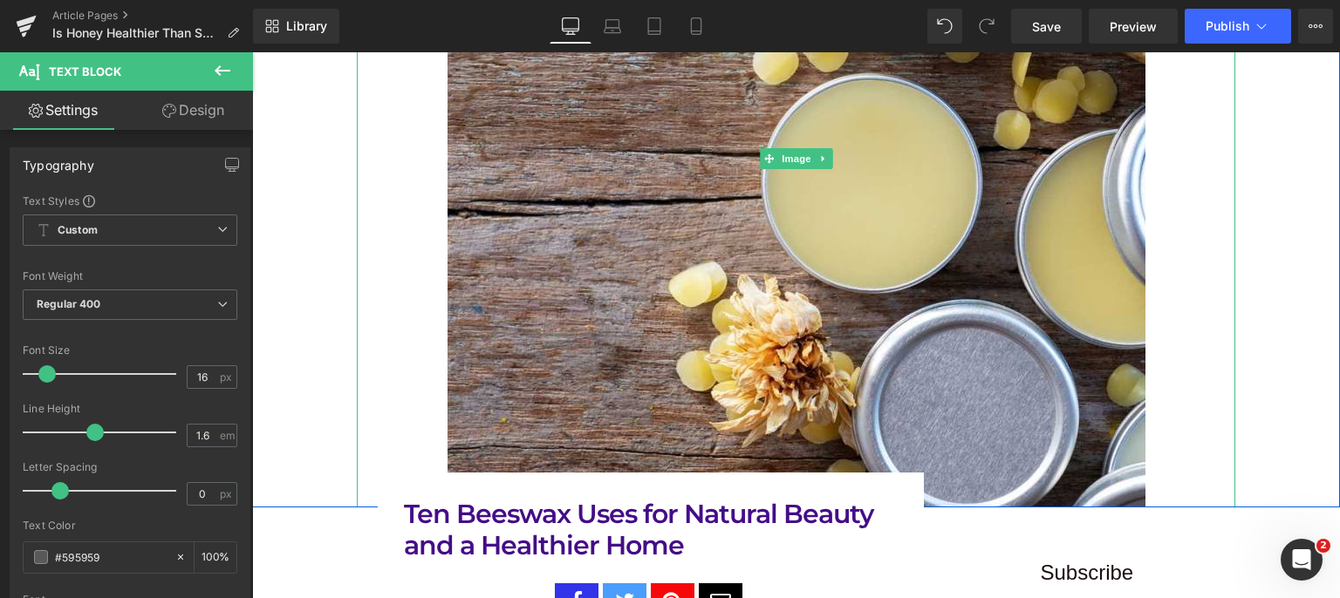
click at [751, 316] on img at bounding box center [796, 159] width 698 height 698
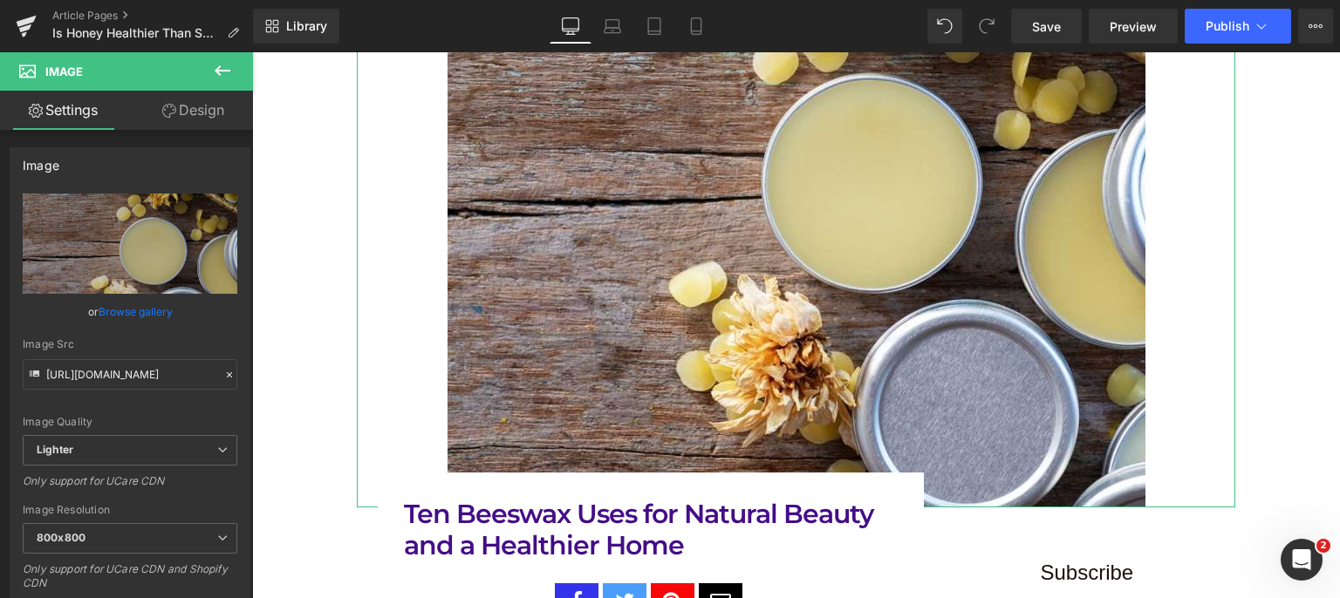
click at [0, 0] on icon "Replace Image" at bounding box center [0, 0] width 0 height 0
type input "C:\fakepath\differences-between-raw-honey-and-processed-sugar.jpg"
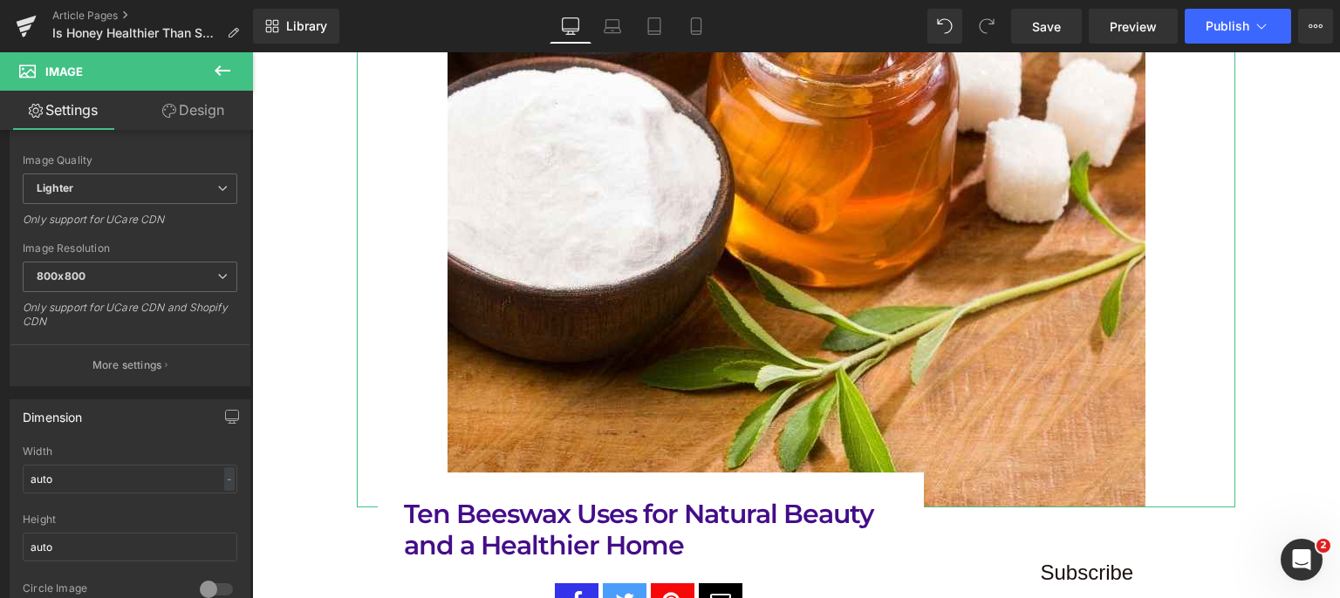
scroll to position [274, 0]
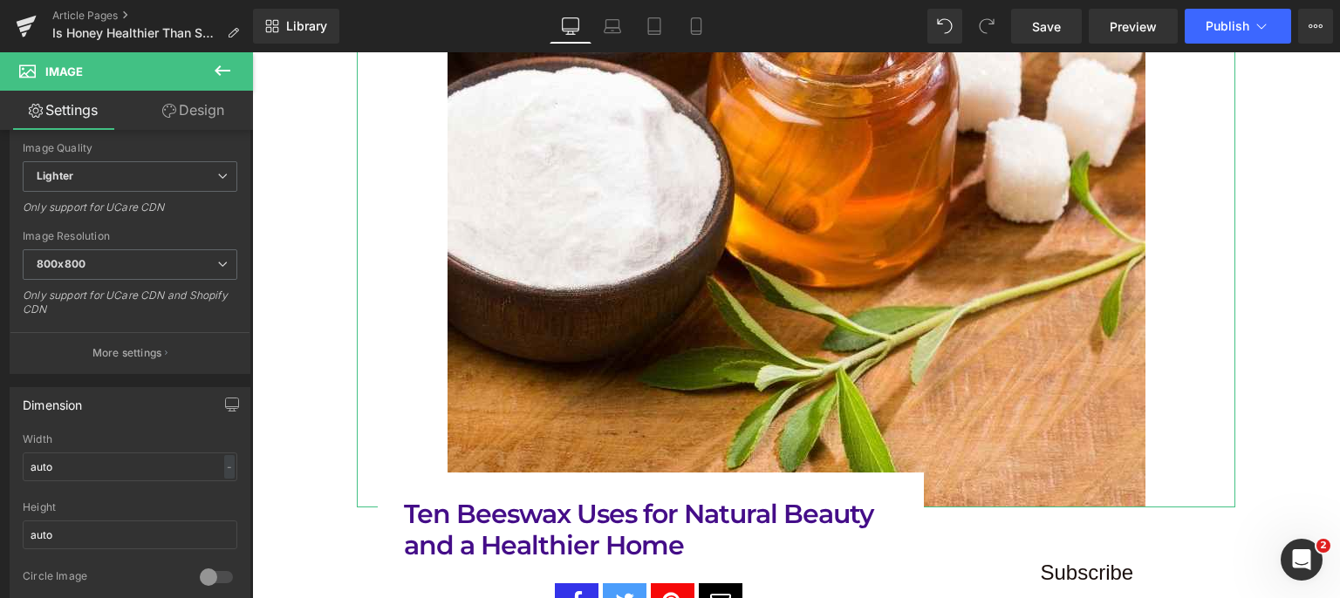
click at [126, 352] on p "More settings" at bounding box center [127, 353] width 70 height 16
type input "[URL][DOMAIN_NAME]"
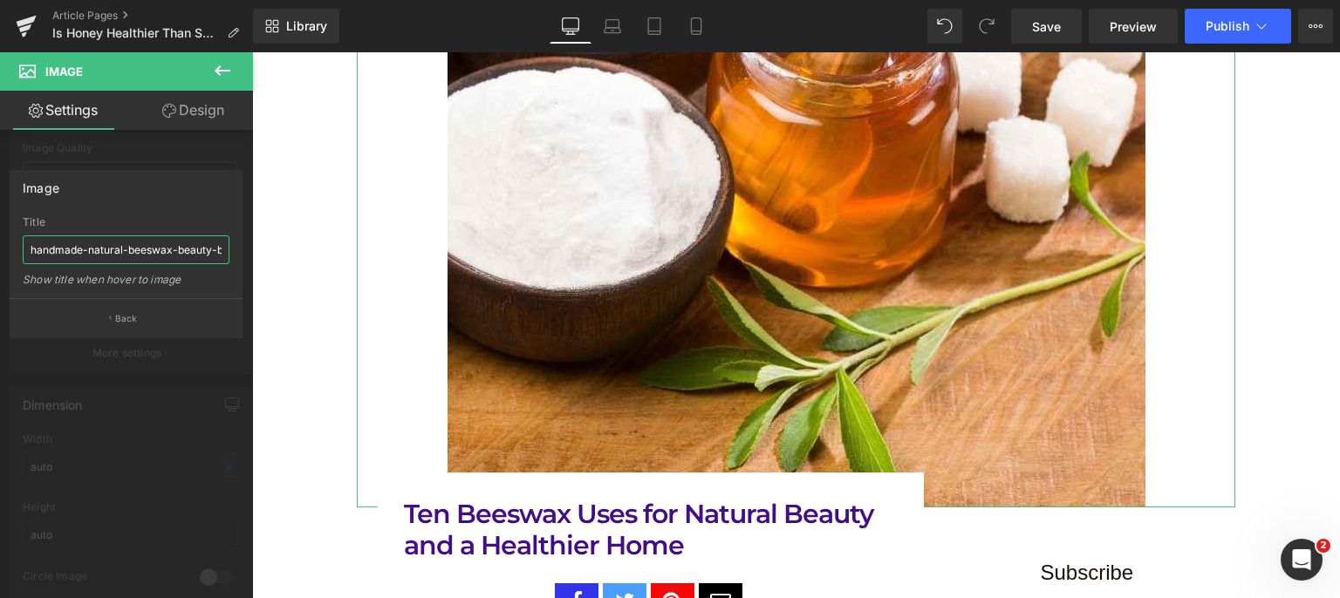
scroll to position [0, 16]
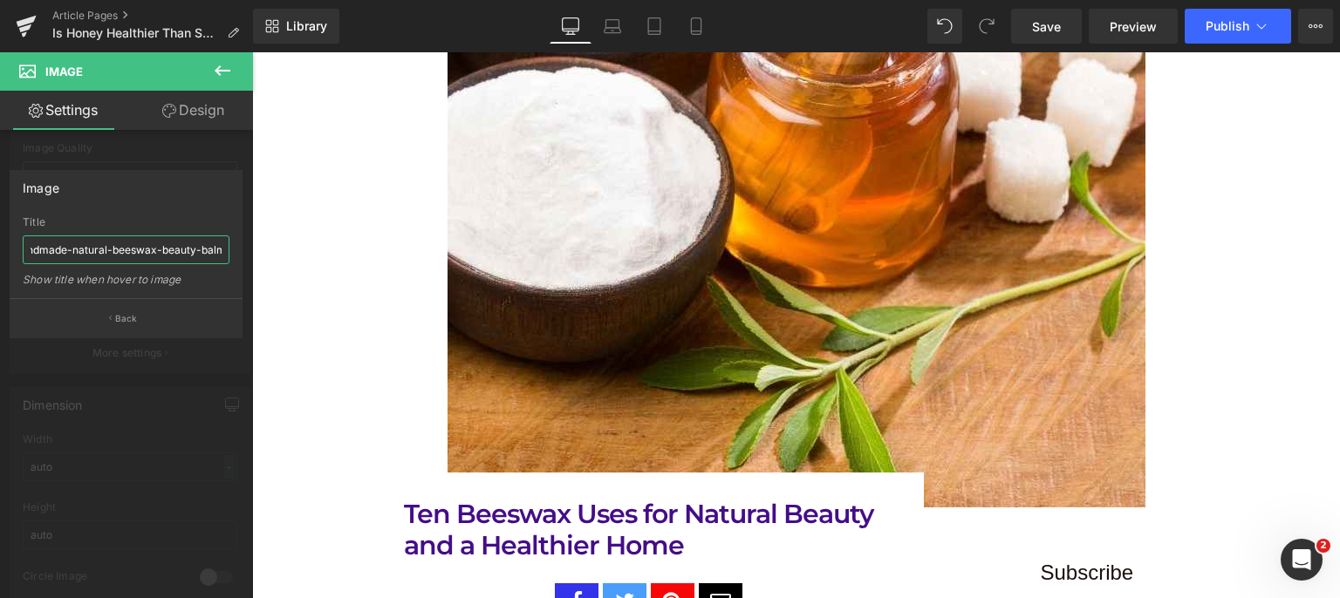
drag, startPoint x: 276, startPoint y: 304, endPoint x: 369, endPoint y: 268, distance: 100.2
paste input "differences-between-raw-honey-and-processed-sugar.jpg"
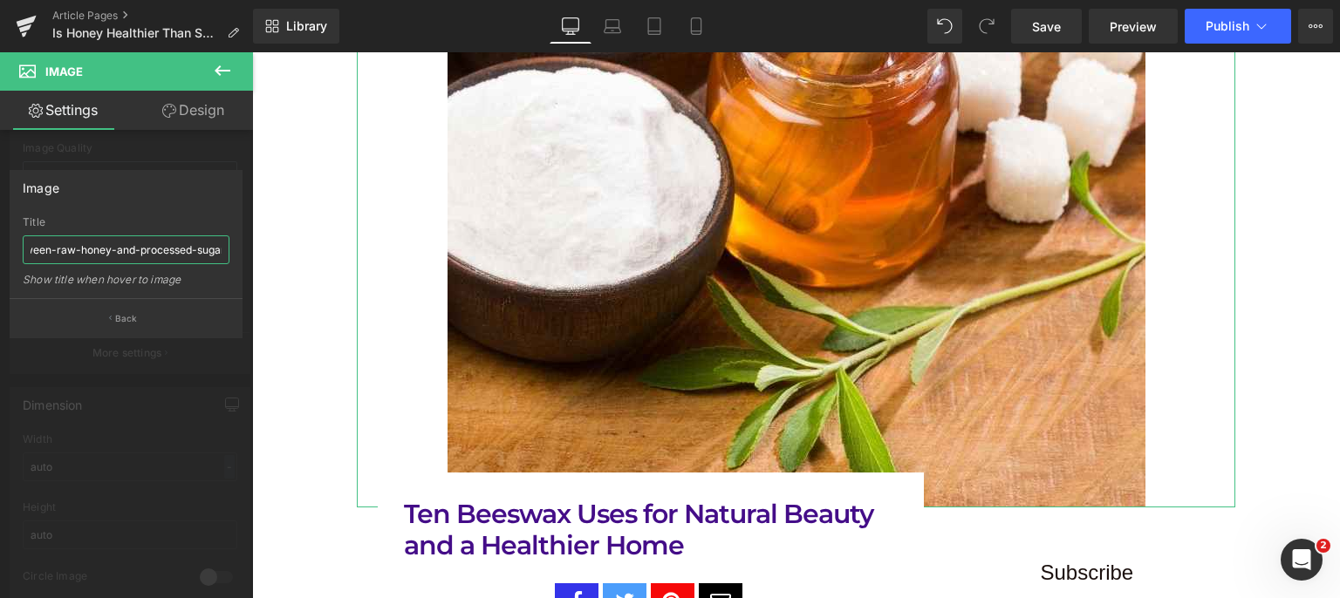
type input "differences-between-raw-honey-and-processed-sugar"
click at [103, 316] on button "Back" at bounding box center [126, 317] width 233 height 39
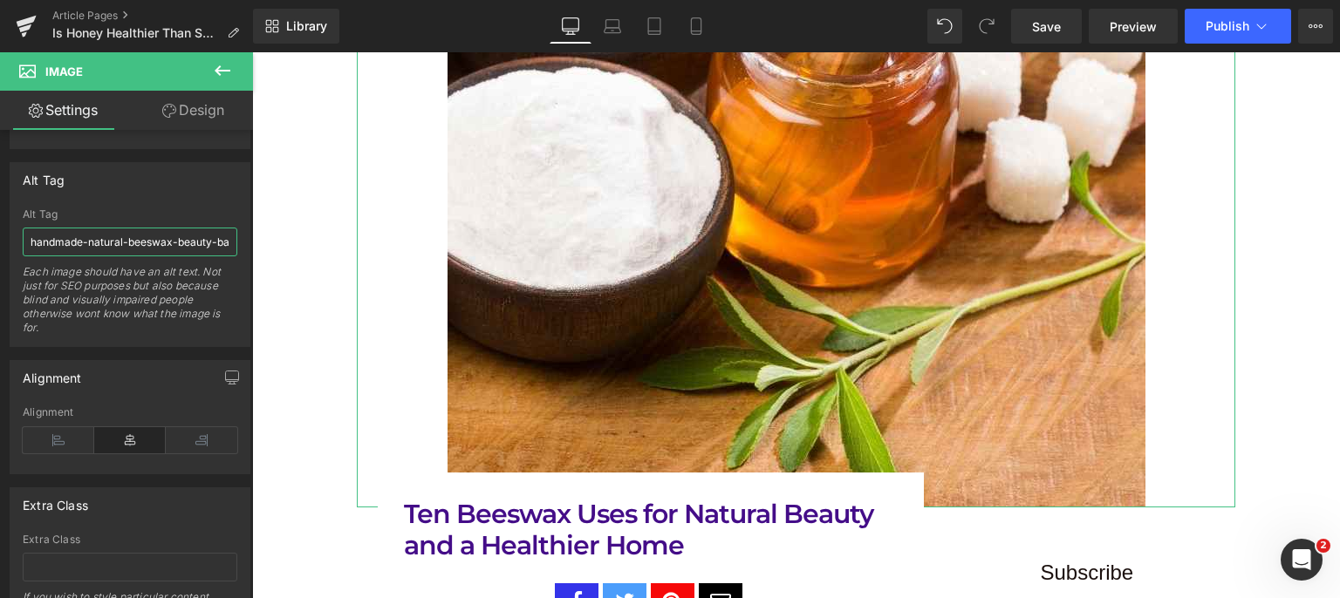
scroll to position [0, 15]
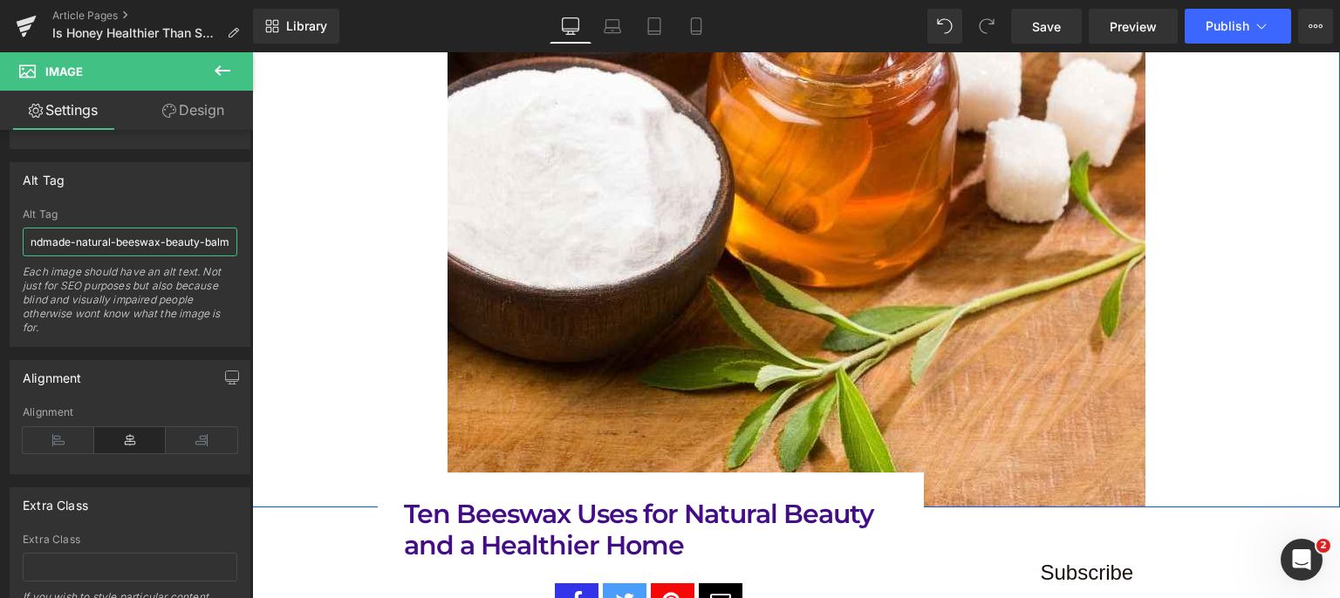
drag, startPoint x: 280, startPoint y: 293, endPoint x: 328, endPoint y: 281, distance: 49.5
paste input "differences-between-raw-honey-and-processed-sugar.jpg"
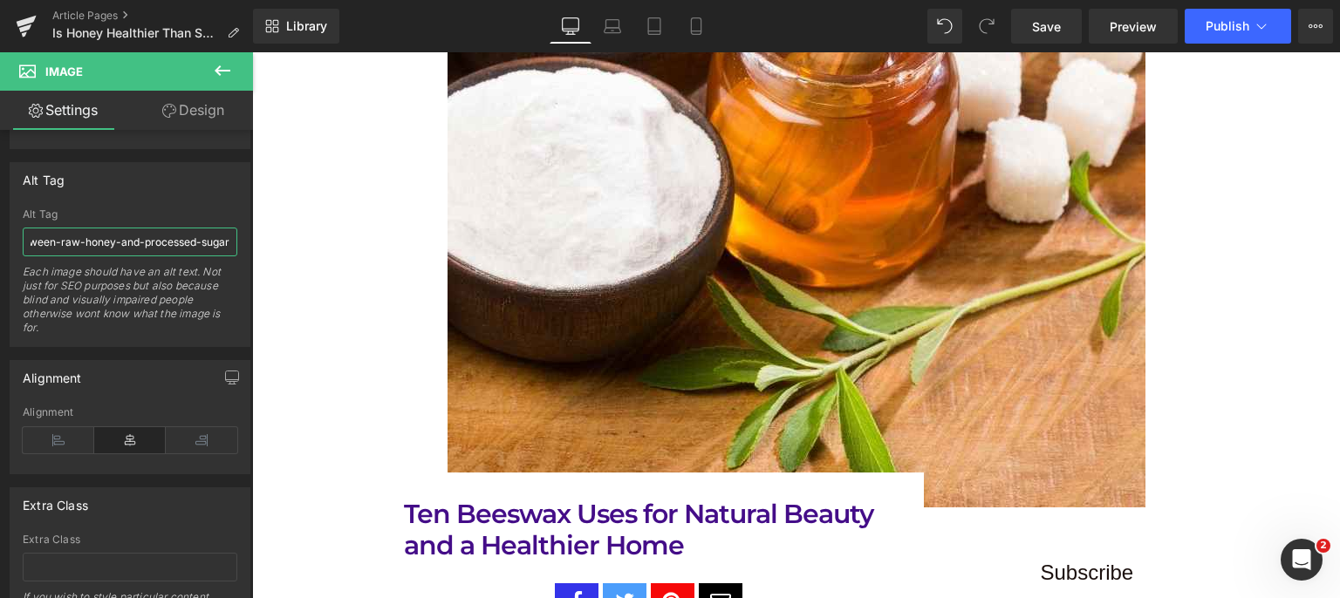
type input "differences-between-raw-honey-and-processed-sugar"
drag, startPoint x: 1038, startPoint y: 20, endPoint x: 900, endPoint y: 287, distance: 300.3
click at [1038, 20] on span "Save" at bounding box center [1046, 26] width 29 height 18
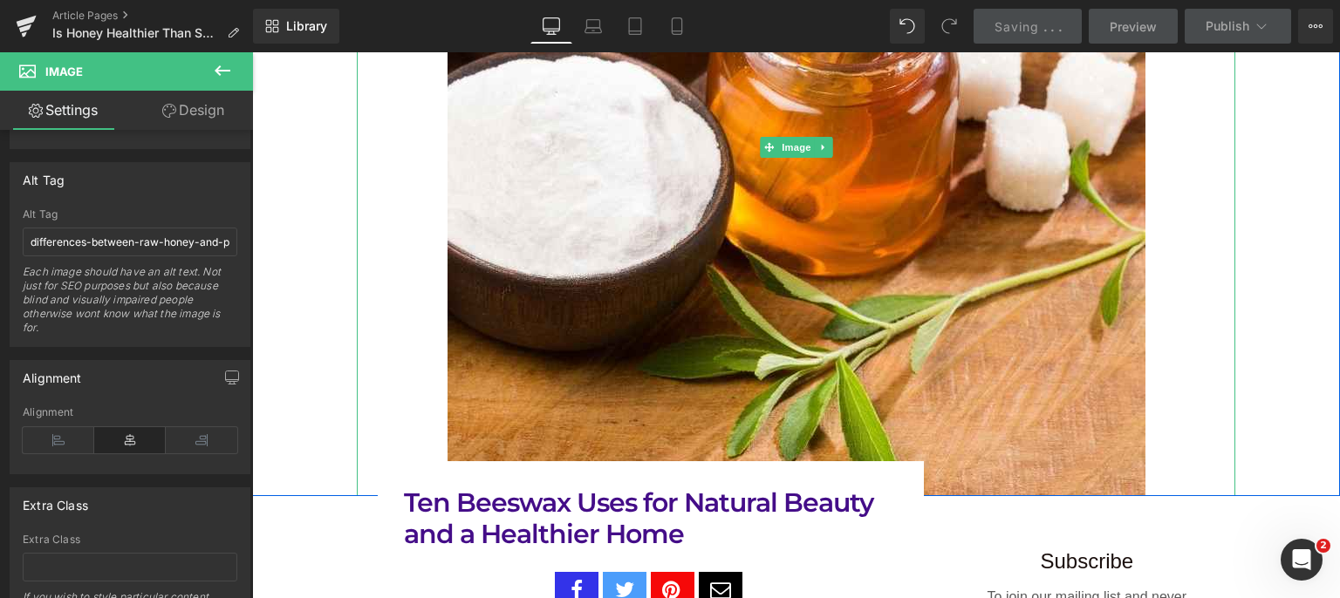
scroll to position [698, 0]
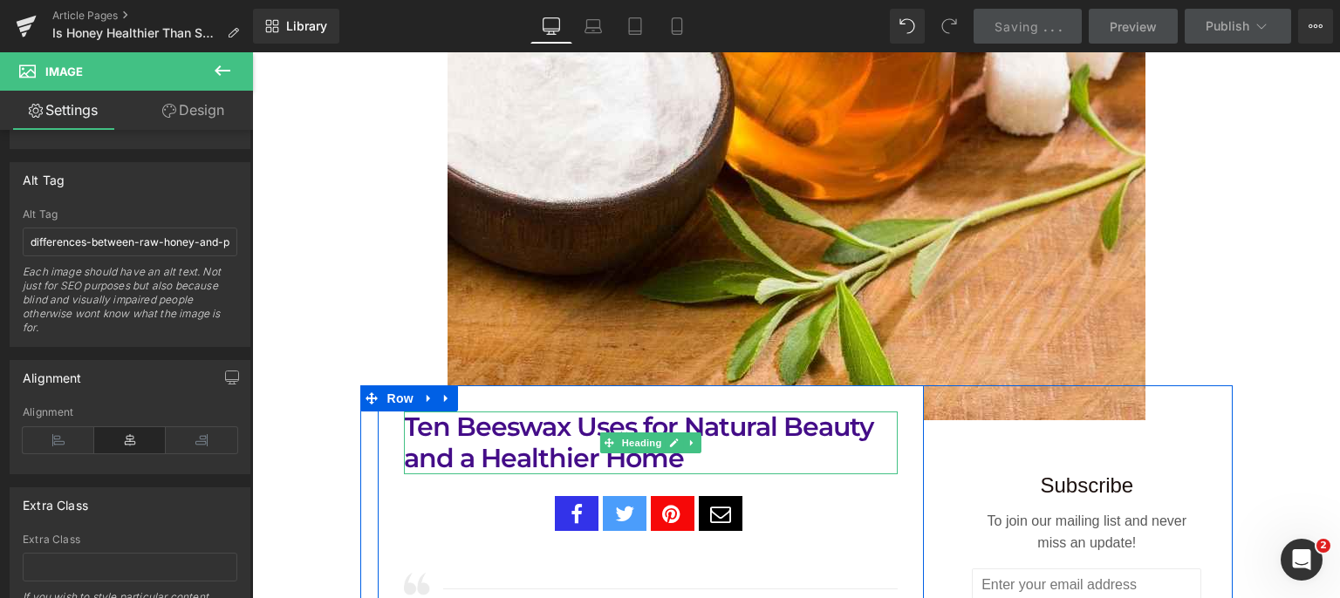
click at [488, 462] on h1 "Ten Beeswax Uses for Natural Beauty and a Healthier Home" at bounding box center [651, 443] width 494 height 63
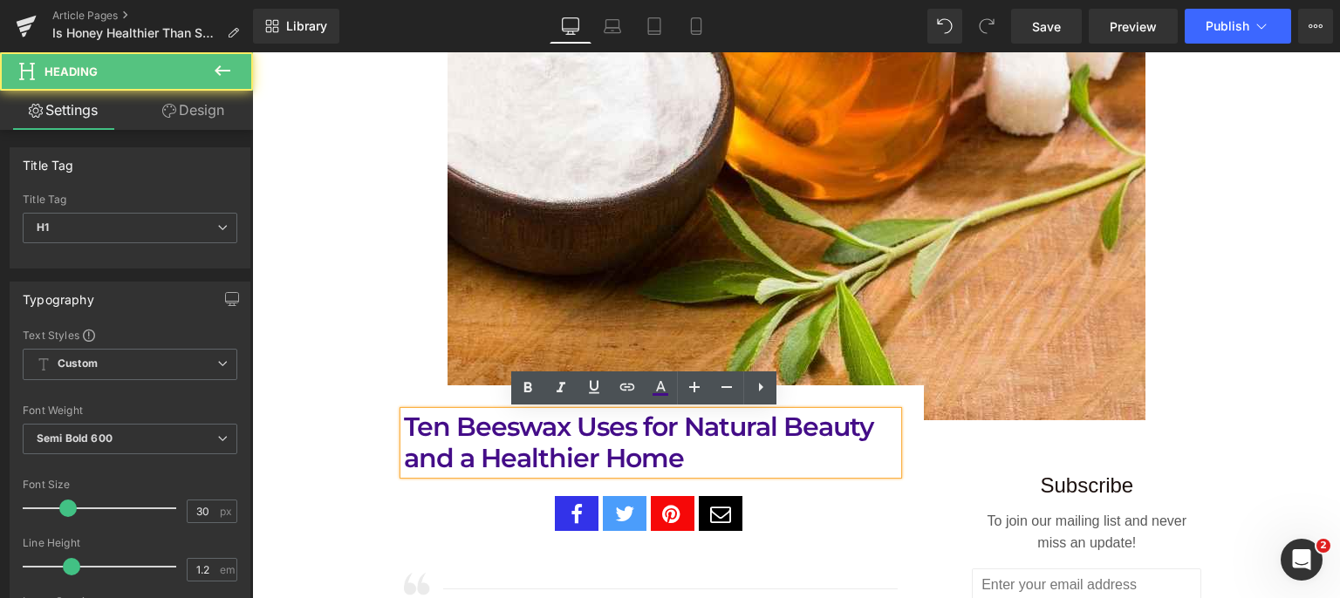
click at [690, 459] on h1 "Ten Beeswax Uses for Natural Beauty and a Healthier Home" at bounding box center [651, 443] width 494 height 63
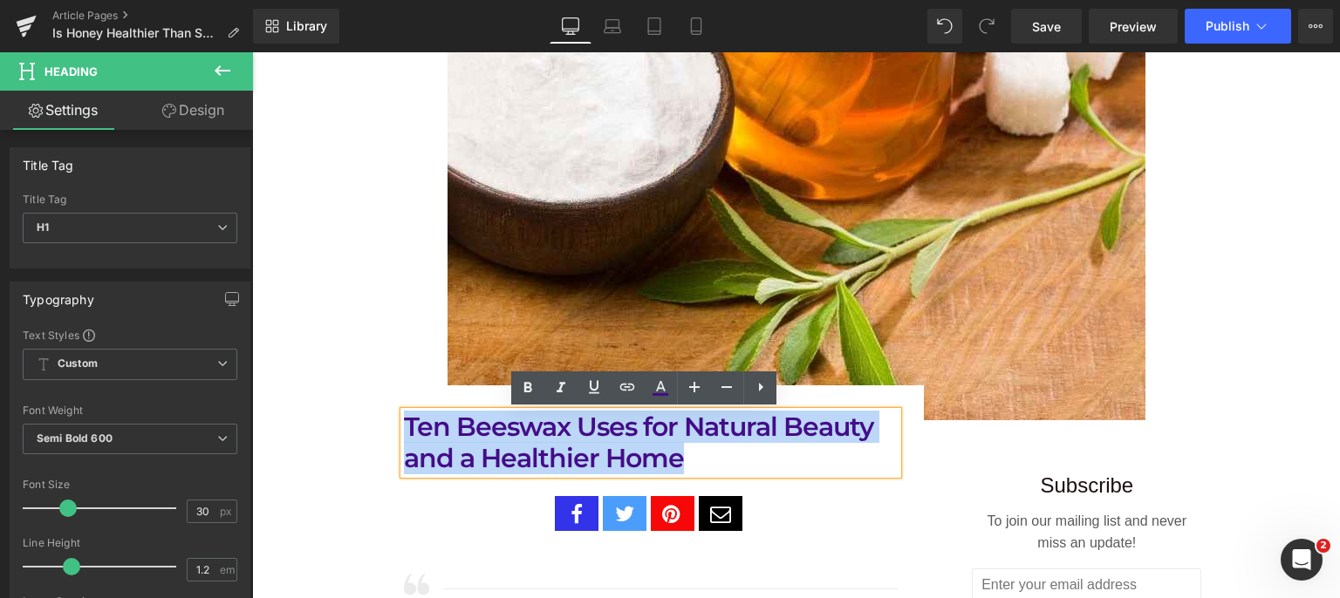
drag, startPoint x: 688, startPoint y: 459, endPoint x: 388, endPoint y: 424, distance: 302.0
click at [388, 424] on div "Ten Beeswax Uses for Natural Beauty and a Healthier Home Heading Social Share R…" at bounding box center [651, 545] width 547 height 266
paste div
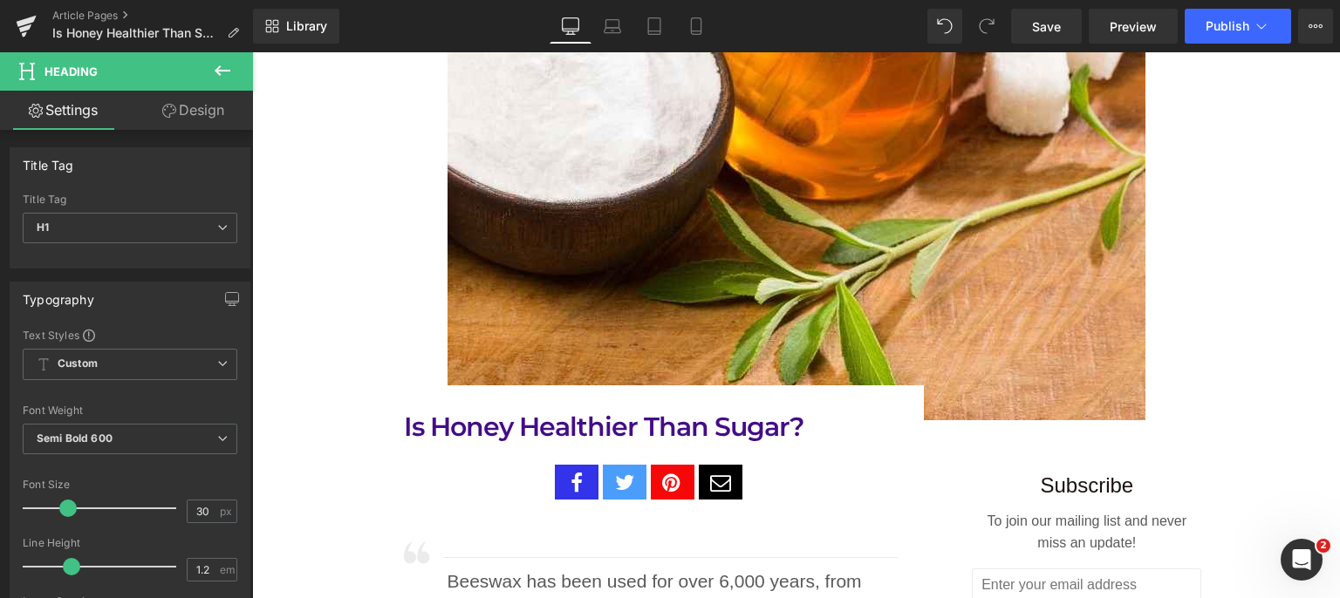
click at [1058, 22] on span "Save" at bounding box center [1046, 26] width 29 height 18
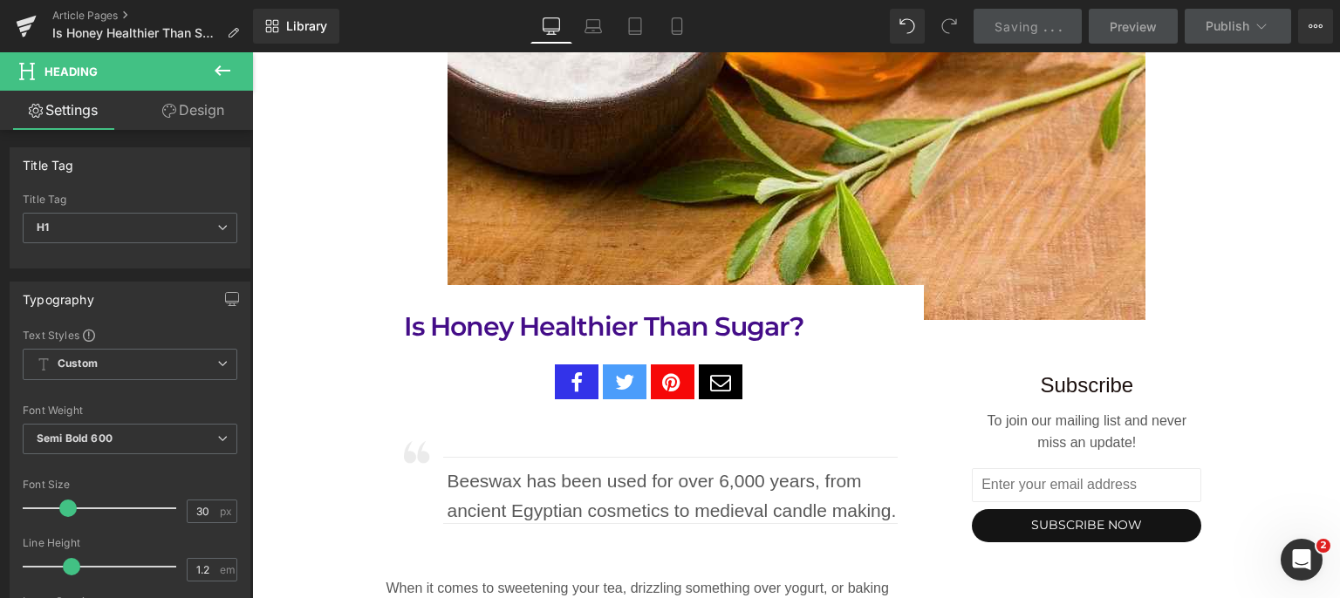
scroll to position [872, 0]
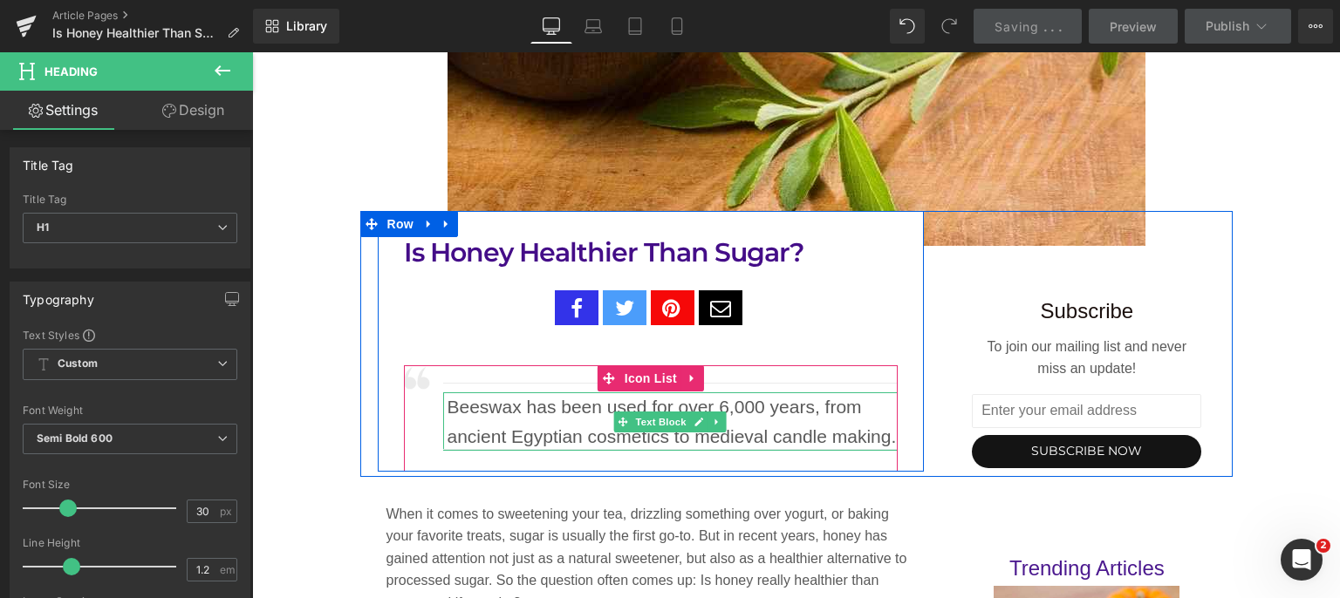
click at [527, 416] on p "Beeswax has been used for over 6,000 years, from ancient Egyptian cosmetics to …" at bounding box center [672, 421] width 451 height 58
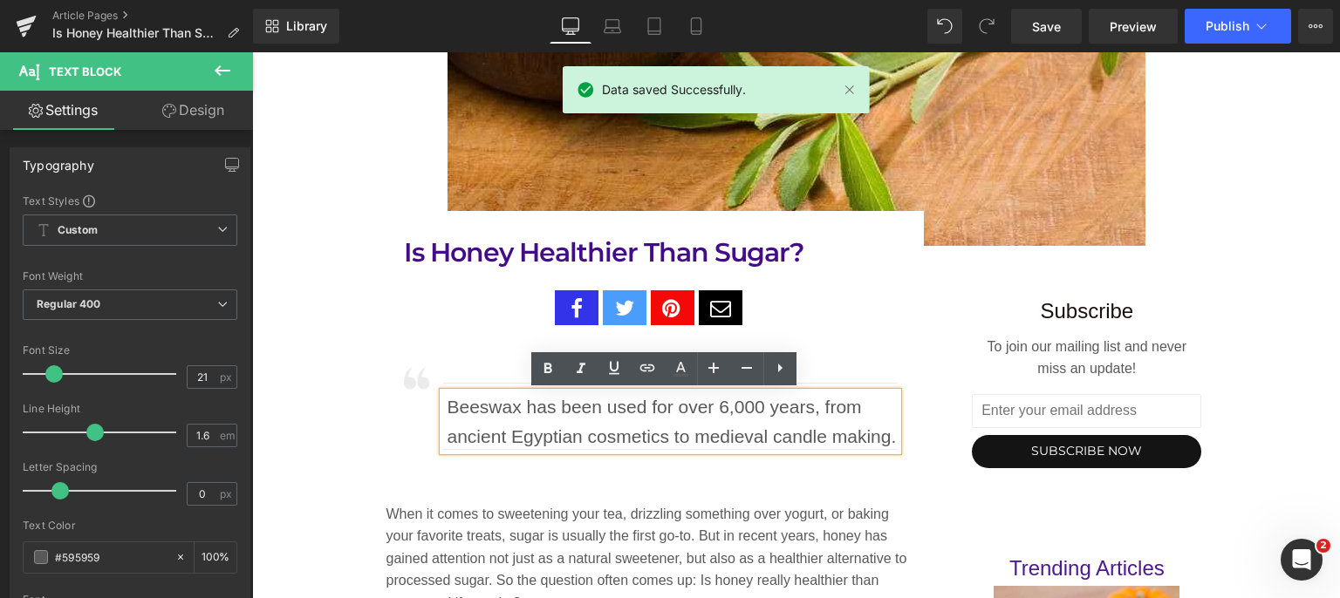
click at [443, 405] on div "Beeswax has been used for over 6,000 years, from ancient Egyptian cosmetics to …" at bounding box center [670, 421] width 455 height 58
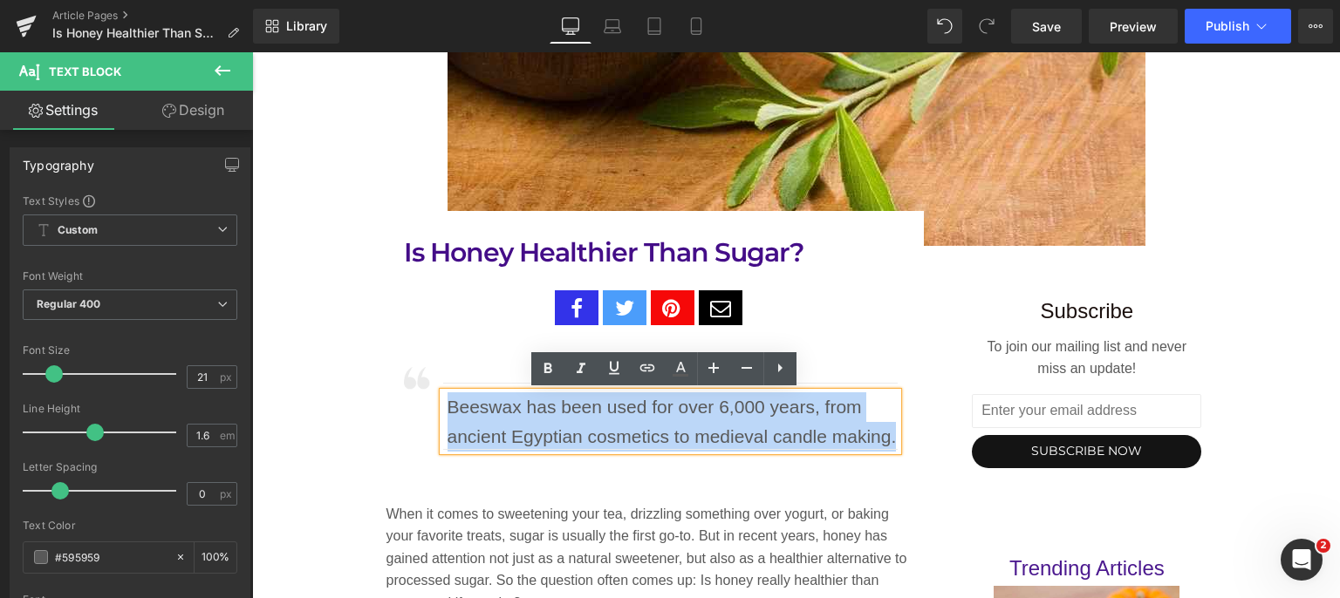
drag, startPoint x: 440, startPoint y: 402, endPoint x: 895, endPoint y: 444, distance: 457.1
click at [895, 444] on div "Beeswax has been used for over 6,000 years, from ancient Egyptian cosmetics to …" at bounding box center [670, 421] width 455 height 58
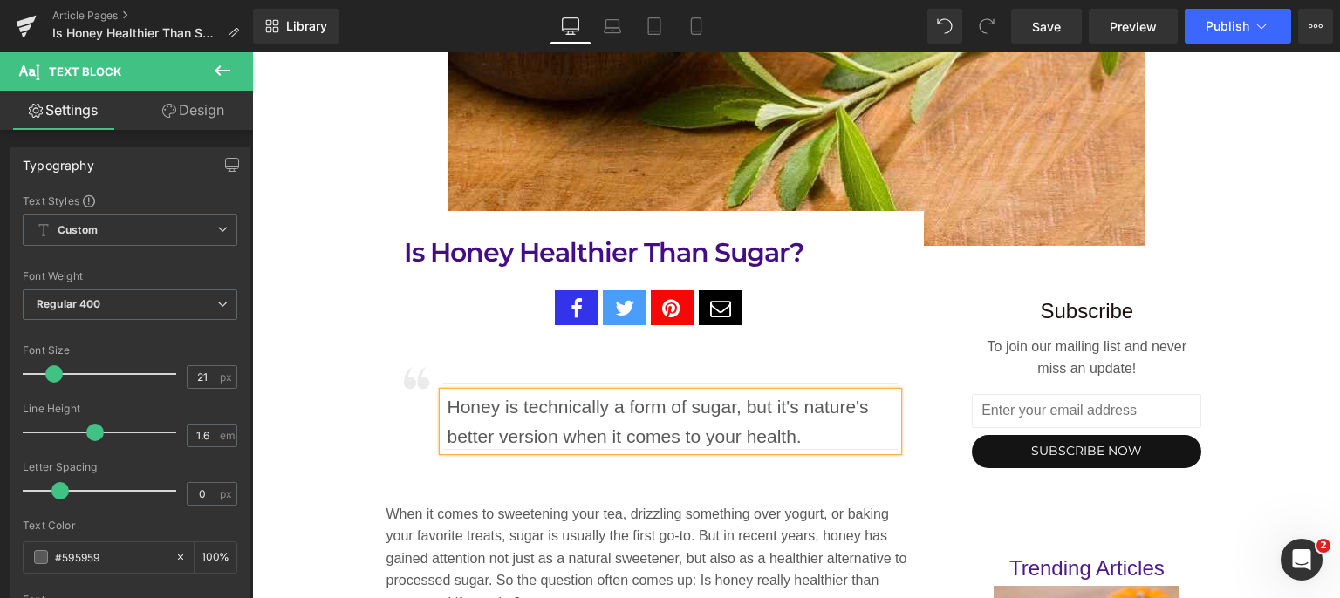
click at [487, 436] on p "Honey is technically a form of sugar, but it's nature's better version when it …" at bounding box center [672, 421] width 451 height 58
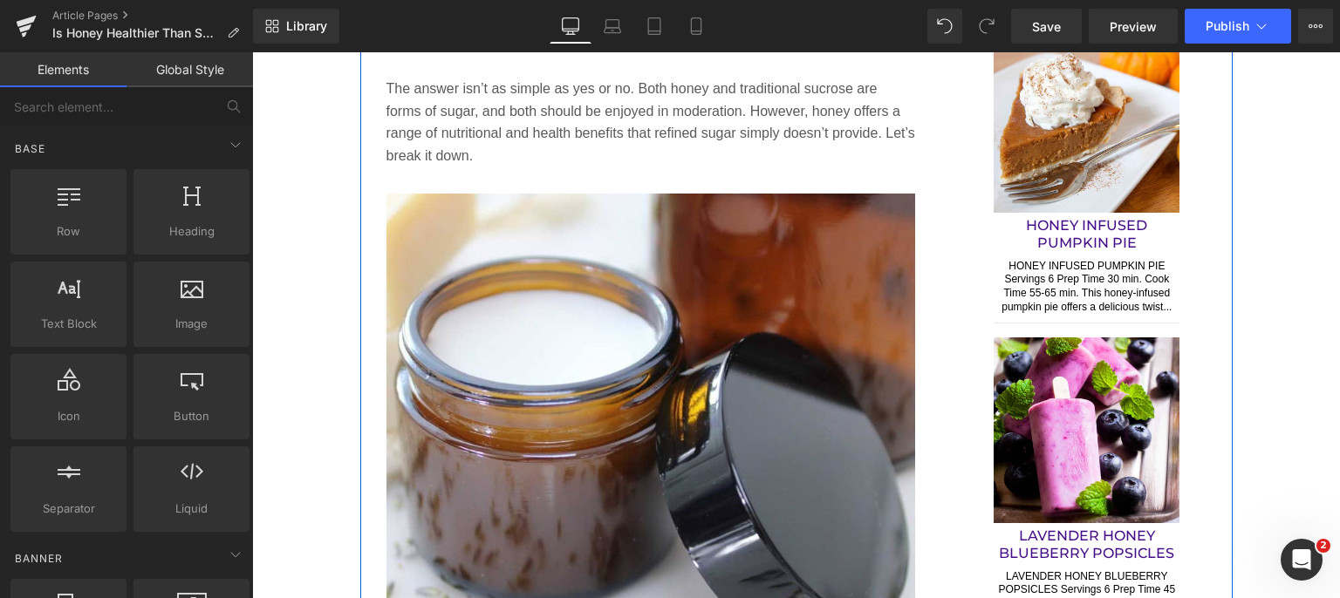
scroll to position [1570, 0]
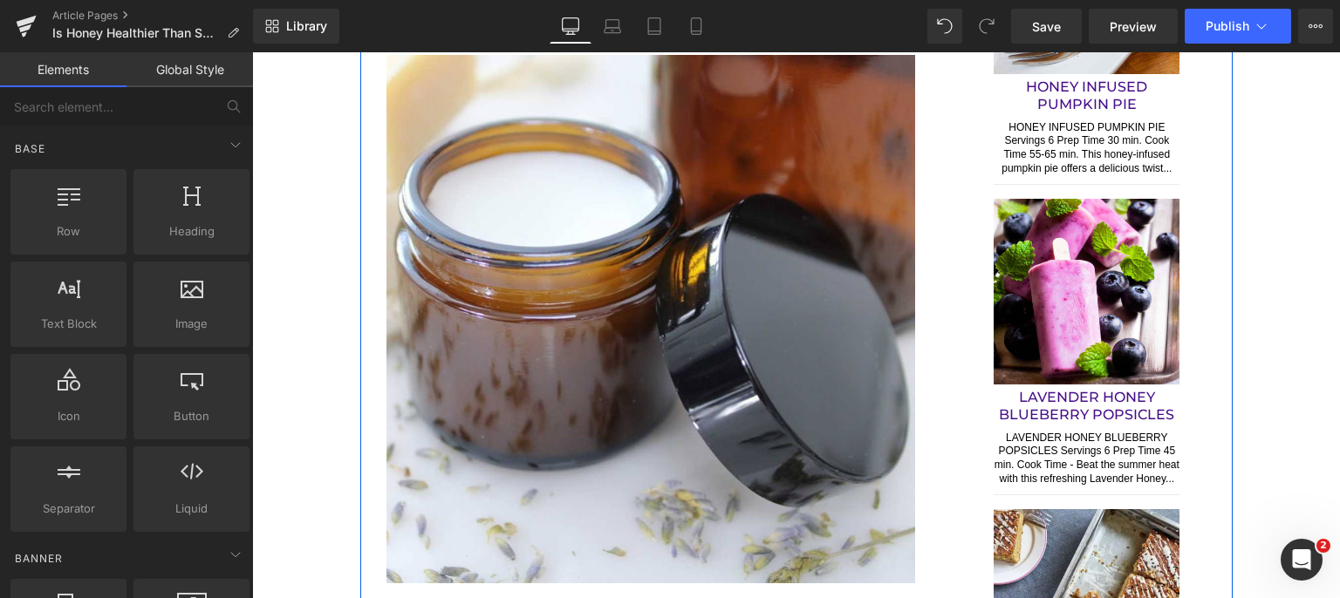
click at [776, 266] on img at bounding box center [650, 319] width 529 height 529
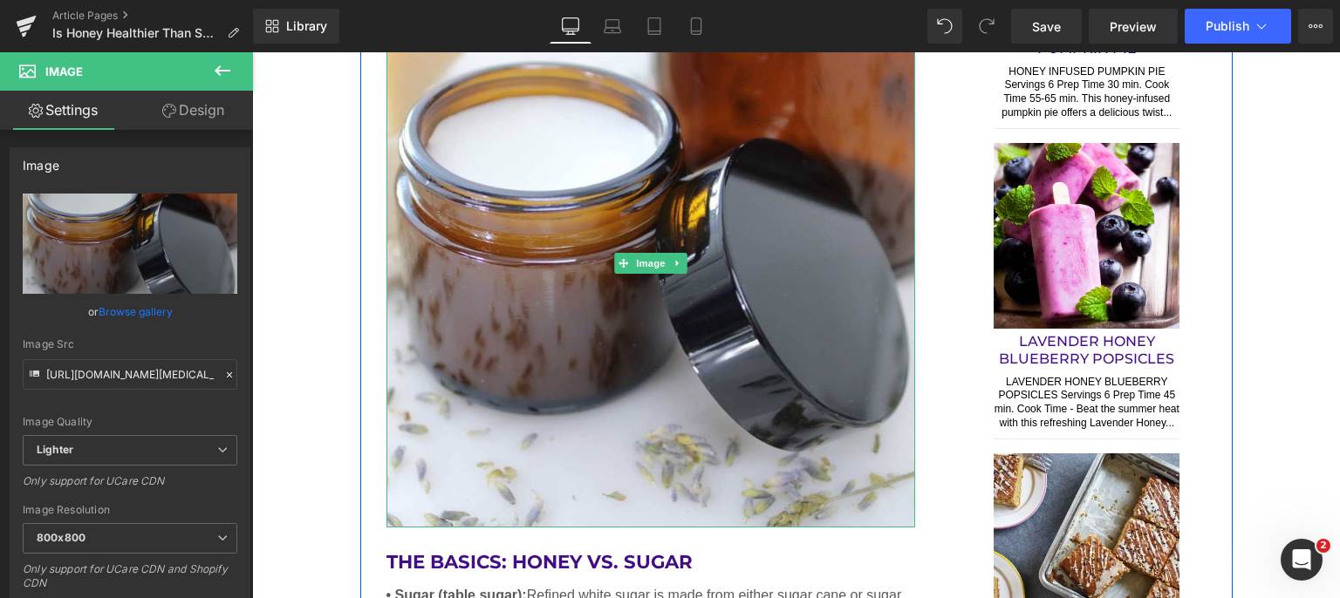
scroll to position [1657, 0]
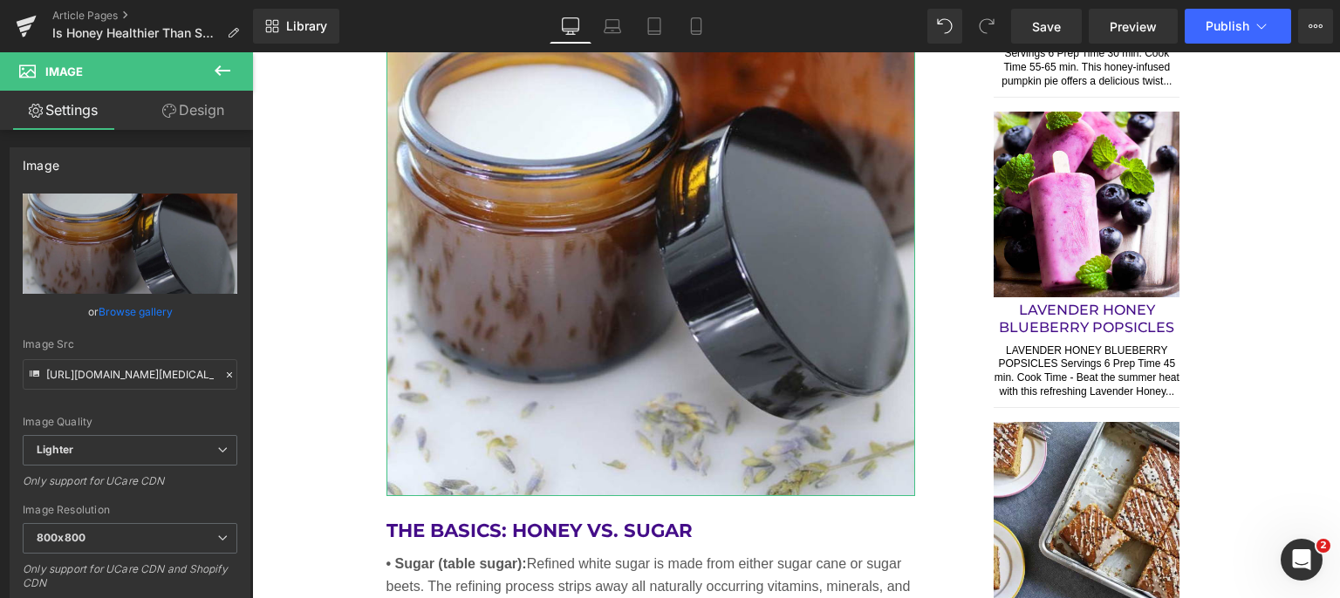
click at [0, 0] on icon "Replace Image" at bounding box center [0, 0] width 0 height 0
type input "C:\fakepath\granulated-and-cube-processed-sugar.jpg"
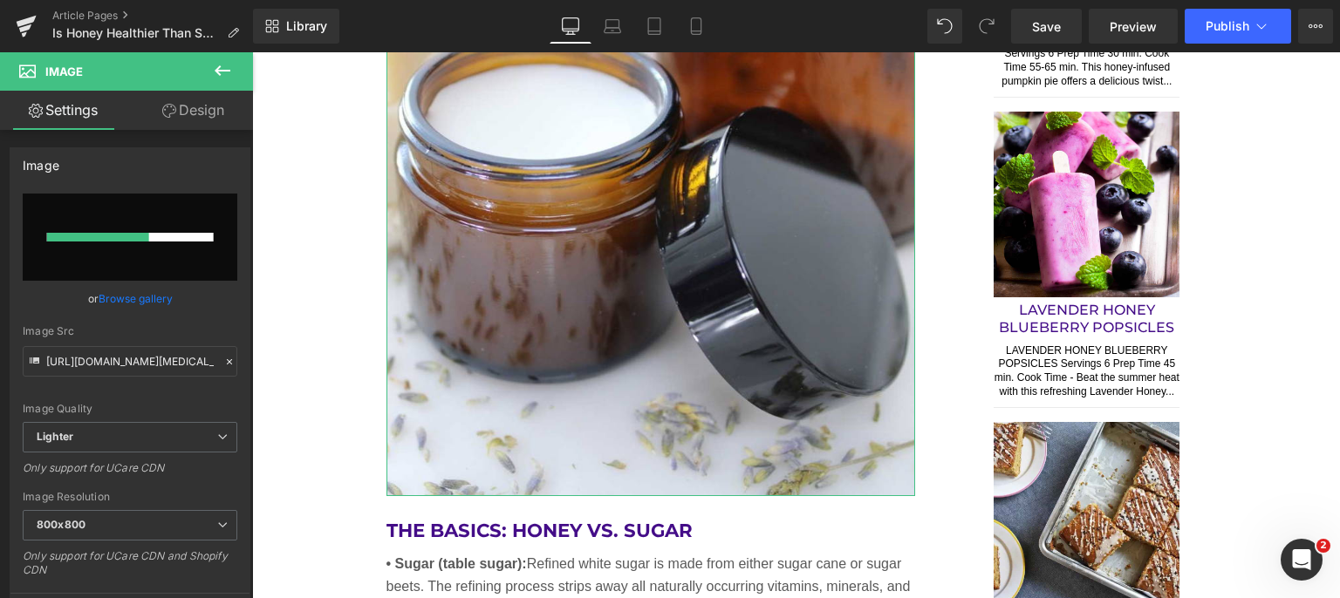
scroll to position [174, 0]
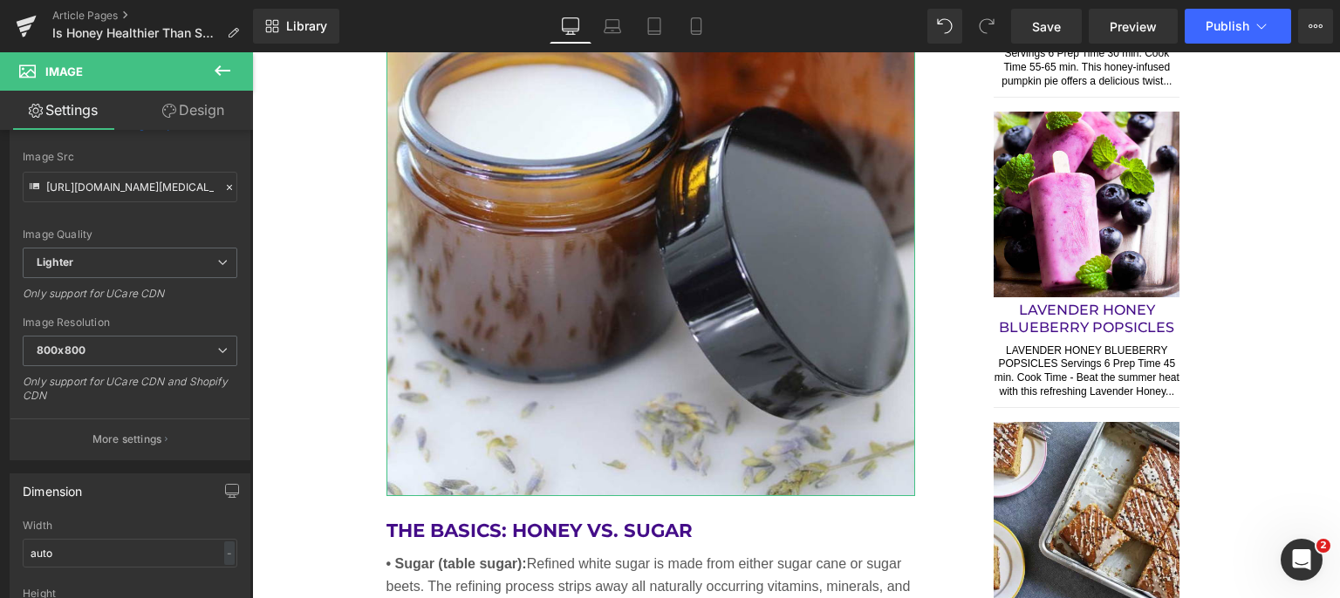
click at [133, 437] on p "More settings" at bounding box center [127, 440] width 70 height 16
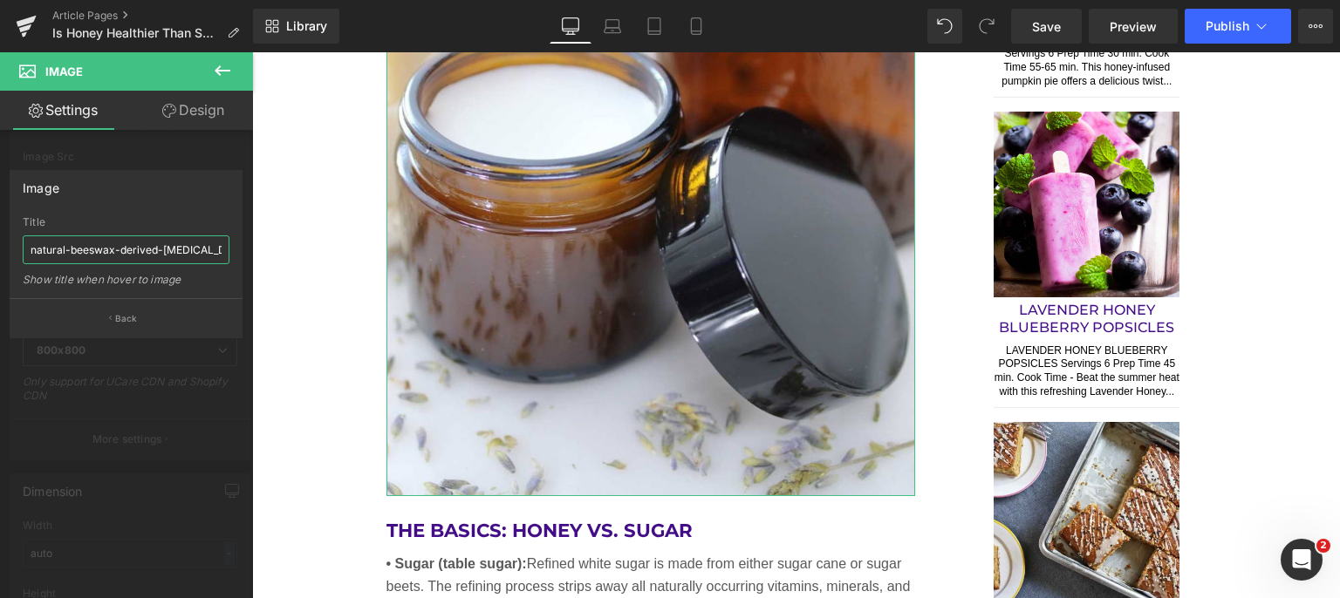
scroll to position [0, 9]
drag, startPoint x: 31, startPoint y: 251, endPoint x: 228, endPoint y: 262, distance: 197.4
click at [228, 262] on input "natural-beeswax-derived-[MEDICAL_DATA]-in-jar" at bounding box center [126, 249] width 207 height 29
paste input "granulated-and-cube-processed-sugar.jpg"
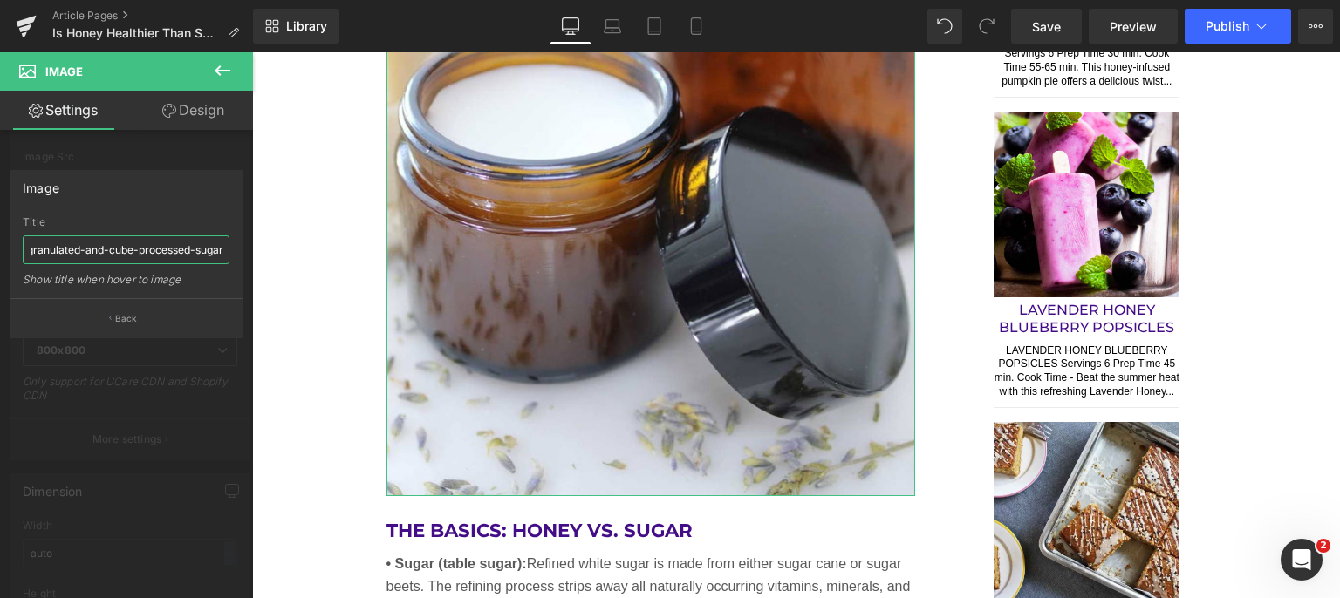
type input "granulated-and-cube-processed-sugar"
click at [118, 323] on p "Back" at bounding box center [126, 318] width 23 height 13
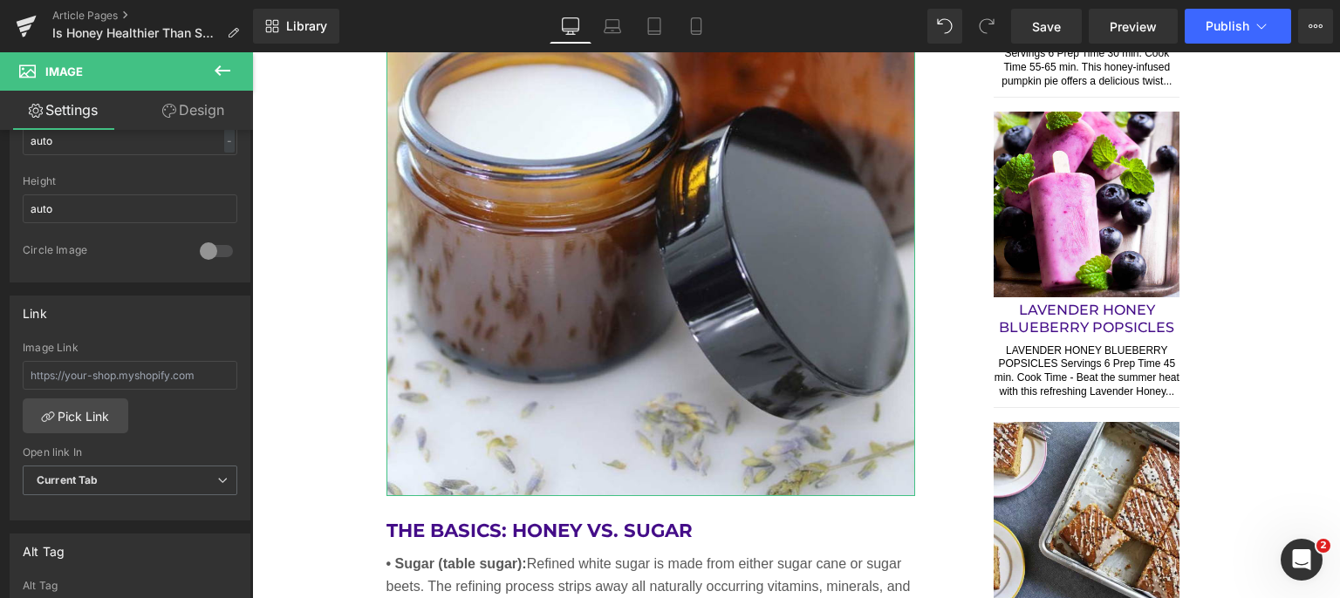
scroll to position [785, 0]
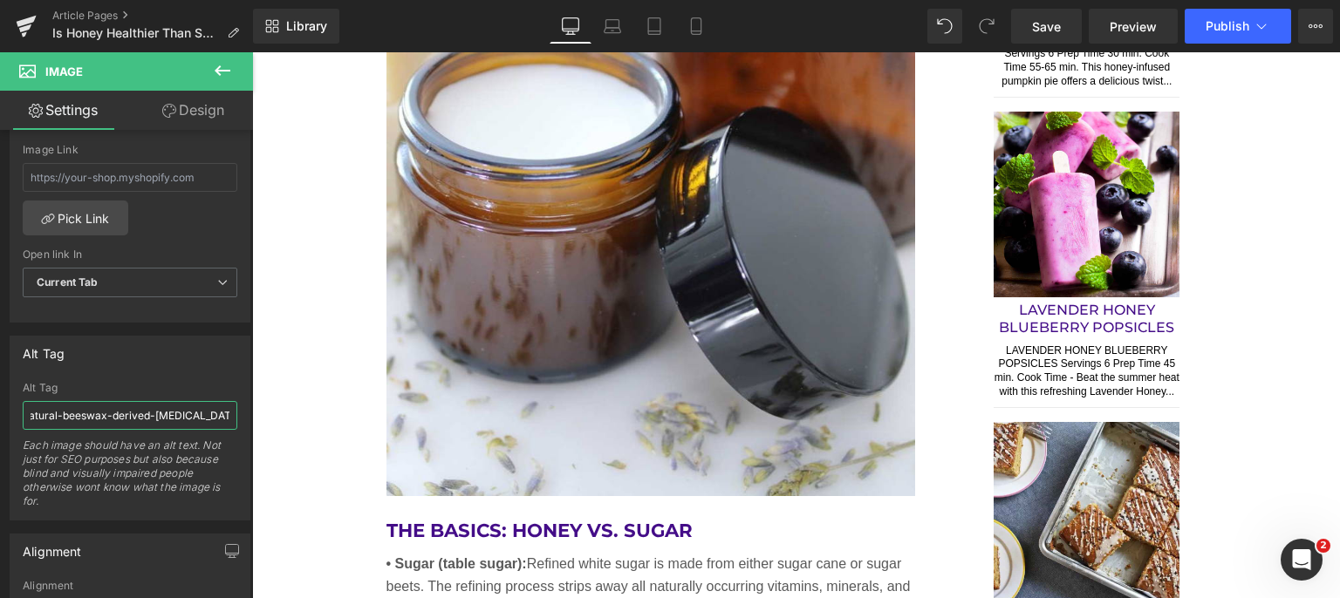
drag, startPoint x: 280, startPoint y: 472, endPoint x: 287, endPoint y: 451, distance: 22.1
paste input "granulated-and-cube-processed-sugar.jpg"
type input "granulated-and-cube-processed-sugar"
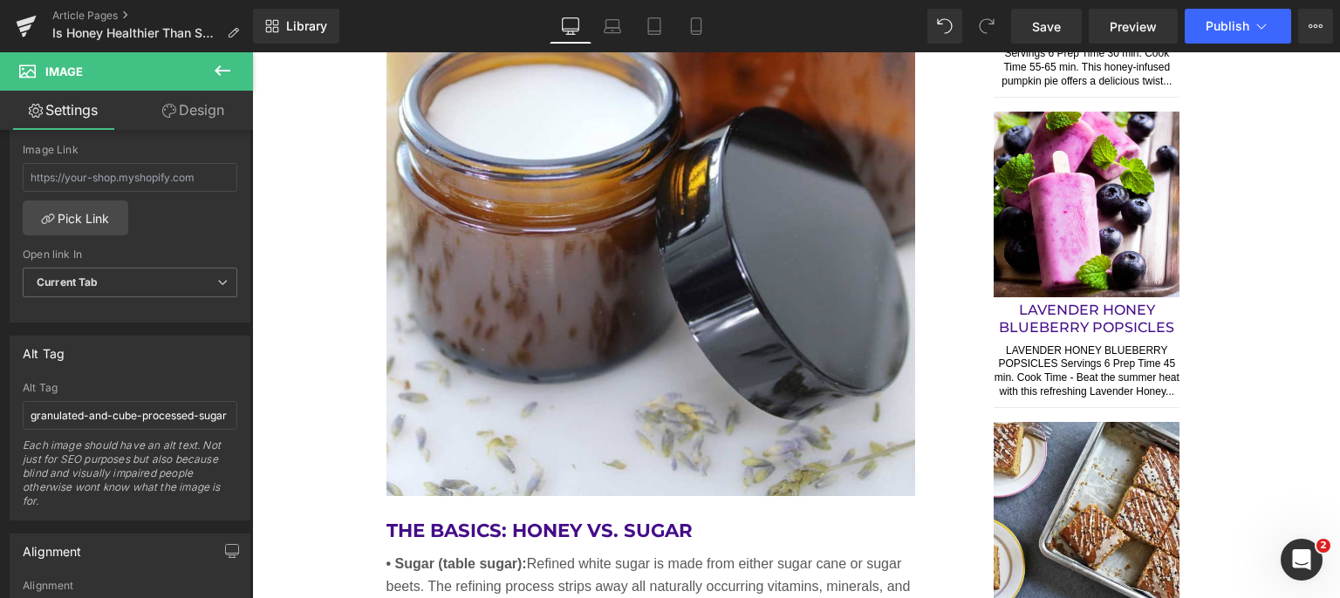
click at [1053, 30] on span "Save" at bounding box center [1046, 26] width 29 height 18
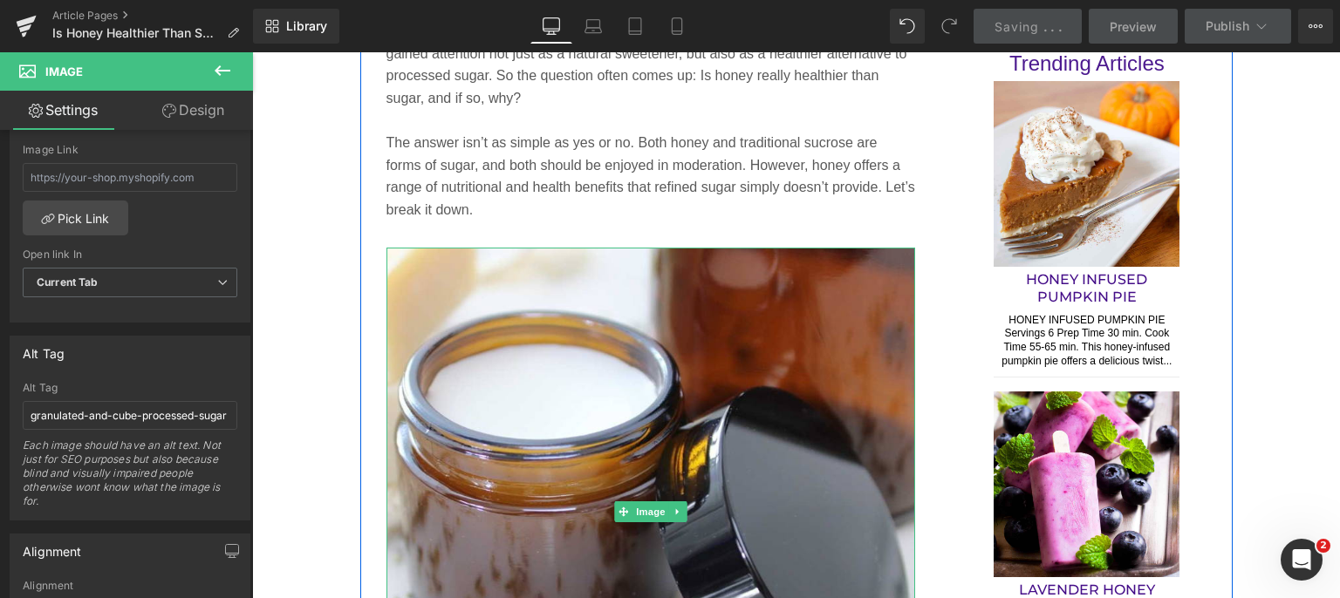
scroll to position [1308, 0]
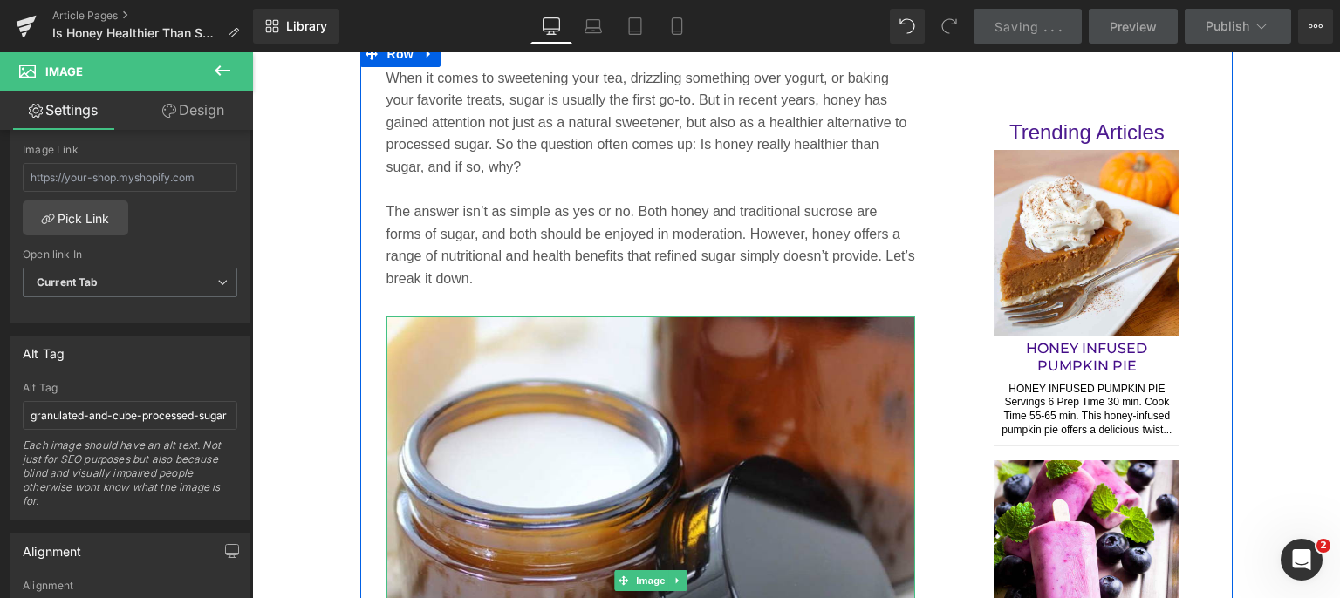
click at [578, 464] on img at bounding box center [650, 581] width 529 height 529
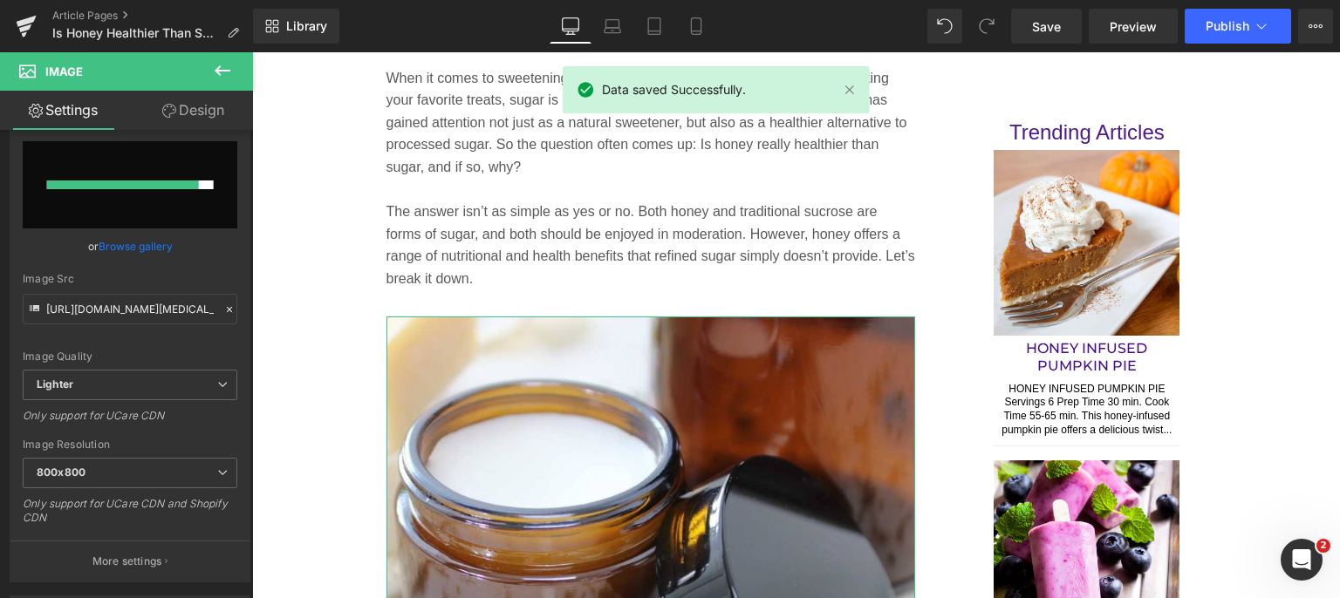
scroll to position [0, 0]
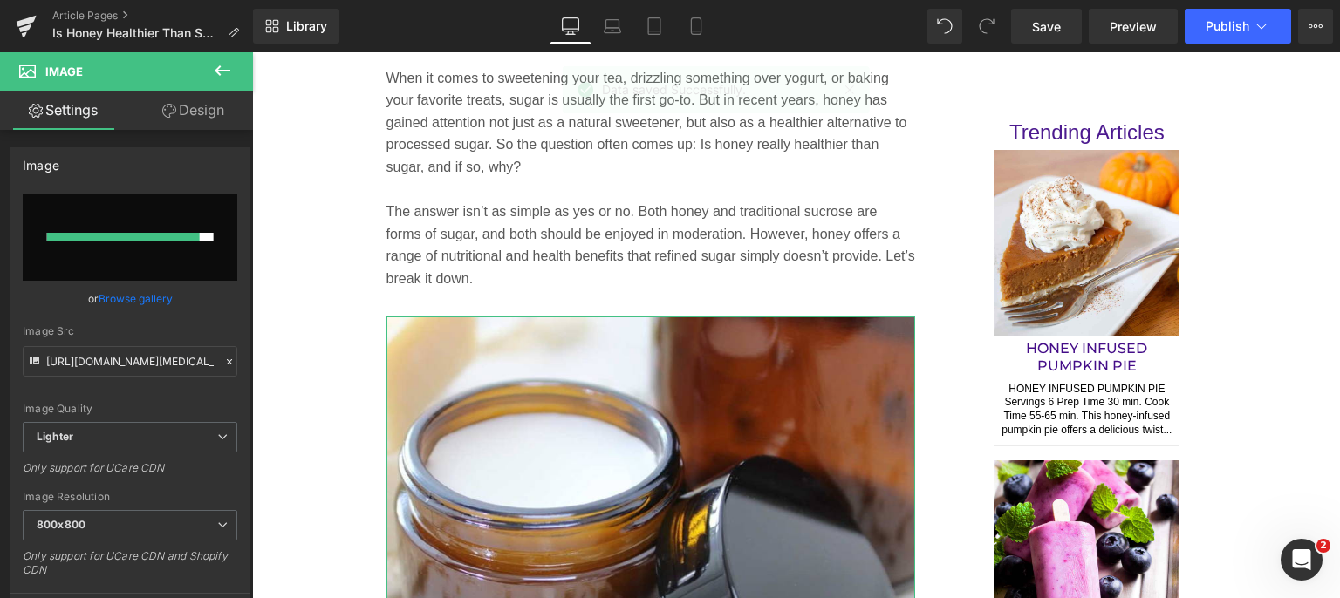
click at [112, 220] on input "file" at bounding box center [130, 237] width 215 height 87
click at [126, 296] on link "Browse gallery" at bounding box center [136, 298] width 74 height 31
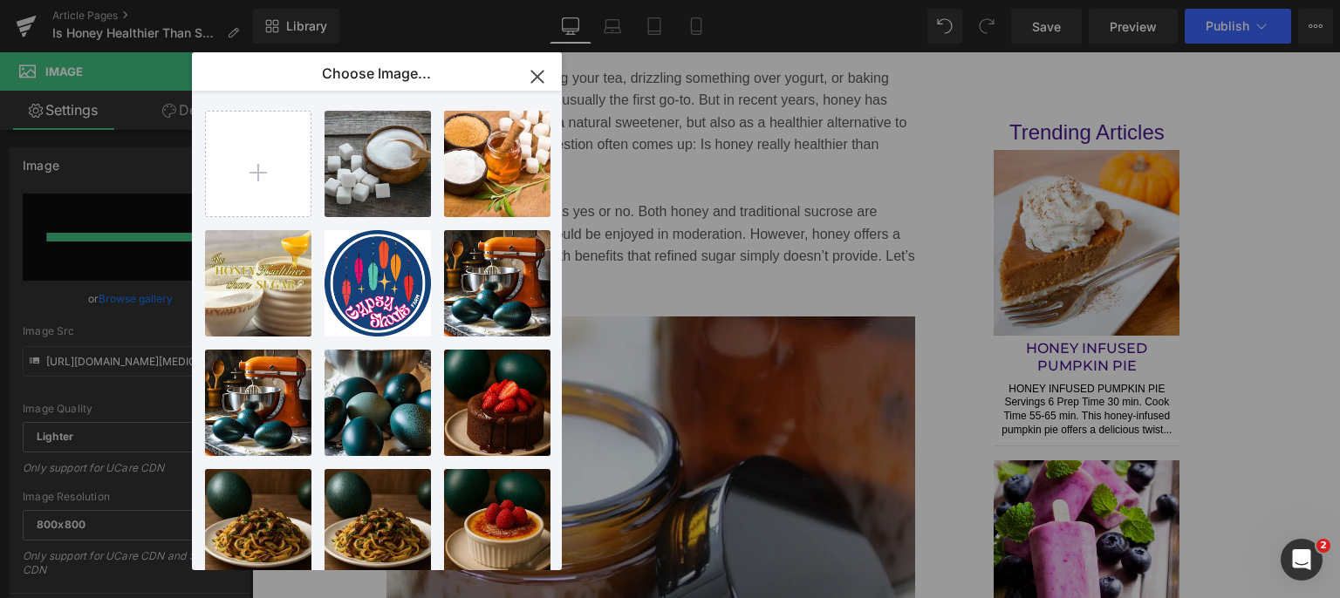
click at [0, 0] on div "granula...ugar.jpg 51.64 KB" at bounding box center [0, 0] width 0 height 0
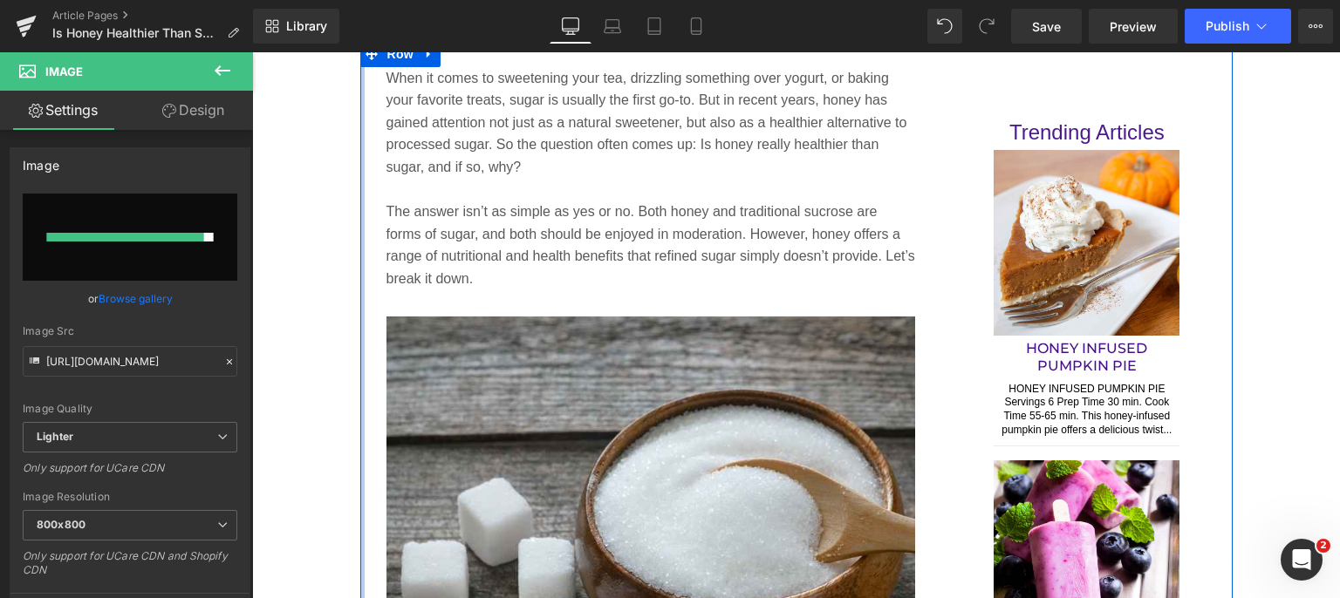
type input "[URL][DOMAIN_NAME]"
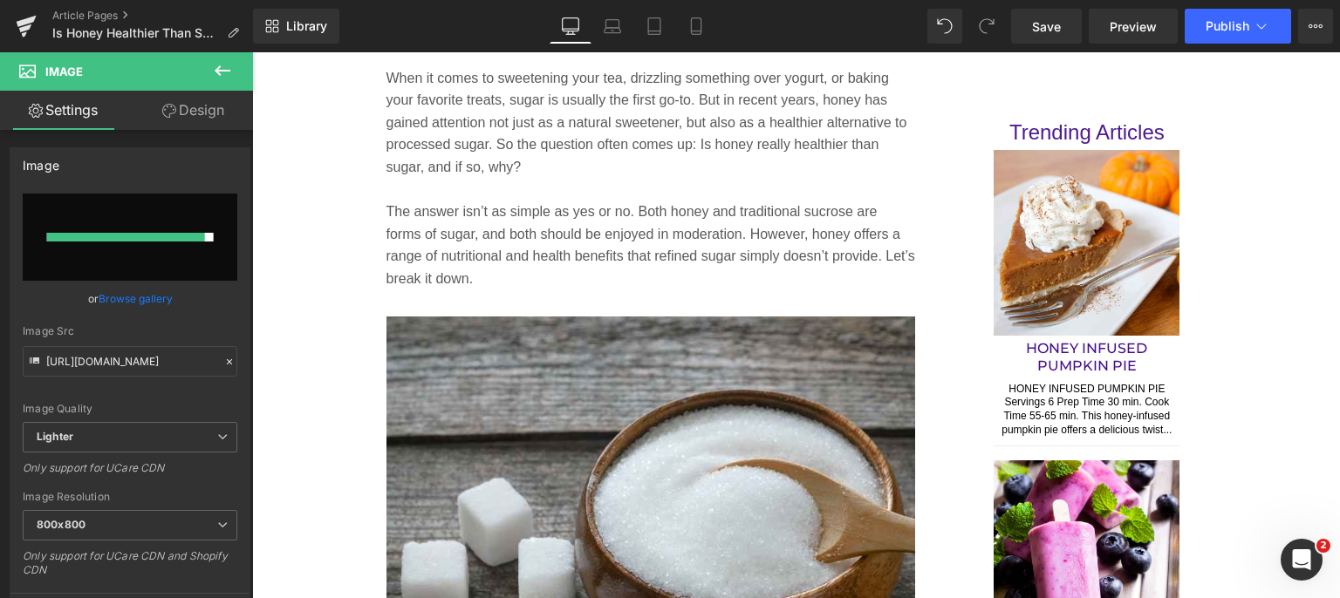
click at [1053, 12] on link "Save" at bounding box center [1046, 26] width 71 height 35
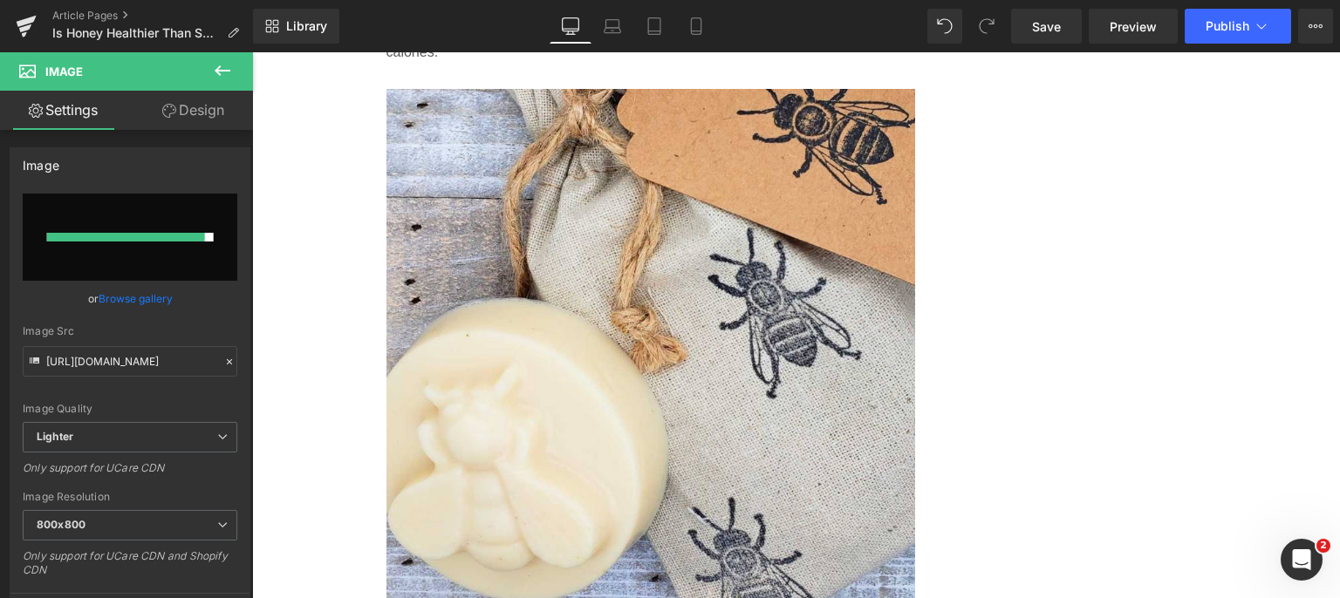
scroll to position [2616, 0]
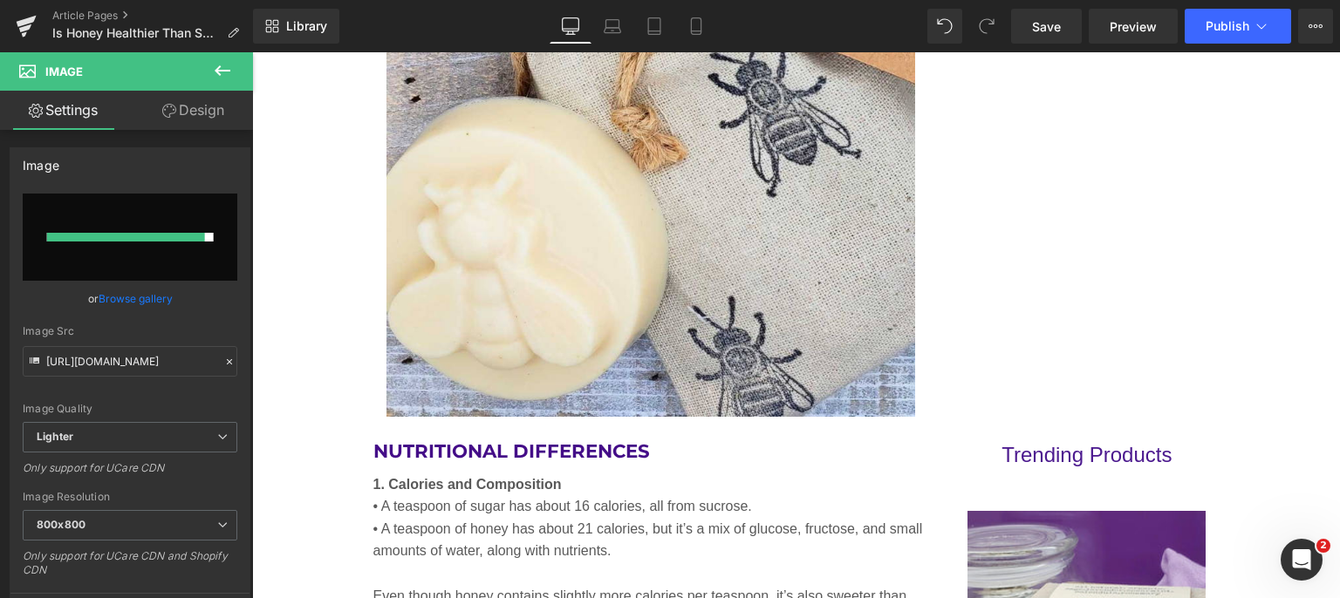
click at [658, 284] on img at bounding box center [650, 152] width 529 height 529
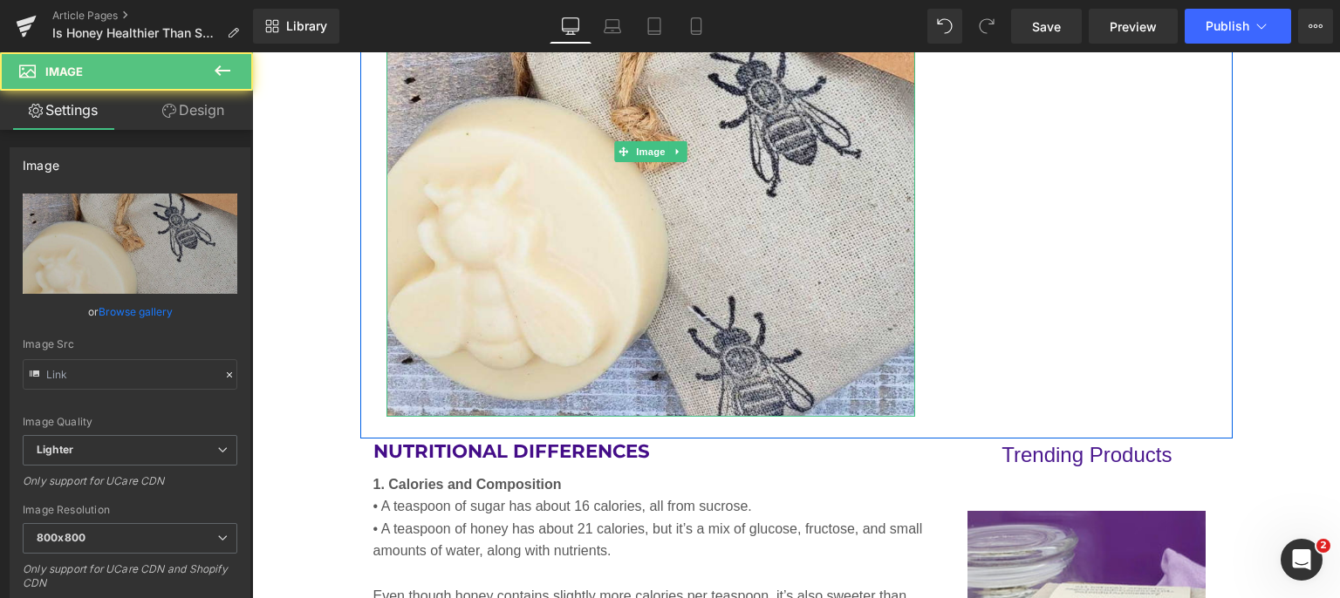
type input "[URL][DOMAIN_NAME]"
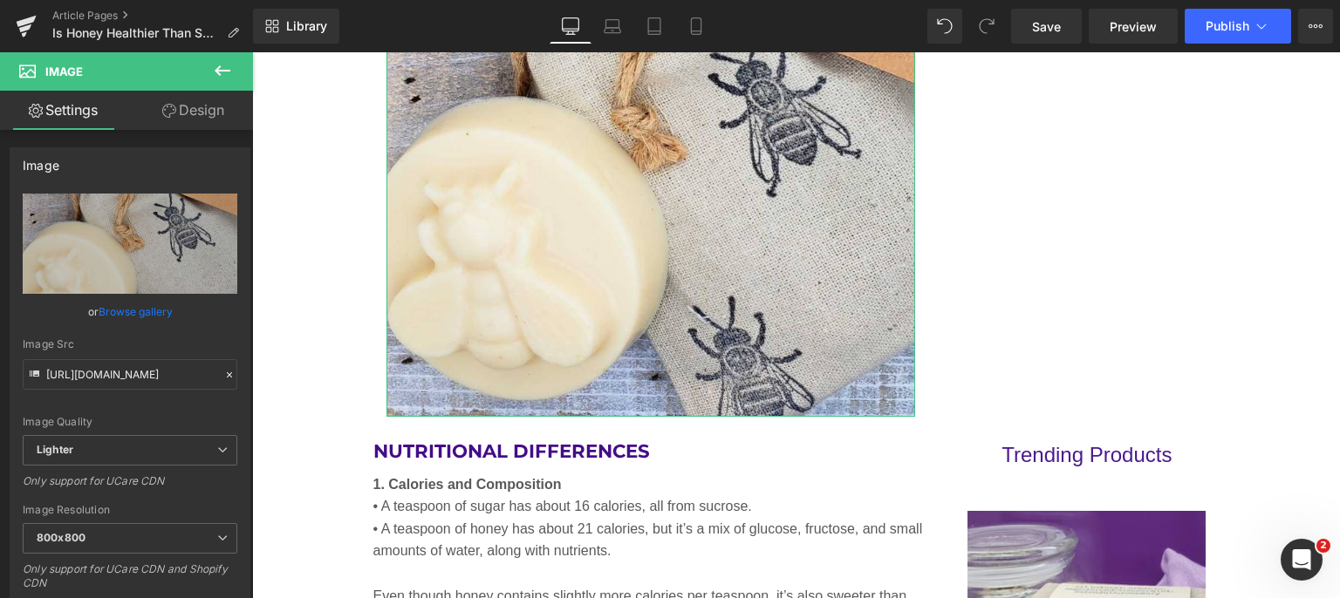
click at [0, 0] on icon "Replace Image" at bounding box center [0, 0] width 0 height 0
type input "C:\fakepath\immune-system-benefits-wildflower-honey.jpg"
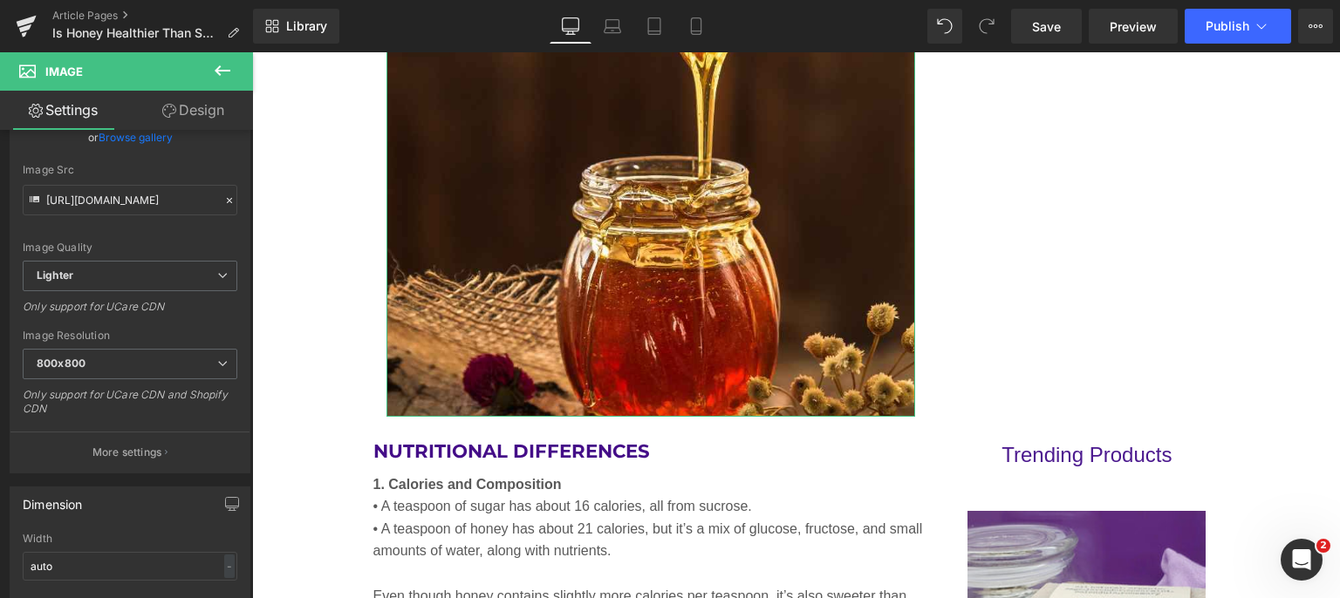
scroll to position [187, 0]
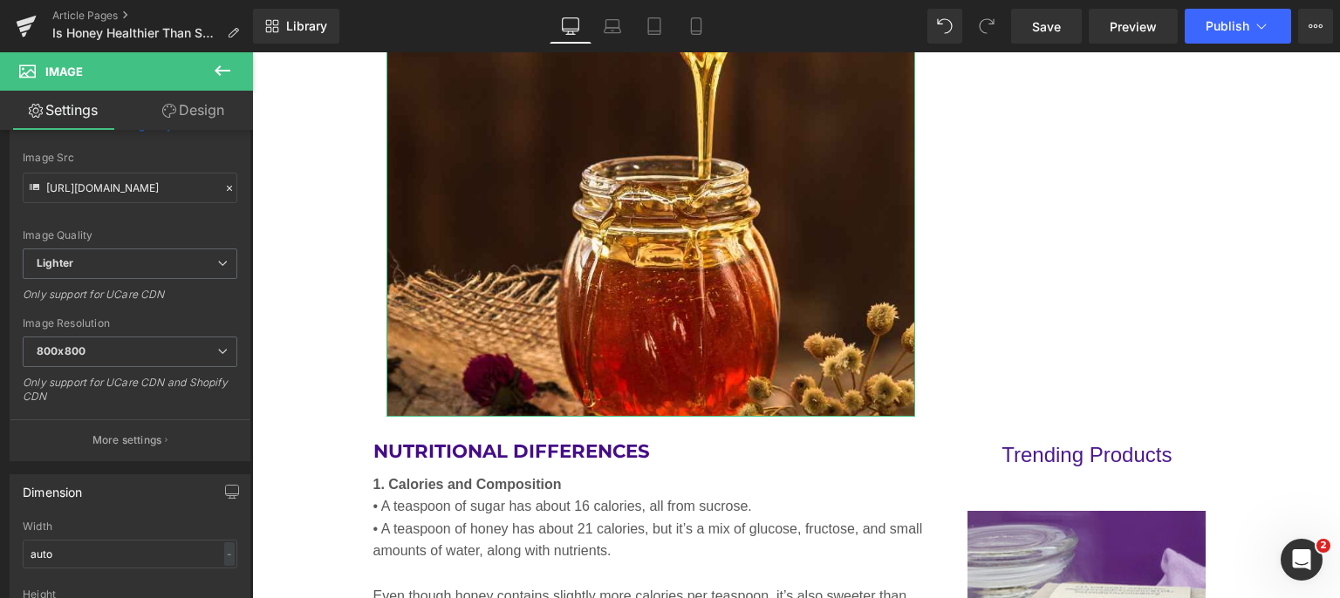
click at [107, 434] on p "More settings" at bounding box center [127, 441] width 70 height 16
type input "[URL][DOMAIN_NAME]"
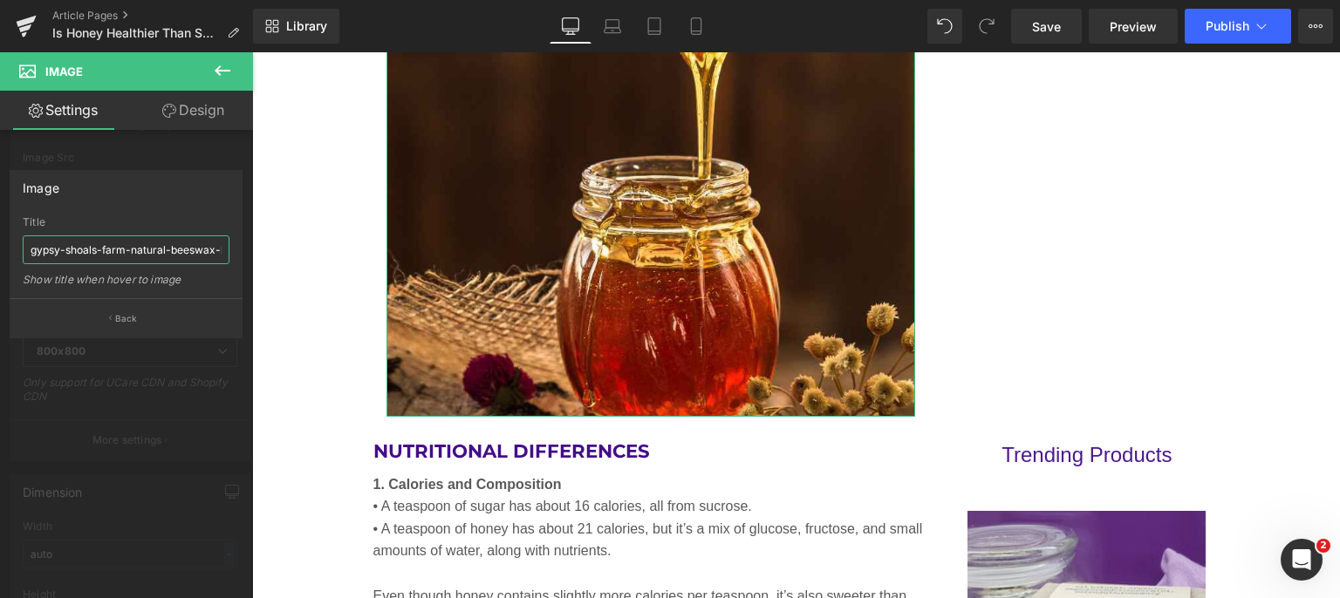
scroll to position [0, 54]
drag, startPoint x: 280, startPoint y: 301, endPoint x: 279, endPoint y: 271, distance: 29.7
paste input "immune-system-benefits-wildflower-honey.jpg"
type input "immune-system-benefits-wildflower-honey"
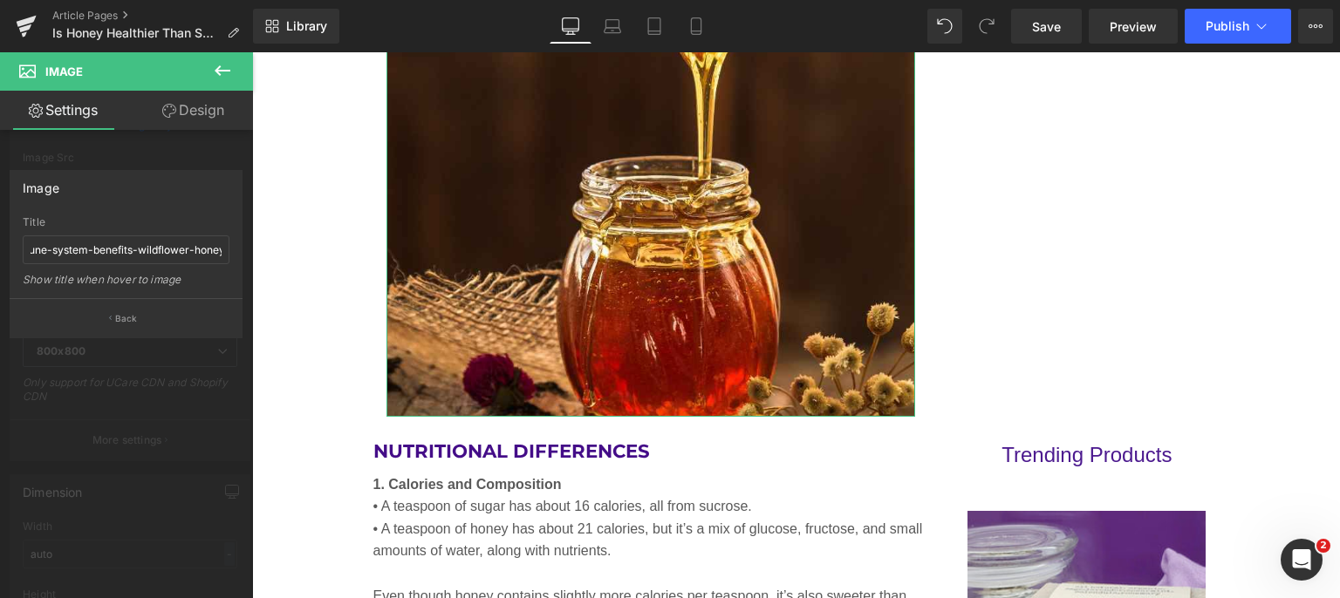
scroll to position [0, 0]
click at [147, 186] on div "Image" at bounding box center [125, 187] width 231 height 33
click at [118, 316] on p "Back" at bounding box center [126, 318] width 23 height 13
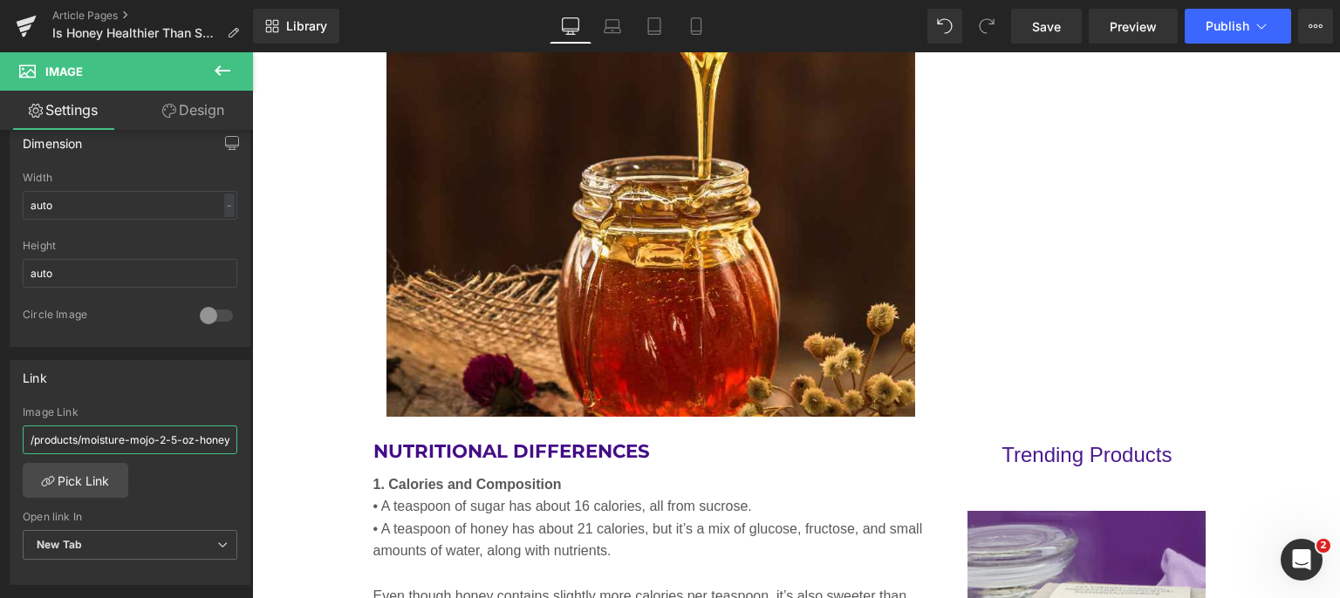
scroll to position [0, 150]
drag, startPoint x: 277, startPoint y: 494, endPoint x: 290, endPoint y: 439, distance: 56.3
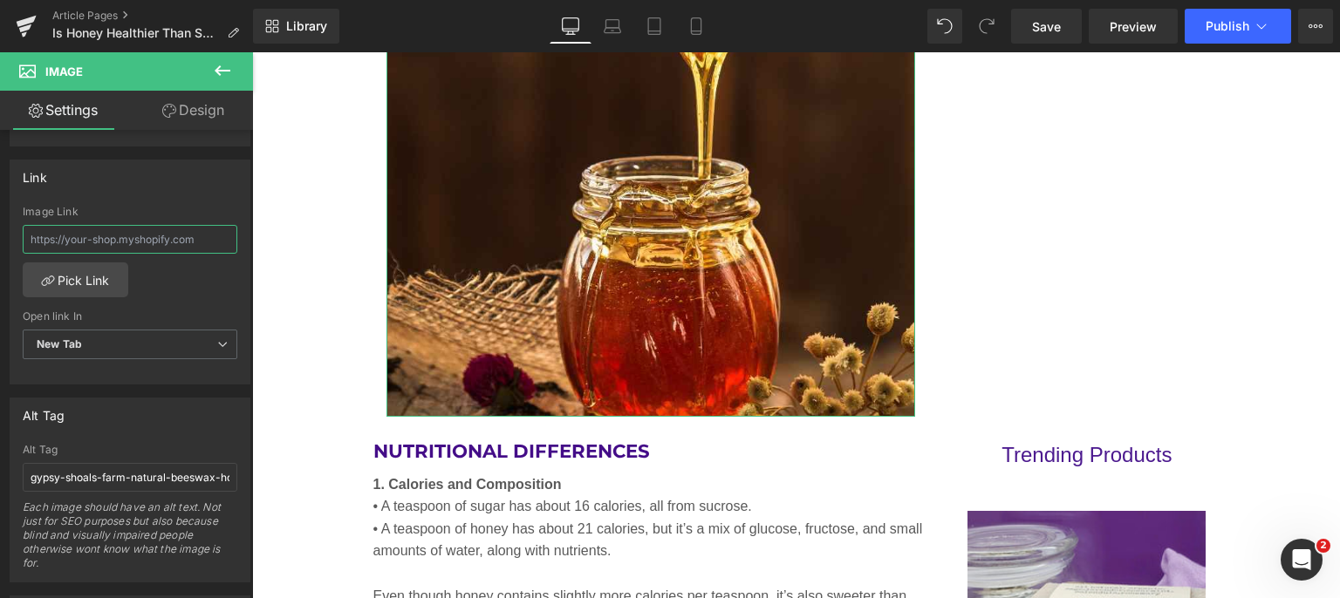
scroll to position [797, 0]
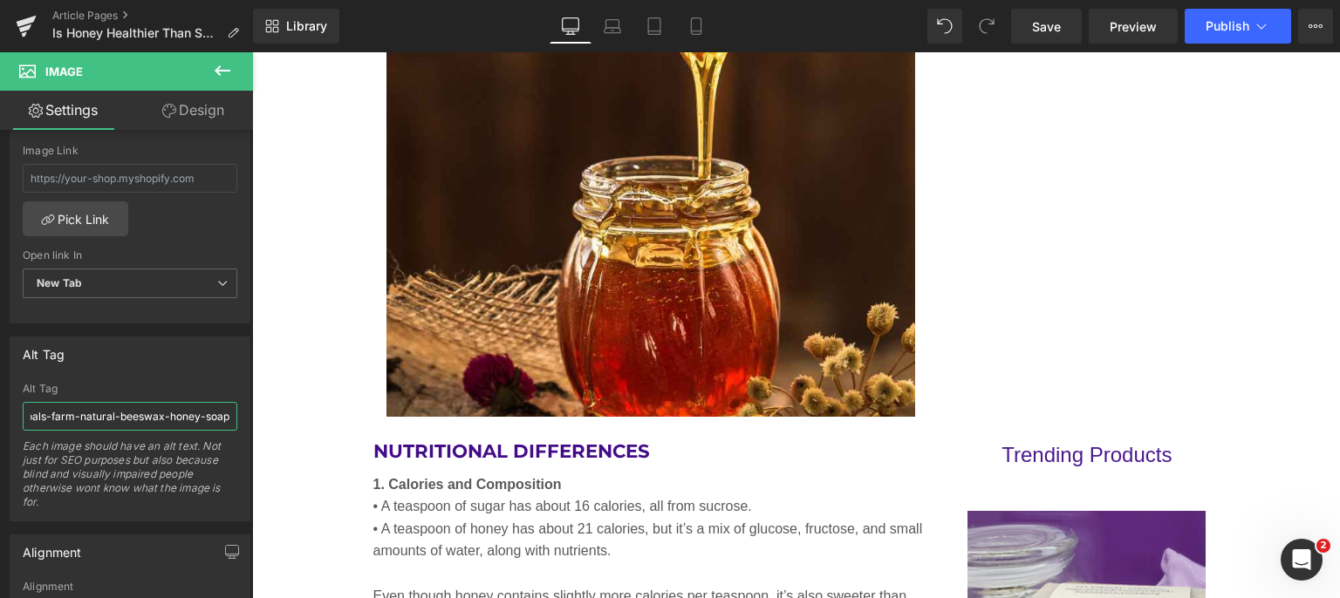
drag, startPoint x: 280, startPoint y: 464, endPoint x: 284, endPoint y: 419, distance: 44.7
paste input "immune-system-benefits-wildflower-honey.jpg"
type input "immune-system-benefits-wildflower-honey"
click at [1071, 24] on link "Save" at bounding box center [1046, 26] width 71 height 35
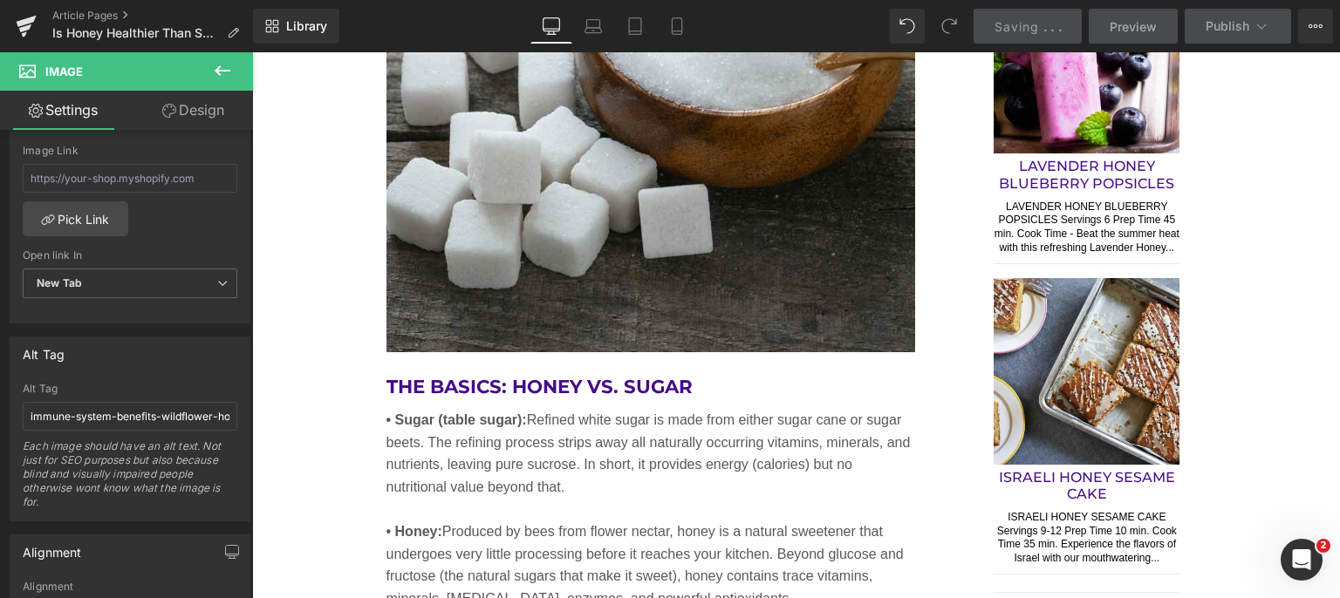
scroll to position [1657, 0]
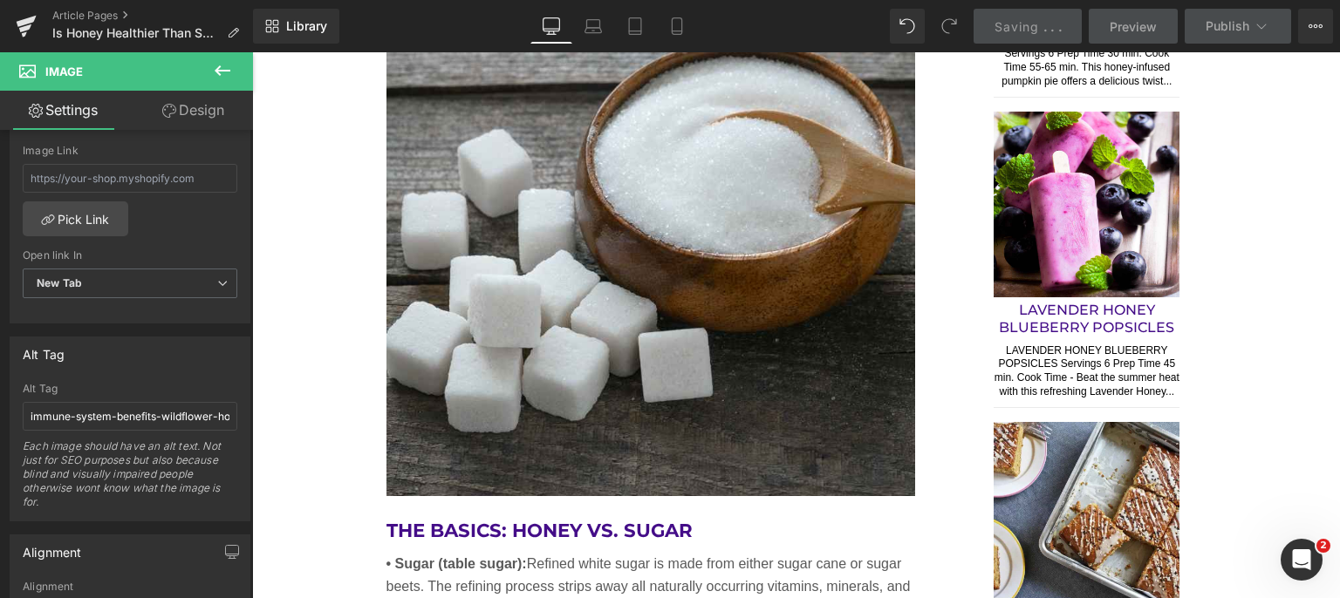
click at [612, 358] on img at bounding box center [650, 232] width 529 height 529
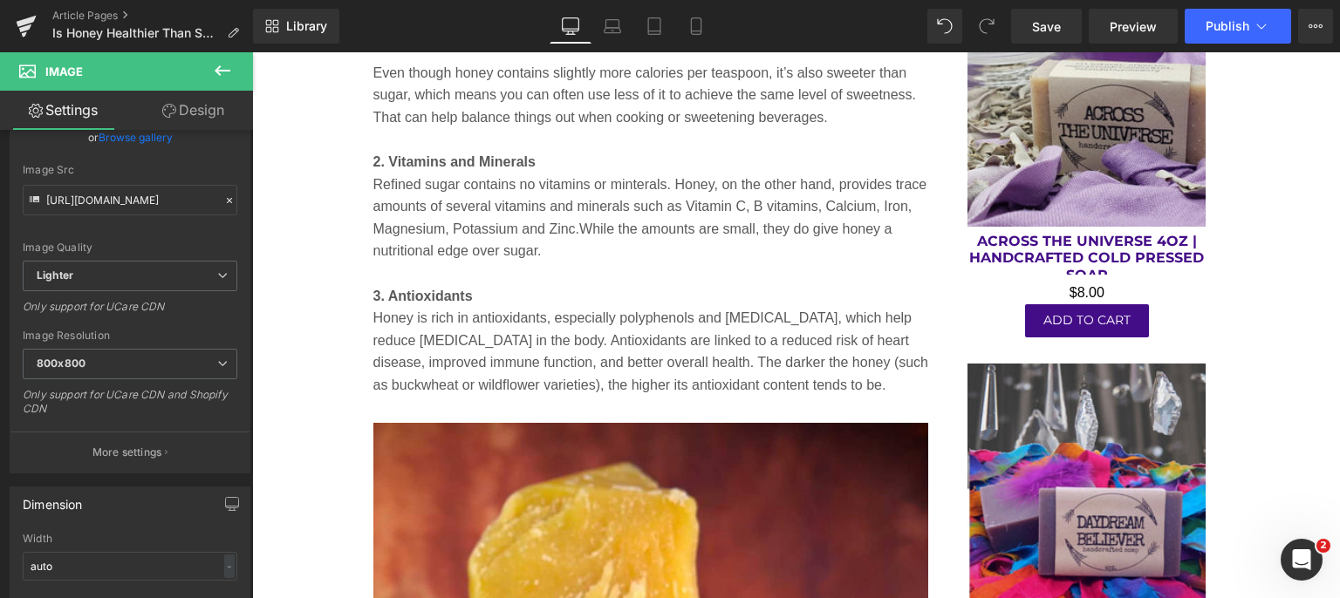
scroll to position [3314, 0]
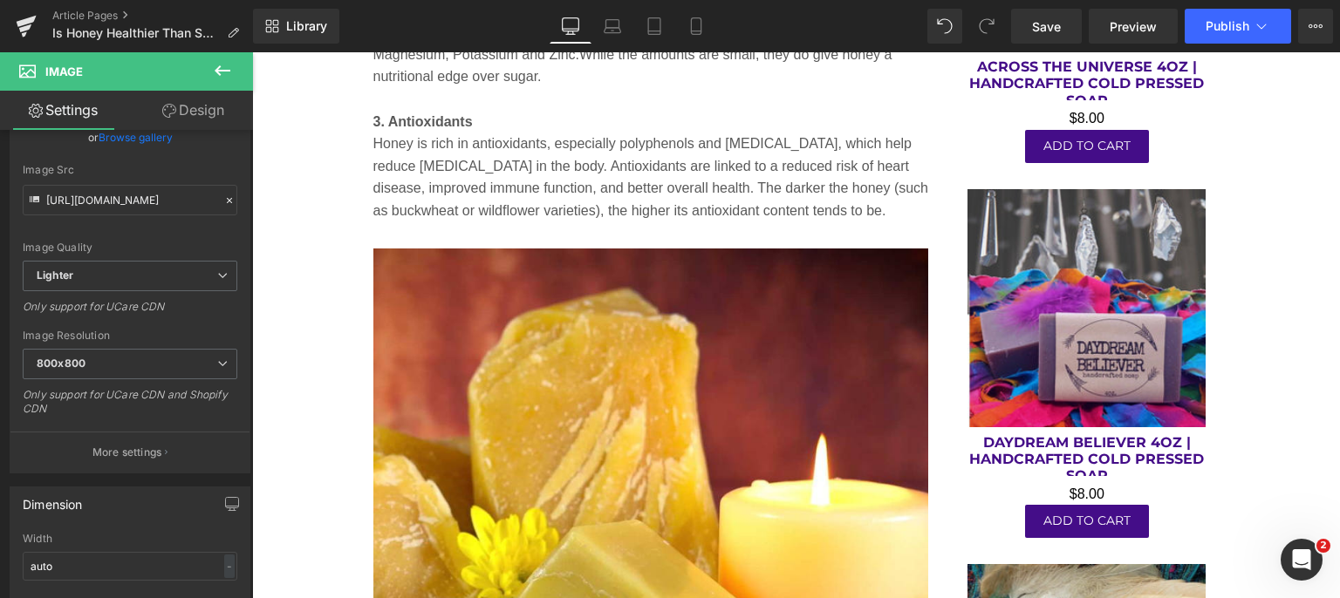
click at [674, 395] on img at bounding box center [651, 527] width 556 height 556
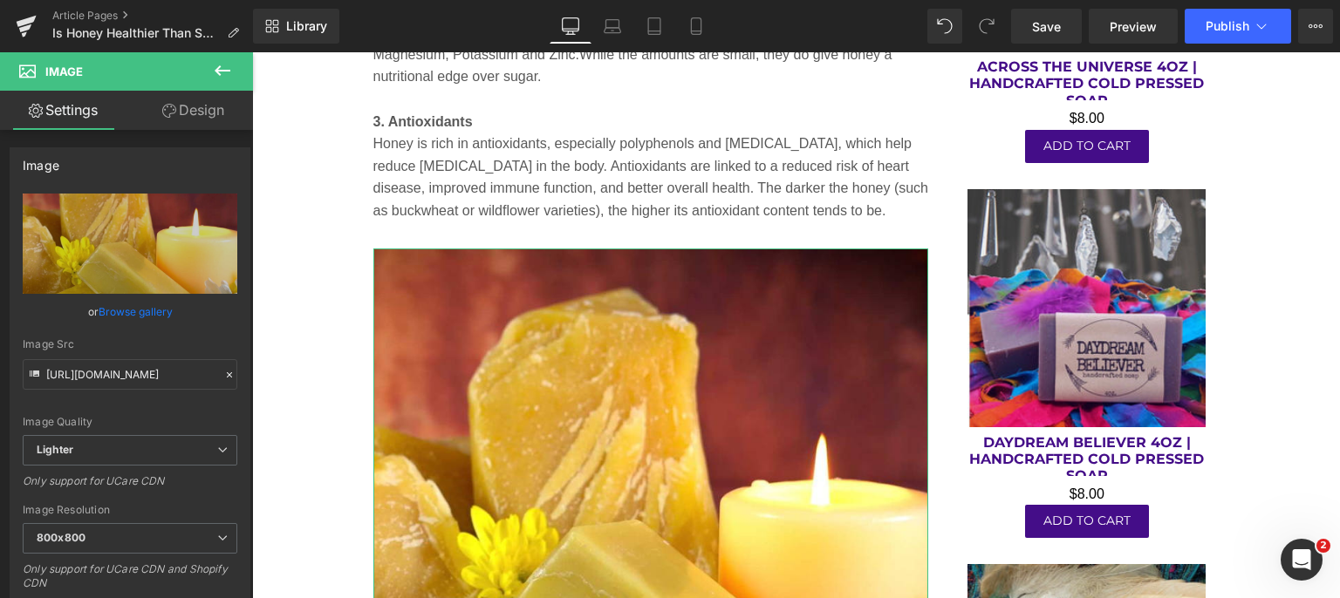
click at [0, 0] on icon "Replace Image" at bounding box center [0, 0] width 0 height 0
type input "C:\fakepath\raw-honey-ginger-lemon-natural-cold-remedies.jpg"
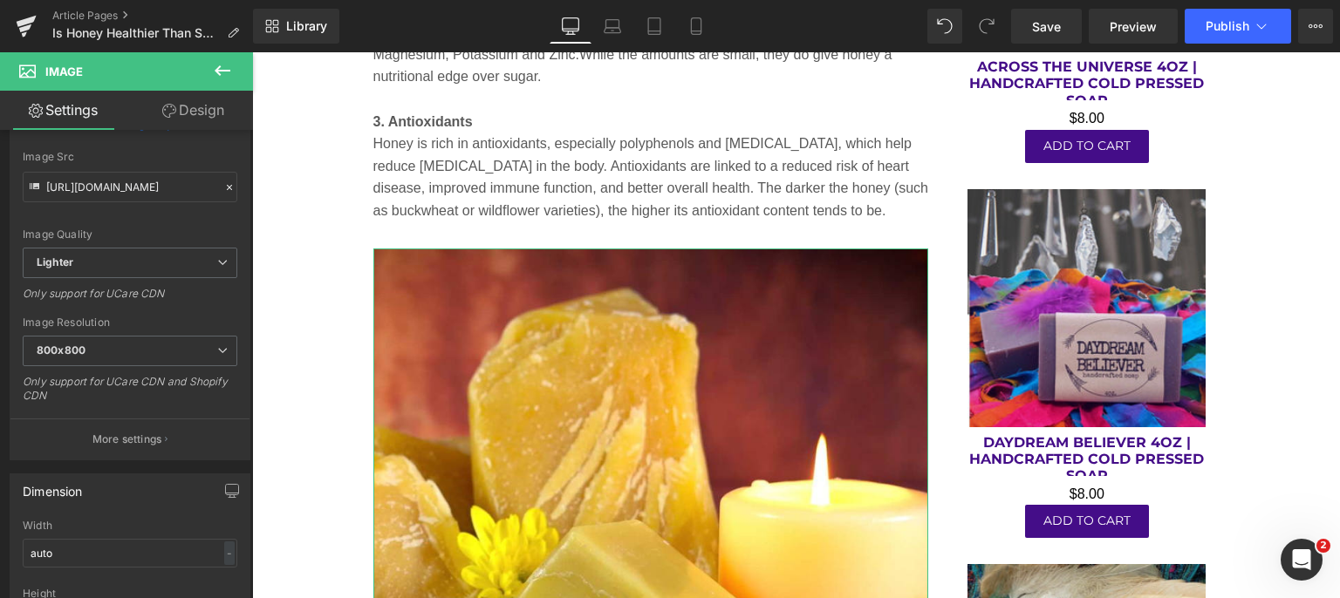
scroll to position [436, 0]
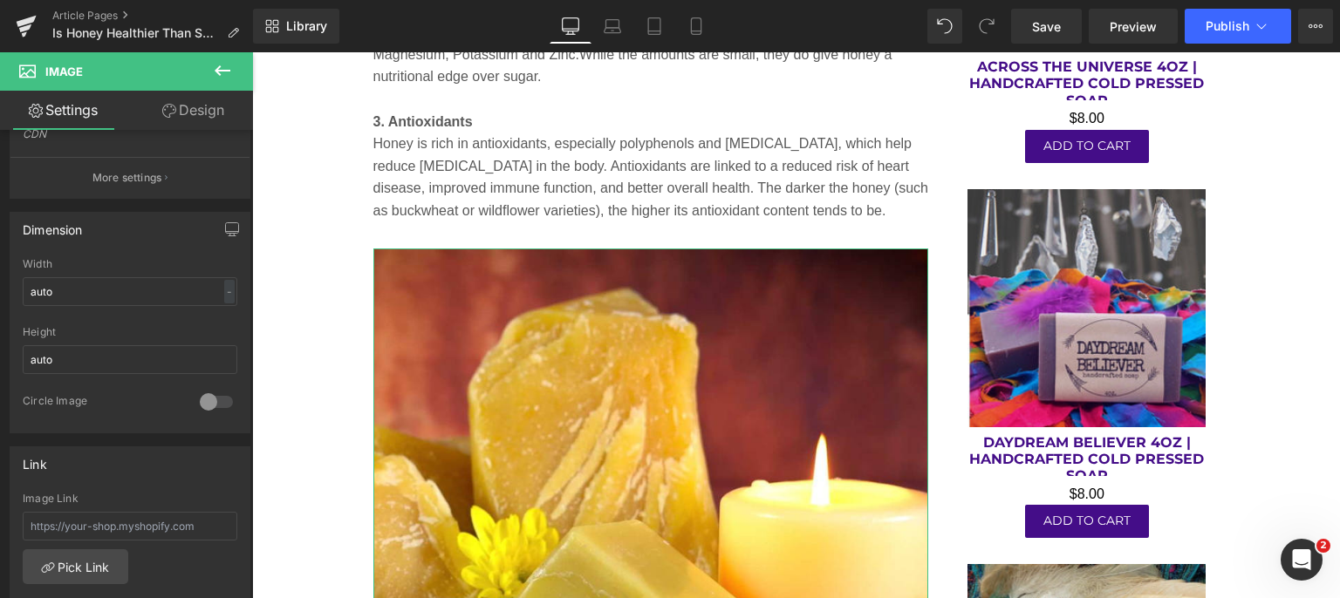
click at [142, 172] on p "More settings" at bounding box center [127, 178] width 70 height 16
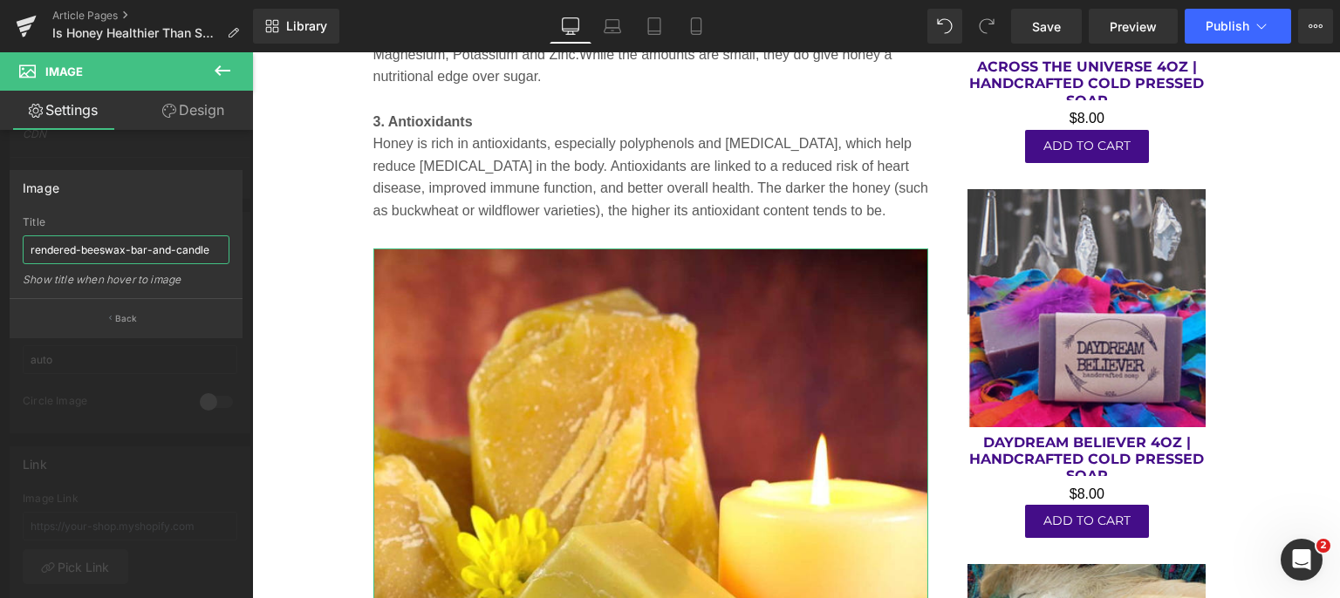
drag, startPoint x: 28, startPoint y: 245, endPoint x: 237, endPoint y: 262, distance: 210.0
click at [237, 262] on div "rendered-beeswax-bar-and-candle Title rendered-beeswax-bar-and-candle Show titl…" at bounding box center [125, 257] width 231 height 82
paste input "aw-honey-ginger-lemon-natural-cold-remedies.jpg"
type input "raw-honey-ginger-lemon-natural-cold-remedies"
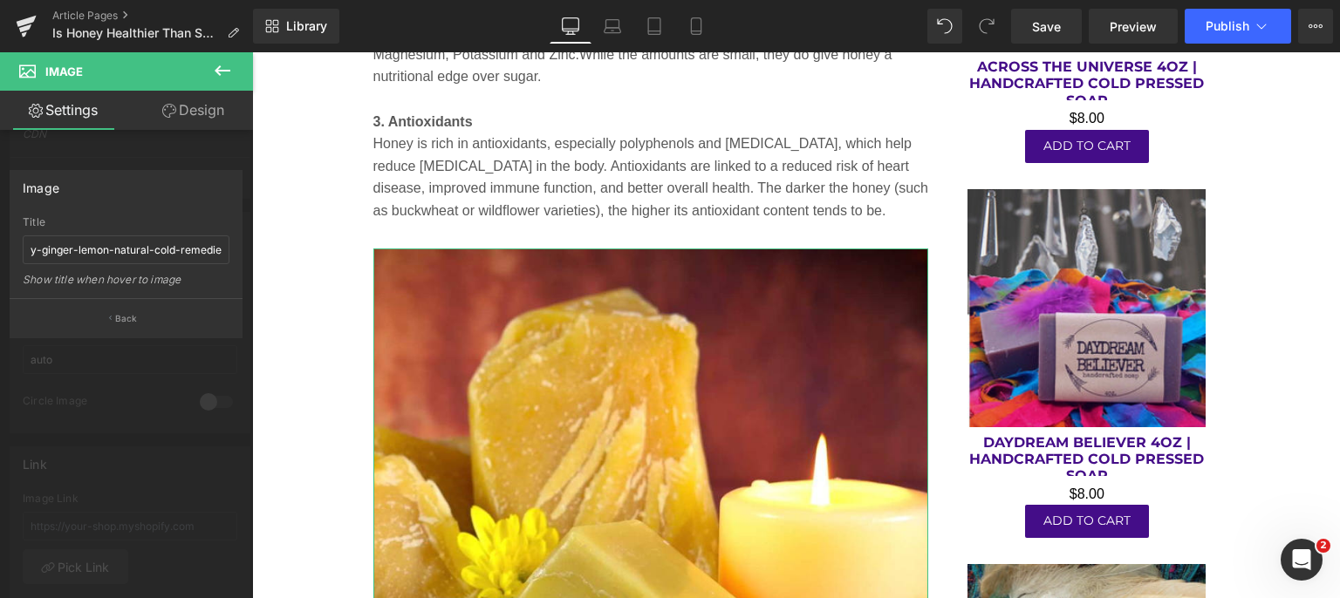
click at [154, 322] on button "Back" at bounding box center [126, 317] width 233 height 39
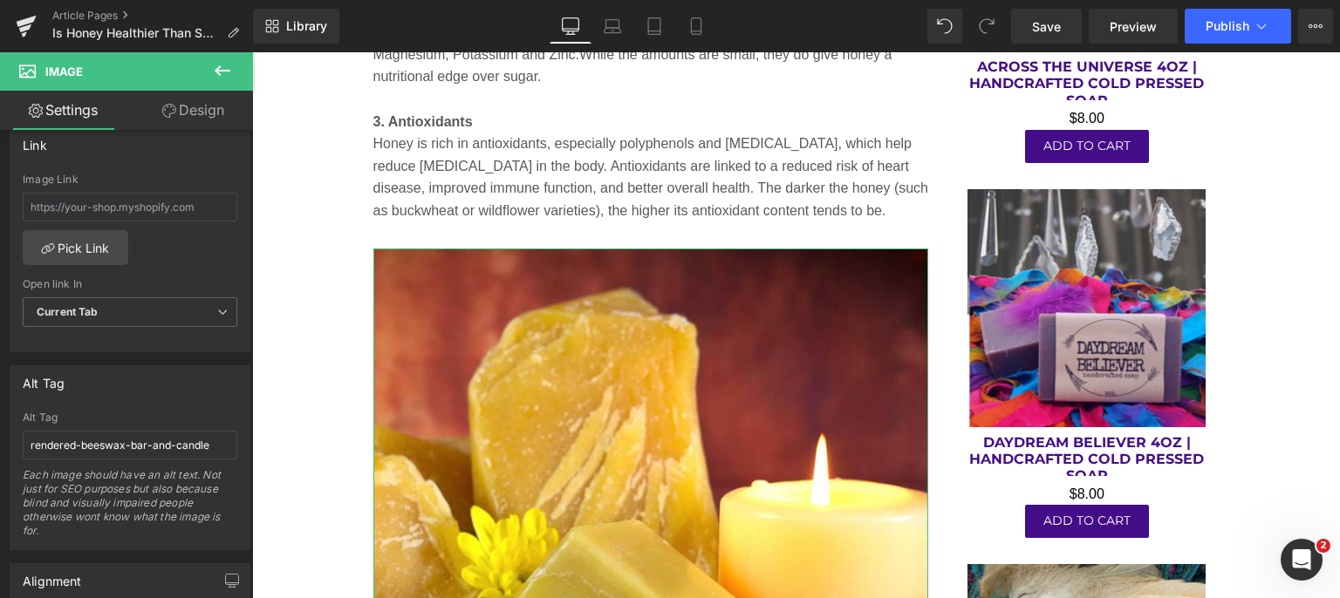
scroll to position [785, 0]
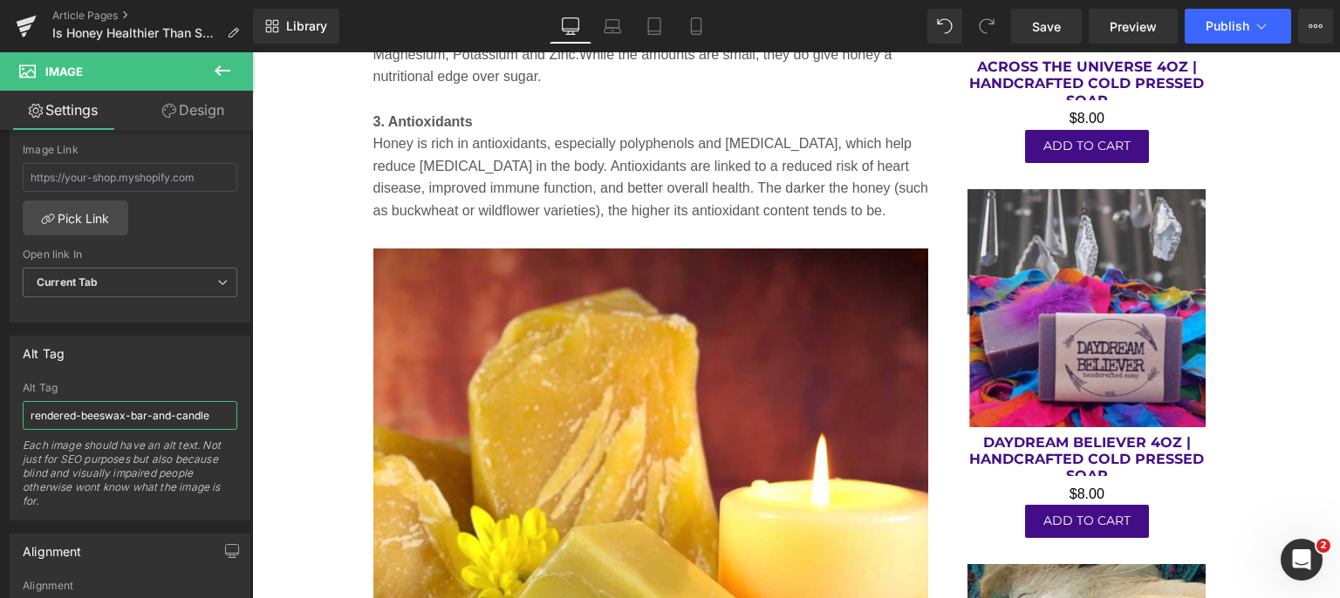
drag, startPoint x: 279, startPoint y: 465, endPoint x: 288, endPoint y: 413, distance: 52.2
paste input "aw-honey-ginger-lemon-natural-cold-remedies.jpg"
type input "raw-honey-ginger-lemon-natural-cold-remedies"
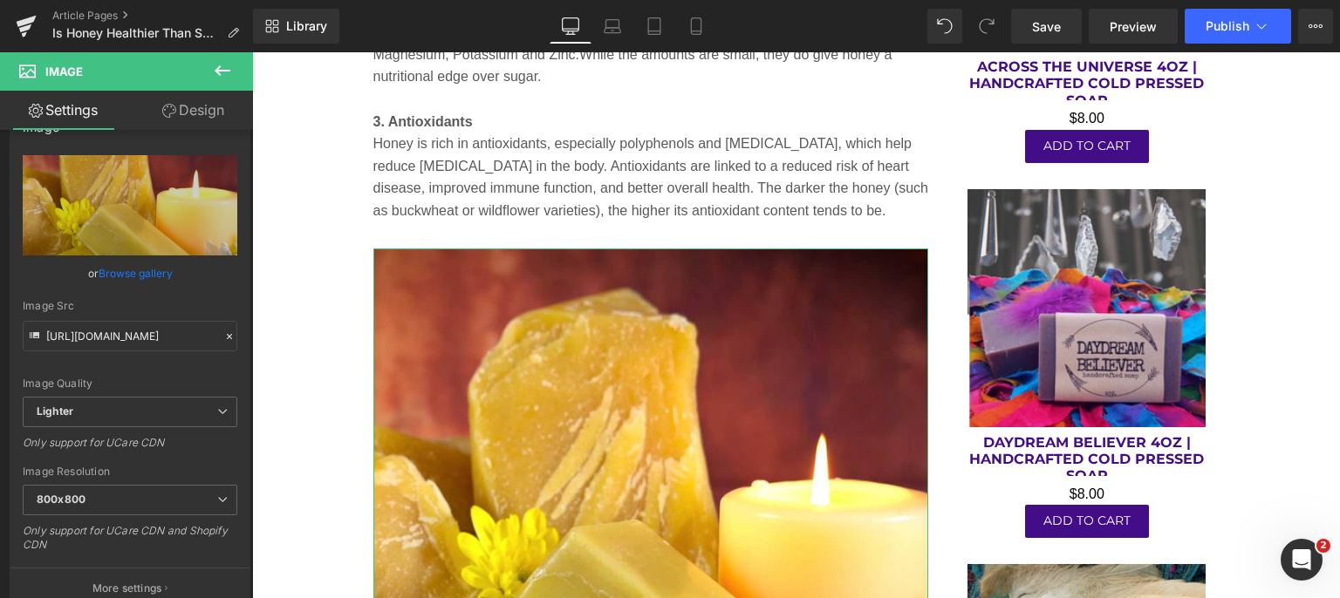
scroll to position [0, 0]
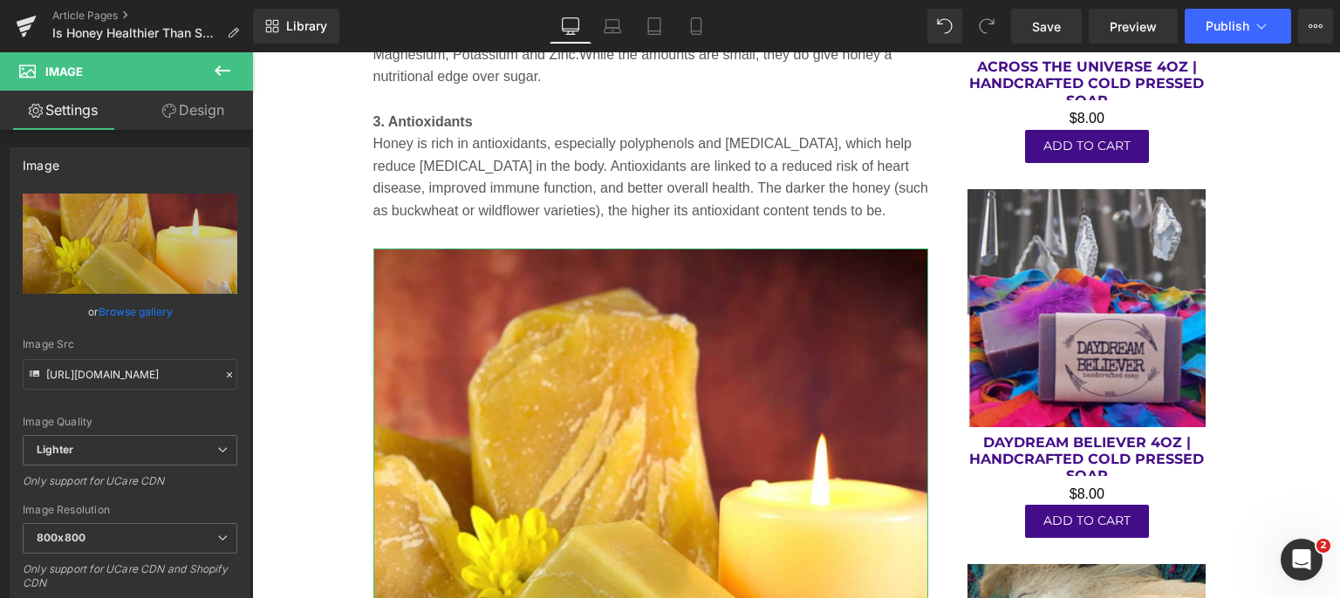
click at [0, 0] on icon "Replace Image" at bounding box center [0, 0] width 0 height 0
click at [128, 305] on link "Browse gallery" at bounding box center [136, 312] width 74 height 31
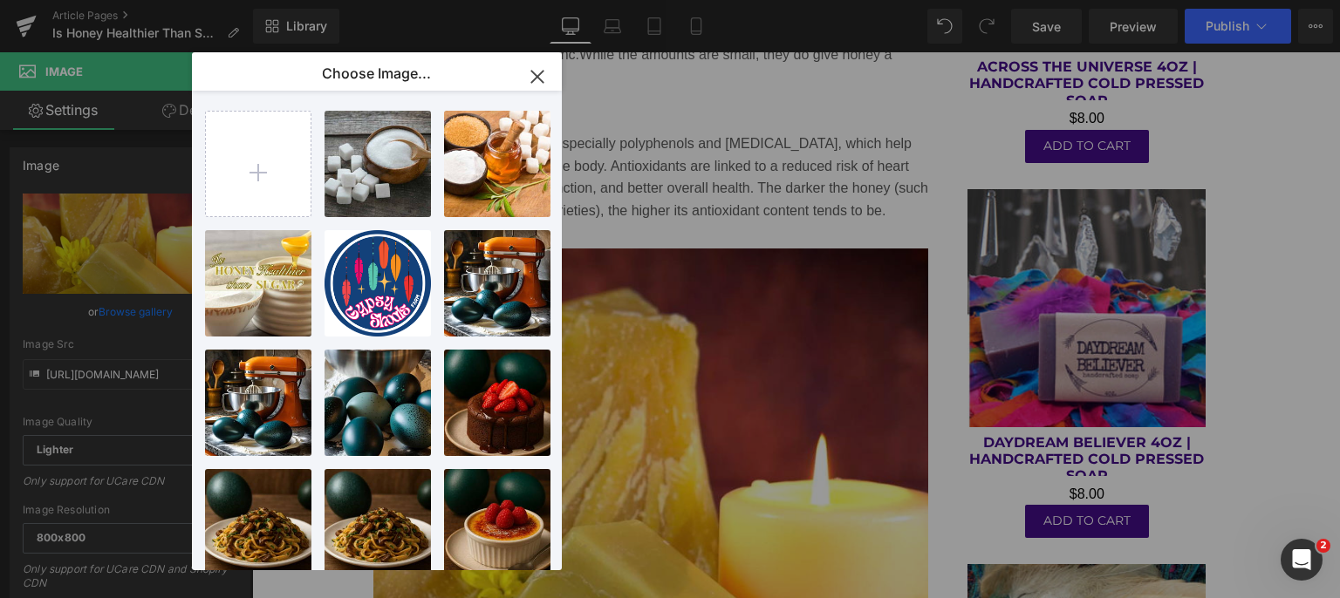
click at [278, 171] on input "file" at bounding box center [258, 164] width 105 height 105
type input "C:\fakepath\raw-honey-ginger-lemon-natural-cold-remedies.jpg"
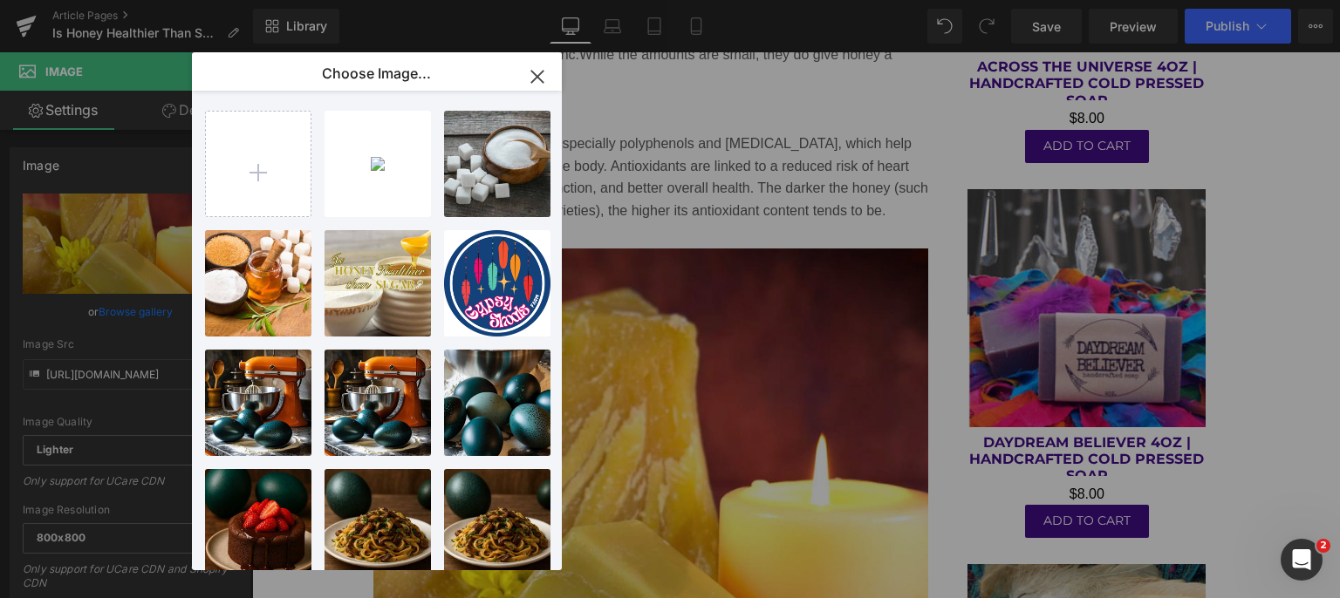
click at [0, 0] on div "raw-hon...dies.jpg 48.51 KB" at bounding box center [0, 0] width 0 height 0
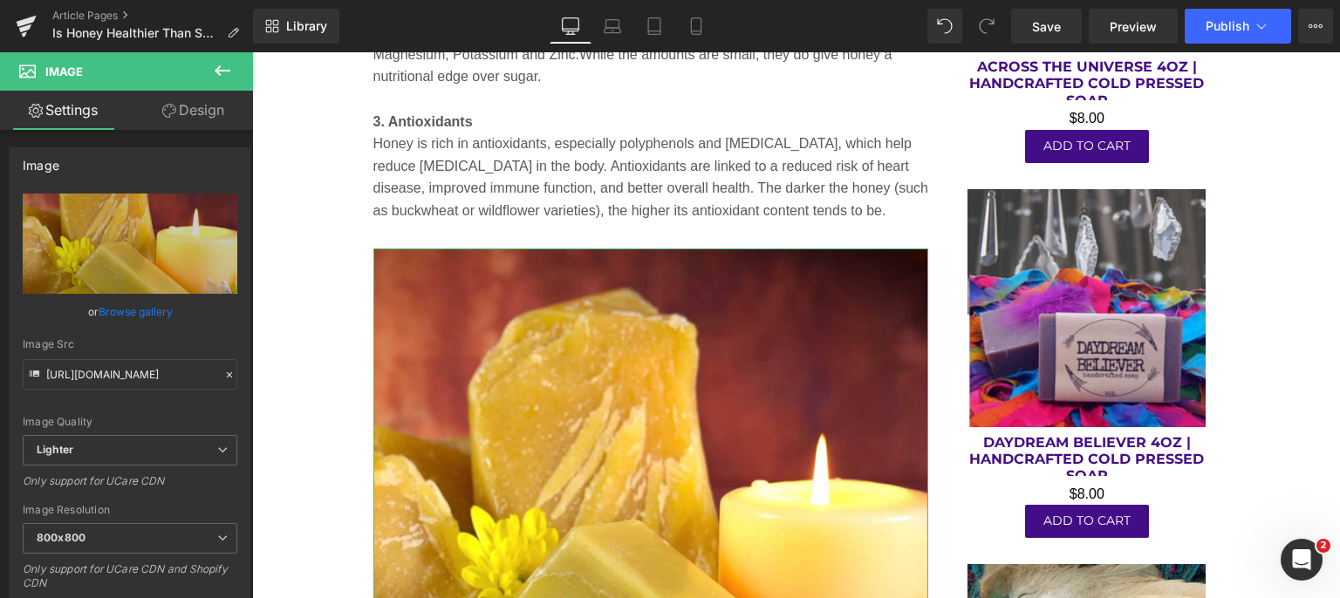
click at [120, 315] on link "Browse gallery" at bounding box center [136, 312] width 74 height 31
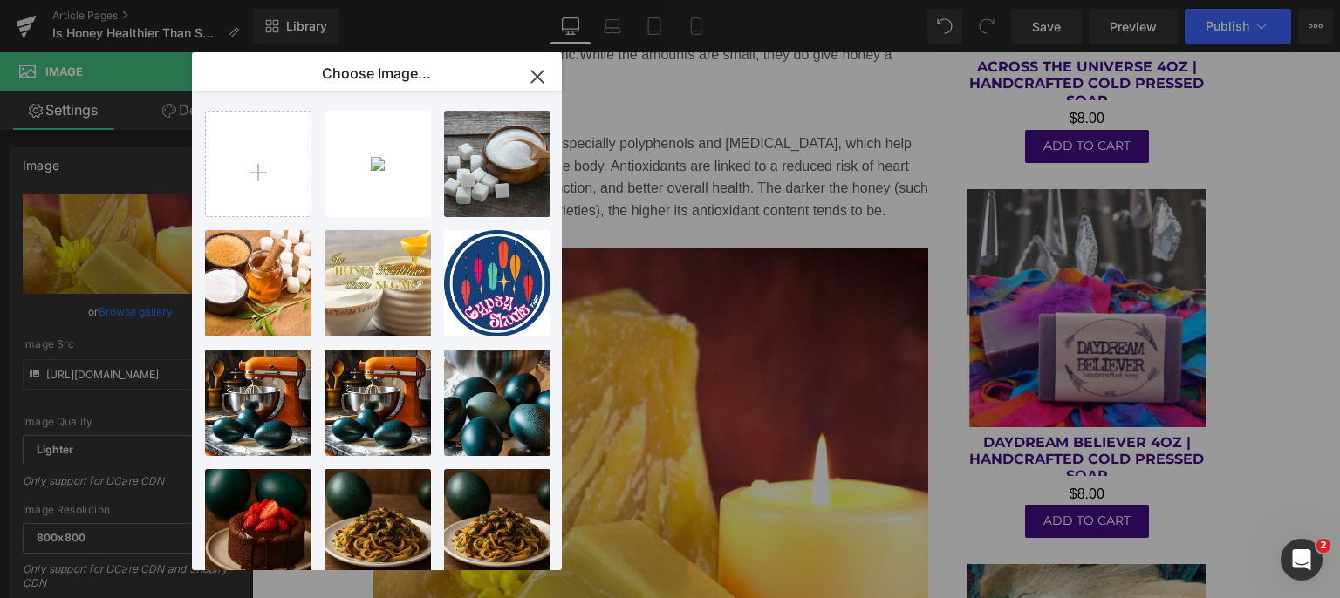
click at [0, 0] on div "raw-hon...dies.jpg 48.51 KB" at bounding box center [0, 0] width 0 height 0
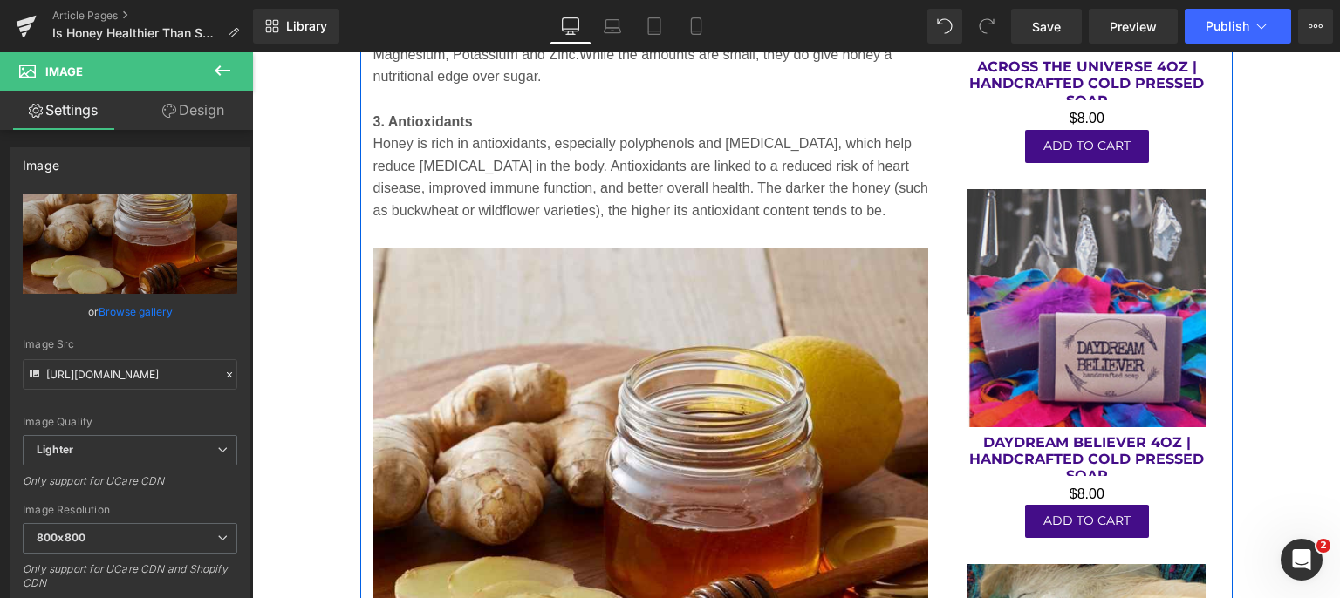
type input "[URL][DOMAIN_NAME]"
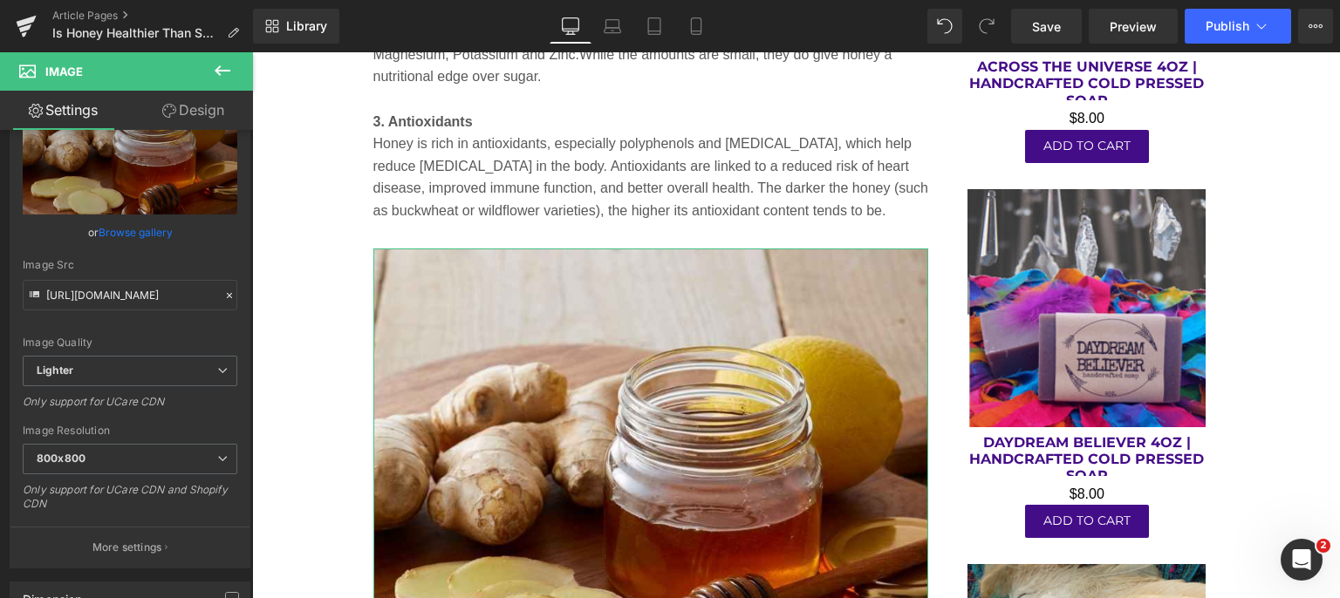
scroll to position [174, 0]
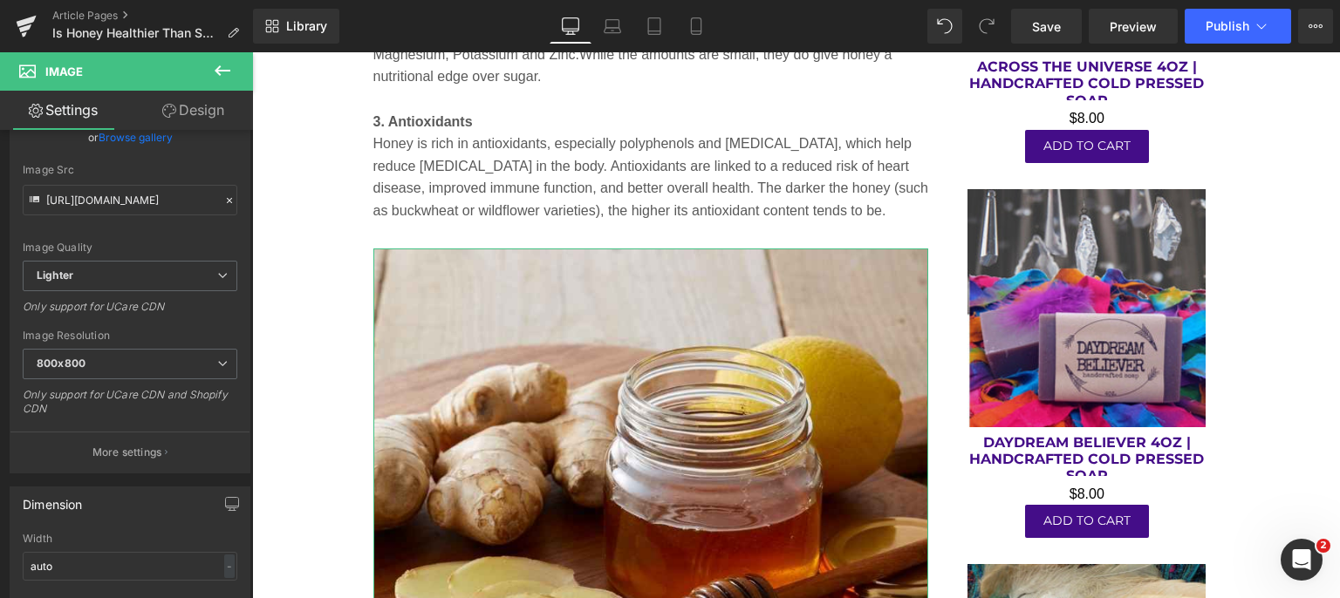
click at [114, 445] on p "More settings" at bounding box center [127, 453] width 70 height 16
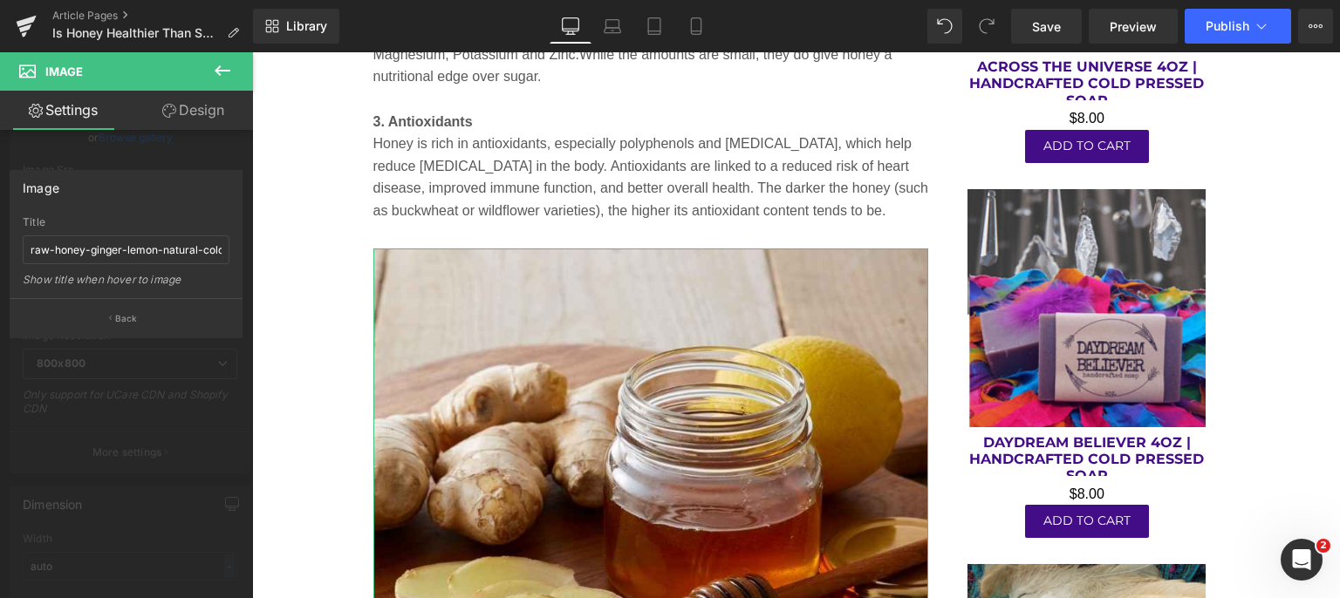
click at [119, 325] on button "Back" at bounding box center [126, 317] width 233 height 39
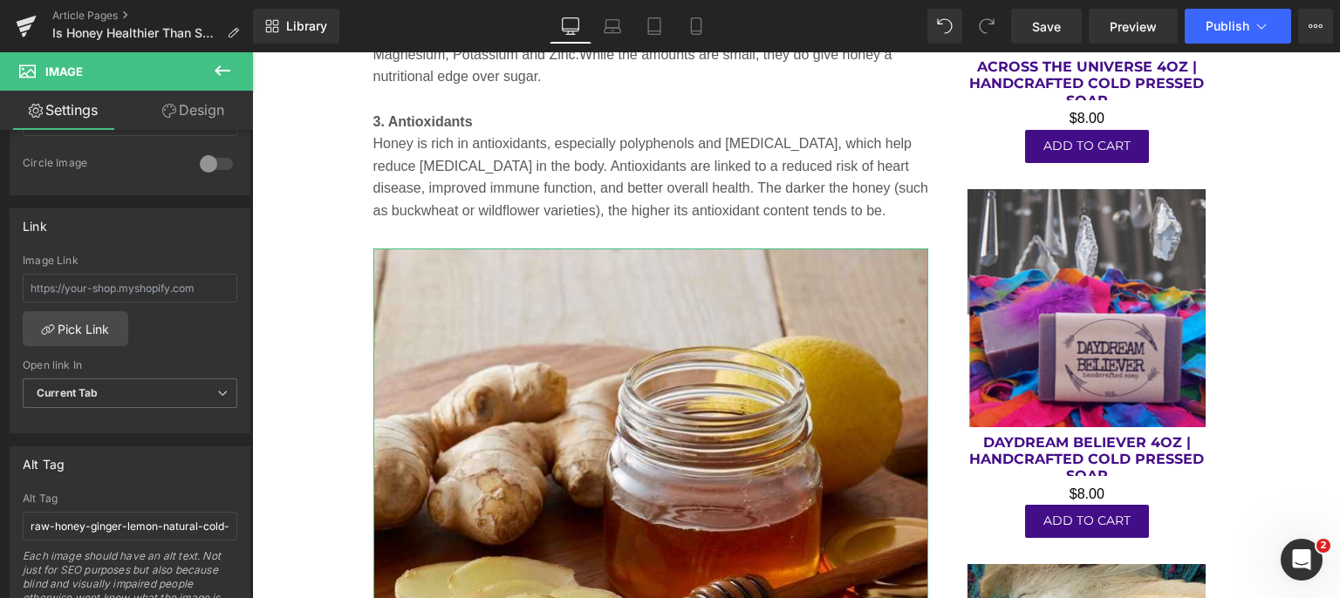
scroll to position [698, 0]
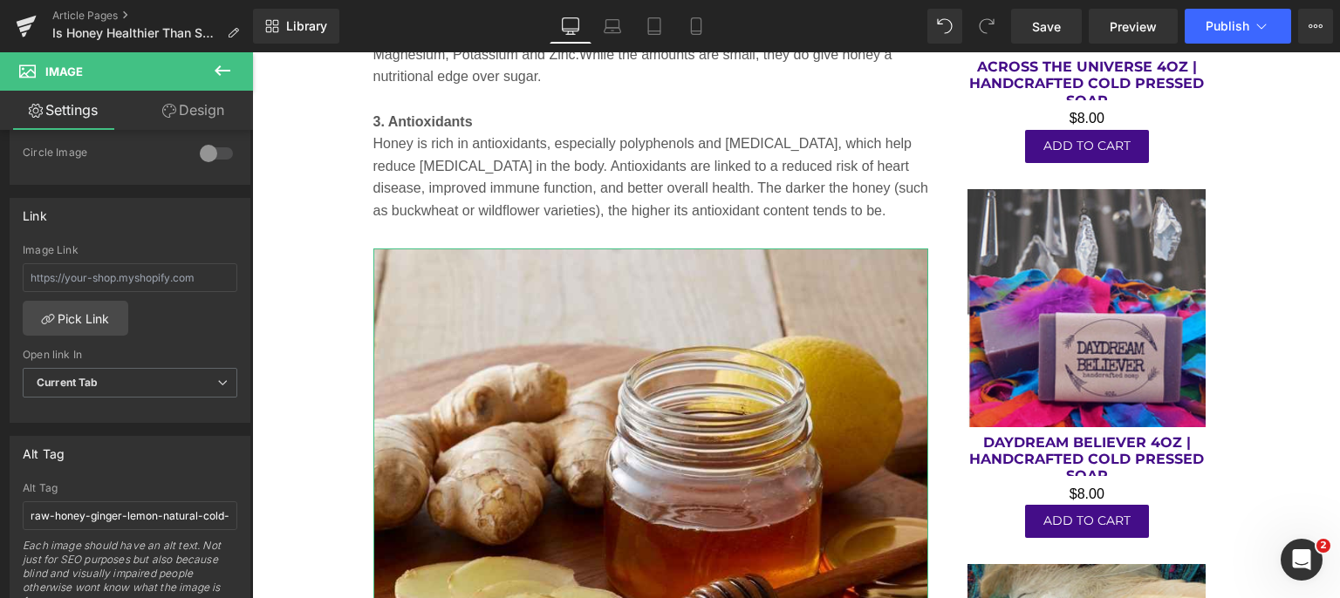
click at [126, 368] on span "Current Tab" at bounding box center [130, 383] width 215 height 31
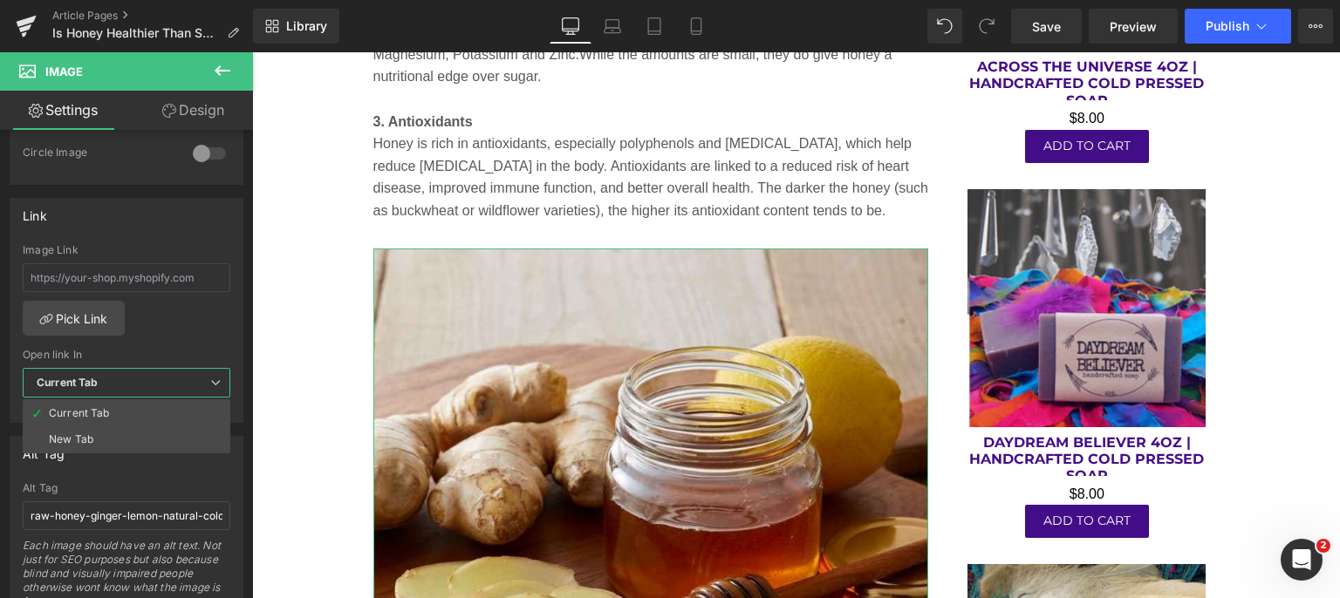
click at [100, 432] on li "New Tab" at bounding box center [127, 439] width 208 height 26
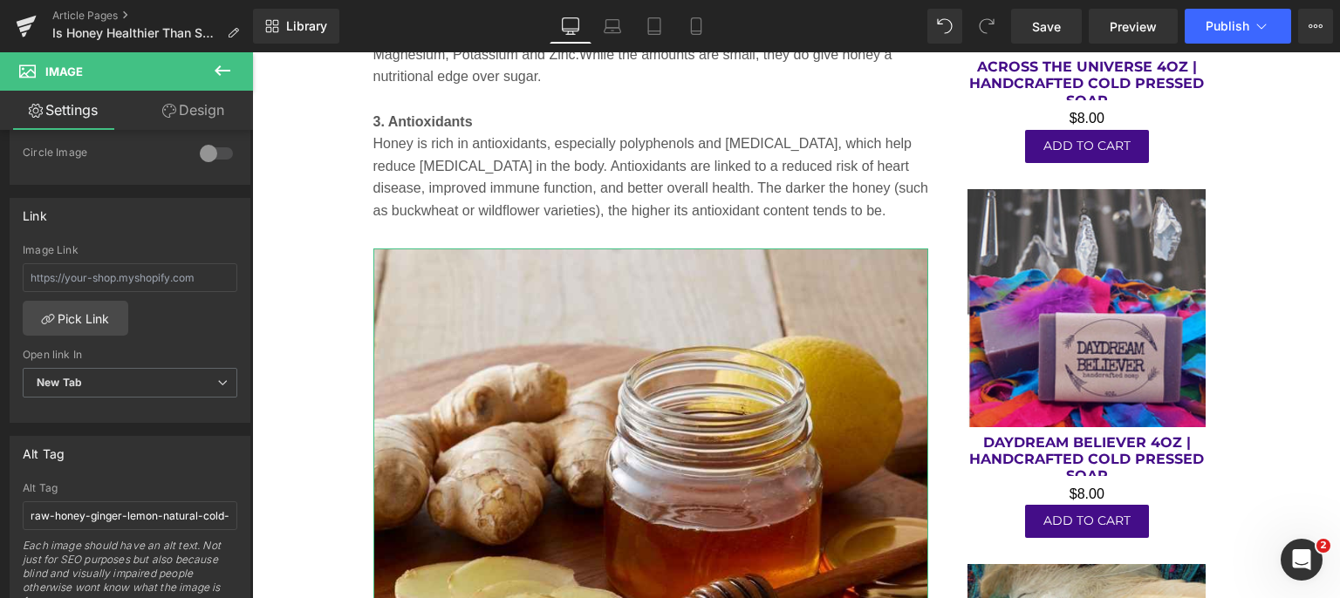
click at [165, 349] on div "Open link In" at bounding box center [130, 355] width 215 height 12
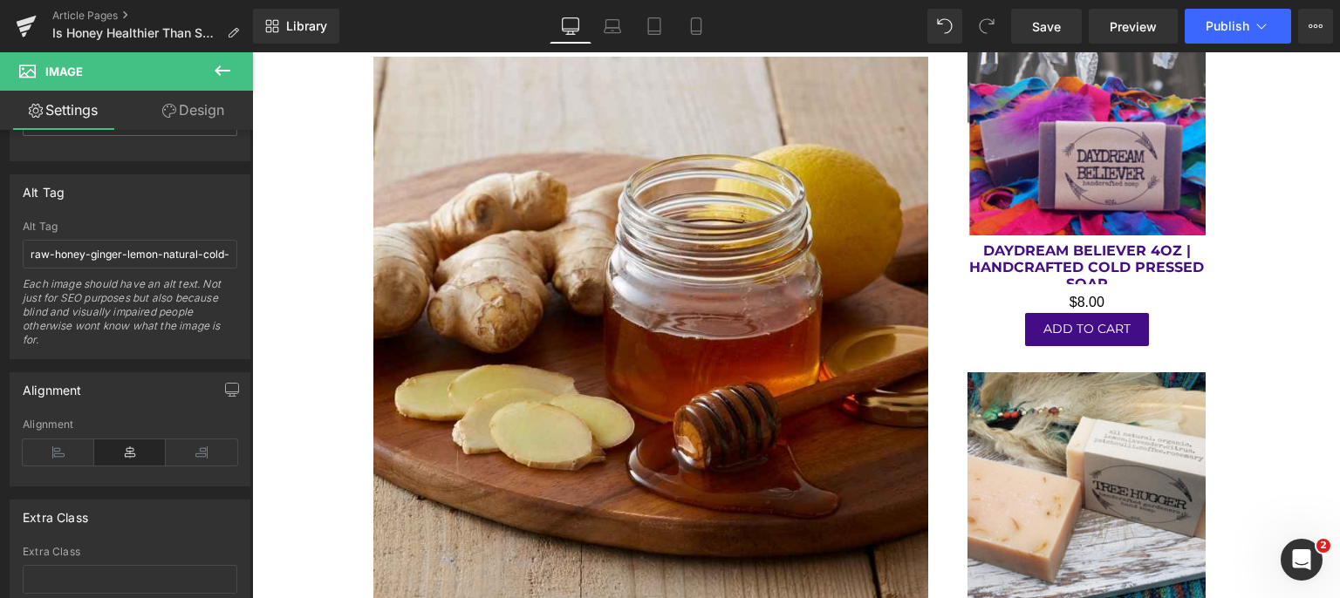
scroll to position [3488, 0]
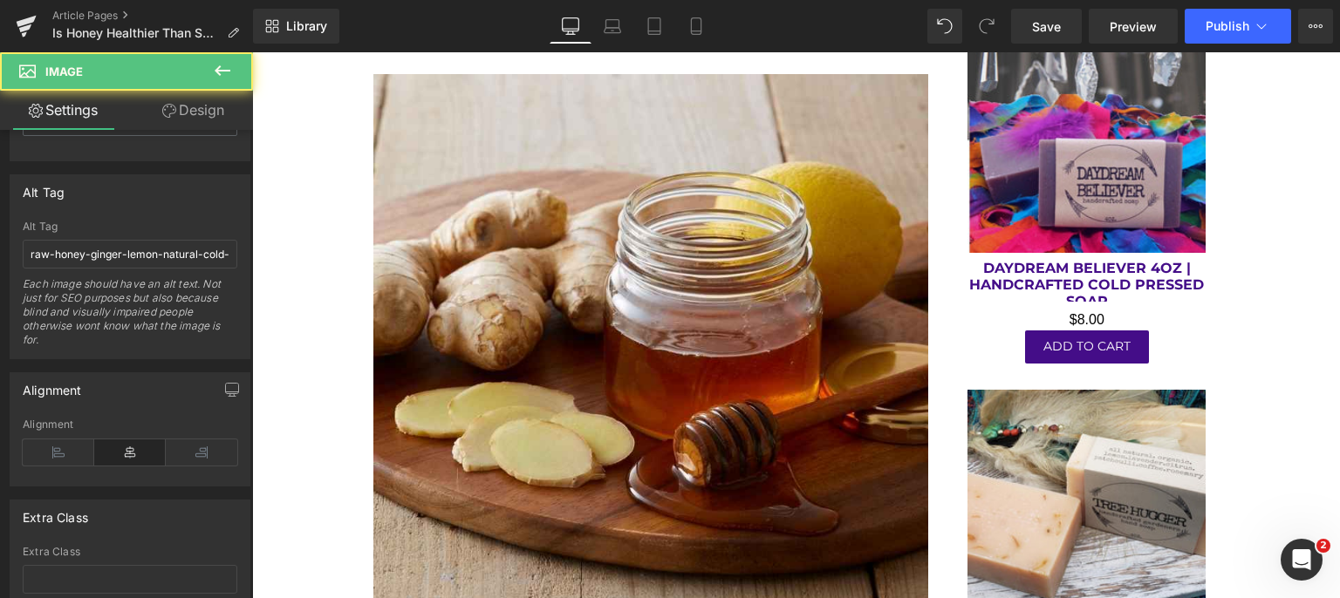
click at [678, 344] on div "Image" at bounding box center [651, 352] width 556 height 556
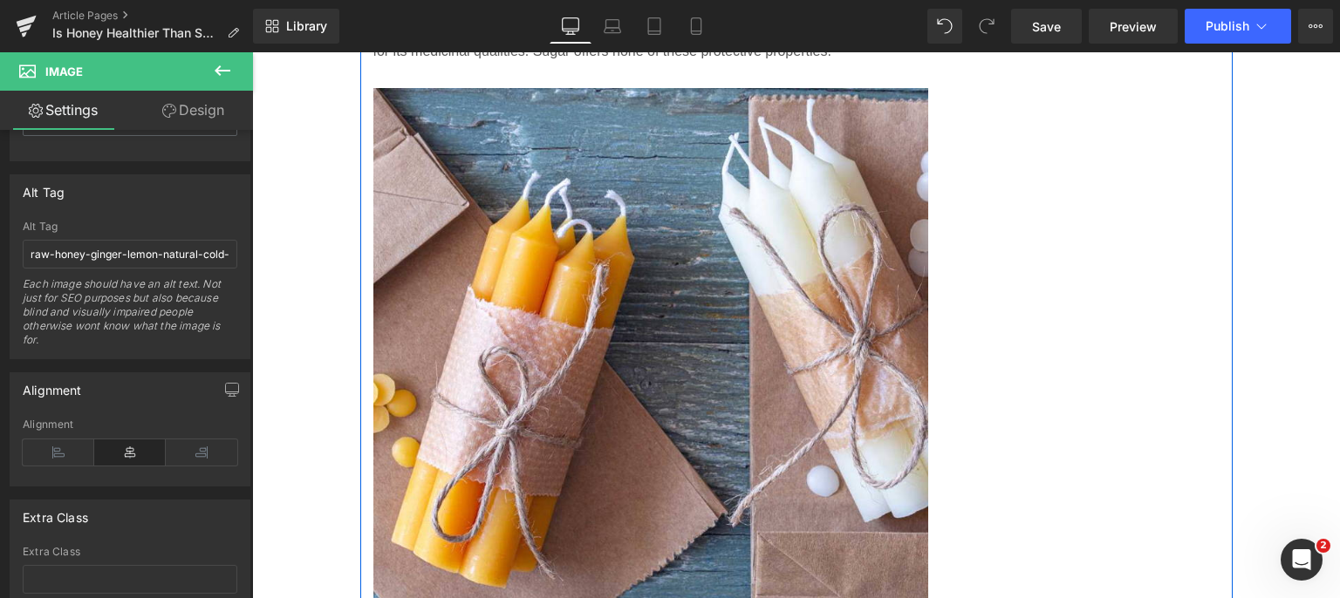
scroll to position [4709, 0]
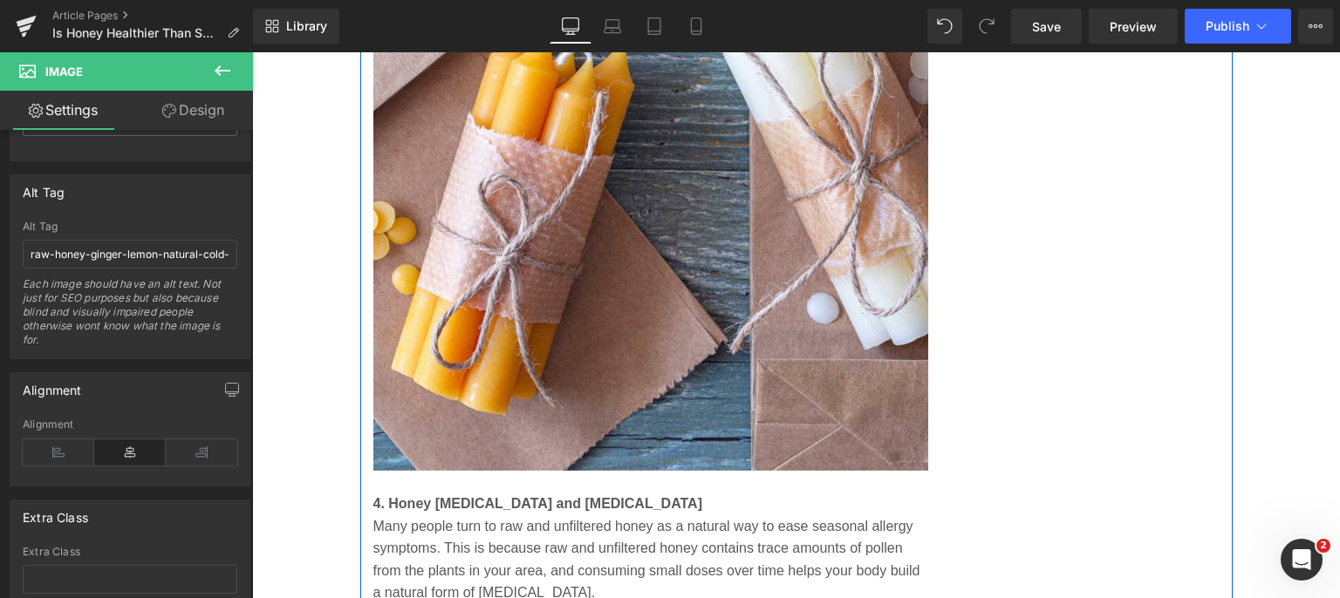
click at [631, 280] on img at bounding box center [651, 193] width 556 height 556
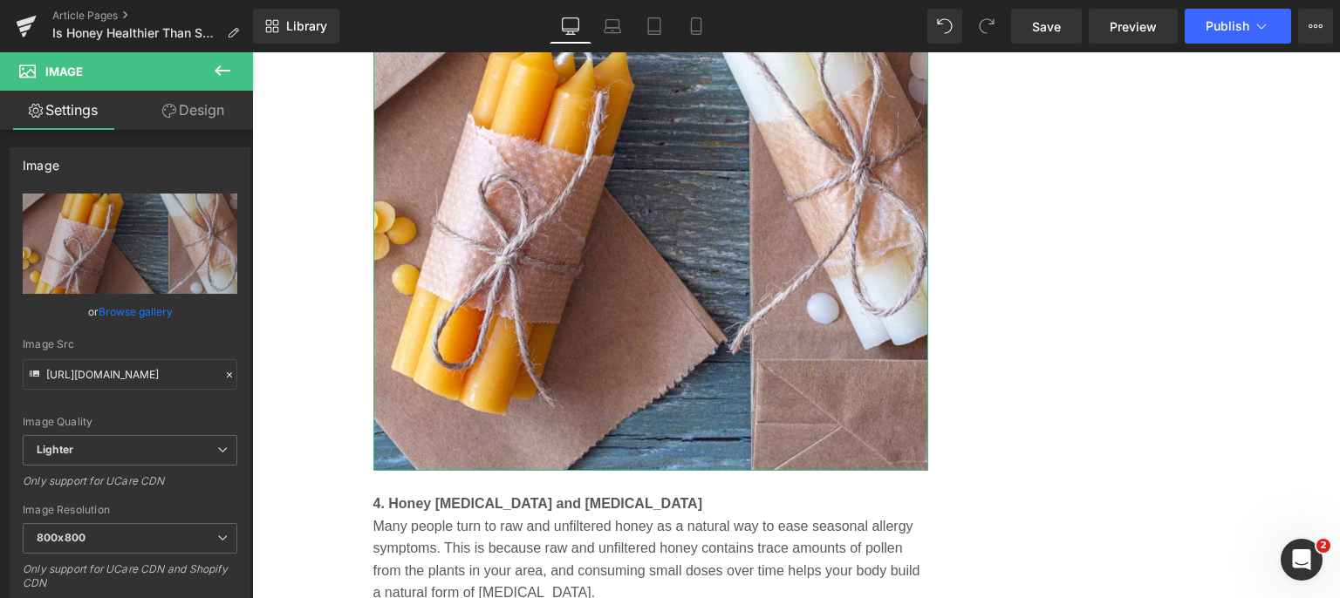
click at [0, 0] on icon "Replace Image" at bounding box center [0, 0] width 0 height 0
type input "C:\fakepath\replace-sugar-with-honey-in-recipes.jpg"
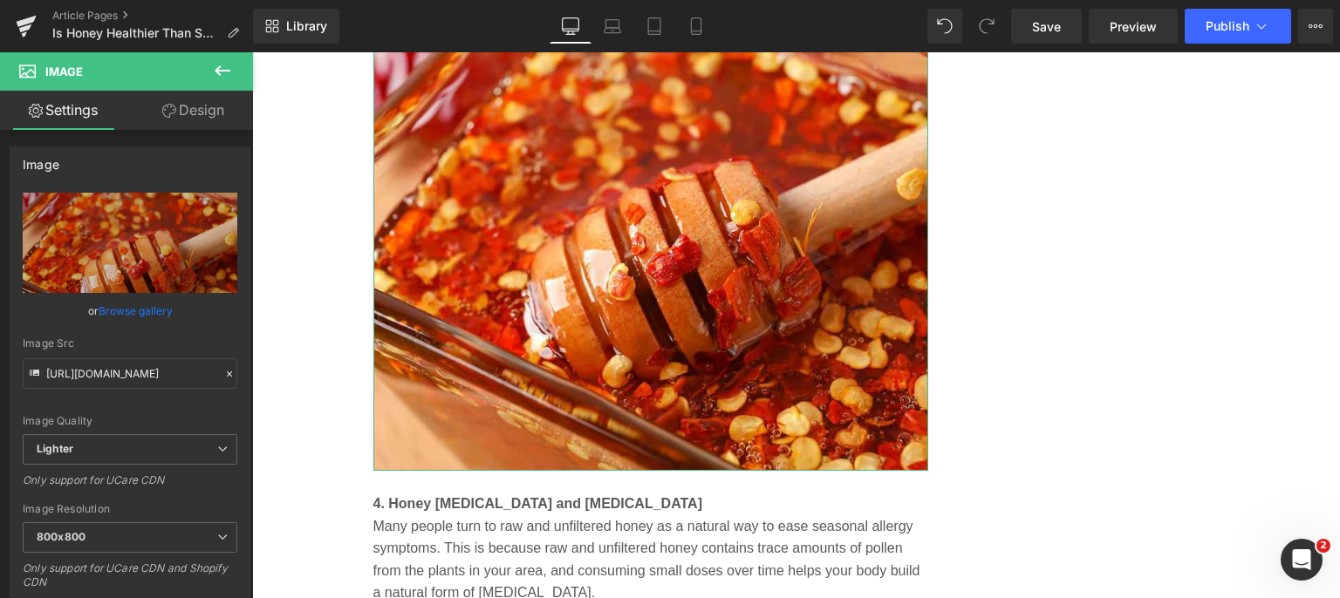
scroll to position [0, 0]
click at [122, 310] on link "Browse gallery" at bounding box center [136, 312] width 74 height 31
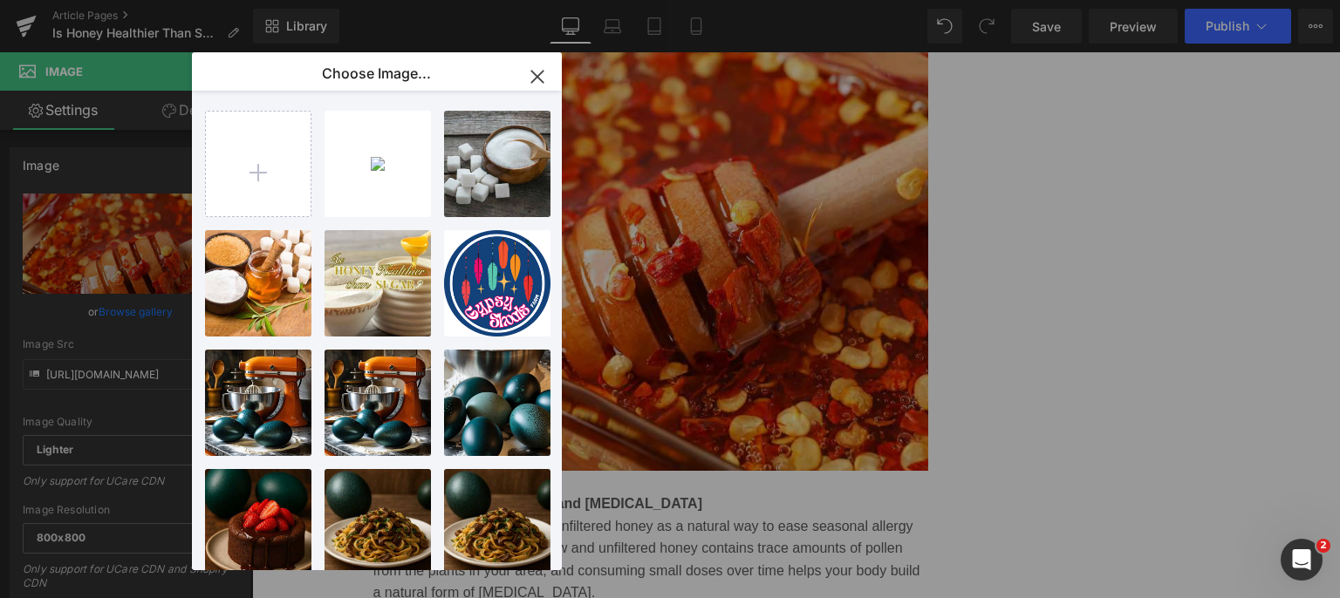
click at [0, 0] on div "raw-hon...dies.jpg 48.51 KB" at bounding box center [0, 0] width 0 height 0
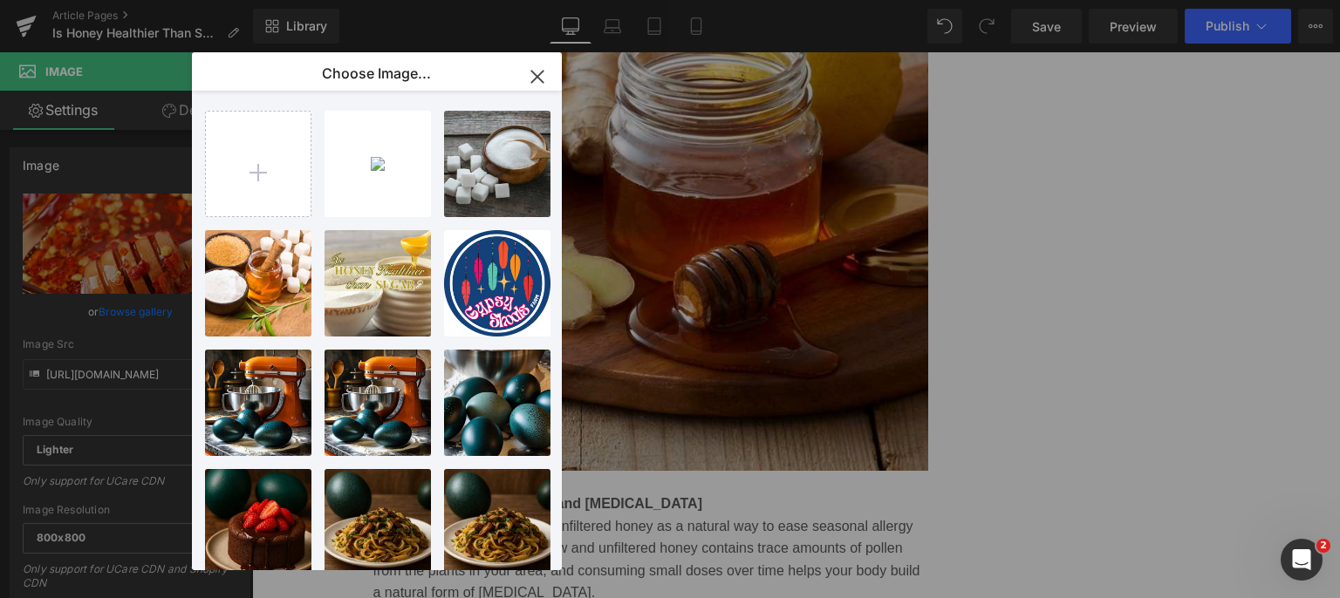
type input "[URL][DOMAIN_NAME]"
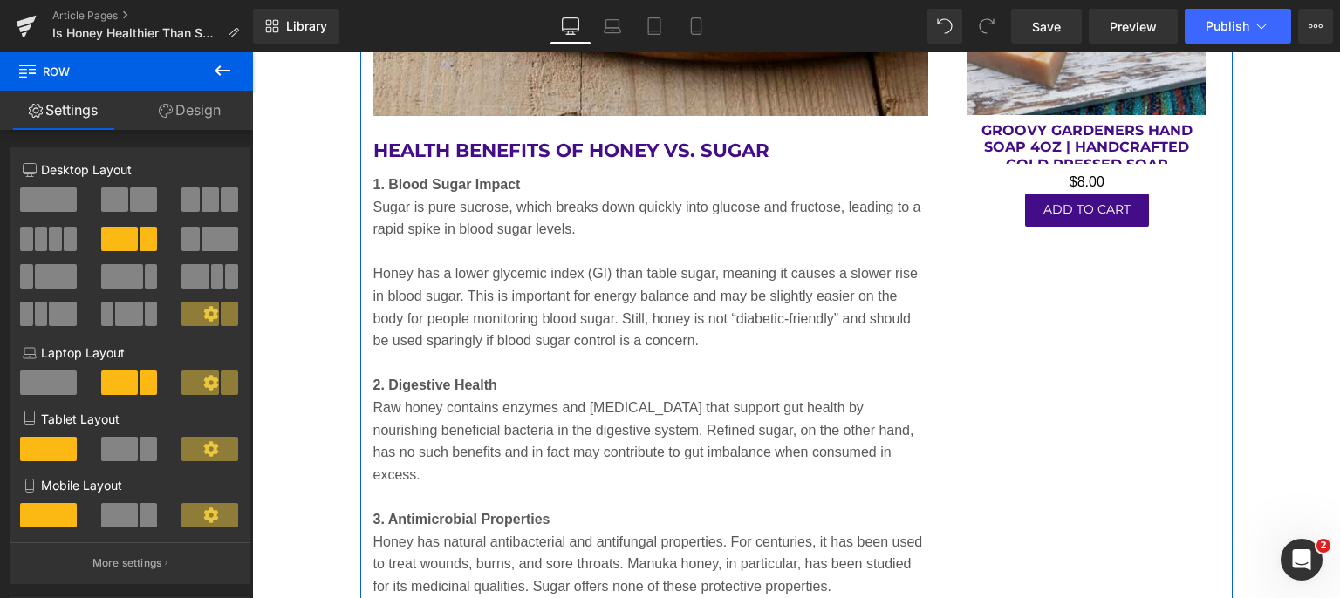
scroll to position [3750, 0]
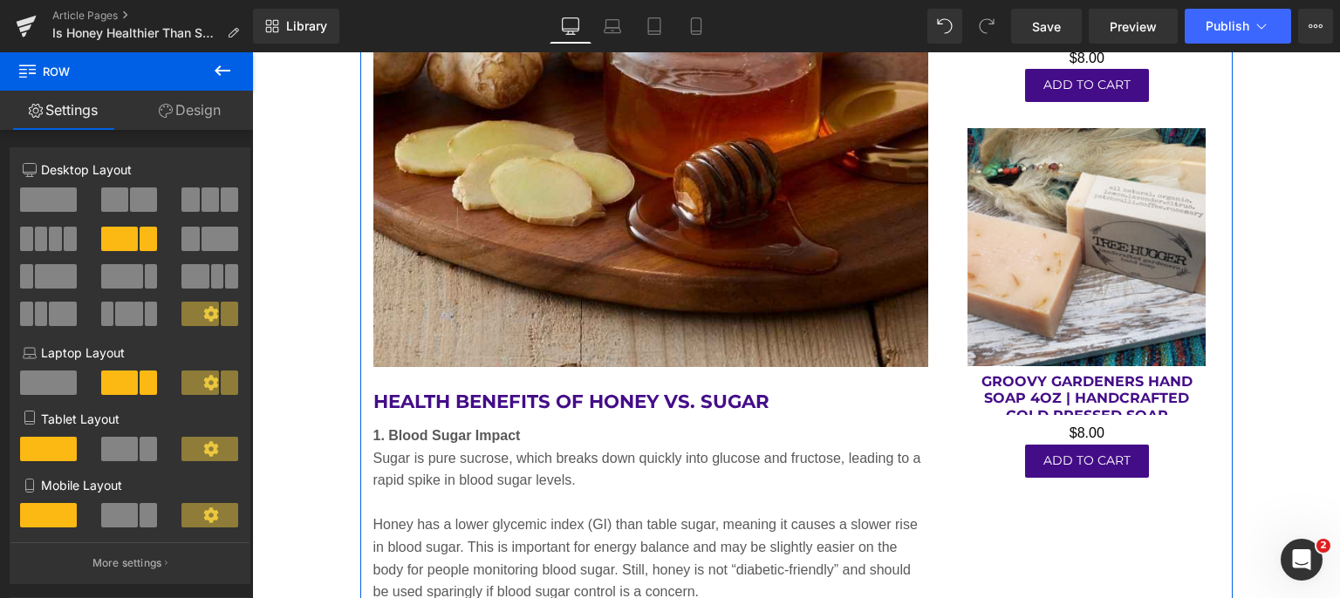
click at [624, 217] on img at bounding box center [651, 91] width 556 height 556
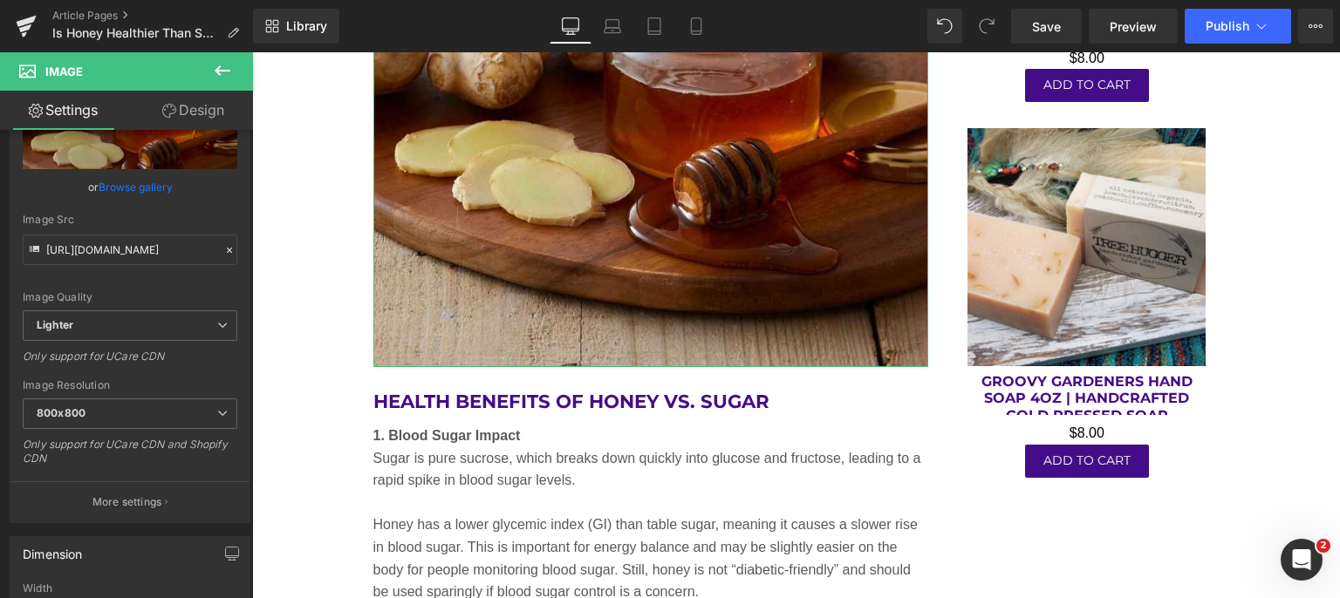
scroll to position [262, 0]
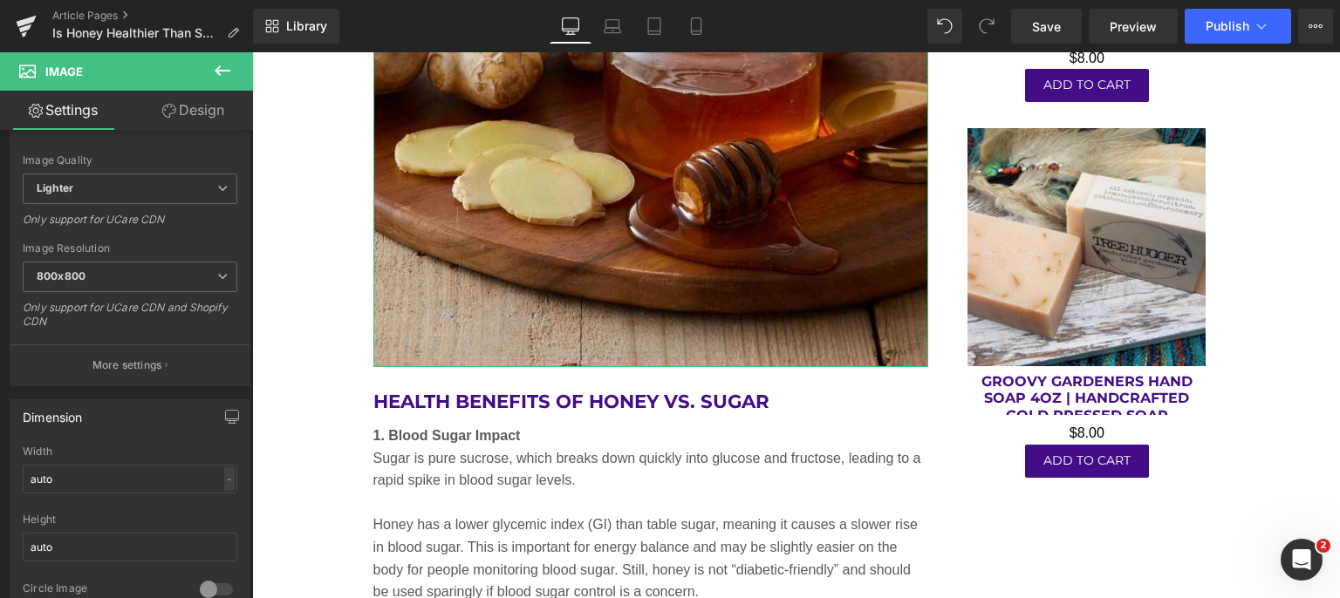
click at [92, 358] on p "More settings" at bounding box center [127, 366] width 70 height 16
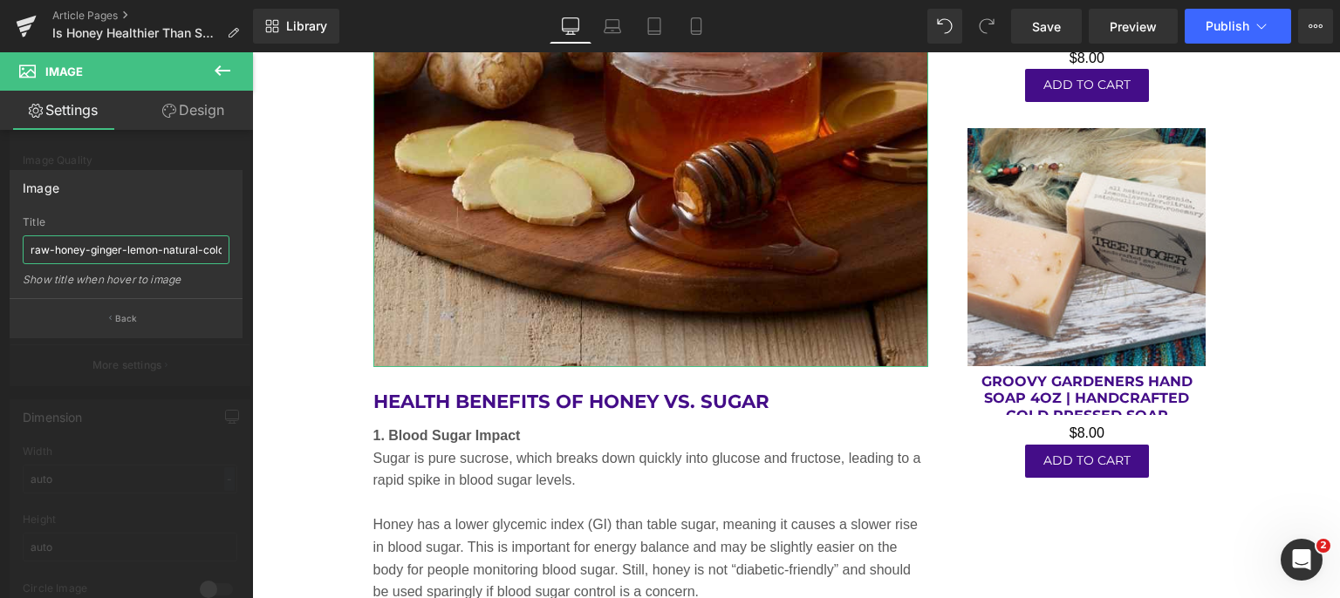
scroll to position [0, 49]
drag, startPoint x: 276, startPoint y: 301, endPoint x: 291, endPoint y: 262, distance: 41.1
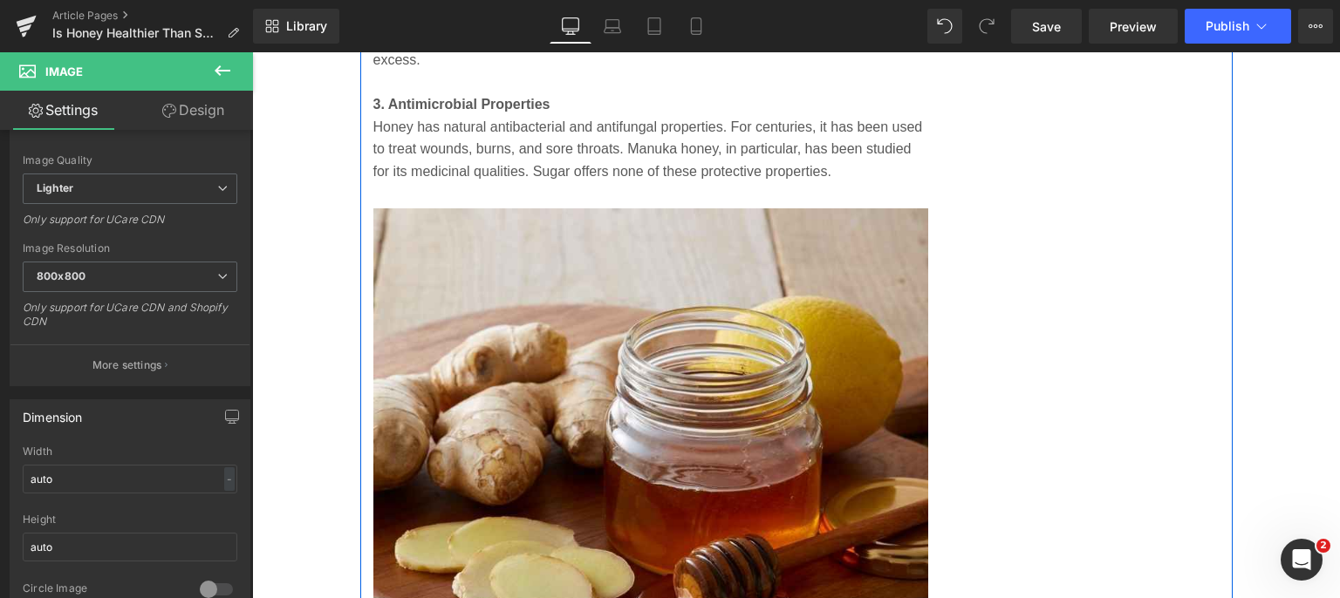
scroll to position [4448, 0]
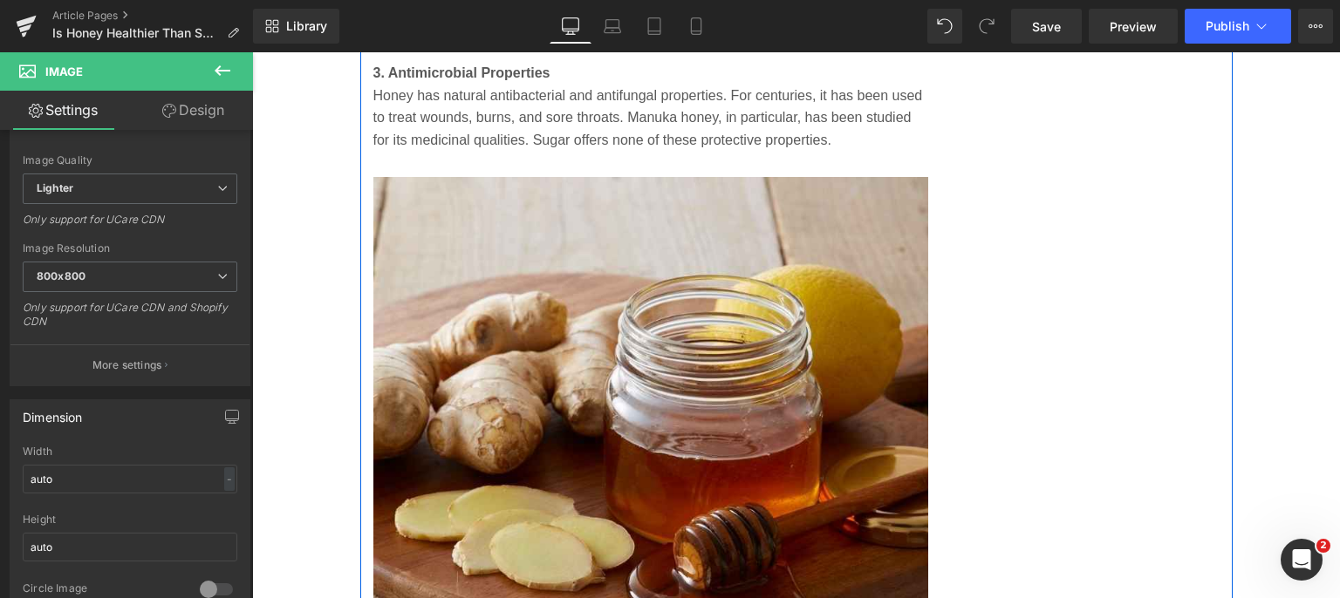
click at [644, 336] on img at bounding box center [651, 455] width 556 height 556
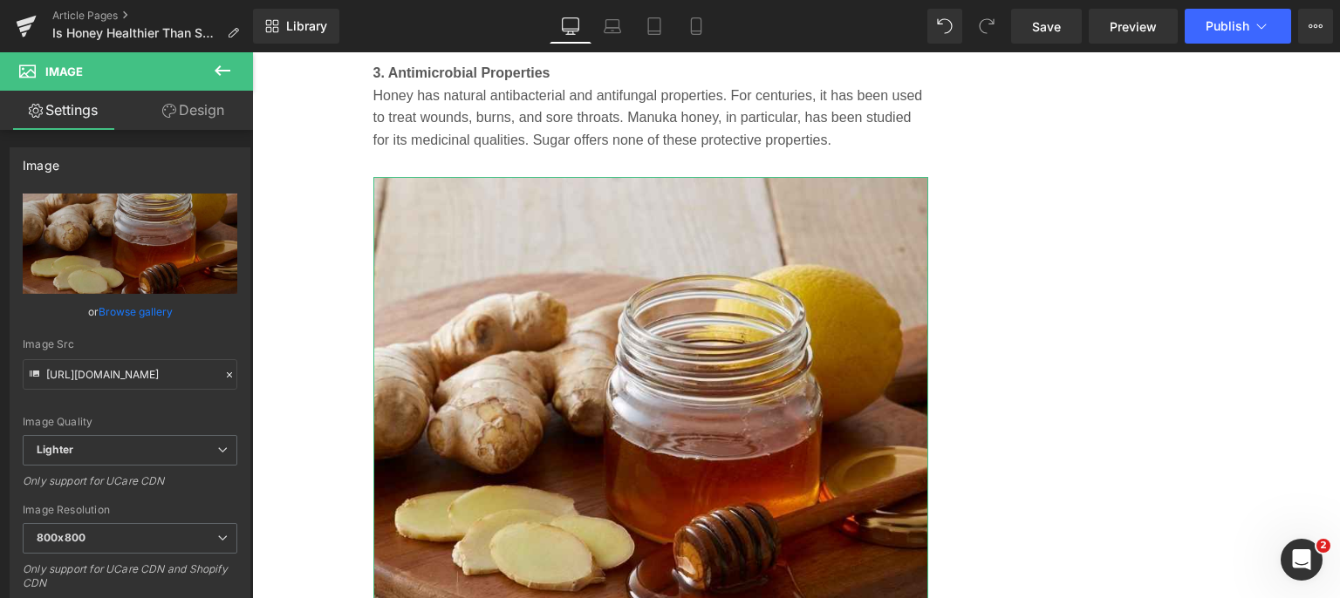
scroll to position [262, 0]
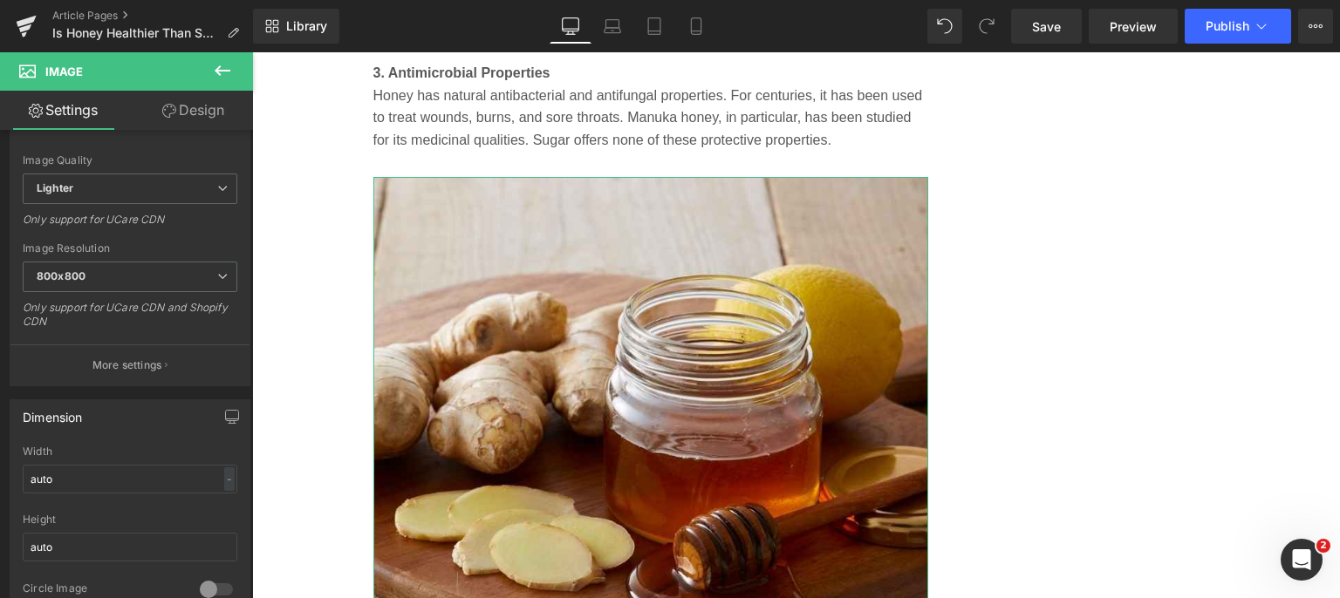
click at [117, 365] on p "More settings" at bounding box center [127, 366] width 70 height 16
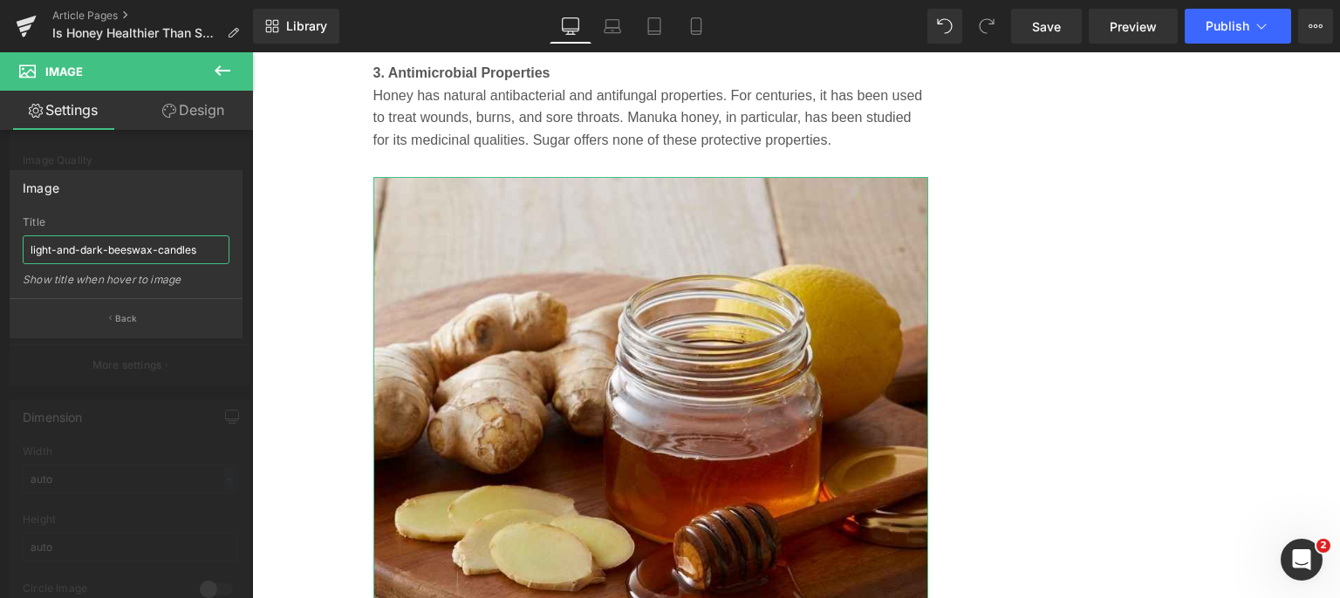
drag, startPoint x: 199, startPoint y: 250, endPoint x: 0, endPoint y: 265, distance: 199.4
click at [0, 265] on div "Image light-and-dark-beeswax-candles Title light-and-dark-beeswax-candles Show …" at bounding box center [126, 247] width 253 height 181
paste input "raw-honey-ginger-lemon-natural-cold-remedi"
type input "raw-honey-ginger-lemon-natural-cold-remedies"
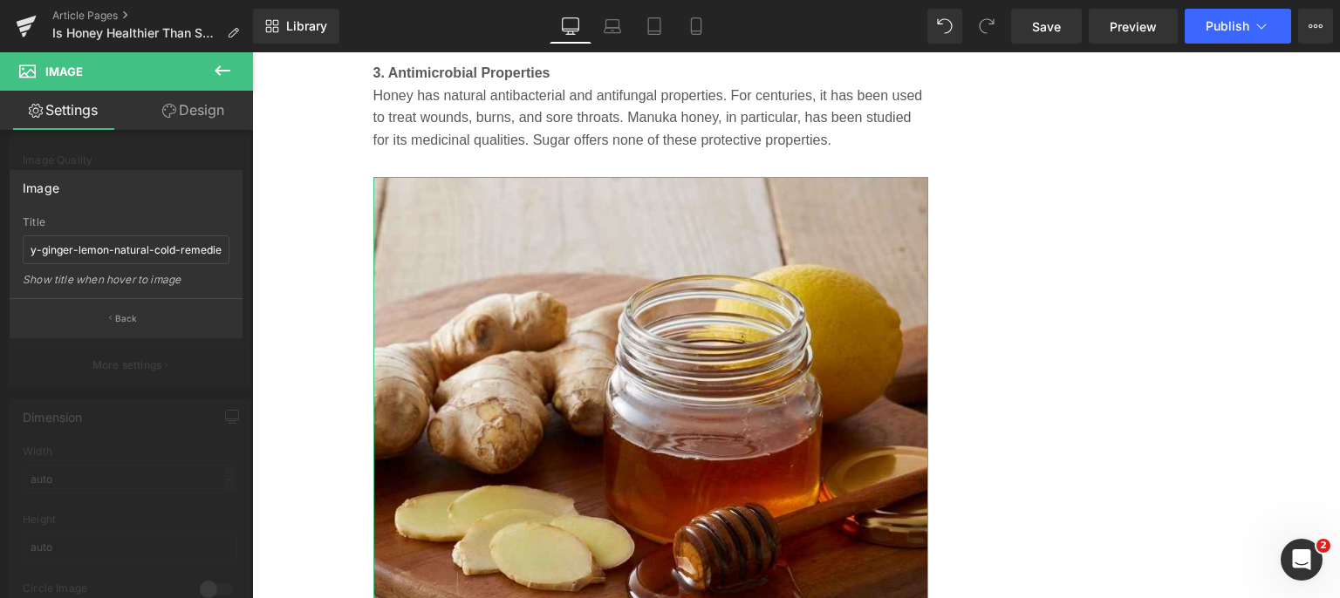
click at [126, 311] on button "Back" at bounding box center [126, 317] width 233 height 39
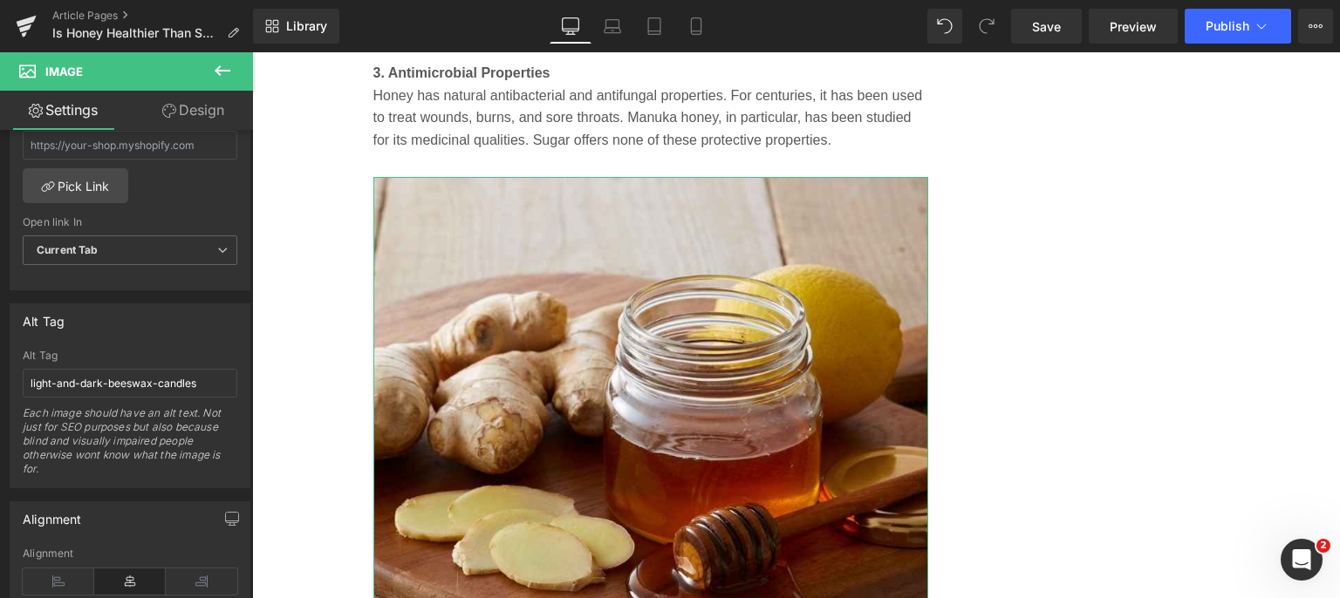
scroll to position [872, 0]
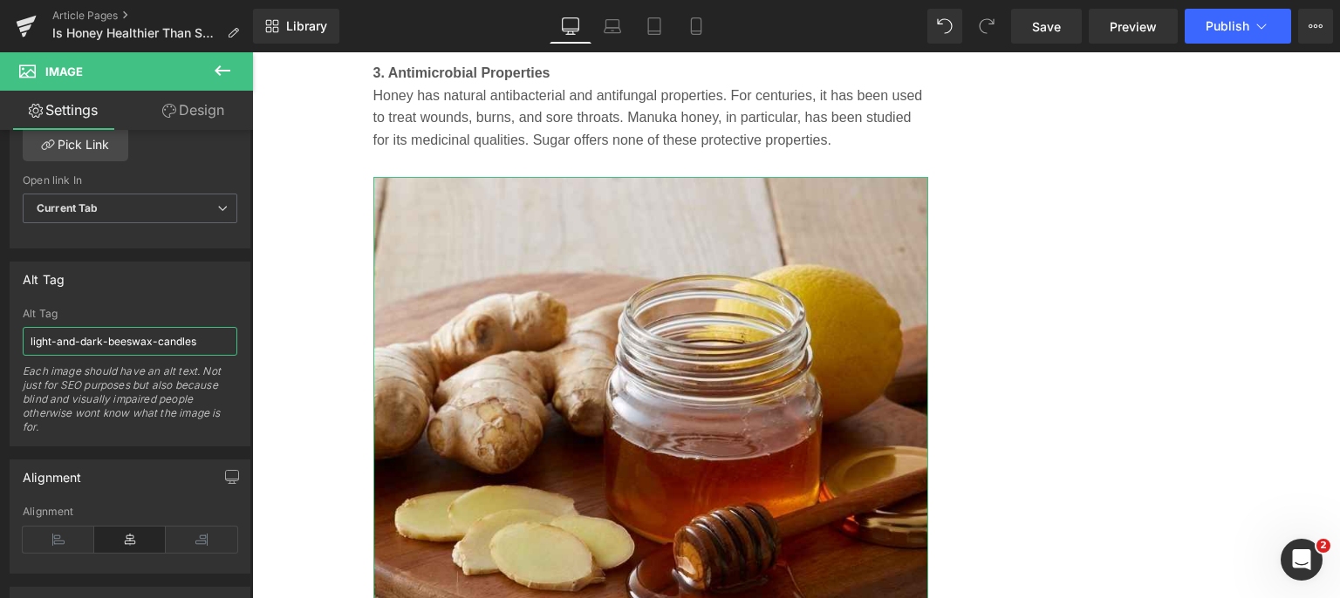
drag, startPoint x: 196, startPoint y: 339, endPoint x: 0, endPoint y: 344, distance: 196.3
click at [0, 344] on div "Alt Tag light-and-dark-beeswax-candles Alt Tag light-and-dark-beeswax-candles E…" at bounding box center [130, 348] width 261 height 198
paste input "raw-honey-ginger-lemon-natural-cold-remedi"
type input "raw-honey-ginger-lemon-natural-cold-remedies"
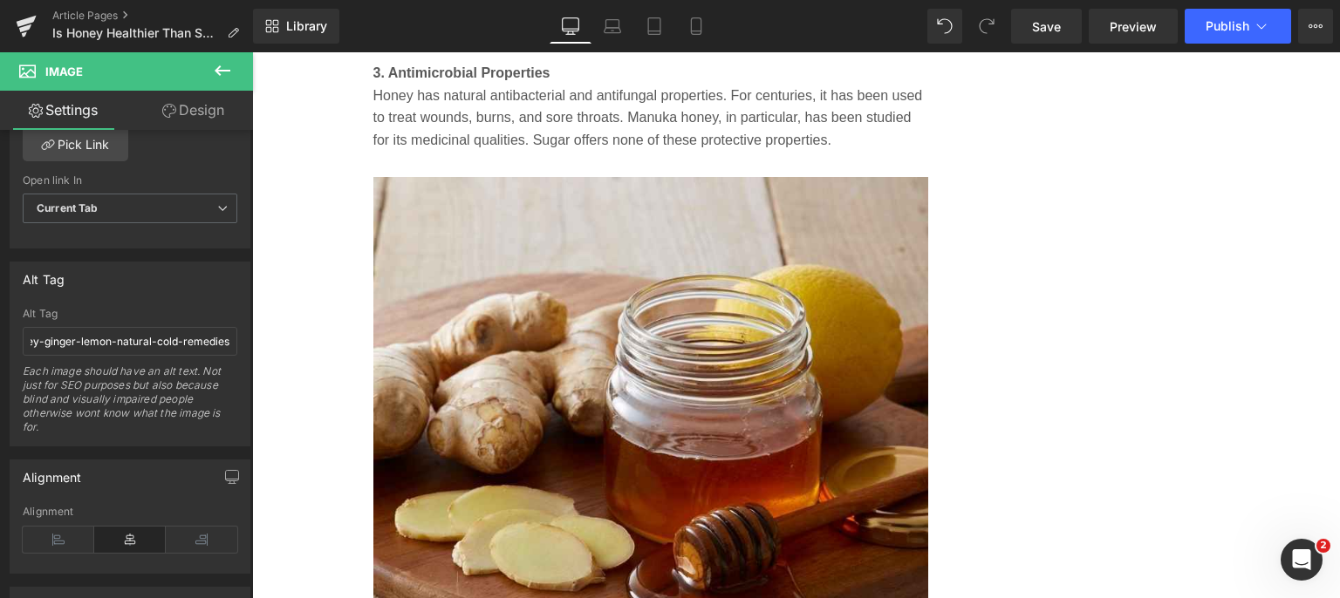
click at [300, 267] on body "[STREET_ADDRESS] | (727) GYPSIES | [EMAIL_ADDRESS][DOMAIN_NAME] Sign in or Crea…" at bounding box center [795, 104] width 1087 height 8998
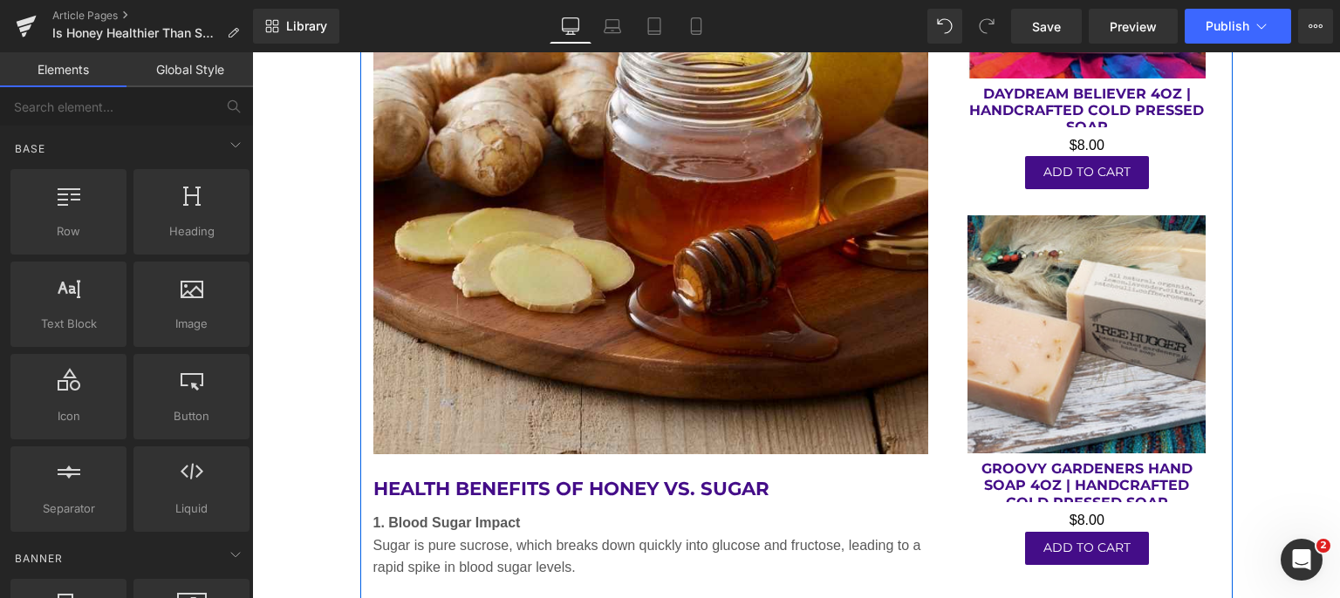
scroll to position [3663, 0]
click at [655, 242] on img at bounding box center [651, 178] width 556 height 556
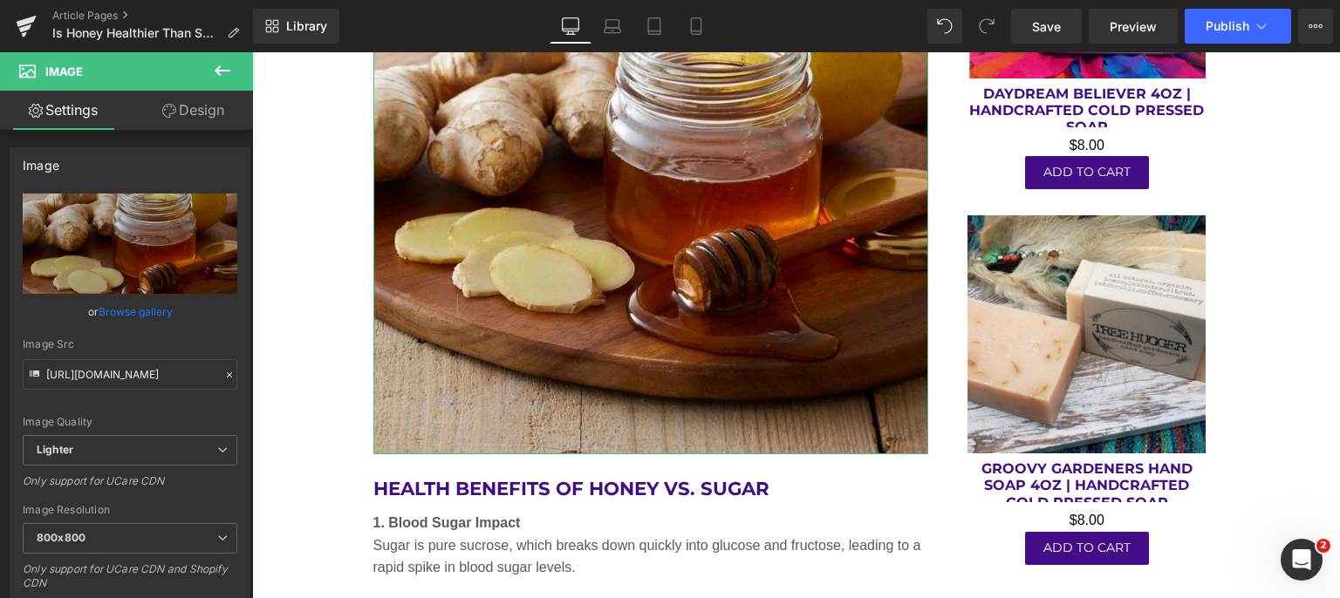
click at [122, 311] on link "Browse gallery" at bounding box center [136, 312] width 74 height 31
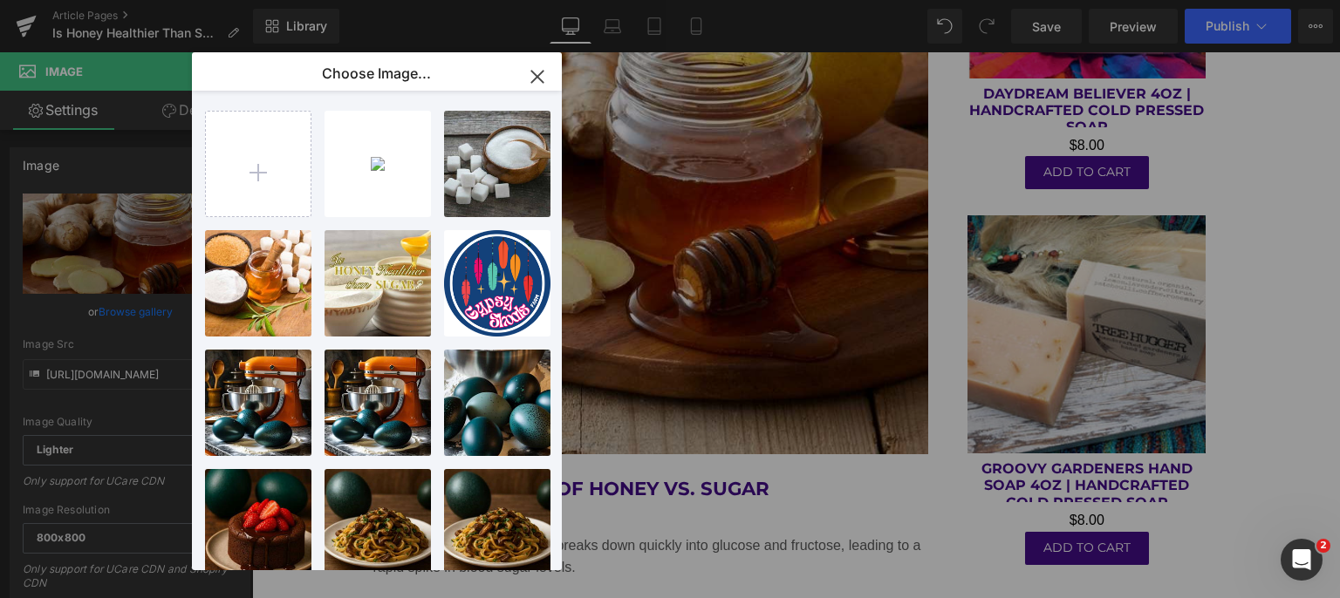
click at [256, 161] on input "file" at bounding box center [258, 164] width 105 height 105
type input "C:\fakepath\replace-sugar-with-honey-in-recipes.jpg"
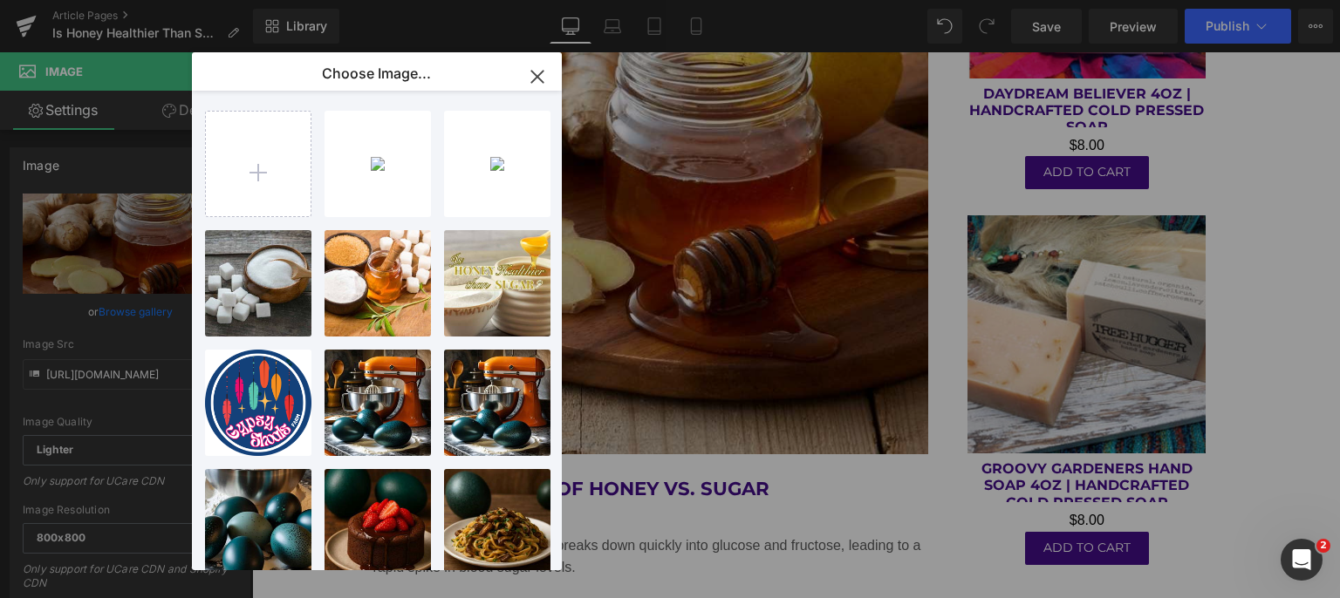
click at [0, 0] on div "replace...ipes.jpg 57.59 KB" at bounding box center [0, 0] width 0 height 0
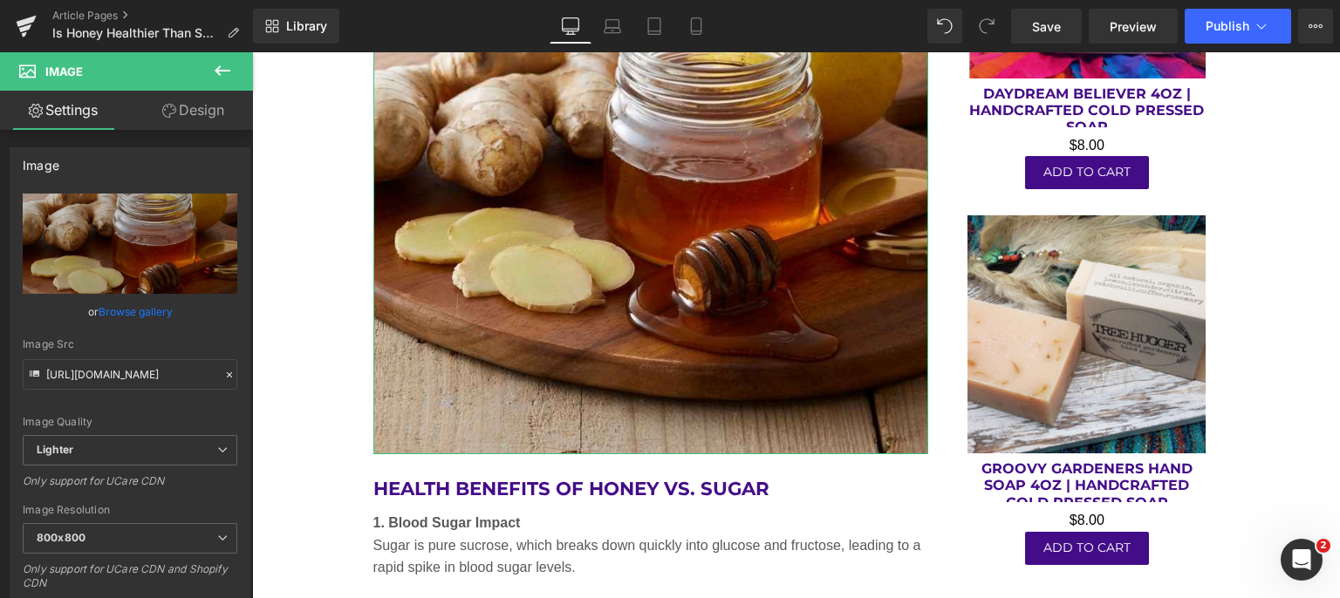
scroll to position [87, 0]
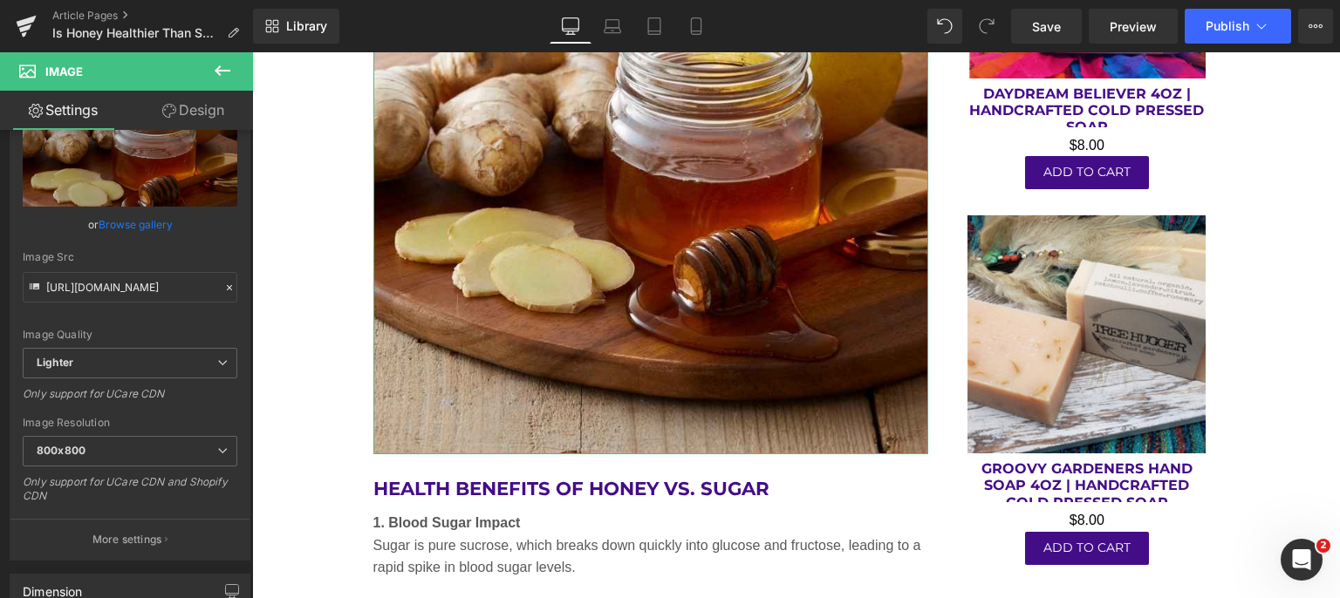
click at [100, 532] on p "More settings" at bounding box center [127, 540] width 70 height 16
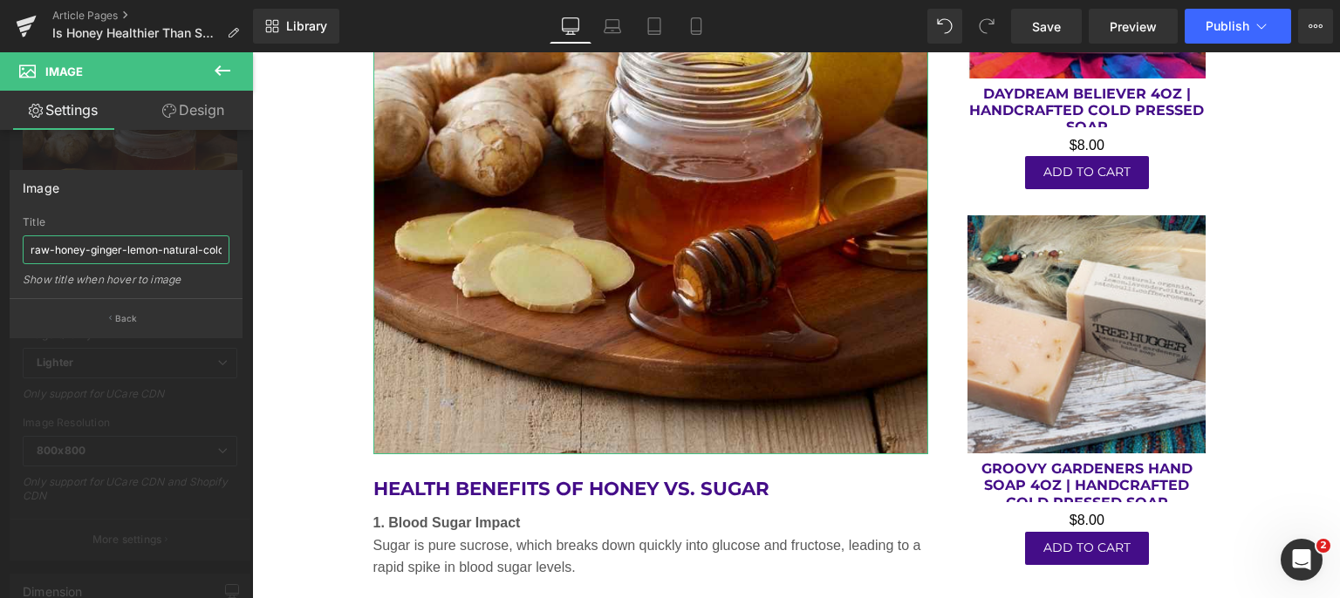
scroll to position [0, 49]
drag, startPoint x: 280, startPoint y: 295, endPoint x: 314, endPoint y: 246, distance: 59.5
paste input "eplace-sugar-with-honey-in-recipes.jpg"
type input "replace-sugar-with-honey-in-recipes"
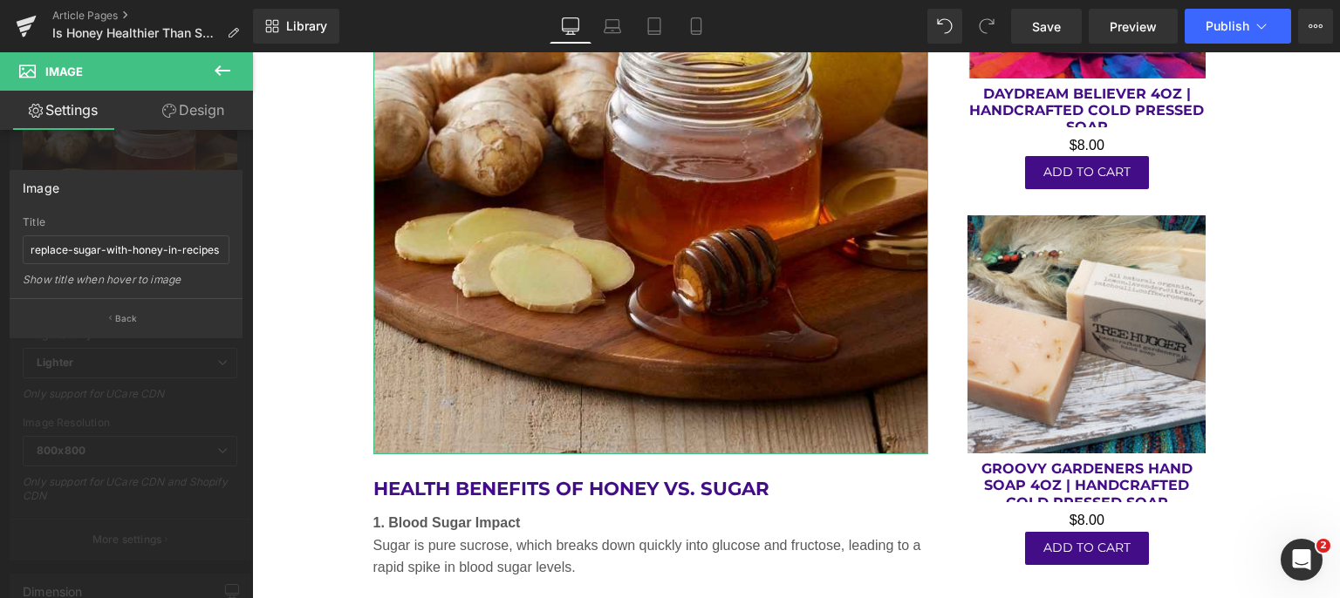
click at [104, 328] on button "Back" at bounding box center [126, 317] width 233 height 39
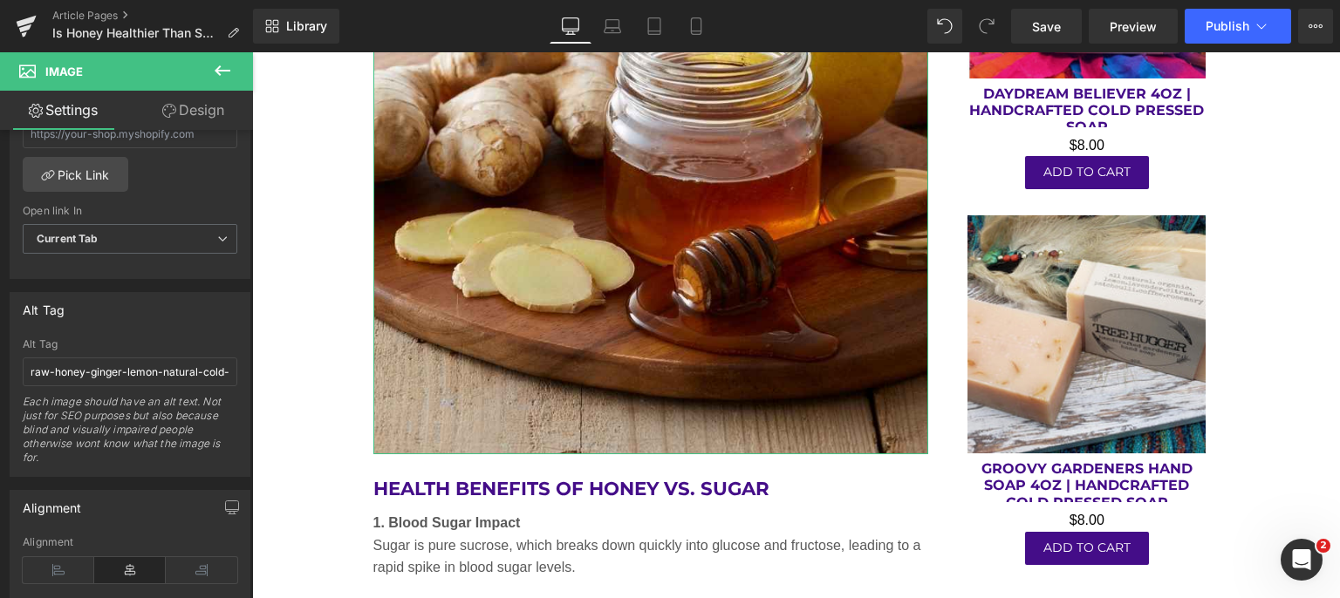
scroll to position [872, 0]
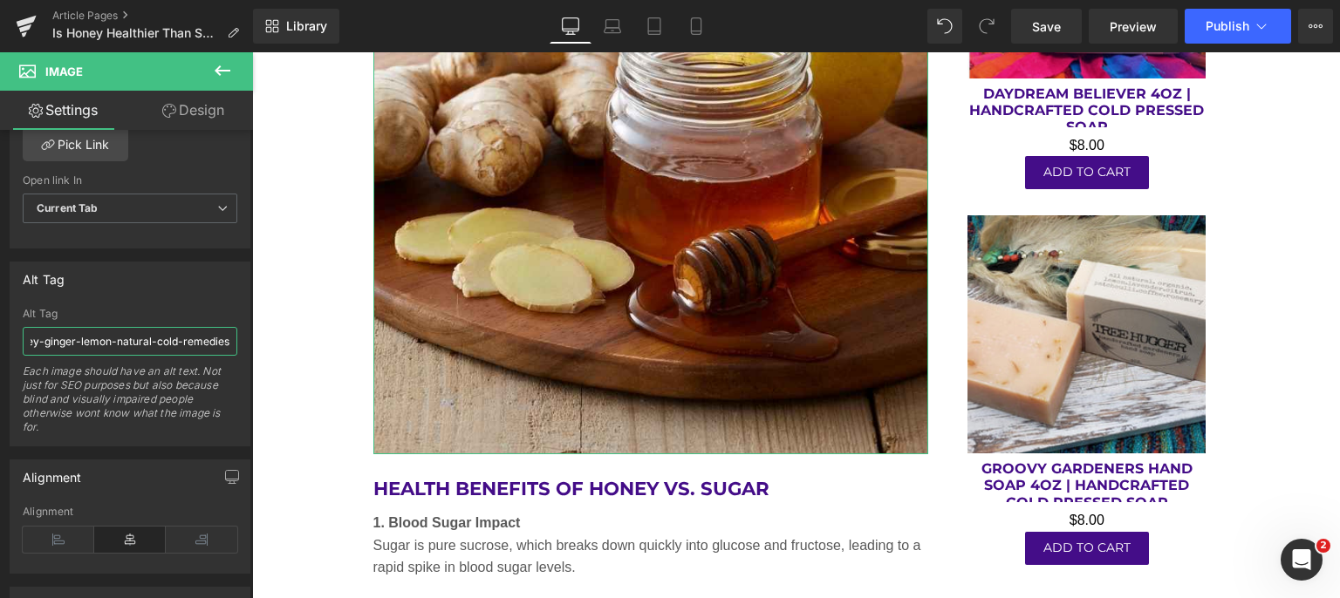
drag, startPoint x: 25, startPoint y: 341, endPoint x: 234, endPoint y: 342, distance: 208.4
click at [234, 342] on div "raw-honey-ginger-lemon-natural-cold-remedies Alt Tag raw-honey-ginger-lemon-nat…" at bounding box center [129, 377] width 239 height 138
paste input "eplace-sugar-with-honey-in-recipes.jpg"
type input "replace-sugar-with-honey-in-recipes"
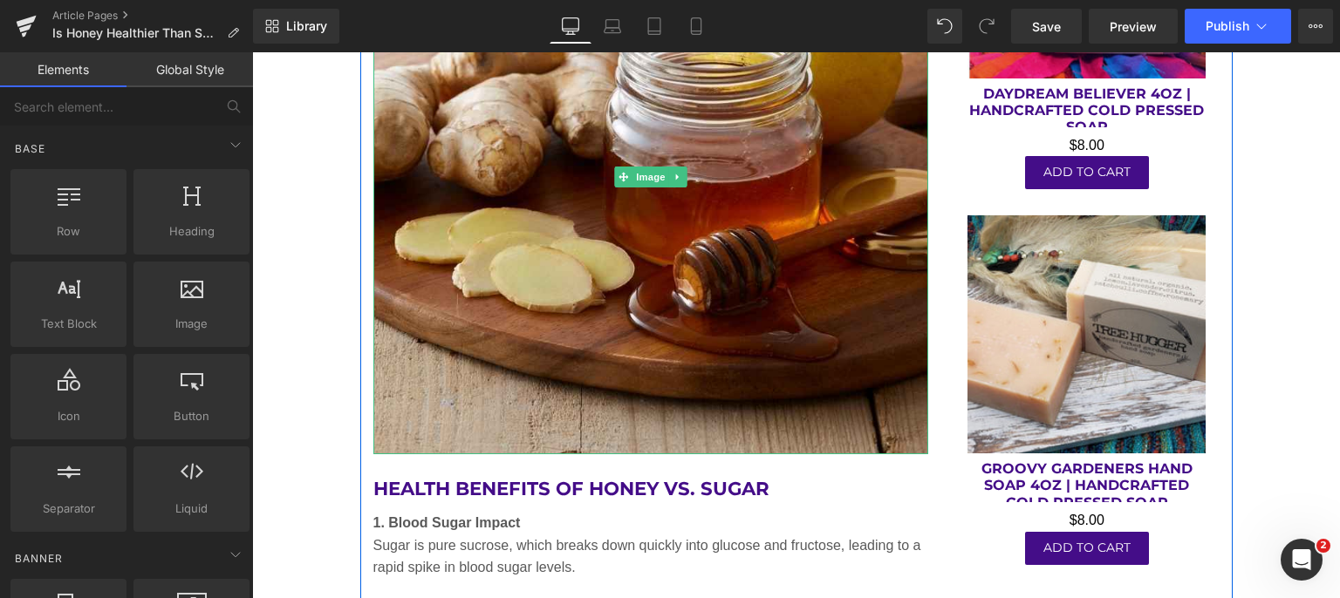
click at [565, 210] on img at bounding box center [651, 178] width 556 height 556
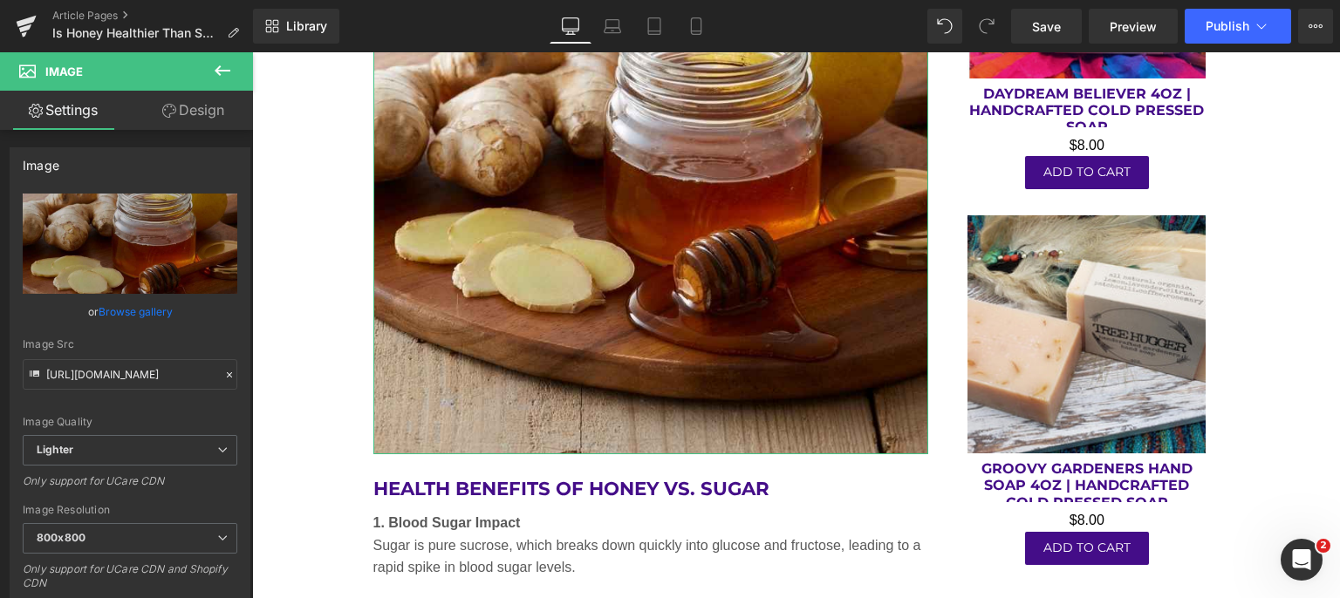
click at [141, 313] on link "Browse gallery" at bounding box center [136, 312] width 74 height 31
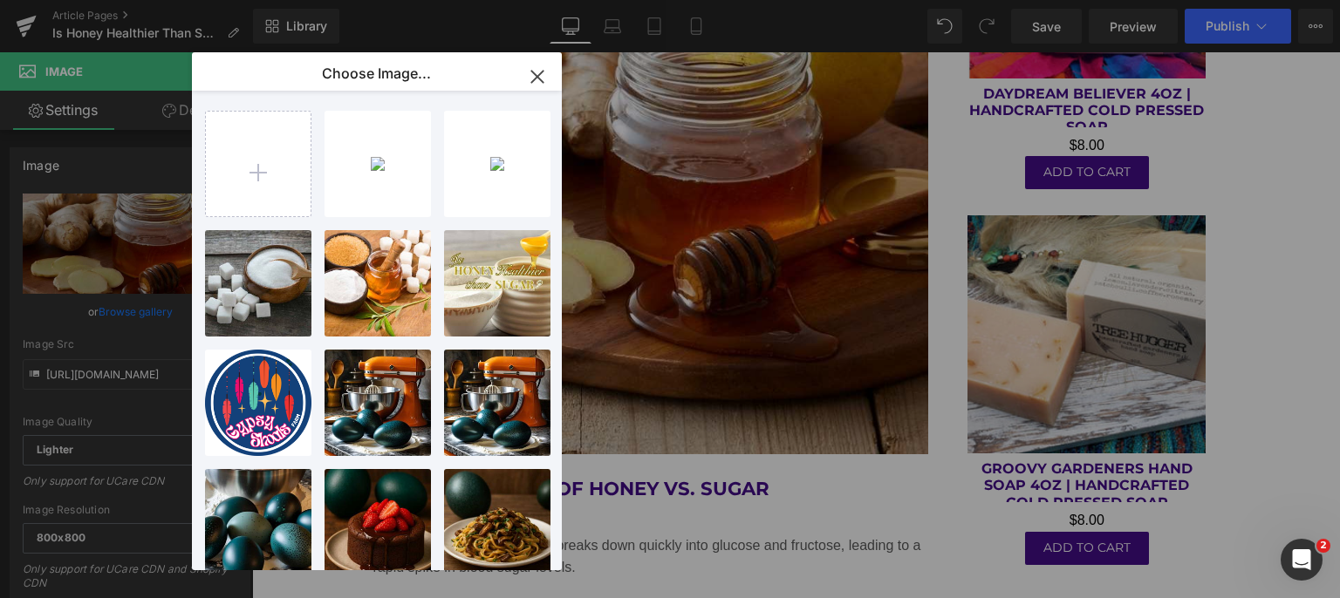
click at [0, 0] on p "57.59 KB" at bounding box center [0, 0] width 0 height 0
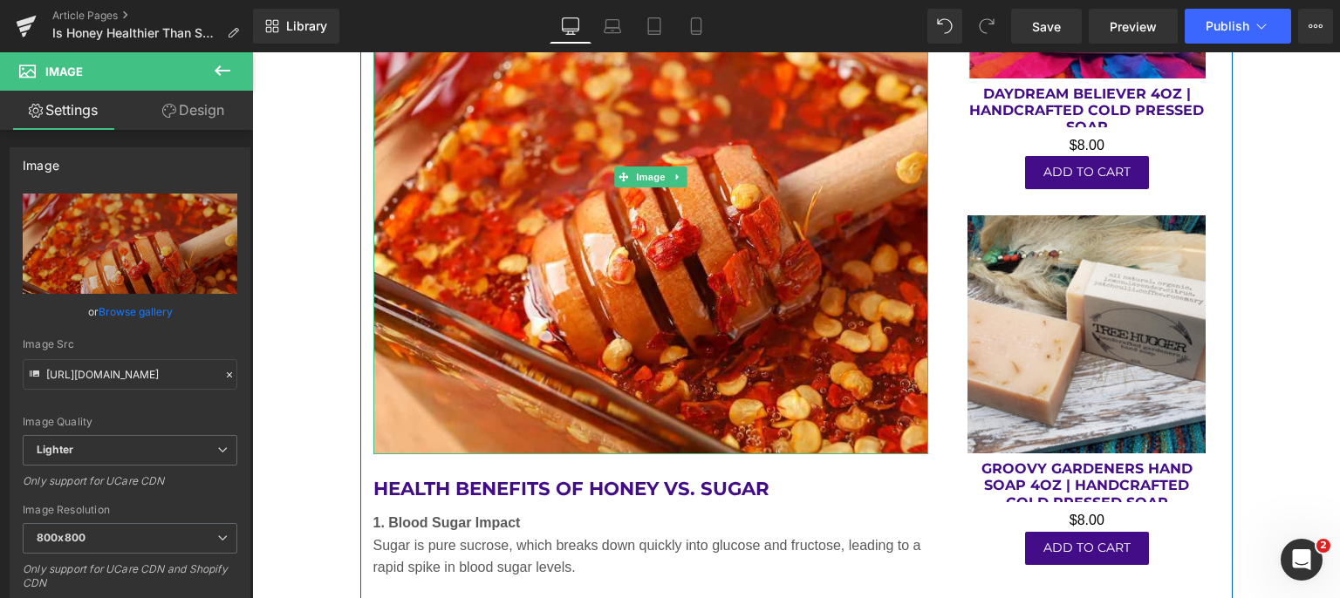
type input "[URL][DOMAIN_NAME]"
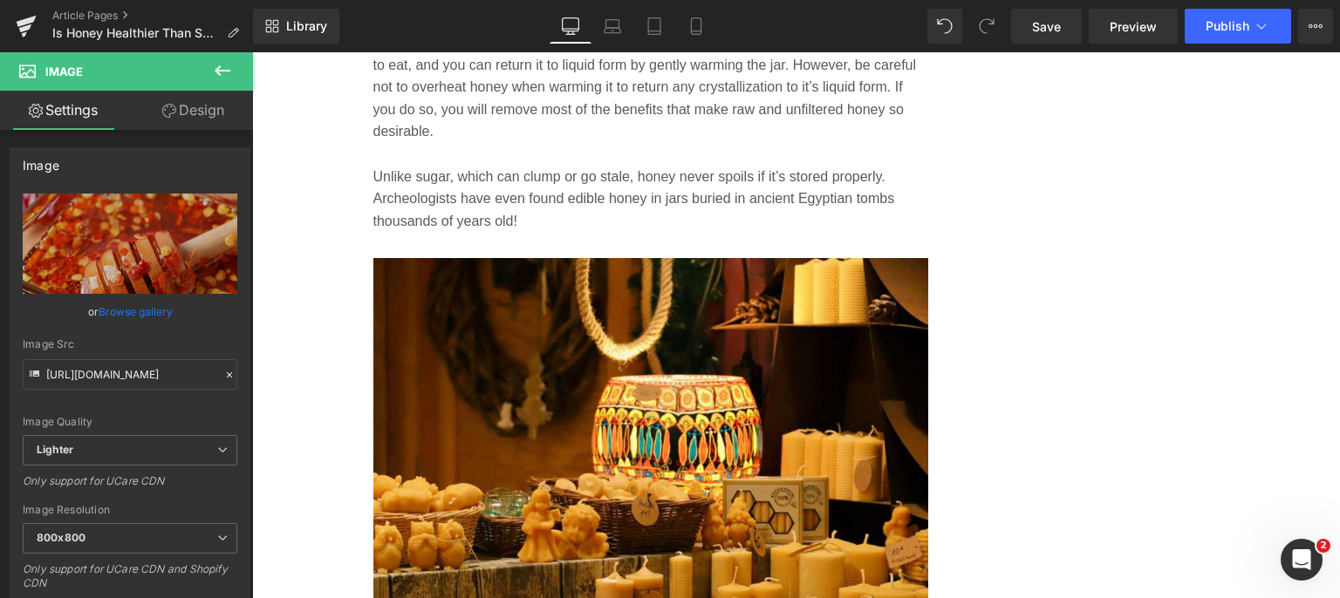
scroll to position [5930, 0]
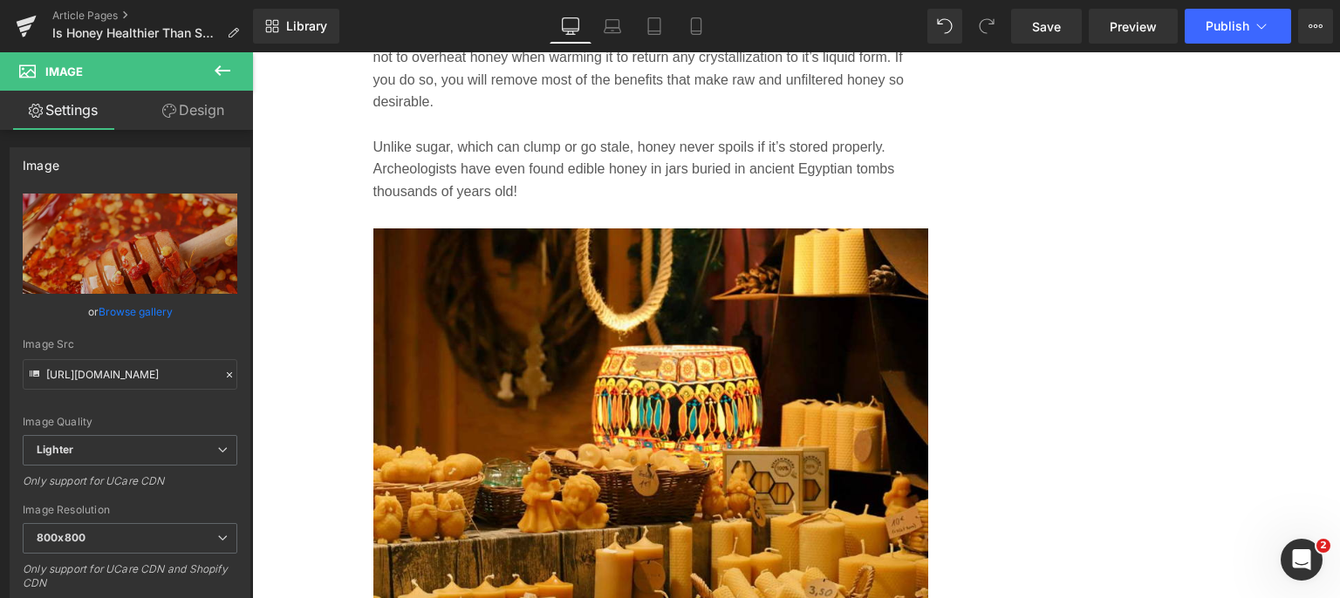
click at [687, 371] on img at bounding box center [651, 506] width 556 height 556
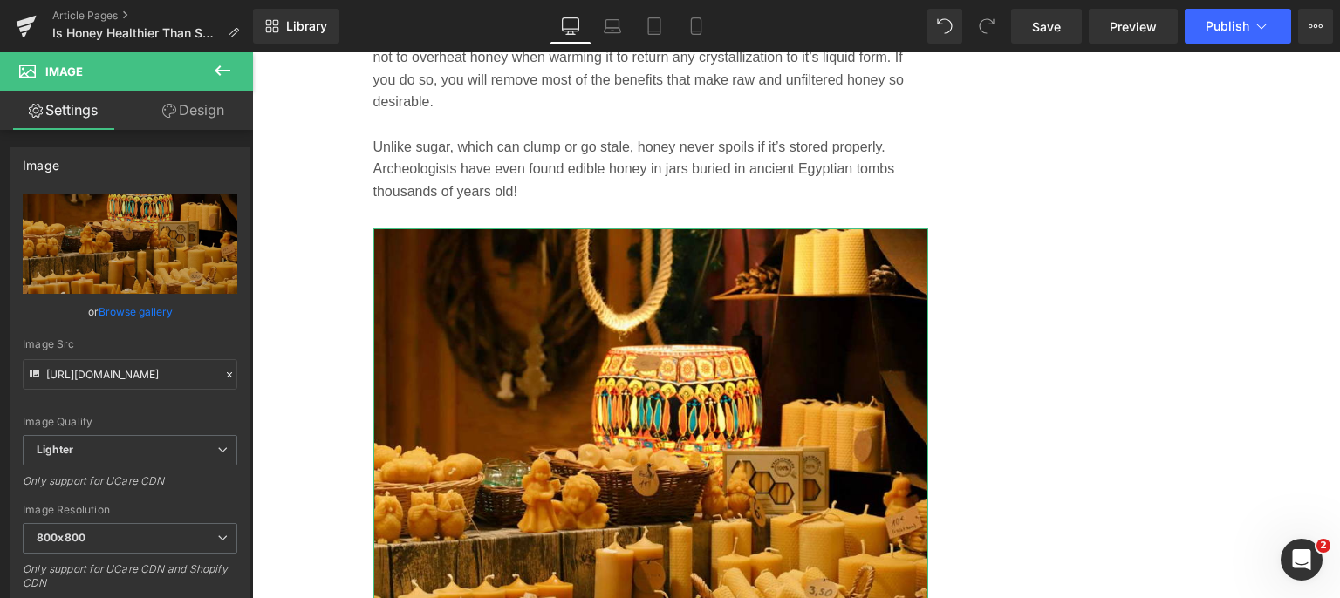
click at [0, 0] on icon "Replace Image" at bounding box center [0, 0] width 0 height 0
type input "C:\fakepath\cooking-with-honey-fried-chicken-waffles.jpg"
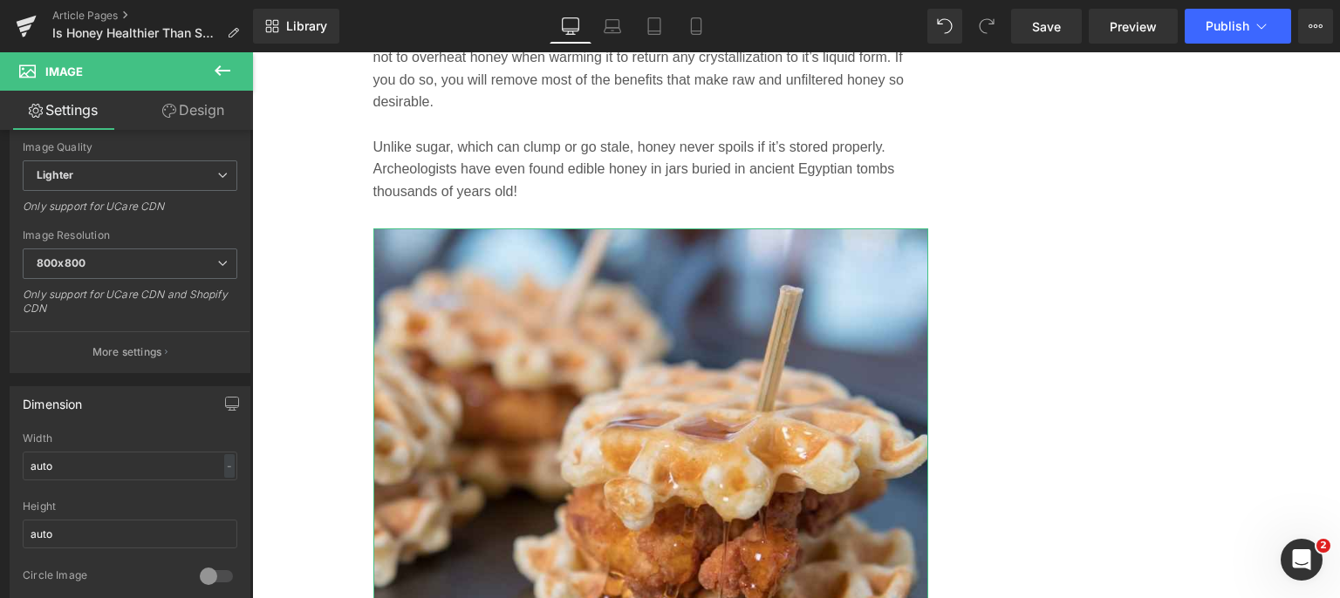
scroll to position [274, 0]
type input "[URL][DOMAIN_NAME]"
click at [126, 353] on p "More settings" at bounding box center [127, 353] width 70 height 16
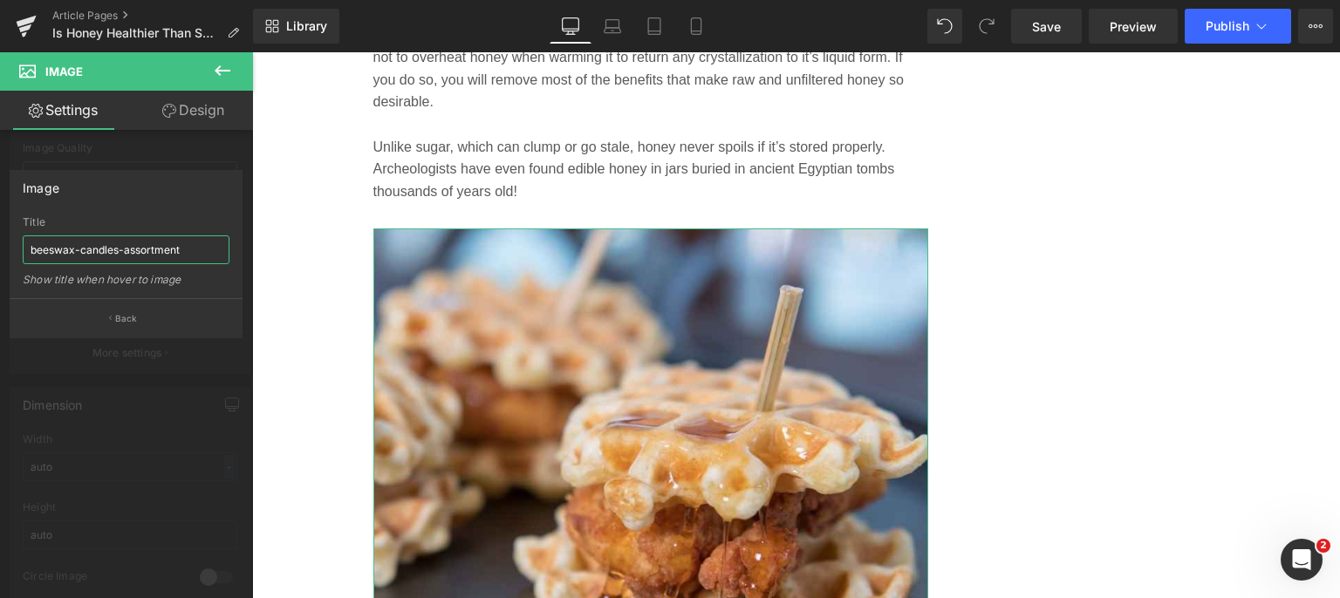
drag, startPoint x: 188, startPoint y: 243, endPoint x: 0, endPoint y: 242, distance: 188.4
click at [0, 242] on div "Image beeswax-candles-assortment Title beeswax-candles-assortment Show title wh…" at bounding box center [126, 247] width 253 height 181
paste input "cooking-with-honey-fried-chicken-waffles.jpg"
type input "cooking-with-honey-fried-chicken-waffles"
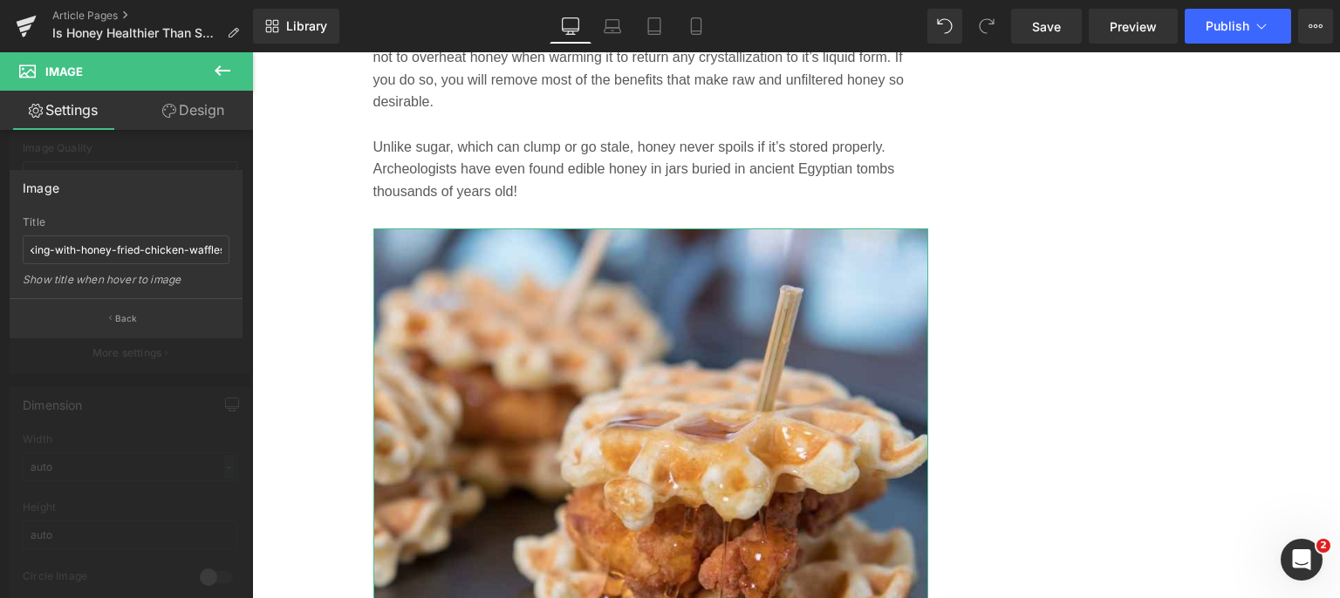
scroll to position [0, 0]
click at [126, 318] on p "Back" at bounding box center [126, 318] width 23 height 13
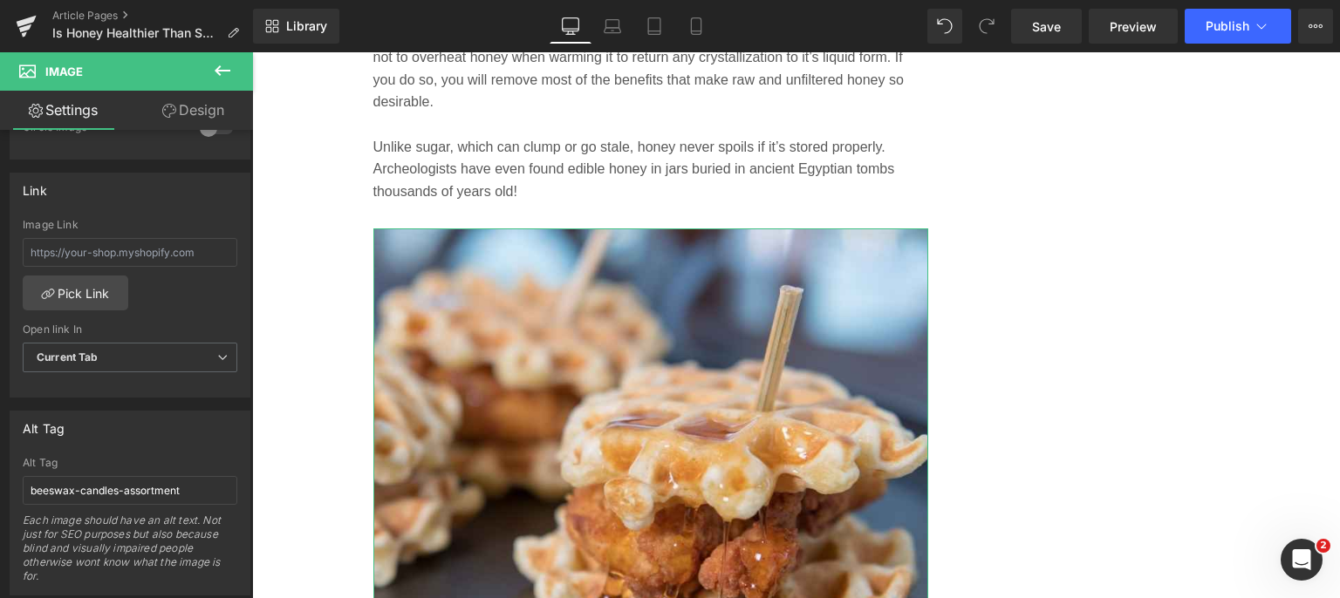
scroll to position [797, 0]
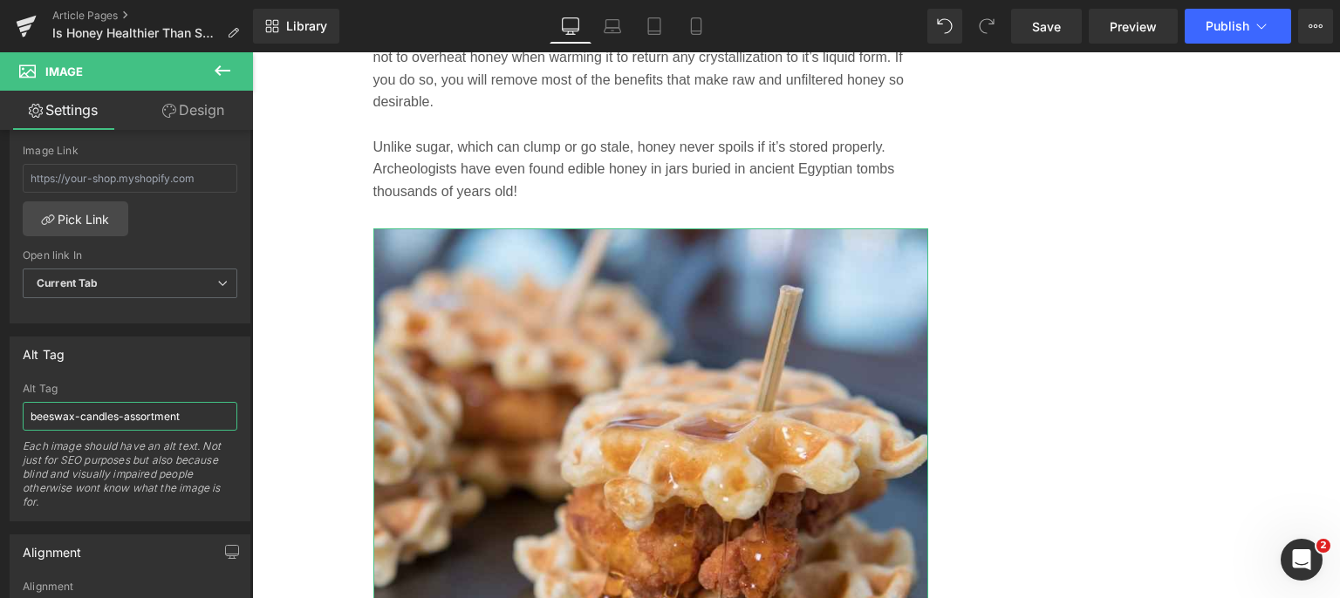
drag, startPoint x: 203, startPoint y: 412, endPoint x: 0, endPoint y: 402, distance: 203.4
click at [0, 402] on div "Alt Tag beeswax-candles-assortment Alt Tag beeswax-candles-assortment Each imag…" at bounding box center [130, 423] width 261 height 198
paste input "cooking-with-honey-fried-chicken-waffles.jpg"
type input "cooking-with-honey-fried-chicken-waffles"
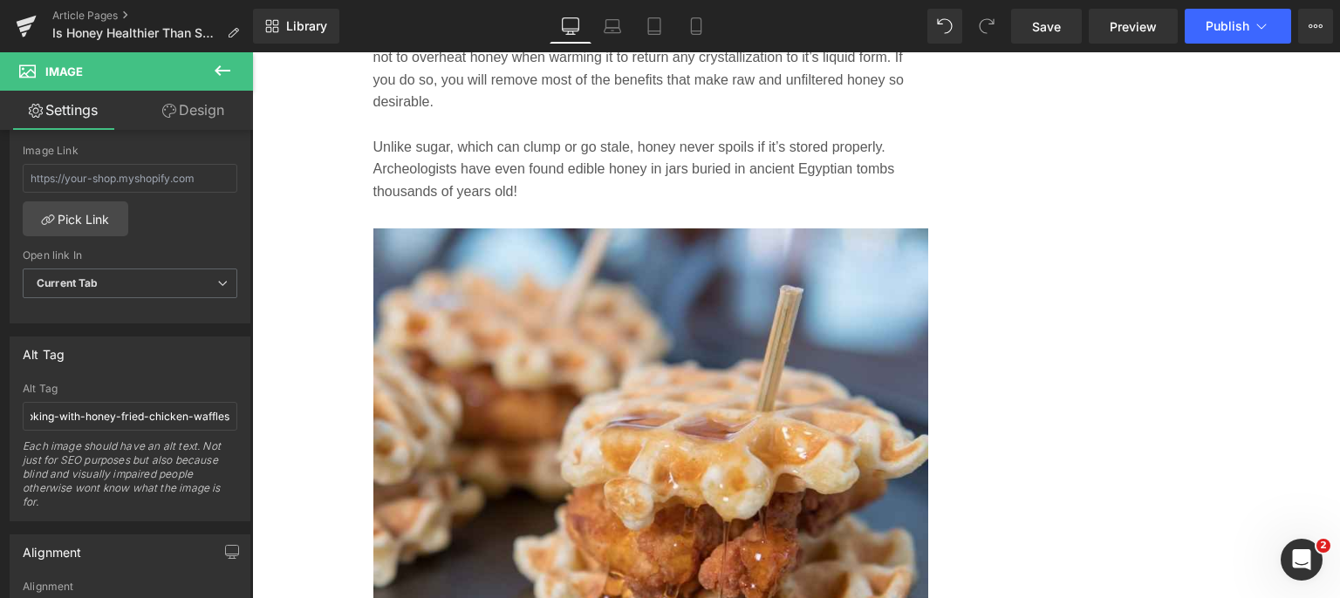
scroll to position [0, 0]
click at [1071, 36] on link "Save" at bounding box center [1046, 26] width 71 height 35
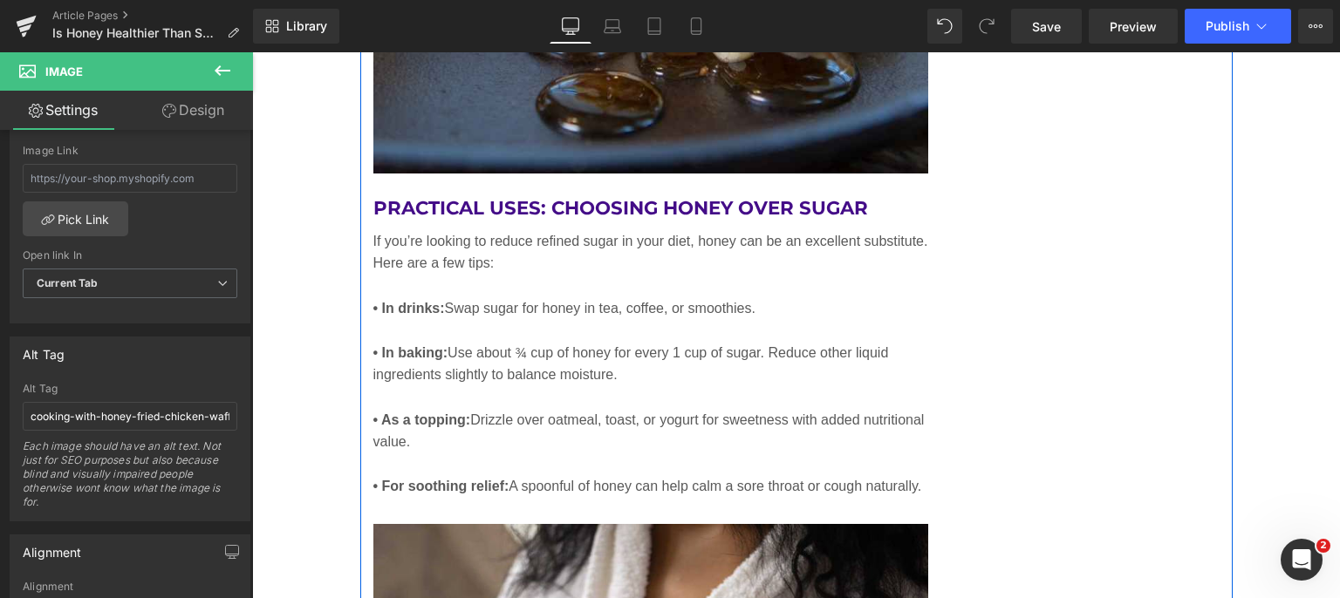
scroll to position [6802, 0]
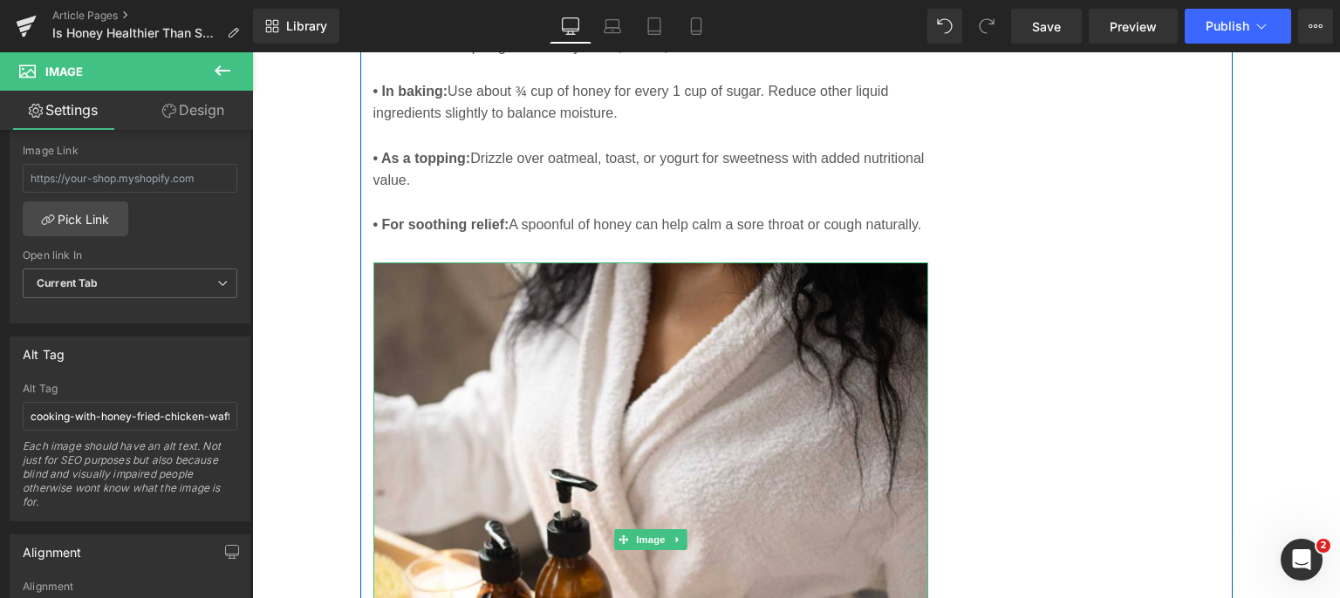
click at [638, 444] on img at bounding box center [651, 540] width 556 height 556
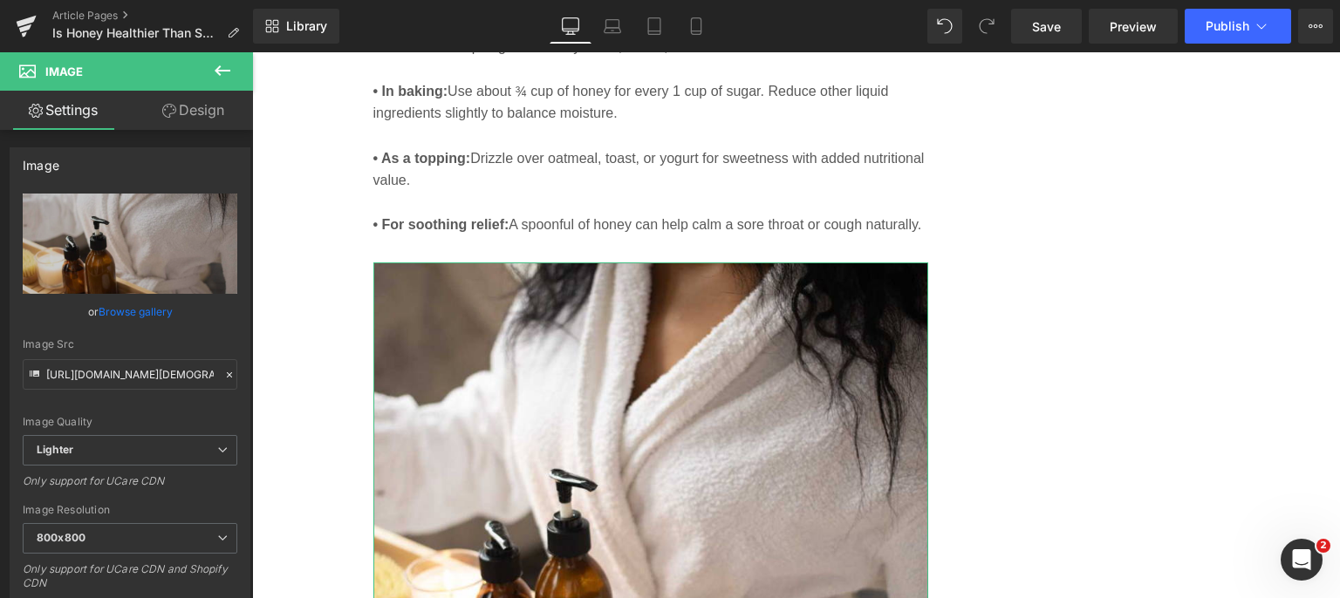
click at [0, 0] on icon "Replace Image" at bounding box center [0, 0] width 0 height 0
type input "C:\fakepath\raw_honey_has_endless_shelf_life.jpg"
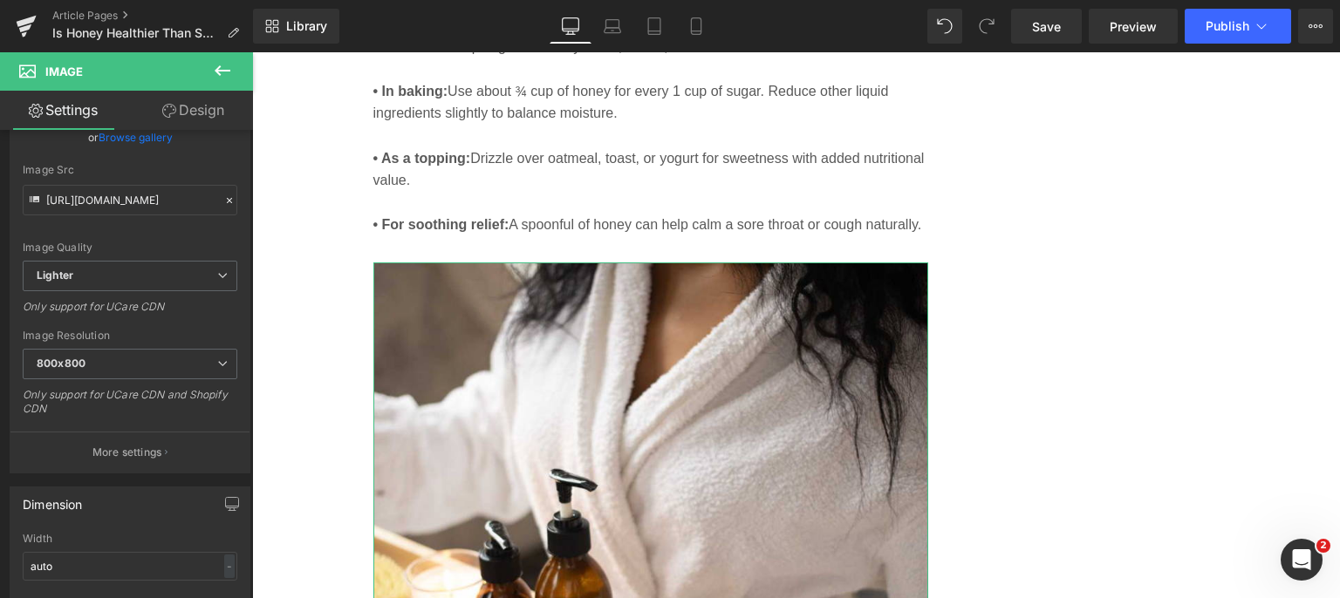
scroll to position [187, 0]
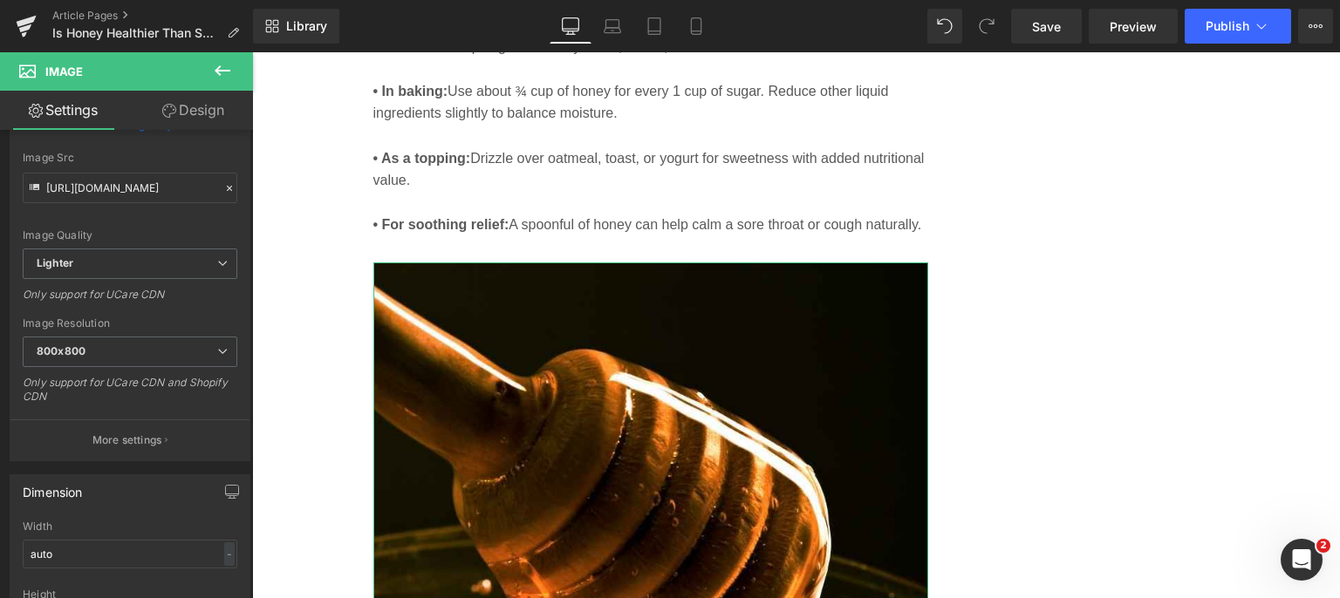
type input "[URL][DOMAIN_NAME]"
click at [114, 433] on p "More settings" at bounding box center [127, 441] width 70 height 16
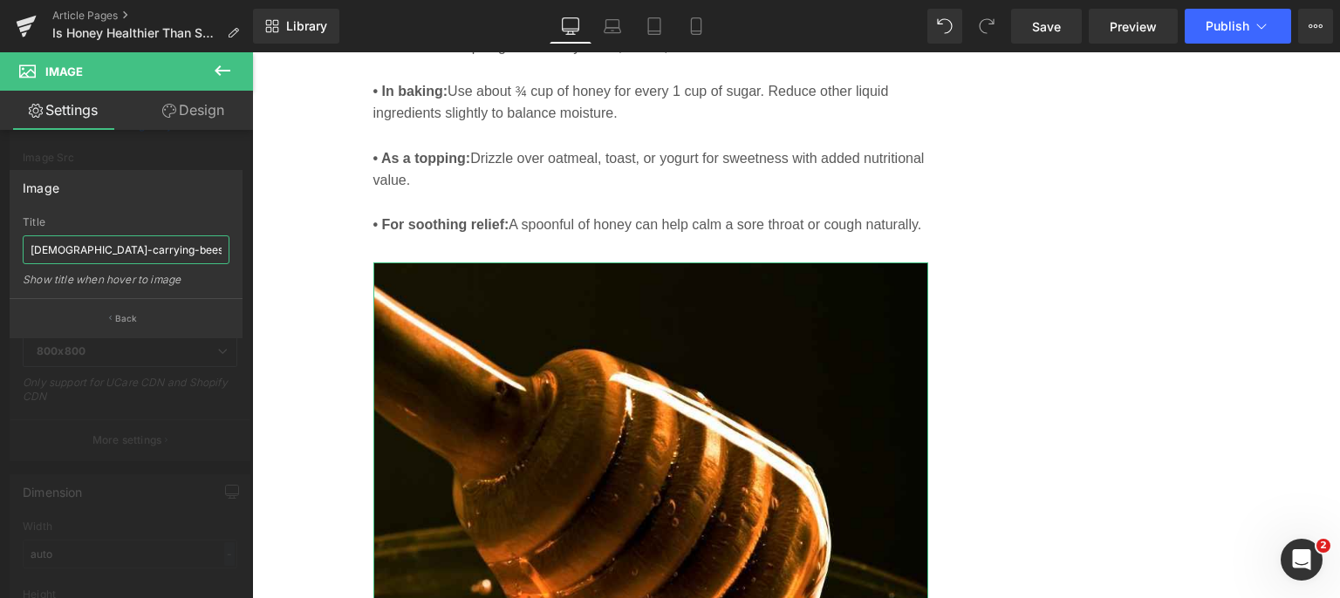
scroll to position [0, 46]
drag, startPoint x: 26, startPoint y: 248, endPoint x: 221, endPoint y: 250, distance: 194.5
click at [221, 250] on input "[DEMOGRAPHIC_DATA]-carrying-beeswax-honey-bath-products" at bounding box center [126, 249] width 207 height 29
paste input "raw_honey_has_endless_shelf_life.jpg"
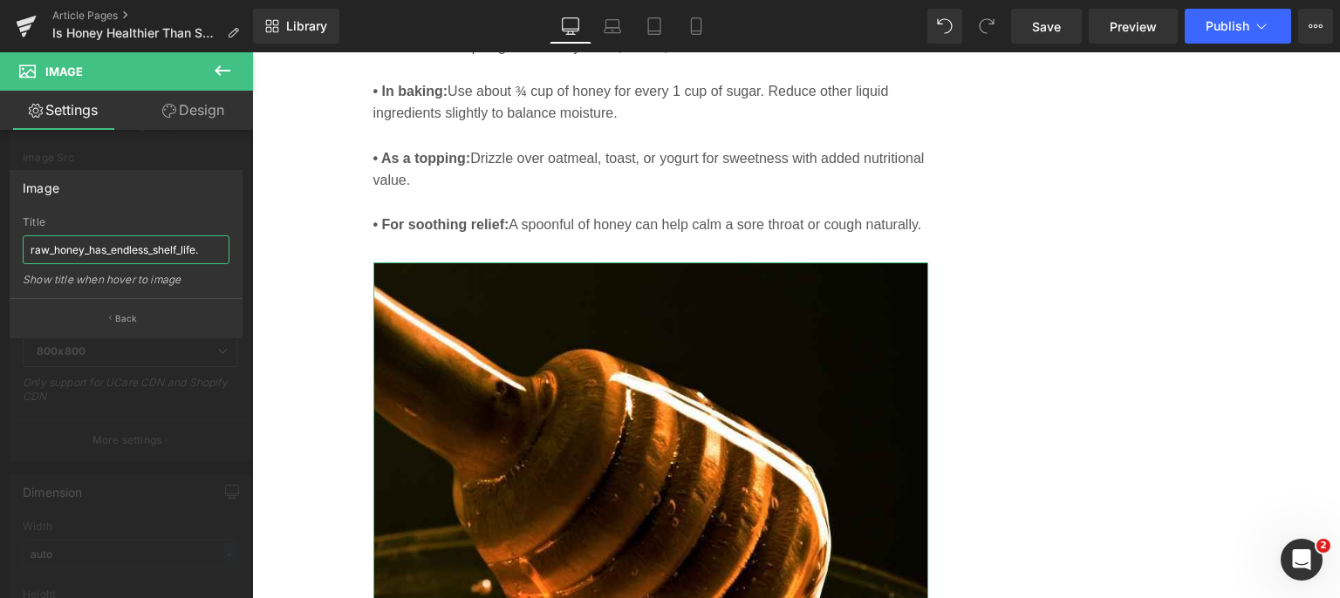
type input "raw_honey_has_endless_shelf_life"
click at [119, 325] on button "Back" at bounding box center [126, 317] width 233 height 39
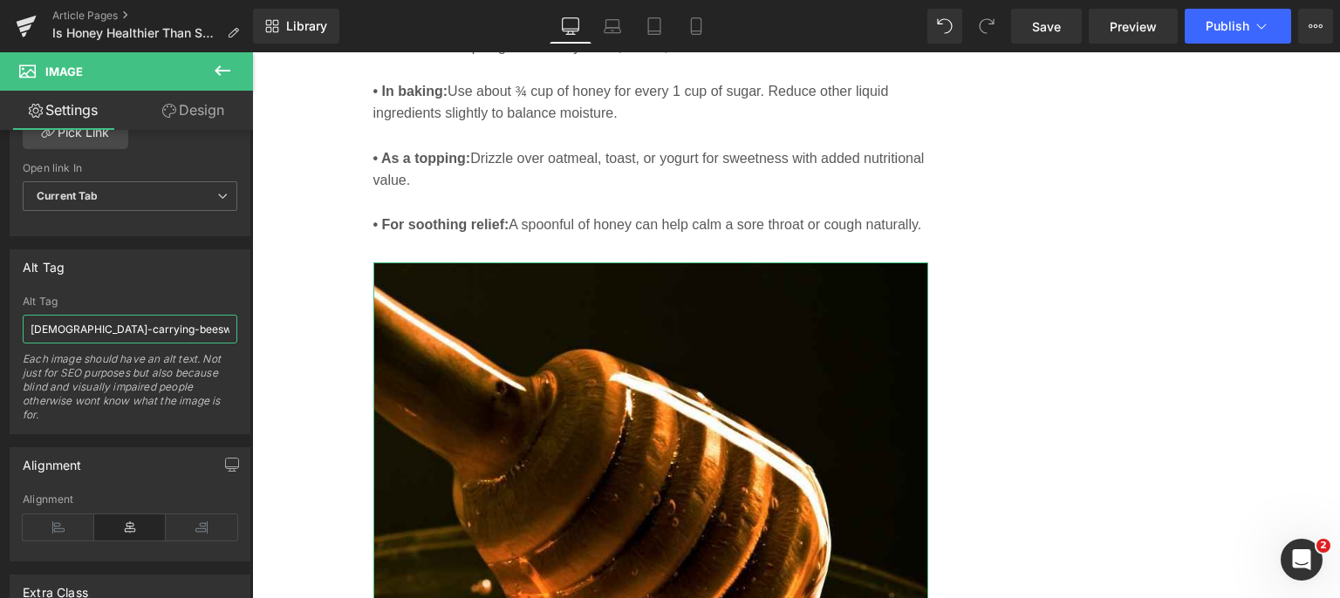
scroll to position [0, 45]
drag, startPoint x: 28, startPoint y: 327, endPoint x: 243, endPoint y: 337, distance: 215.6
click at [243, 337] on div "Alt Tag [DEMOGRAPHIC_DATA]-carrying-beeswax-honey-bath-products Alt Tag [DEMOGR…" at bounding box center [130, 335] width 261 height 198
paste input "raw_honey_has_endless_shelf_life.jpg"
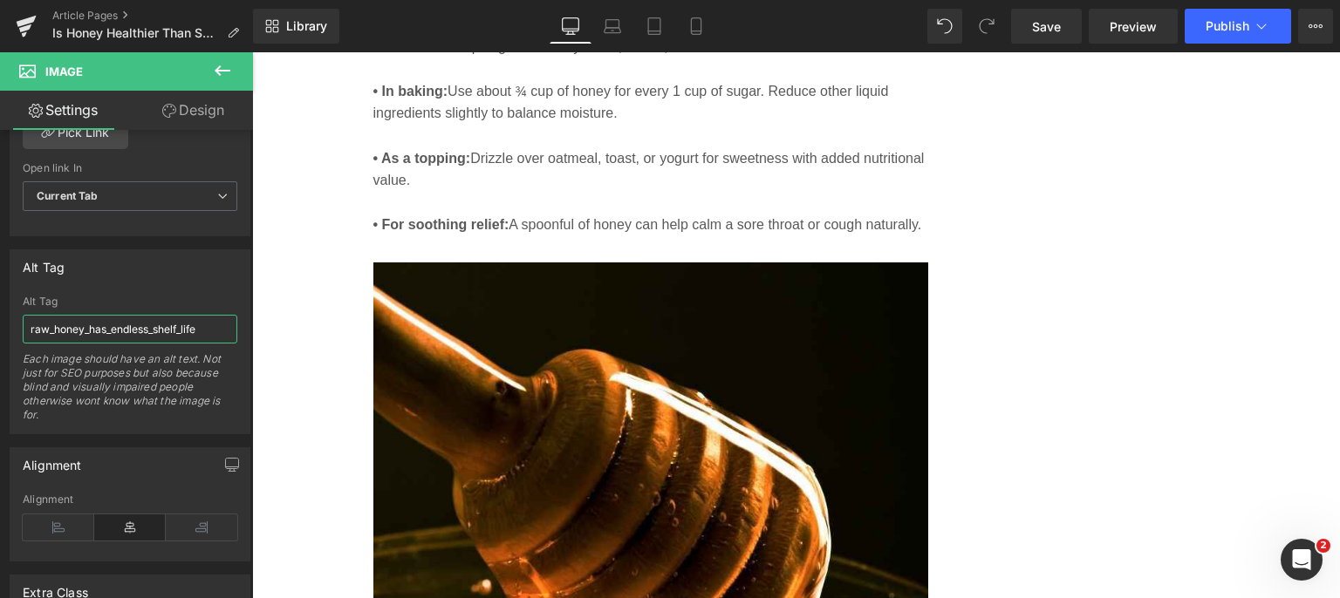
type input "raw_honey_has_endless_shelf_life"
click at [1060, 19] on span "Save" at bounding box center [1046, 26] width 29 height 18
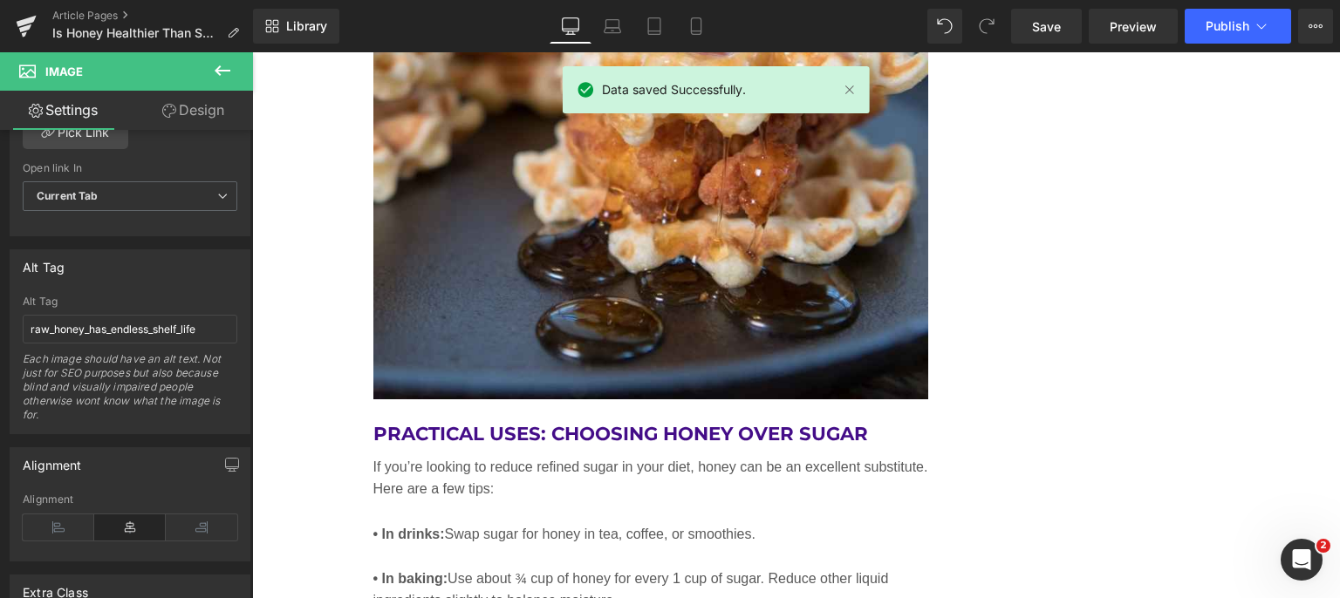
scroll to position [6105, 0]
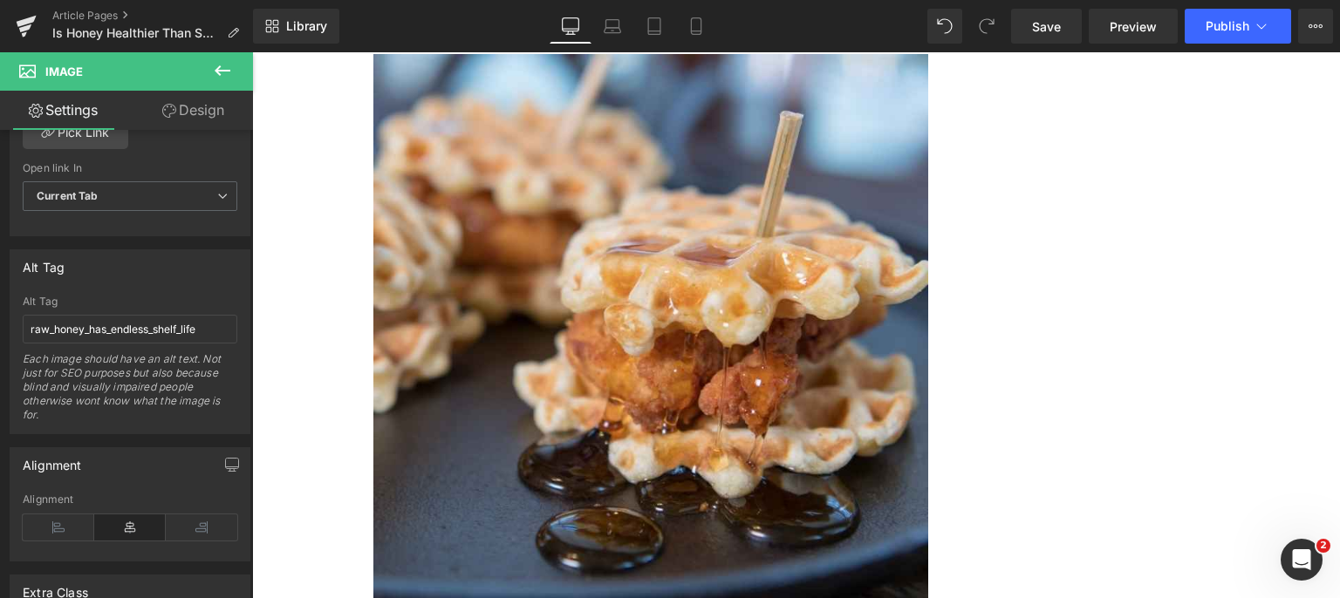
click at [1244, 22] on span "Publish" at bounding box center [1227, 26] width 44 height 14
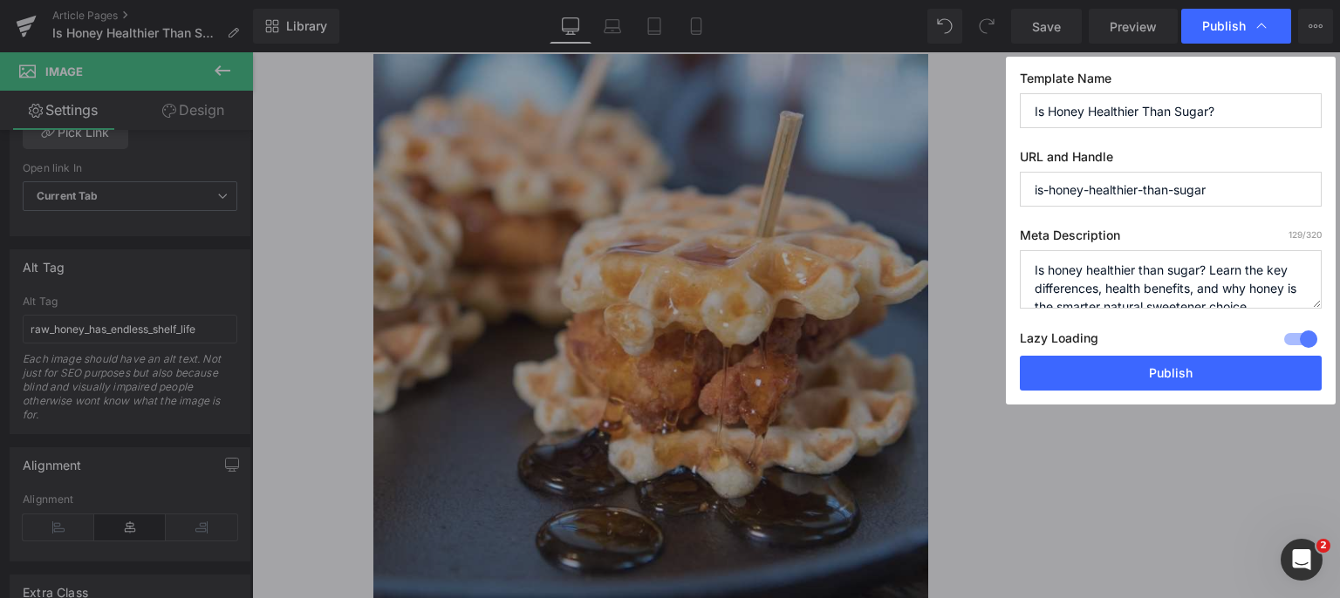
click at [1186, 381] on button "Publish" at bounding box center [1170, 373] width 302 height 35
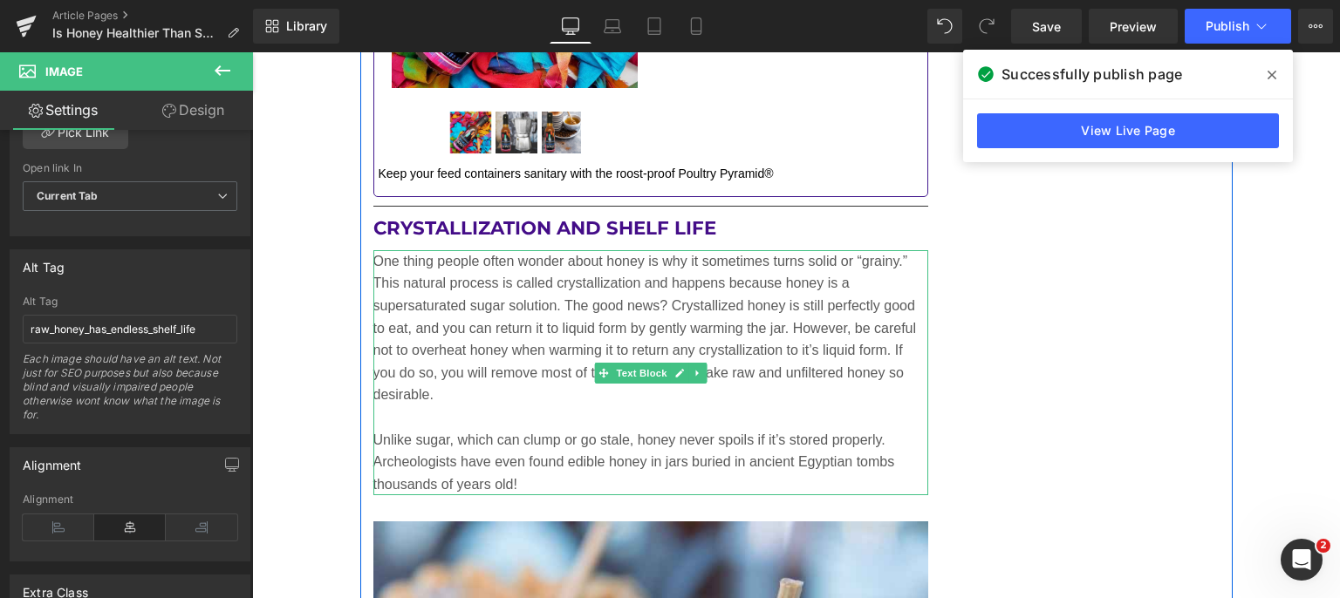
scroll to position [5668, 0]
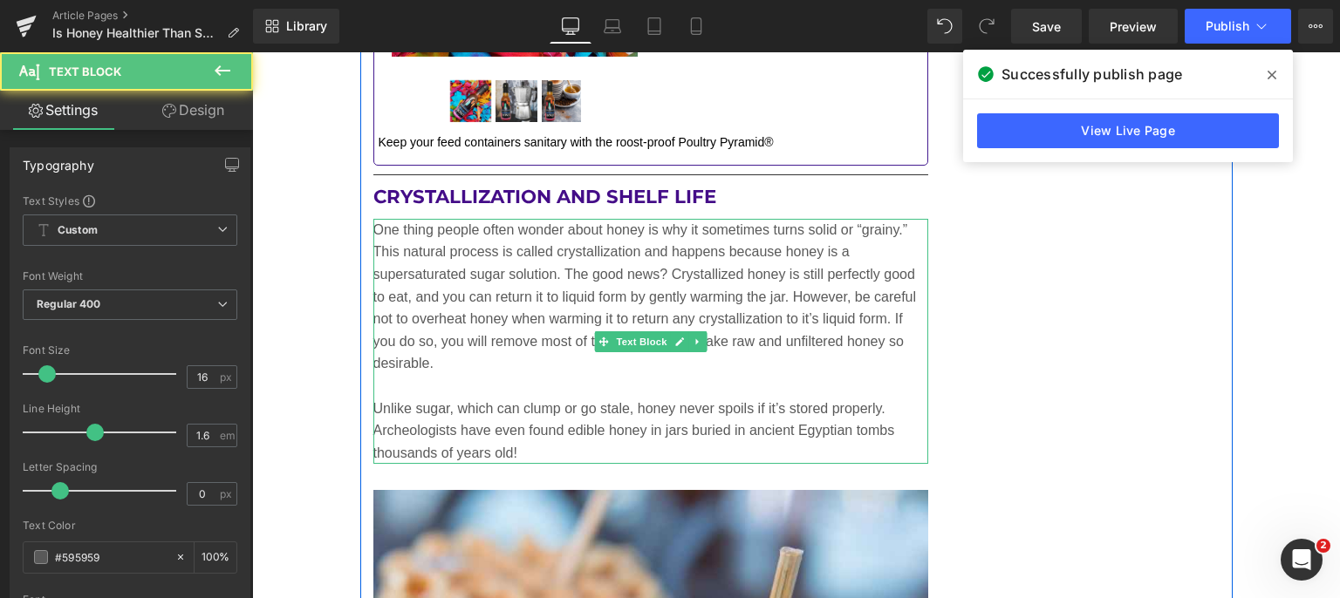
drag, startPoint x: 664, startPoint y: 256, endPoint x: 714, endPoint y: 254, distance: 50.6
click at [714, 254] on p "One thing people often wonder about honey is why it sometimes turns solid or “g…" at bounding box center [651, 297] width 556 height 156
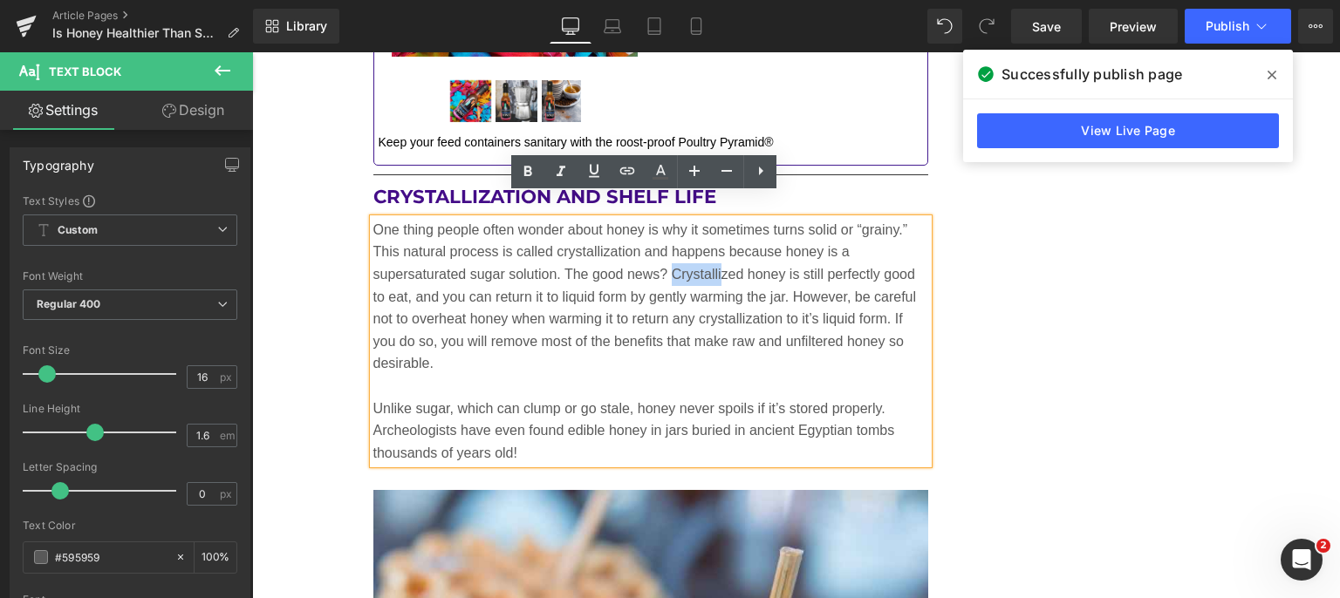
click at [665, 252] on p "One thing people often wonder about honey is why it sometimes turns solid or “g…" at bounding box center [651, 297] width 556 height 156
drag, startPoint x: 665, startPoint y: 249, endPoint x: 778, endPoint y: 249, distance: 113.4
click at [778, 249] on p "One thing people often wonder about honey is why it sometimes turns solid or “g…" at bounding box center [651, 297] width 556 height 156
click at [624, 168] on icon at bounding box center [627, 170] width 15 height 7
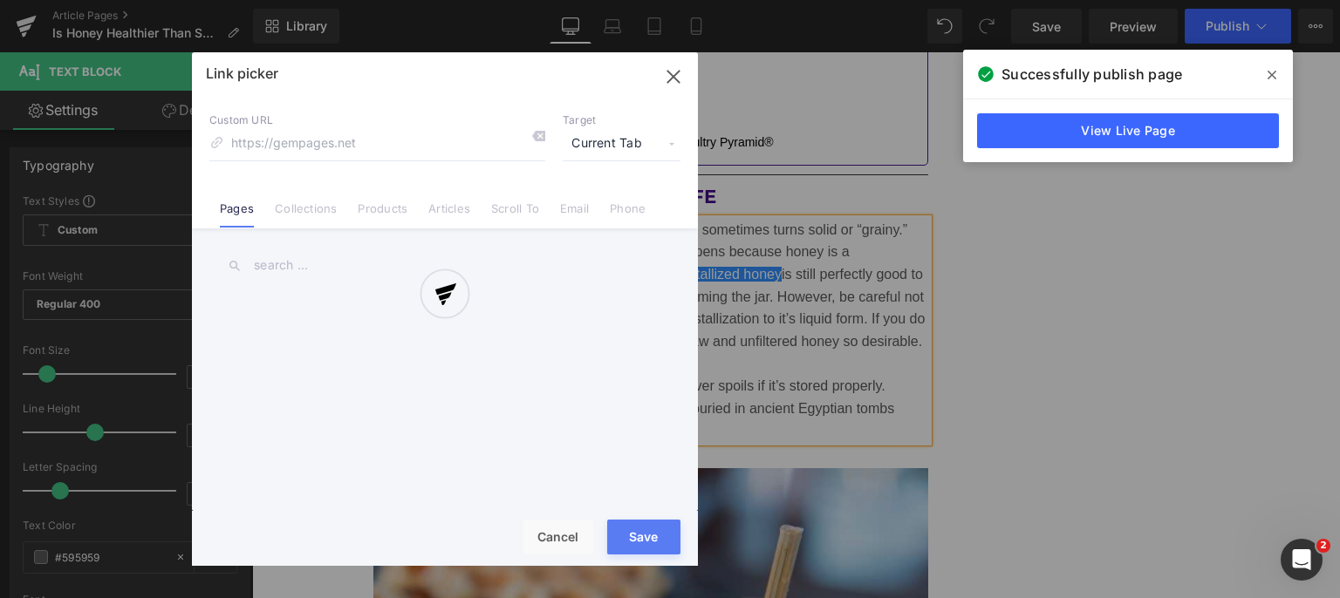
click at [910, 0] on div "Text Color Highlight Color #333333 Edit or remove link: Edit - Unlink - Cancel …" at bounding box center [670, 0] width 1340 height 0
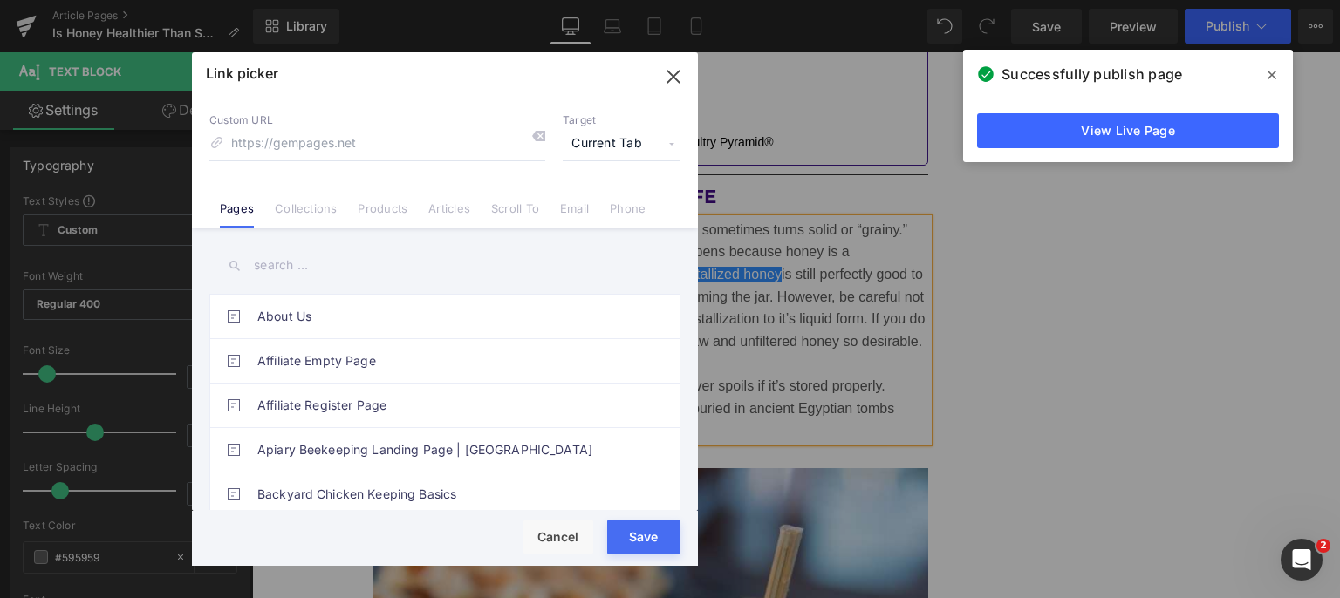
click at [603, 142] on span "Current Tab" at bounding box center [621, 143] width 118 height 33
click at [597, 200] on li "New Tab" at bounding box center [621, 206] width 135 height 31
click at [433, 203] on link "Articles" at bounding box center [449, 214] width 42 height 26
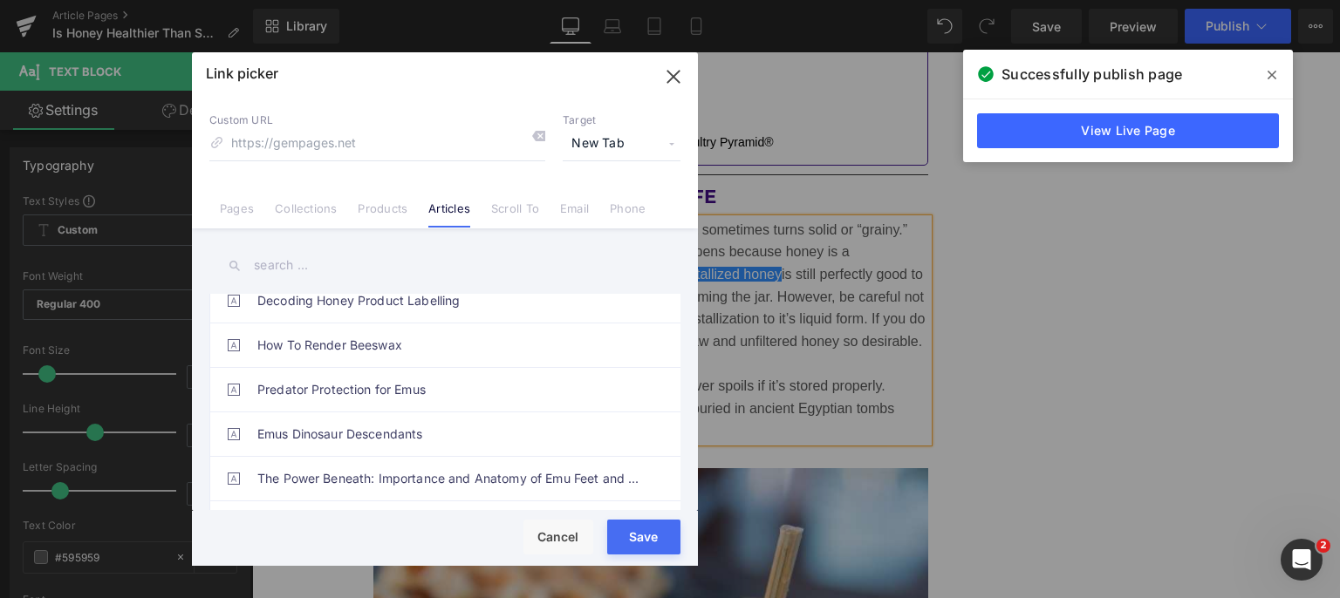
scroll to position [262, 0]
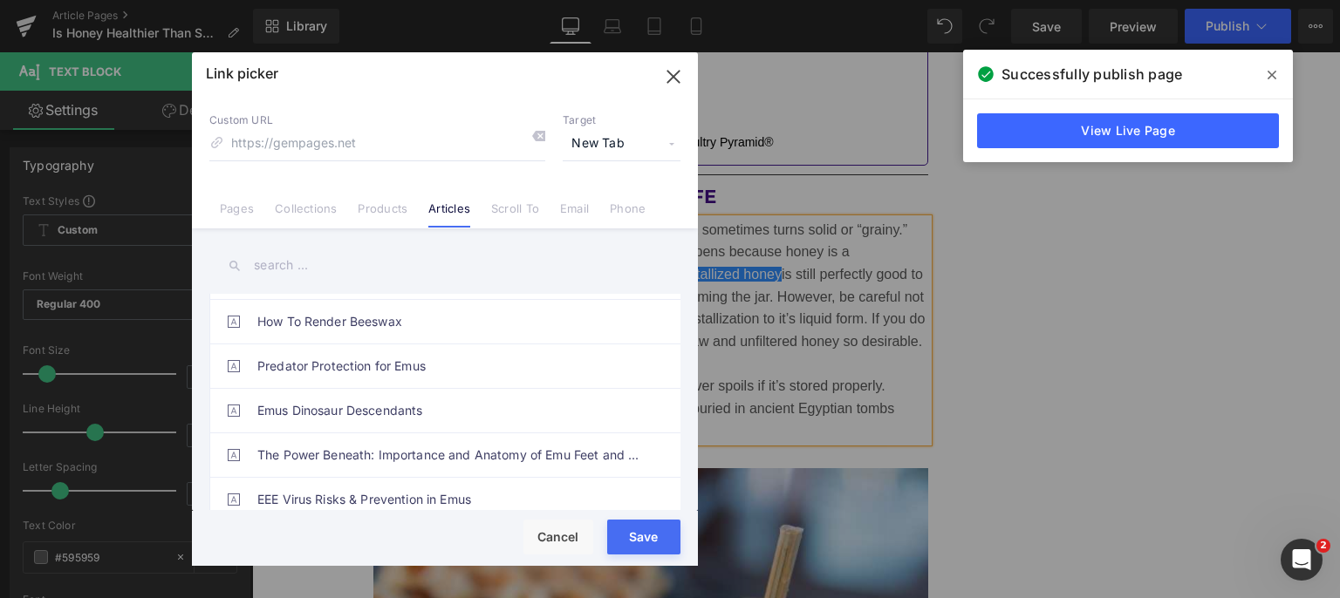
click at [359, 262] on input "text" at bounding box center [444, 265] width 471 height 39
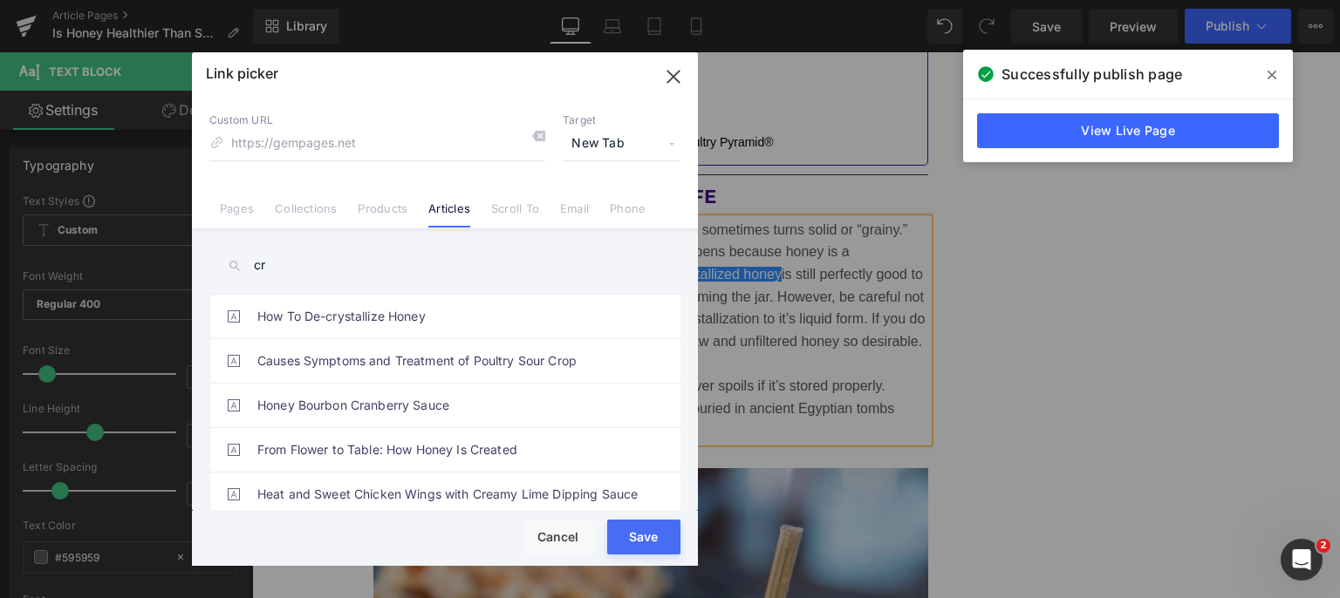
type input "cr"
click at [363, 309] on link "How To De-crystallize Honey" at bounding box center [449, 317] width 384 height 44
type input "/blogs/the-bees/how-to-decrystallize-honey"
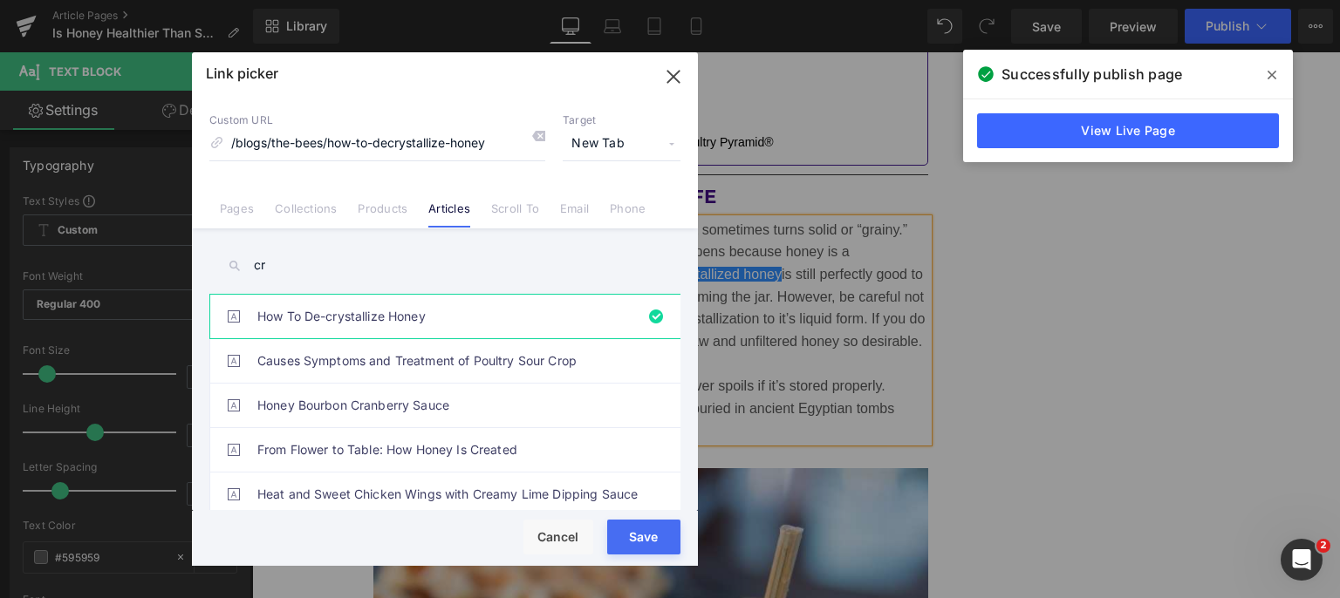
click at [636, 544] on button "Save" at bounding box center [643, 537] width 73 height 35
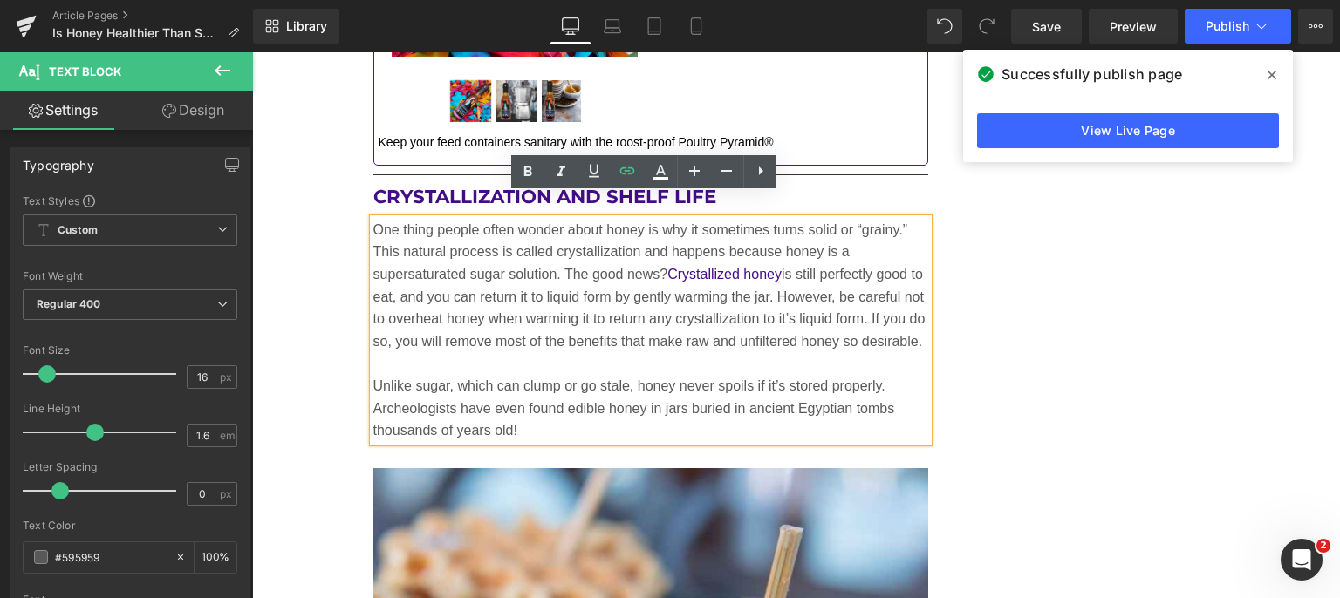
click at [698, 294] on p "One thing people often wonder about honey is why it sometimes turns solid or “g…" at bounding box center [651, 286] width 556 height 134
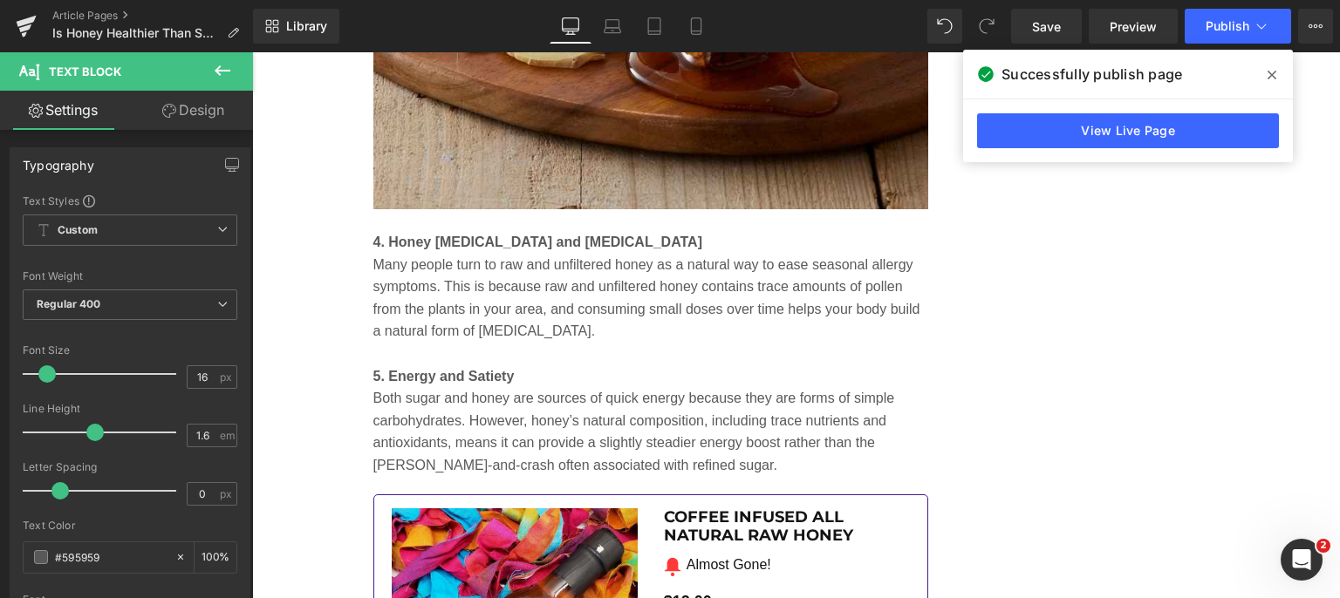
scroll to position [4971, 0]
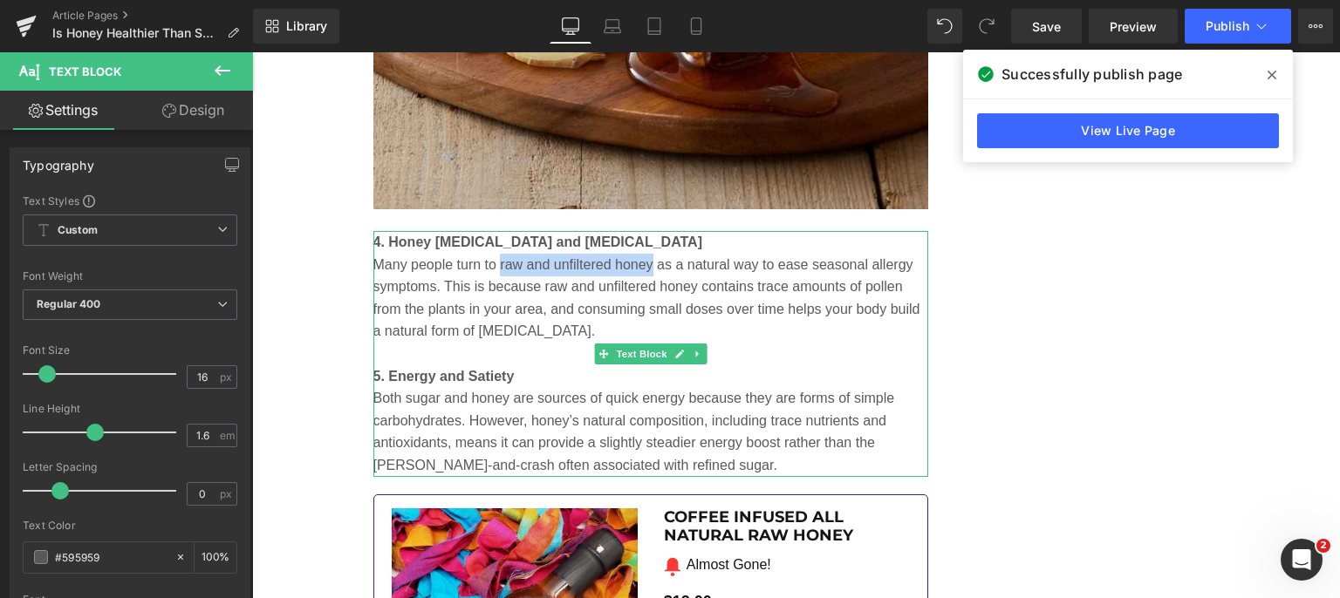
drag, startPoint x: 493, startPoint y: 244, endPoint x: 644, endPoint y: 236, distance: 151.9
click at [644, 254] on p "Many people turn to raw and unfiltered honey as a natural way to ease seasonal …" at bounding box center [651, 298] width 556 height 89
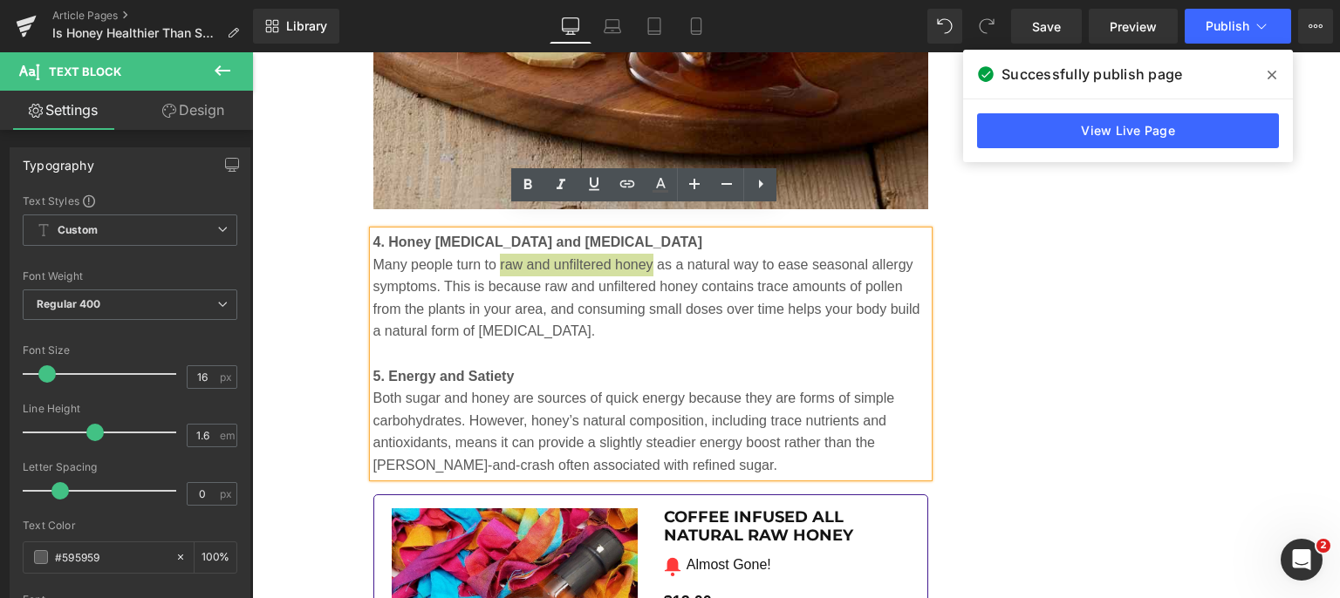
click at [628, 179] on icon at bounding box center [627, 184] width 21 height 21
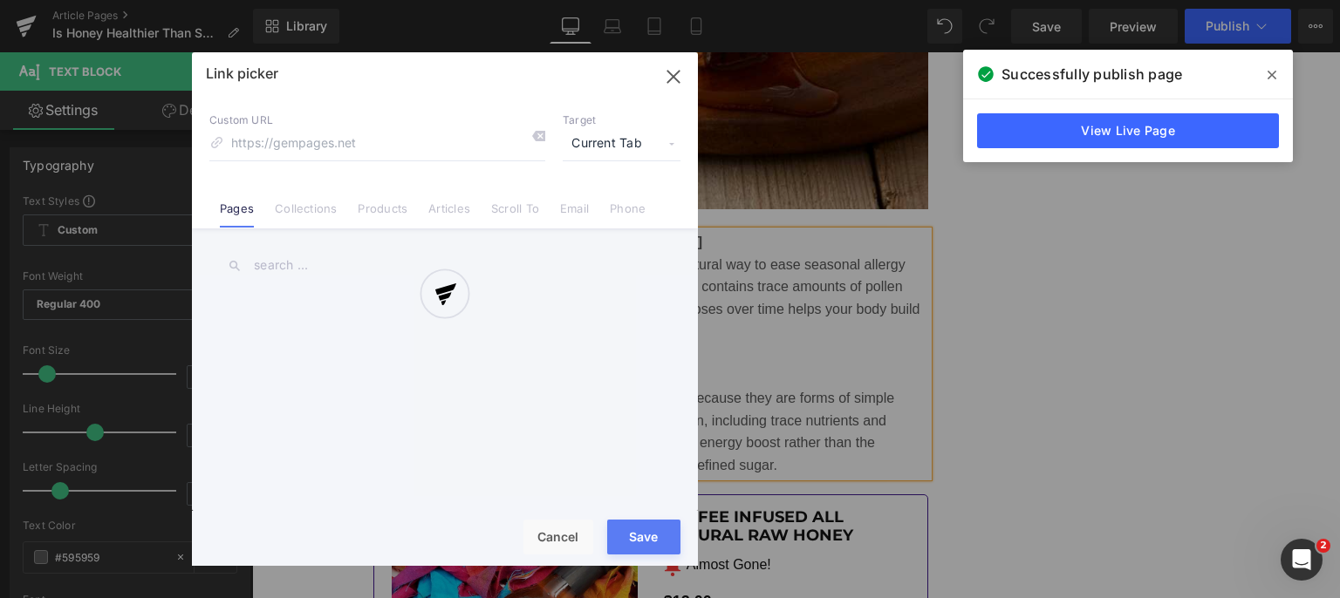
click at [811, 0] on div "Text Color Highlight Color #333333 Edit or remove link: Edit - Unlink - Cancel …" at bounding box center [670, 0] width 1340 height 0
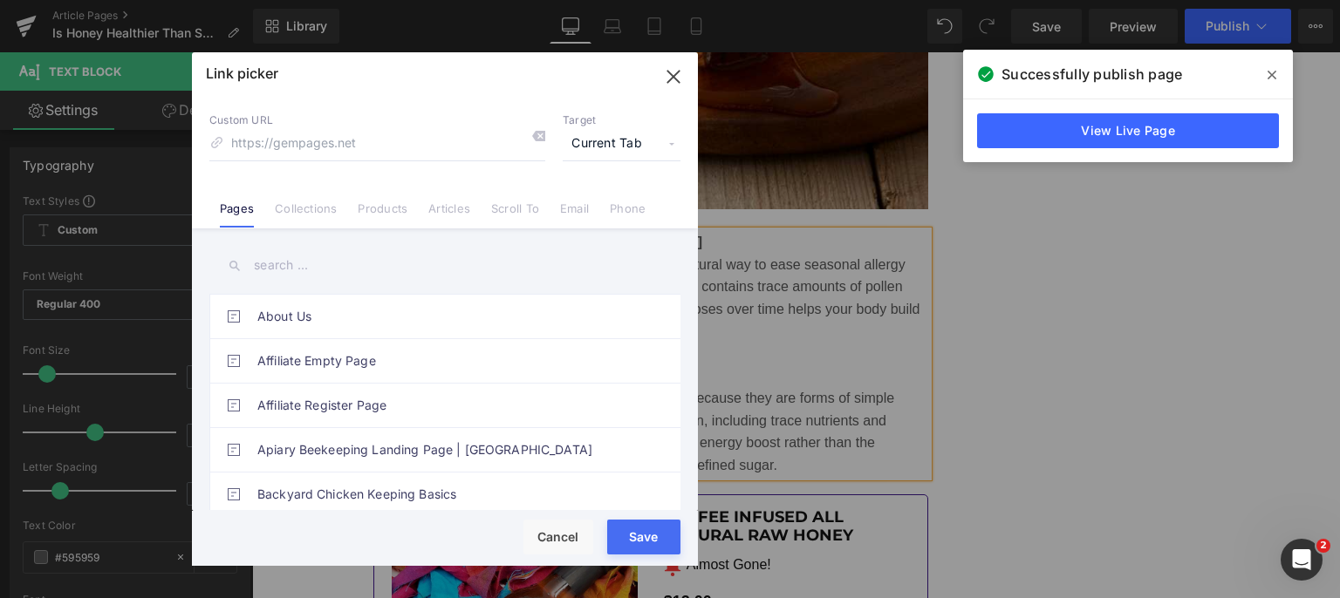
click at [593, 144] on span "Current Tab" at bounding box center [621, 143] width 118 height 33
click at [589, 200] on li "New Tab" at bounding box center [621, 206] width 135 height 31
click at [307, 210] on link "Collections" at bounding box center [306, 214] width 62 height 26
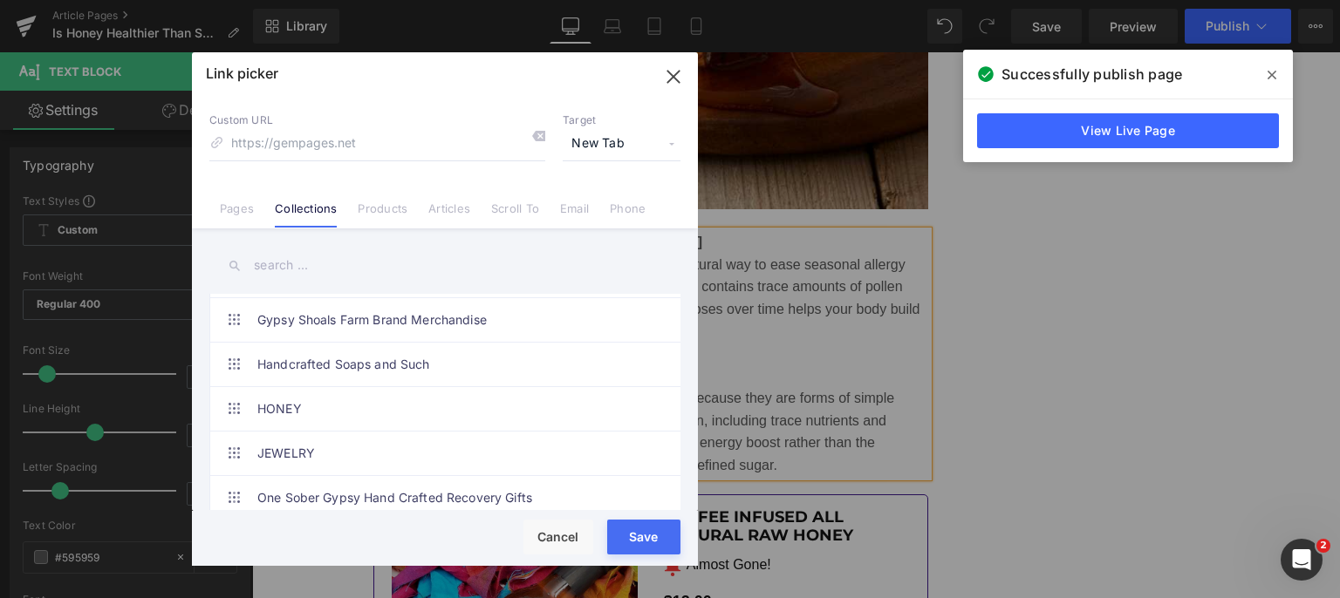
scroll to position [262, 0]
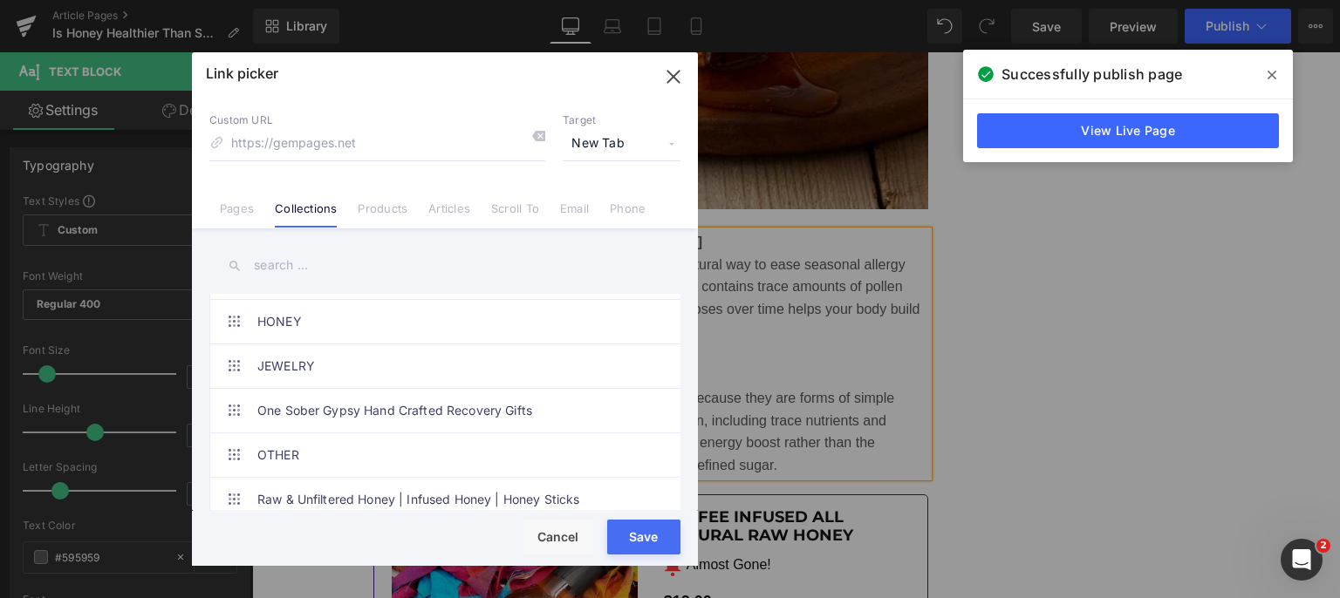
click at [361, 496] on link "Raw & Unfiltered Honey | Infused Honey | Honey Sticks" at bounding box center [449, 500] width 384 height 44
type input "/collections/the-bees-bounty-[US_STATE]-honey-bee-products"
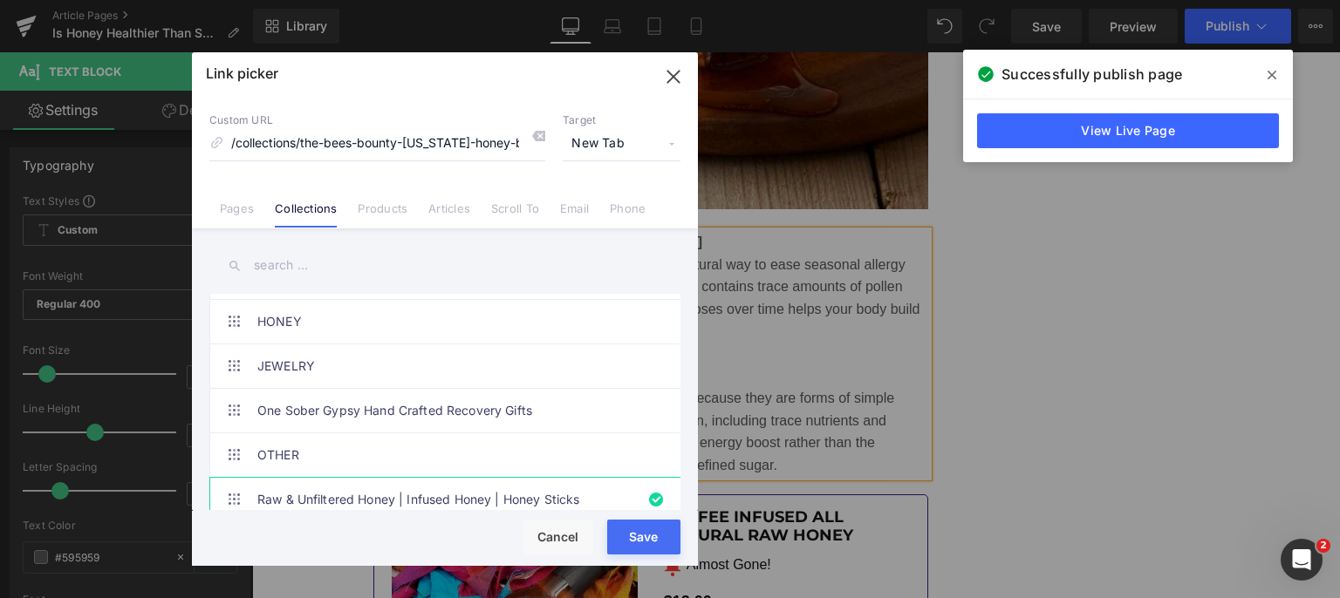
click at [631, 549] on button "Save" at bounding box center [643, 537] width 73 height 35
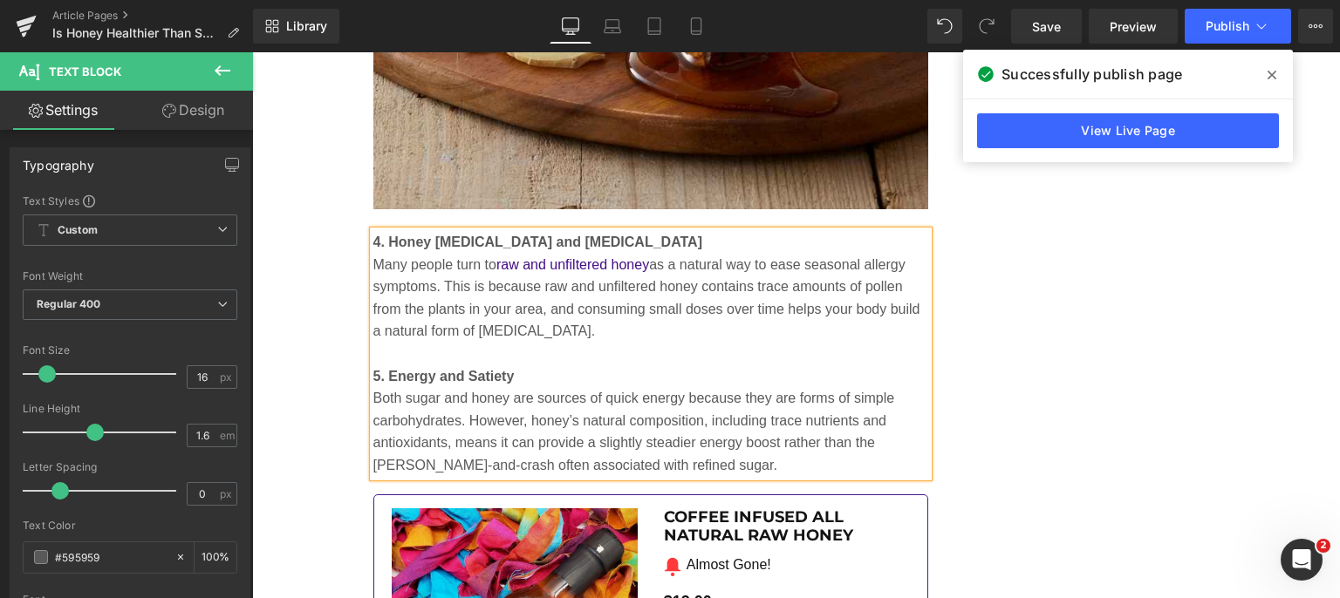
click at [1236, 22] on span "Publish" at bounding box center [1227, 26] width 44 height 14
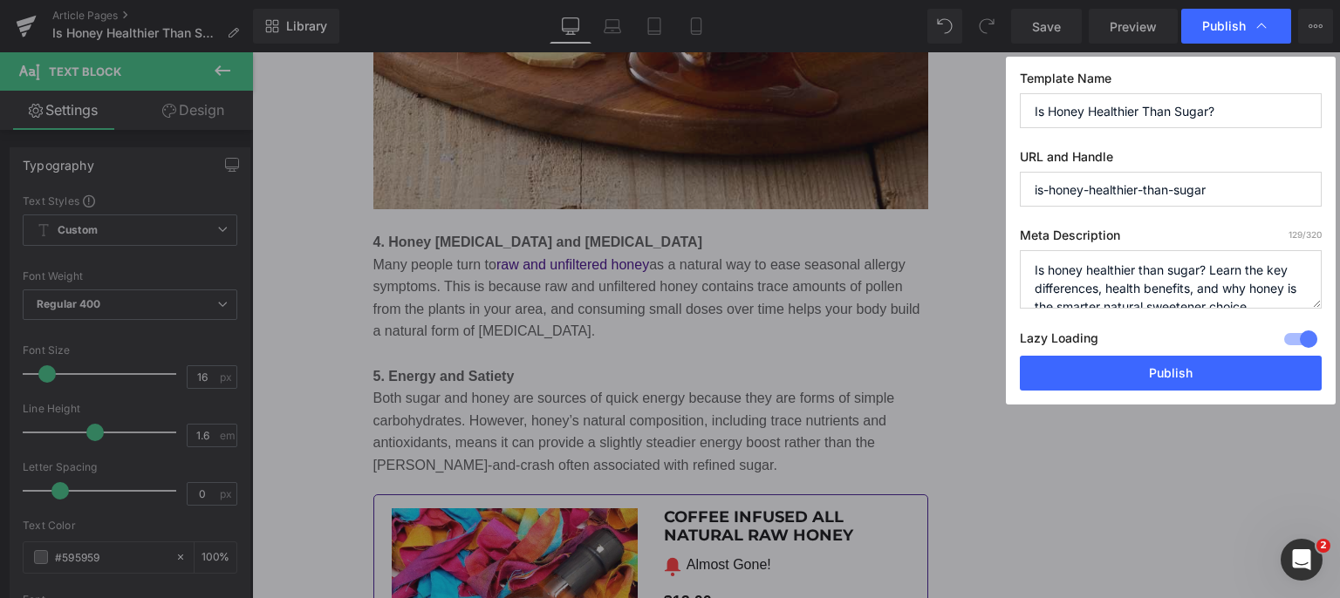
click at [1133, 377] on button "Publish" at bounding box center [1170, 373] width 302 height 35
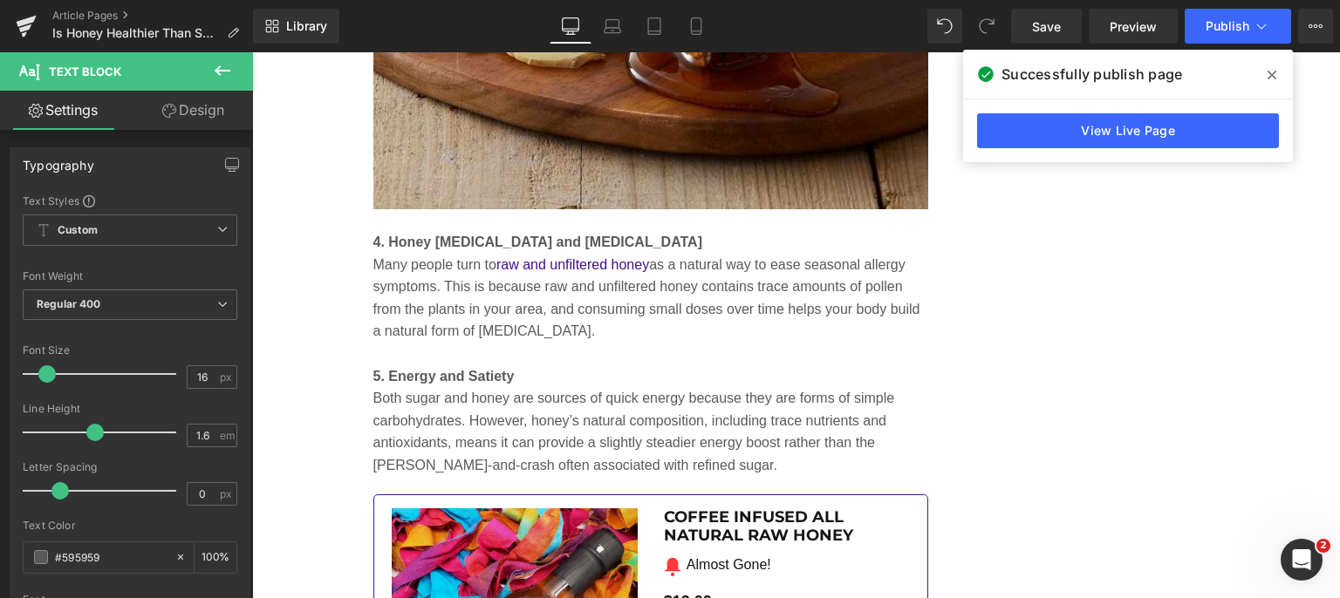
click at [23, 22] on icon at bounding box center [27, 21] width 20 height 11
